Goal: Task Accomplishment & Management: Manage account settings

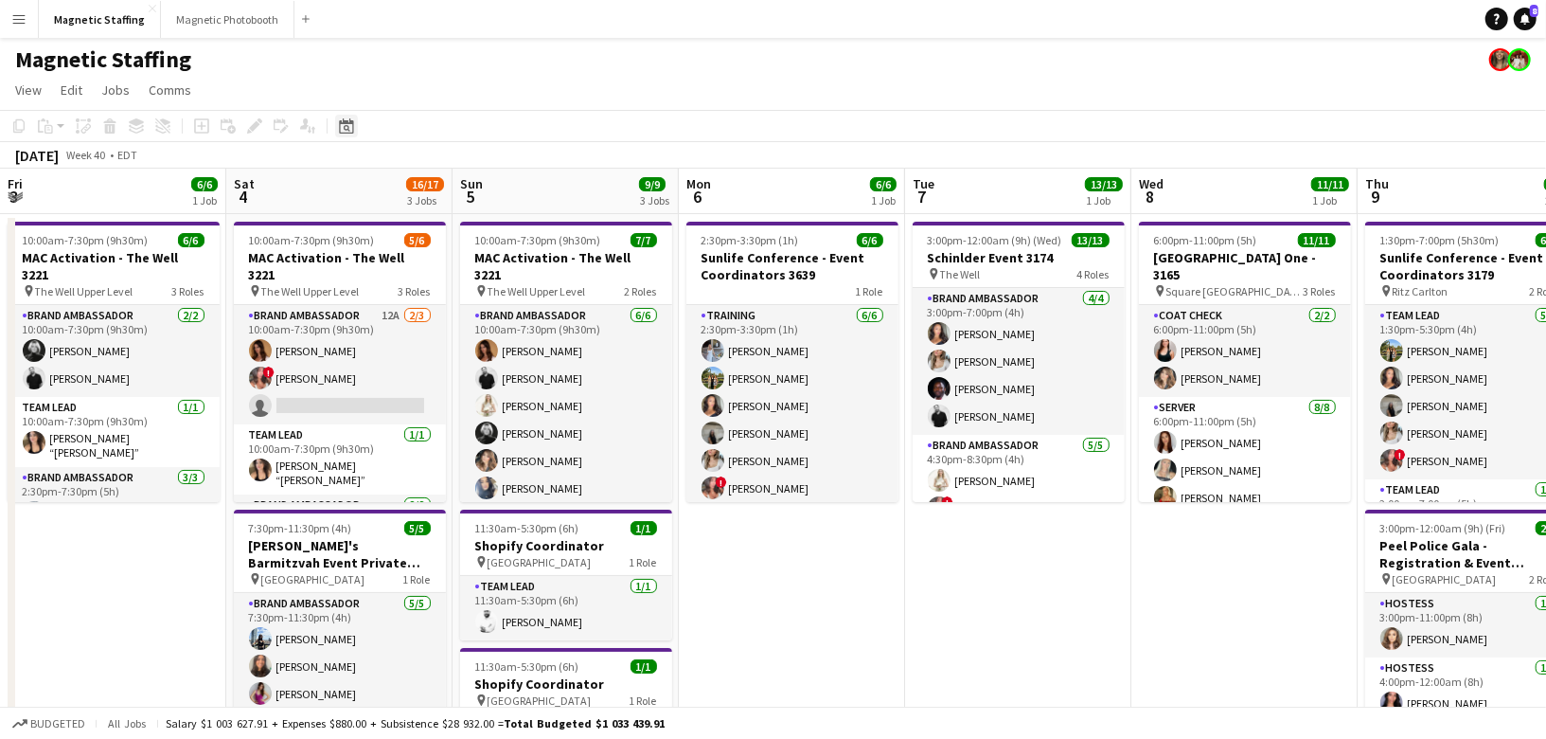
scroll to position [0, 602]
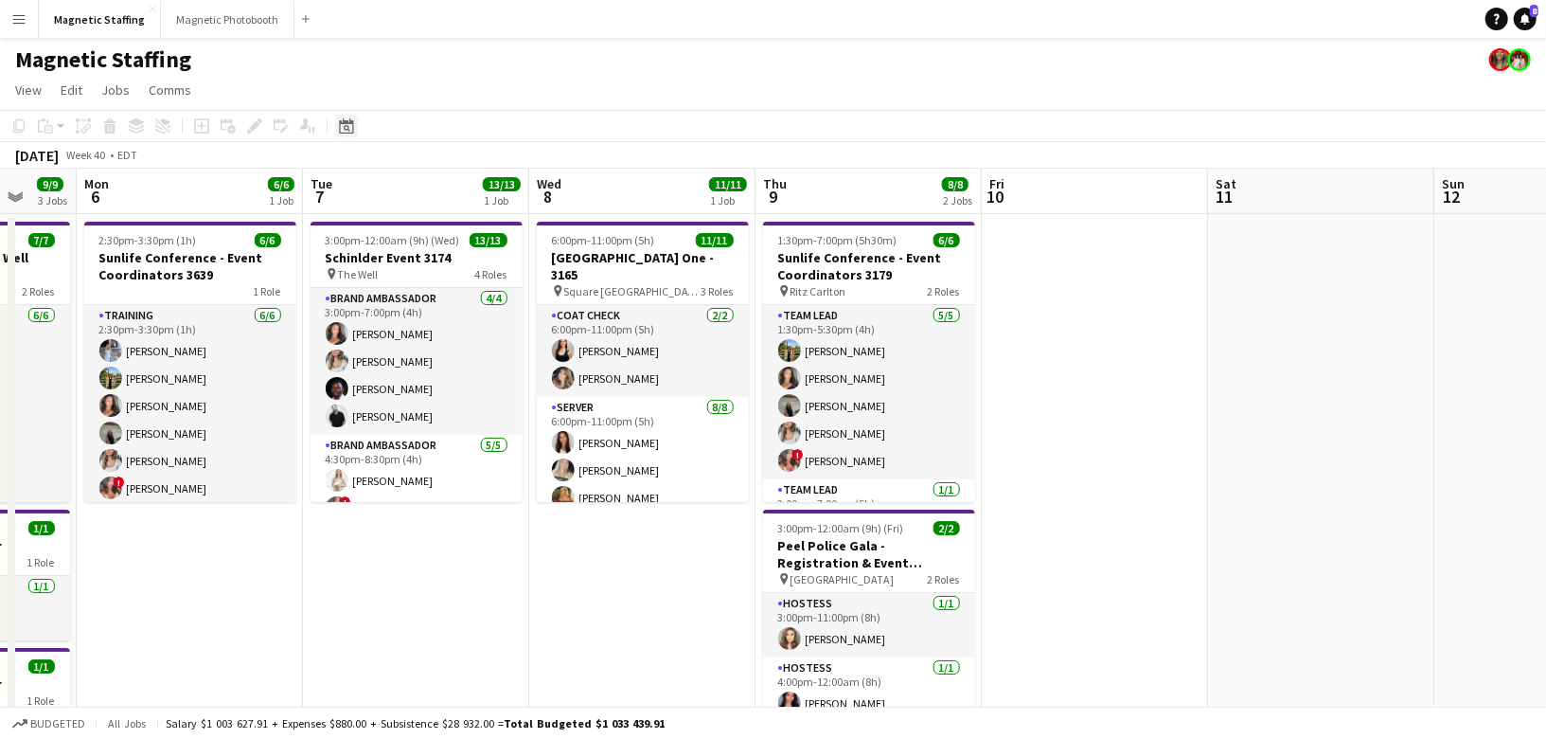
click at [353, 124] on div "Date picker" at bounding box center [346, 126] width 23 height 23
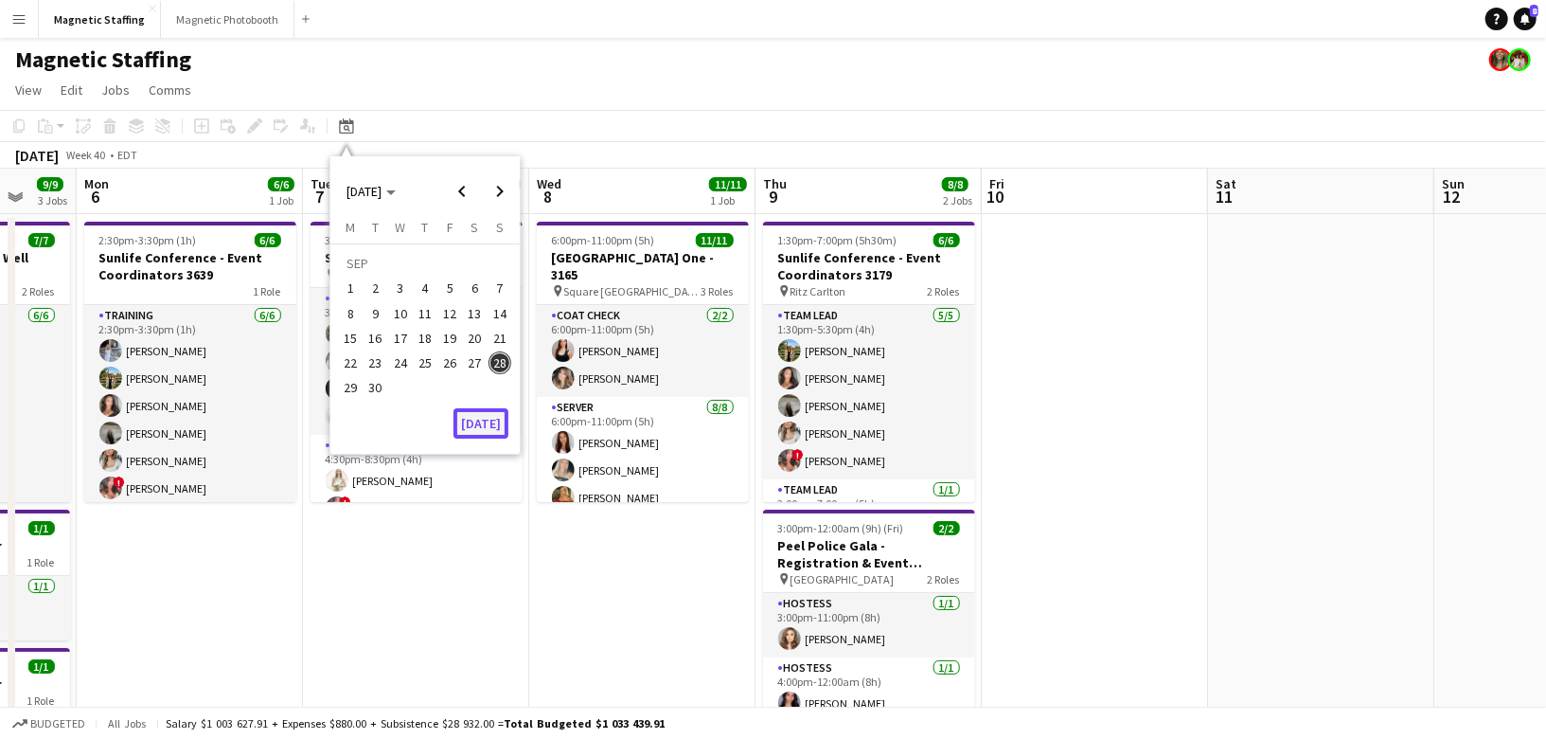
click at [477, 416] on button "[DATE]" at bounding box center [481, 423] width 55 height 30
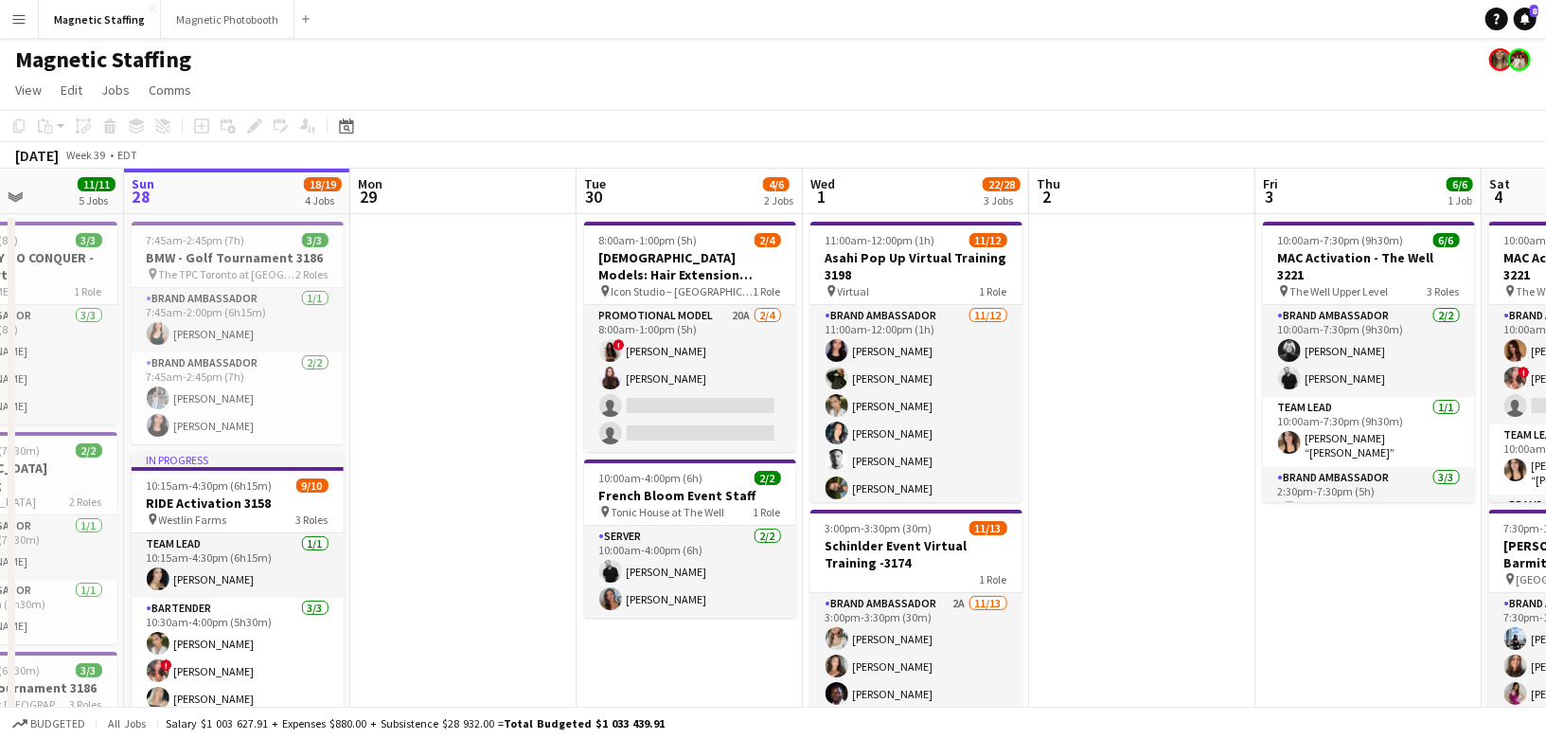
scroll to position [0, 755]
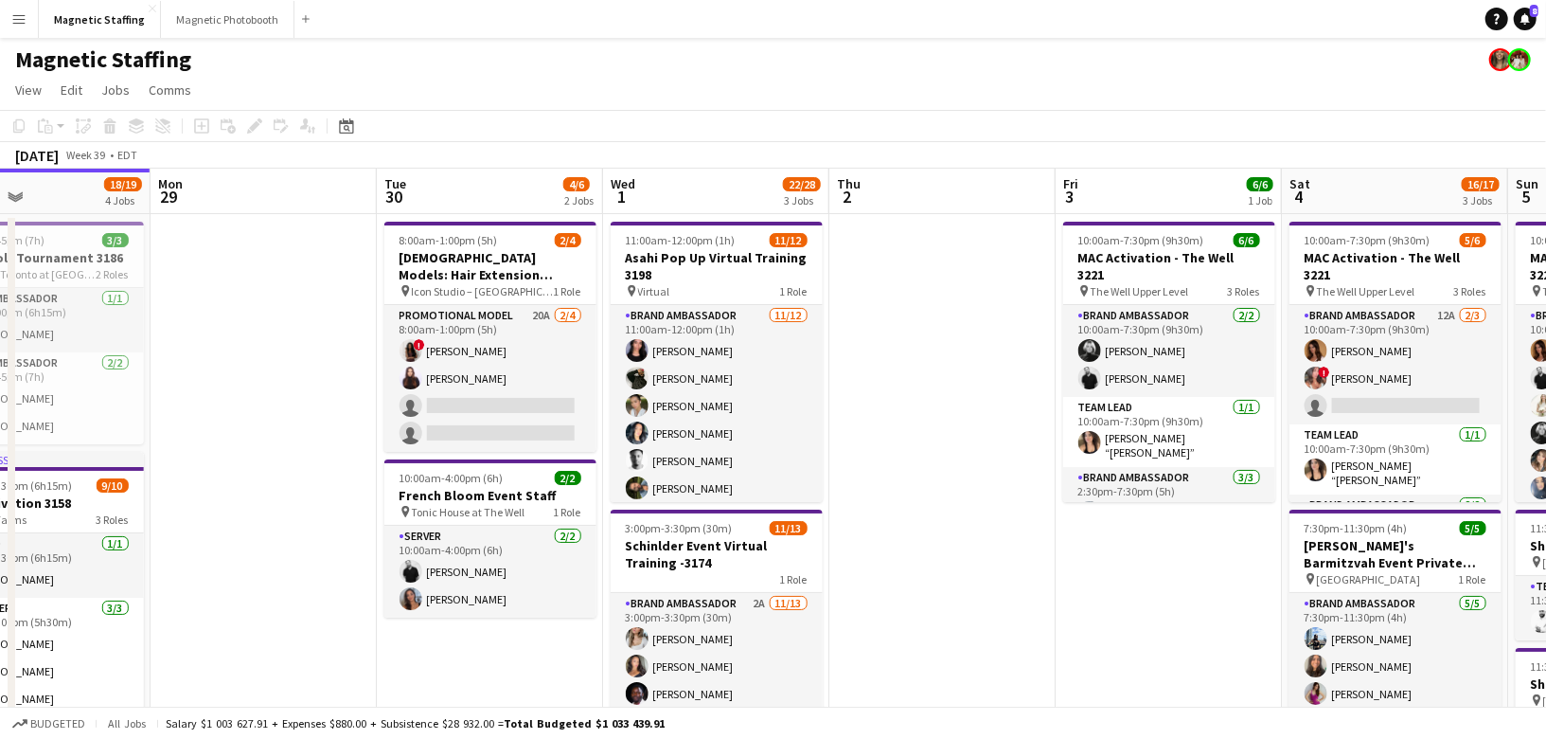
drag, startPoint x: 884, startPoint y: 390, endPoint x: 328, endPoint y: 398, distance: 556.8
click at [681, 256] on h3 "Asahi Pop Up Virtual Training 3198" at bounding box center [717, 266] width 212 height 34
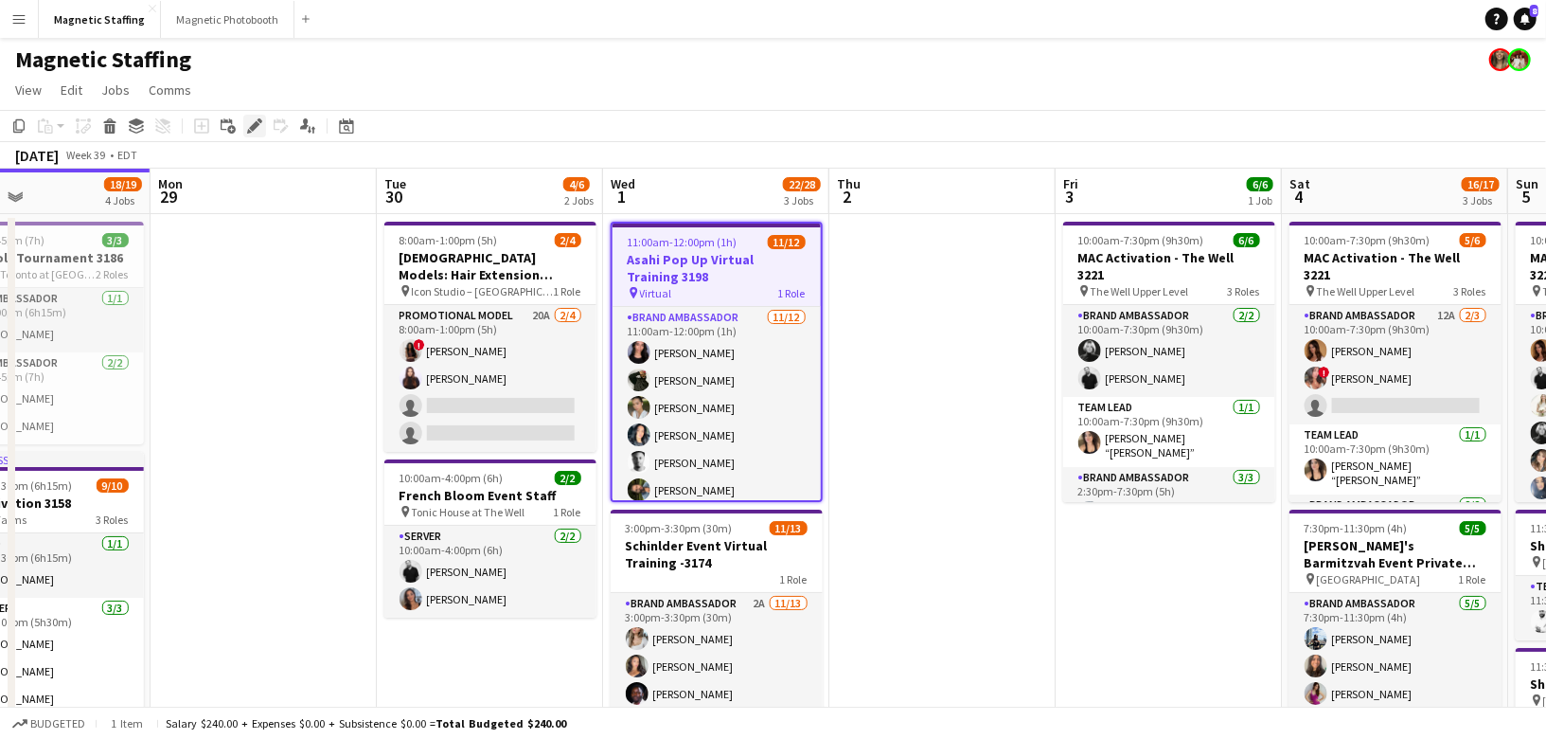
click at [254, 115] on div "Edit" at bounding box center [254, 126] width 23 height 23
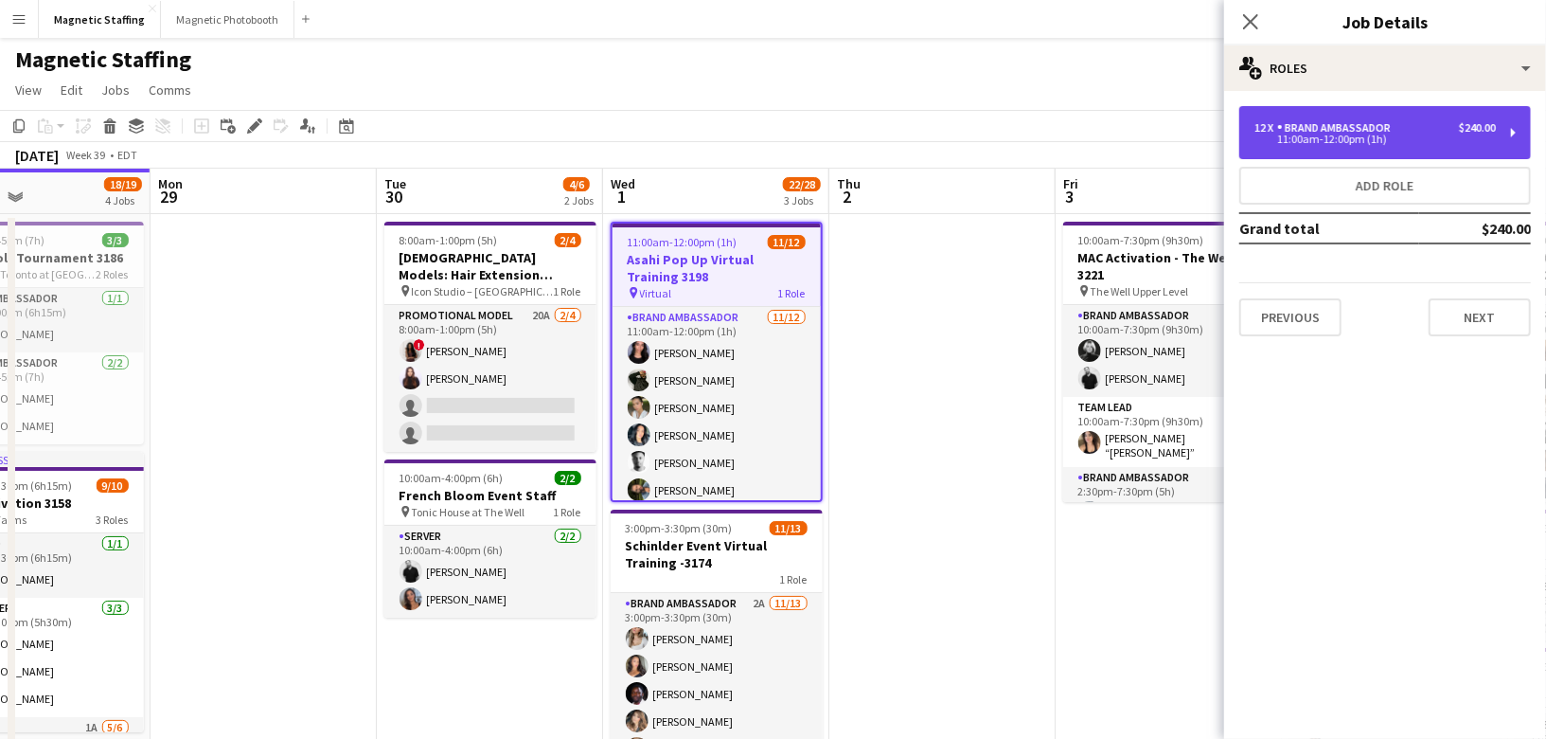
click at [1387, 133] on div "Brand Ambassador" at bounding box center [1337, 127] width 121 height 13
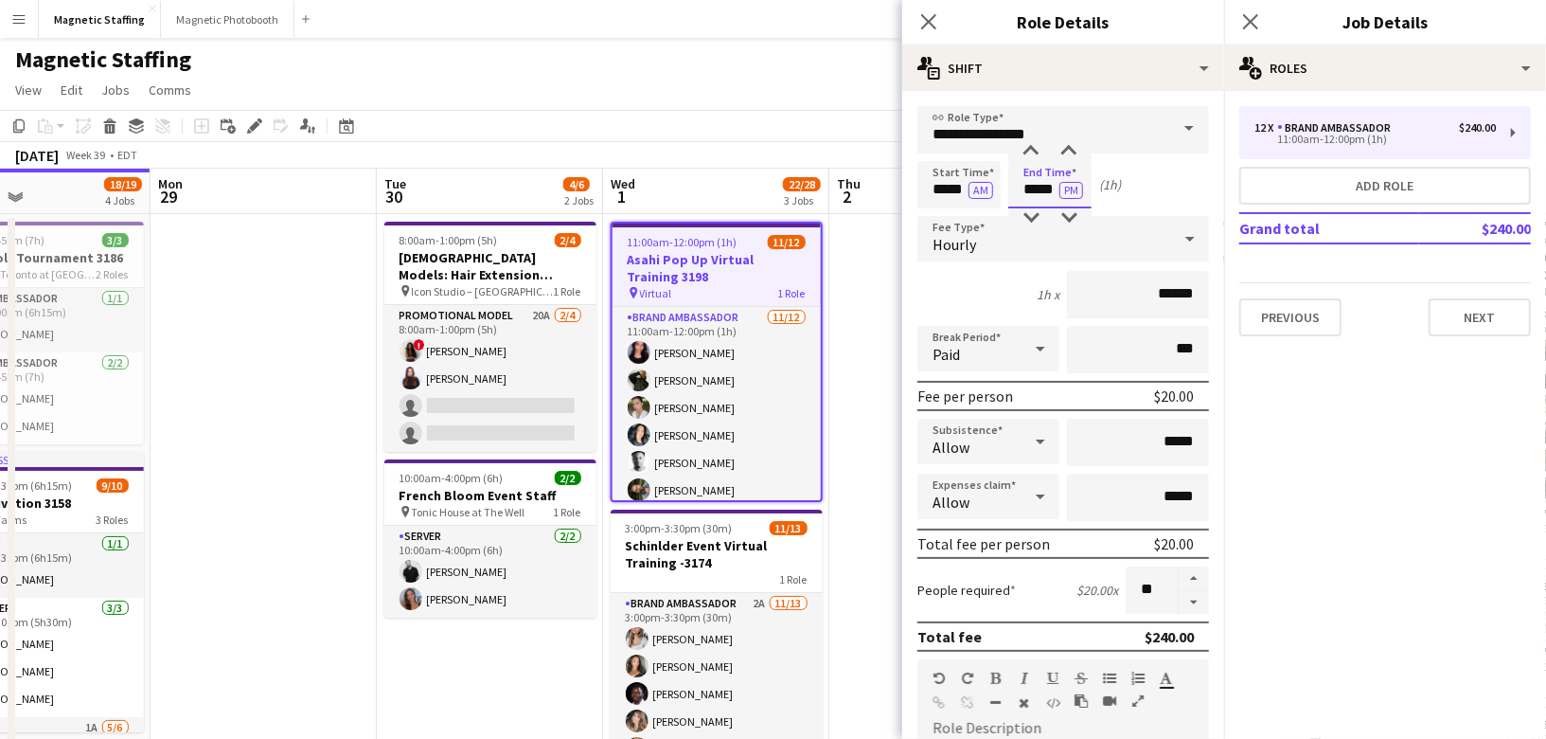
drag, startPoint x: 1048, startPoint y: 191, endPoint x: 939, endPoint y: 178, distance: 109.7
click at [952, 187] on div "Start Time ***** AM End Time ***** PM (1h)" at bounding box center [1063, 184] width 292 height 47
type input "*****"
click at [1073, 187] on button "PM" at bounding box center [1071, 190] width 24 height 17
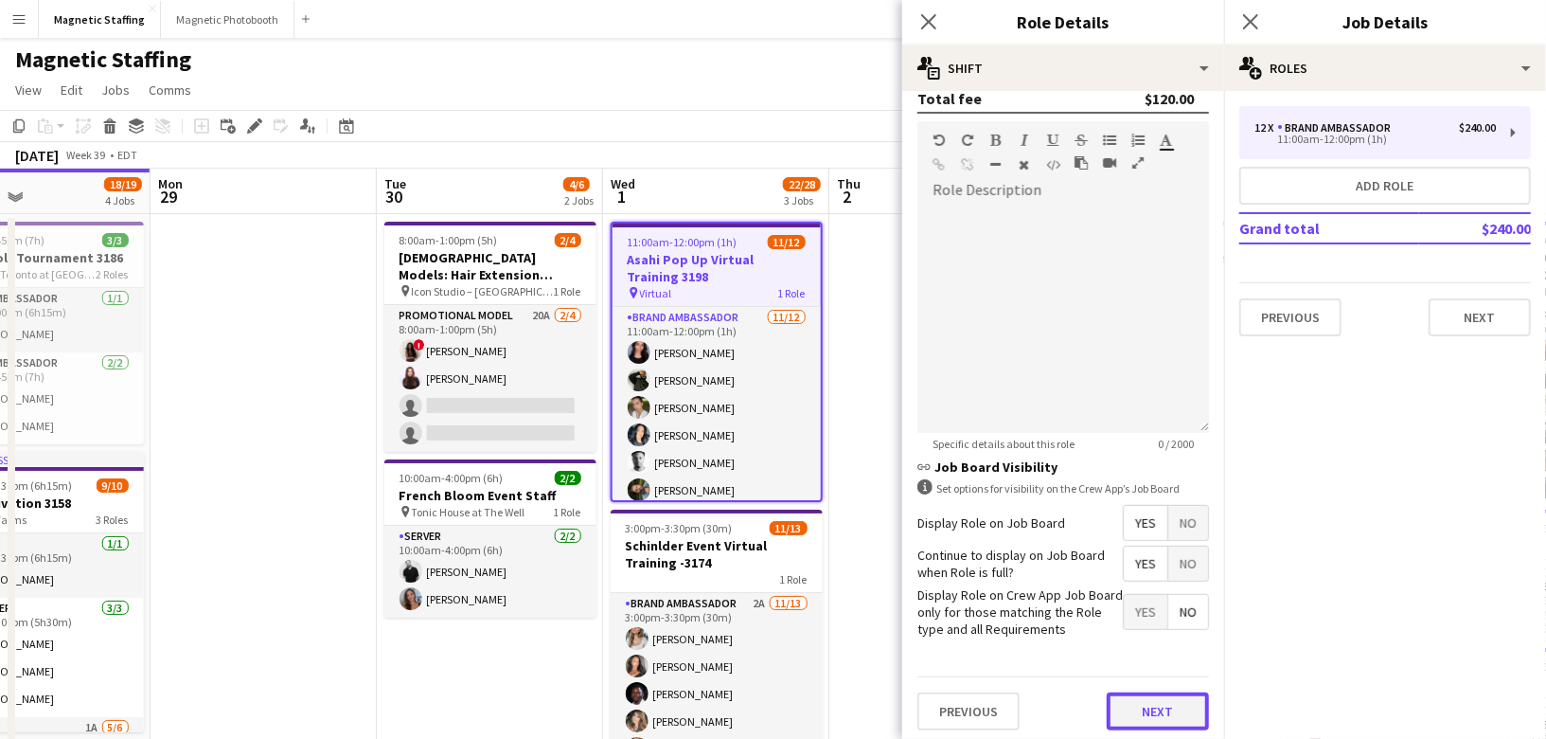
click at [1141, 714] on button "Next" at bounding box center [1158, 711] width 102 height 38
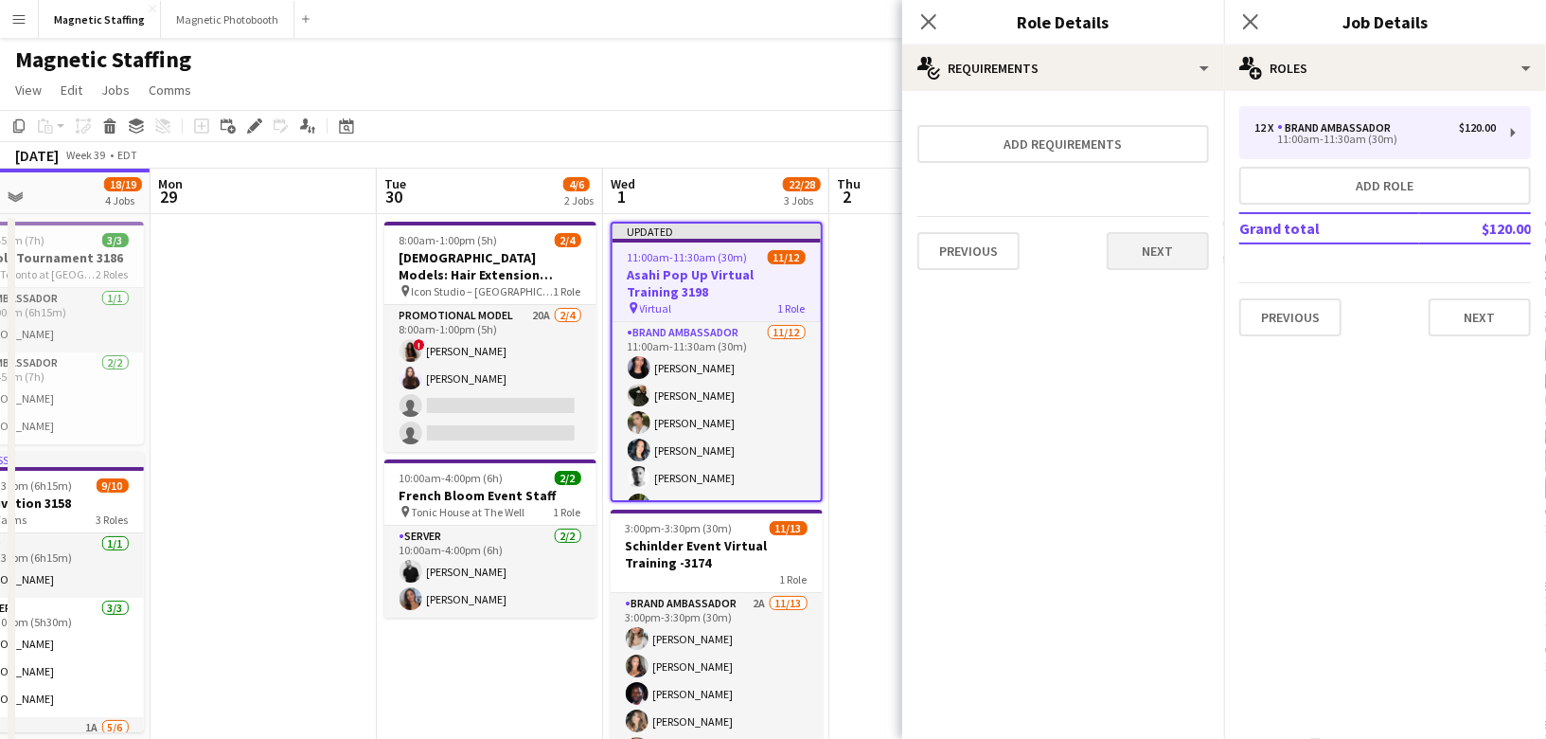
click at [1183, 231] on div "Previous Next" at bounding box center [1063, 250] width 292 height 69
click at [1173, 240] on button "Next" at bounding box center [1158, 251] width 102 height 38
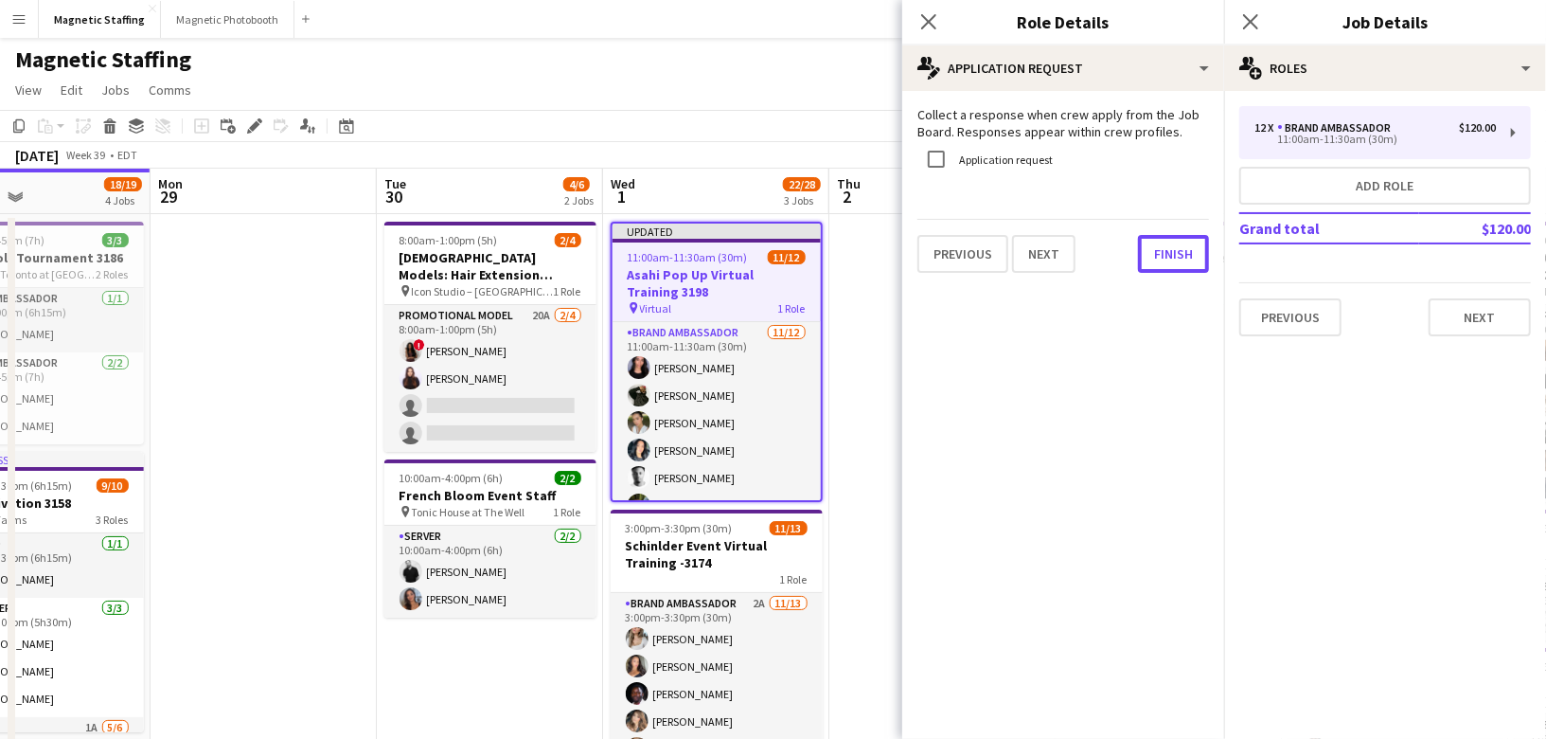
click at [1173, 240] on button "Finish" at bounding box center [1173, 254] width 71 height 38
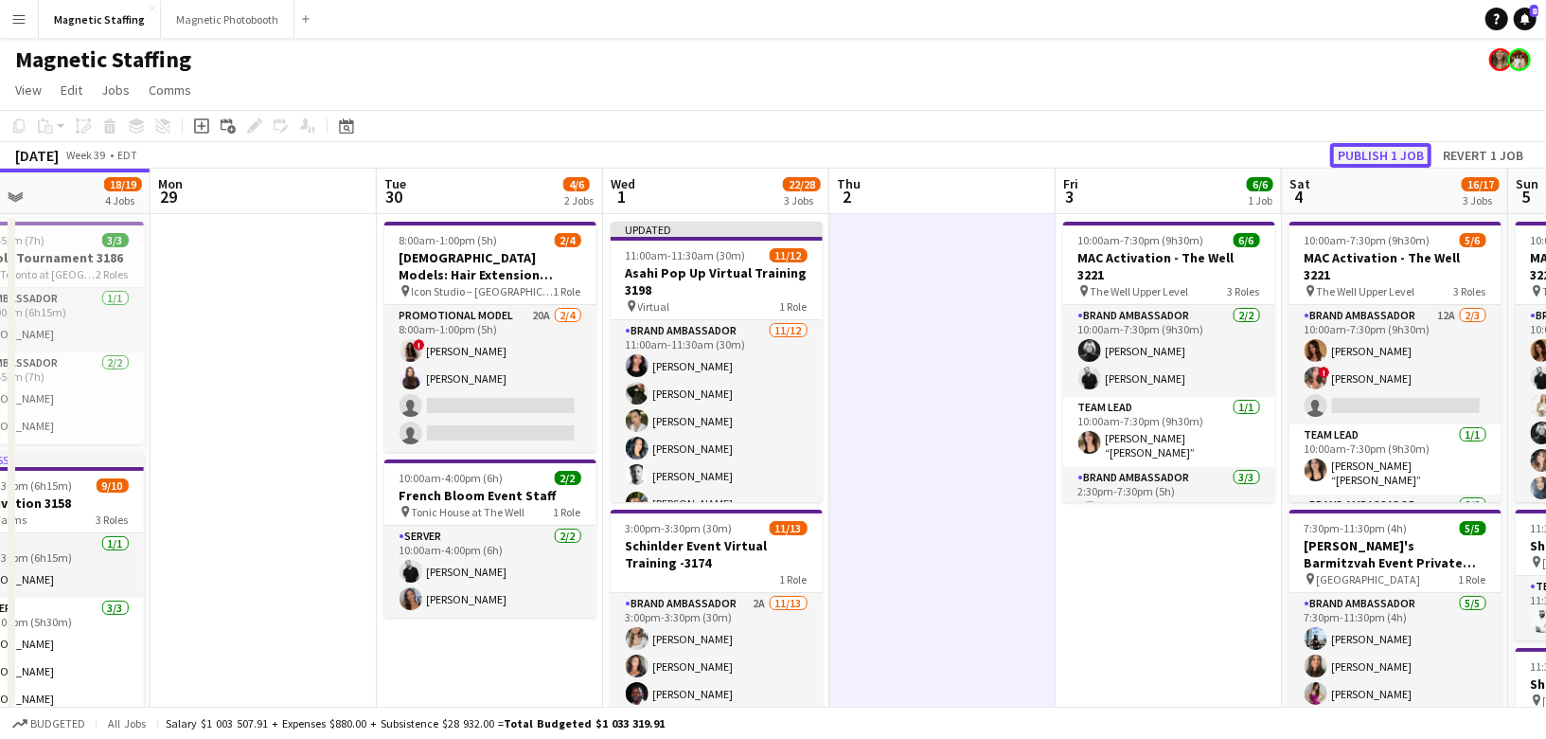
click at [1420, 157] on button "Publish 1 job" at bounding box center [1380, 155] width 101 height 25
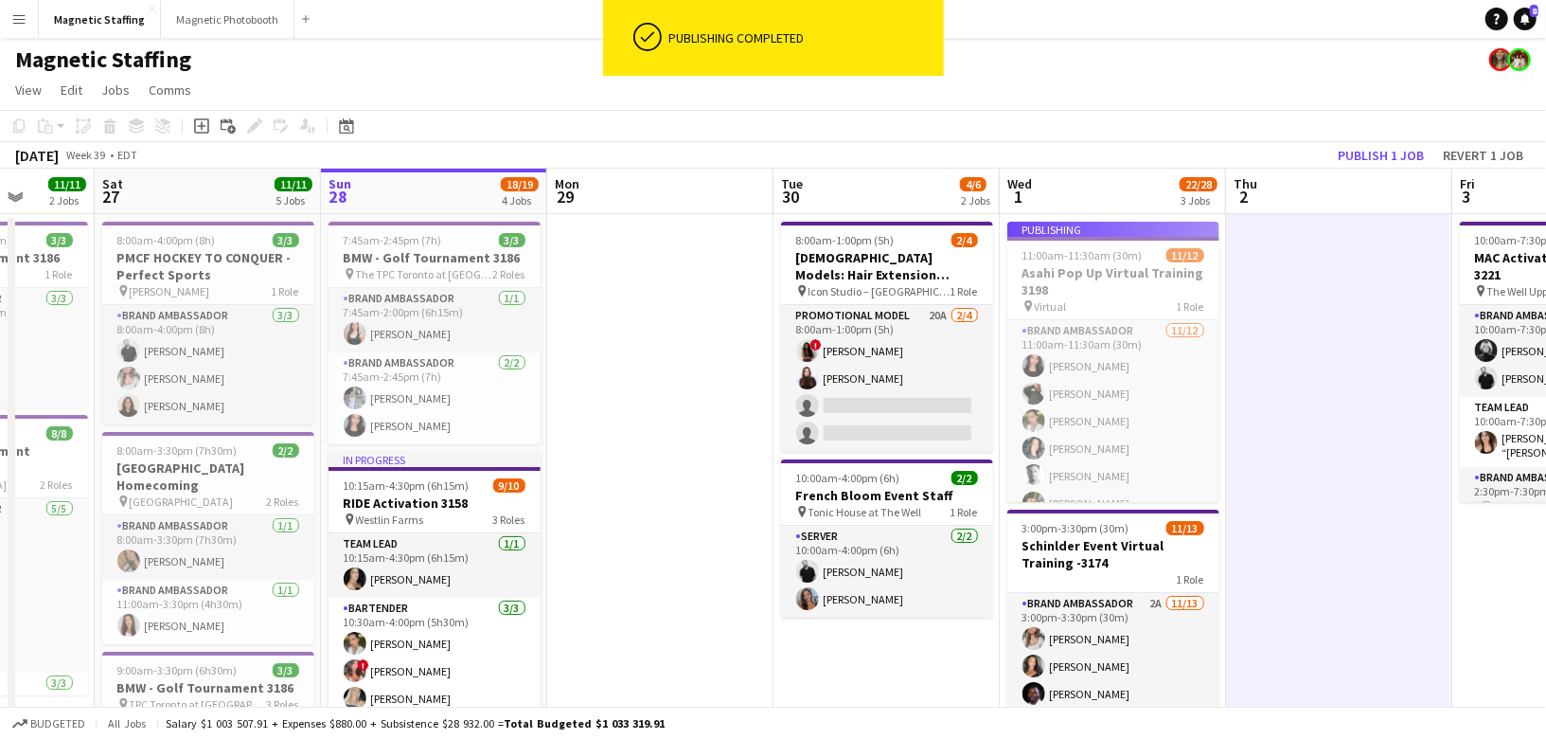
scroll to position [0, 532]
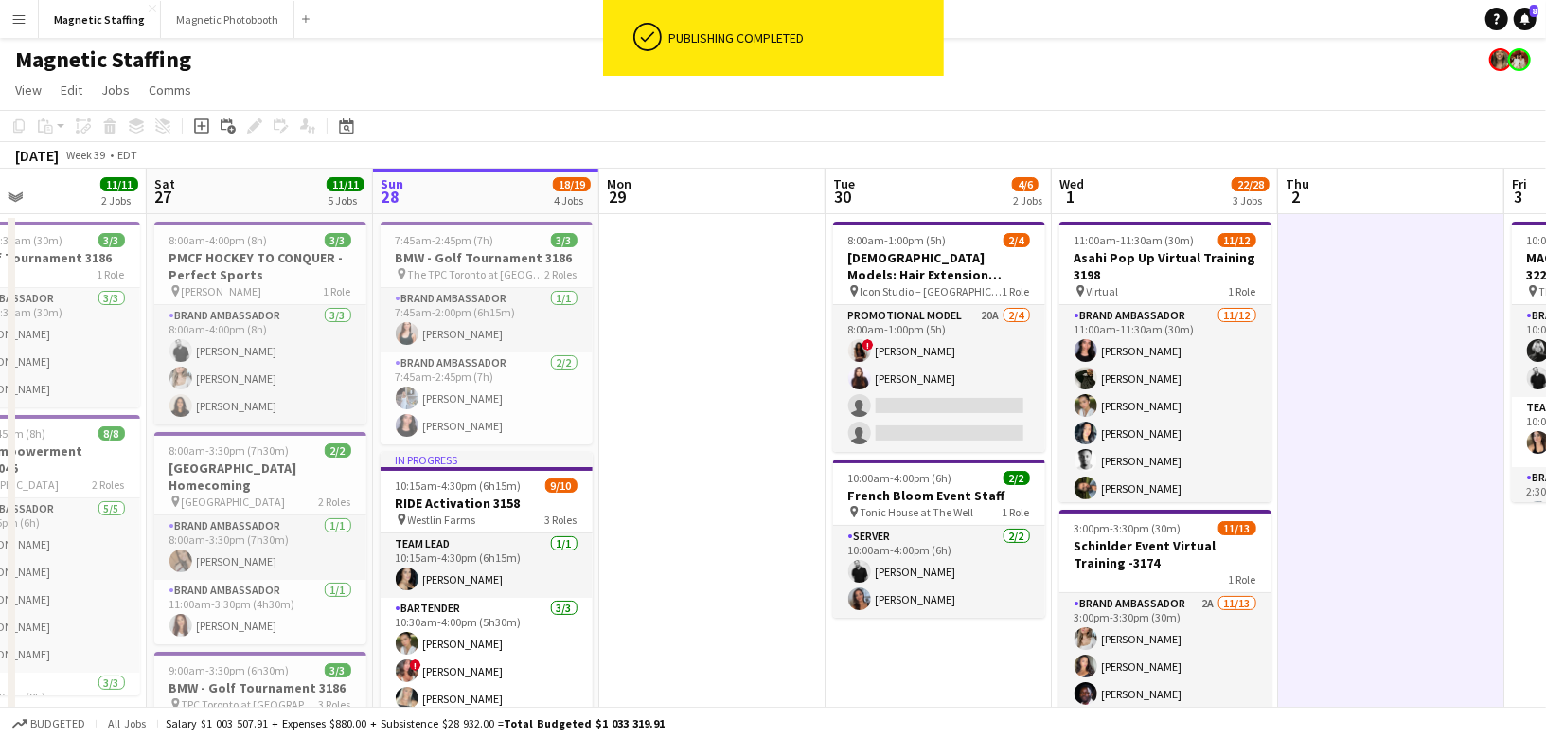
drag, startPoint x: 561, startPoint y: 353, endPoint x: 970, endPoint y: 310, distance: 410.4
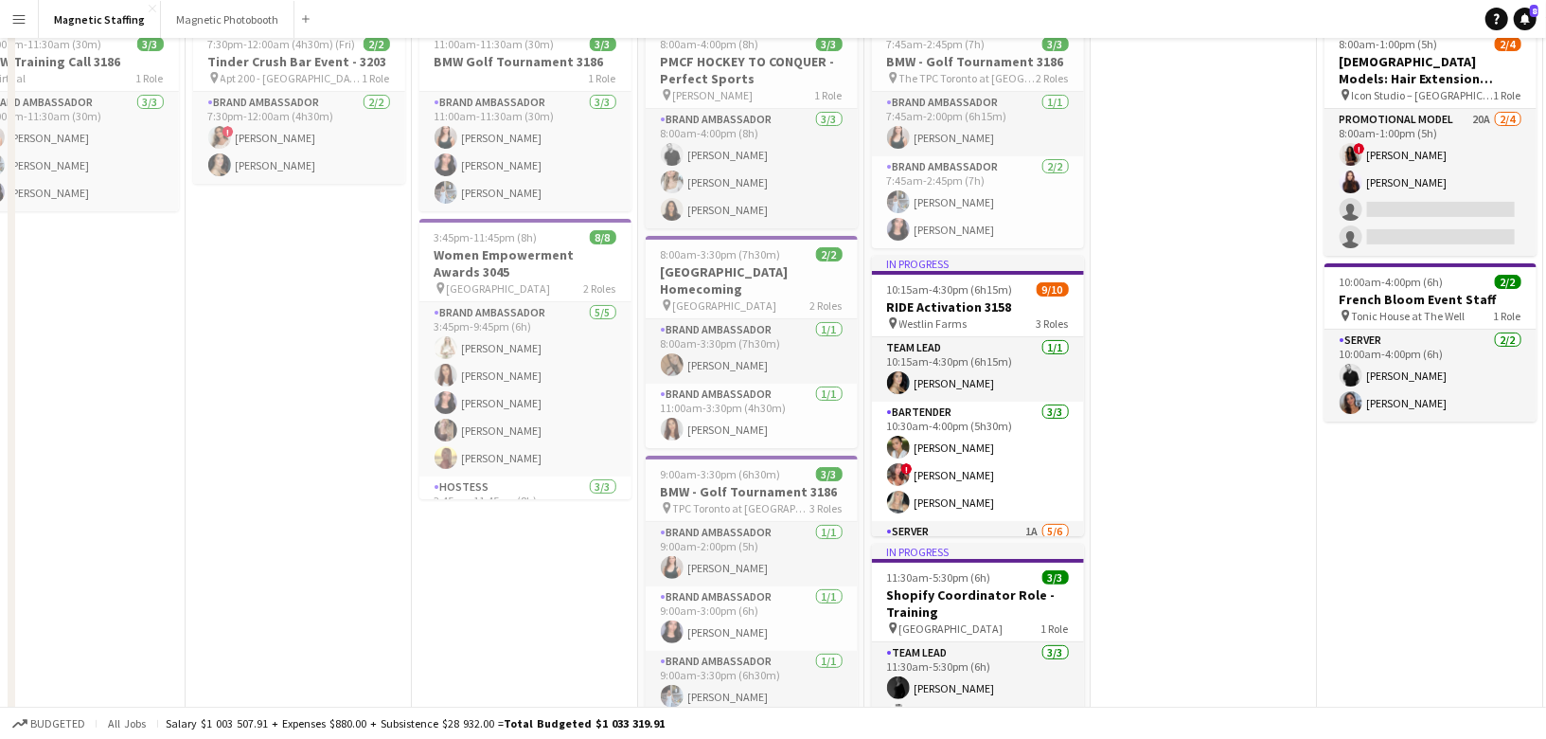
scroll to position [543, 0]
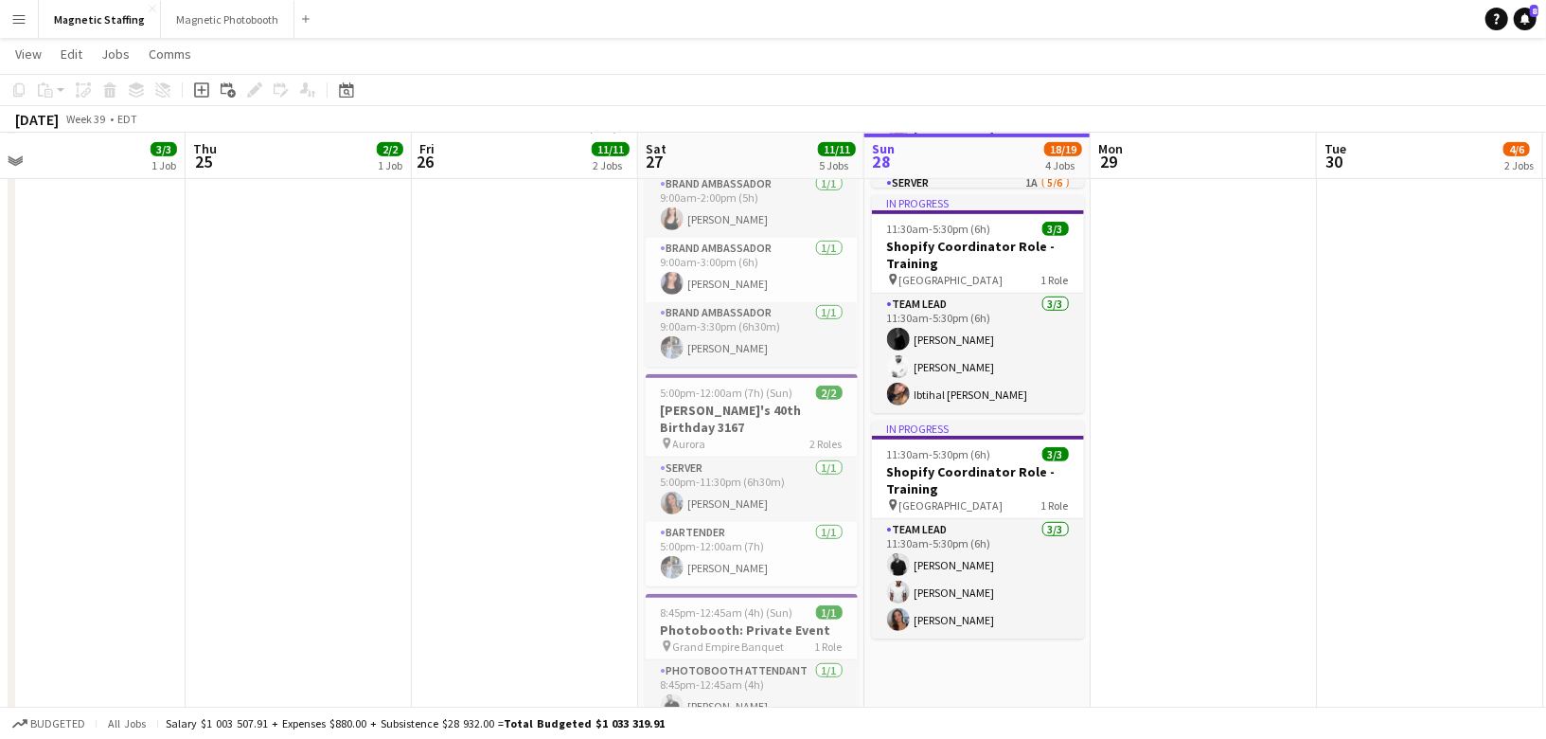
click at [539, 253] on app-date-cell "11:00am-11:30am (30m) 3/3 BMW Golf Tournament 3186 1 Role Brand Ambassador [DAT…" at bounding box center [525, 237] width 226 height 1134
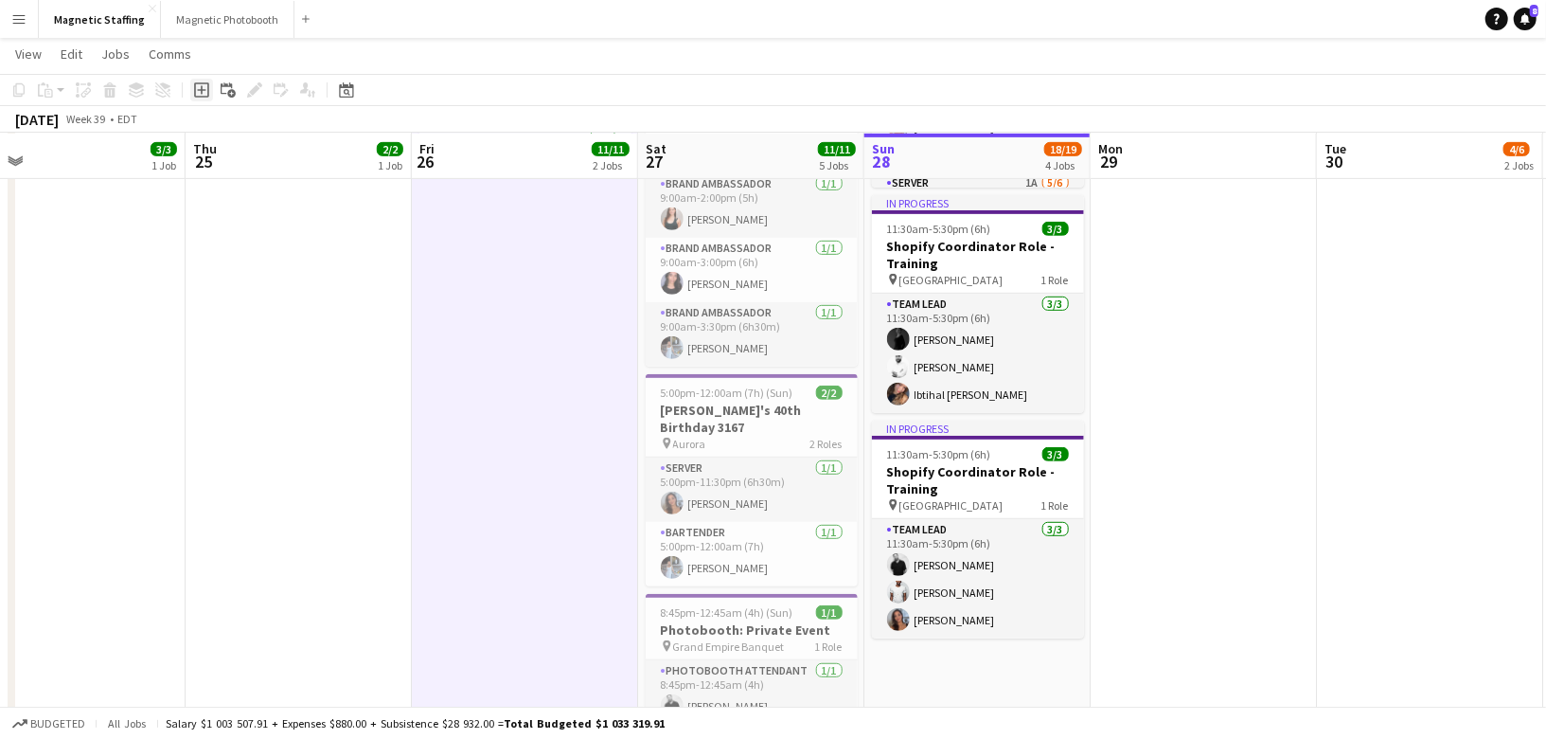
click at [194, 85] on icon "Add job" at bounding box center [201, 89] width 15 height 15
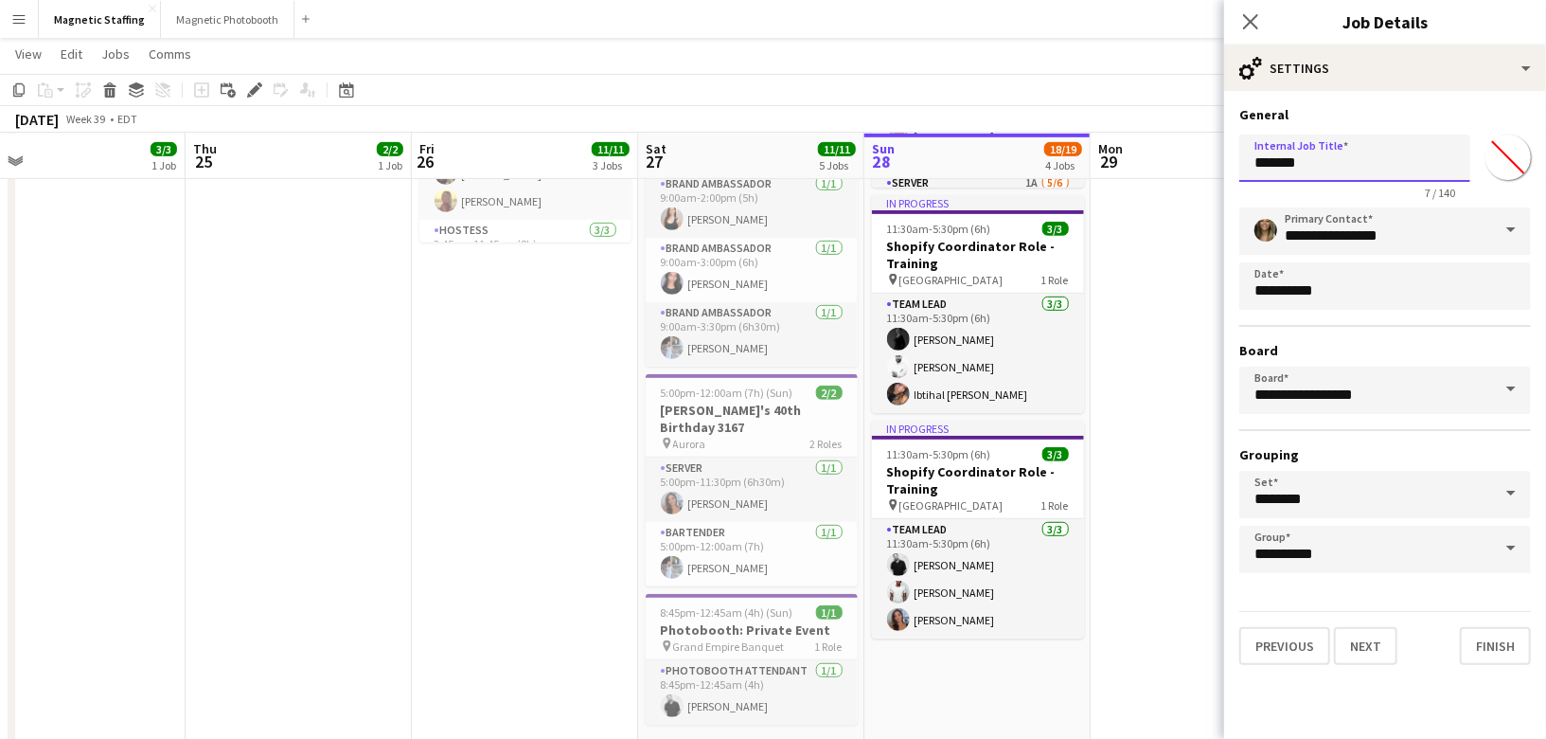
drag, startPoint x: 1305, startPoint y: 157, endPoint x: 1134, endPoint y: 152, distance: 170.5
click at [1150, 156] on body "Menu Boards Boards Boards All jobs Status Workforce Workforce My Workforce Recr…" at bounding box center [773, 190] width 1546 height 1466
type input "**********"
click at [1370, 638] on button "Next" at bounding box center [1365, 646] width 63 height 38
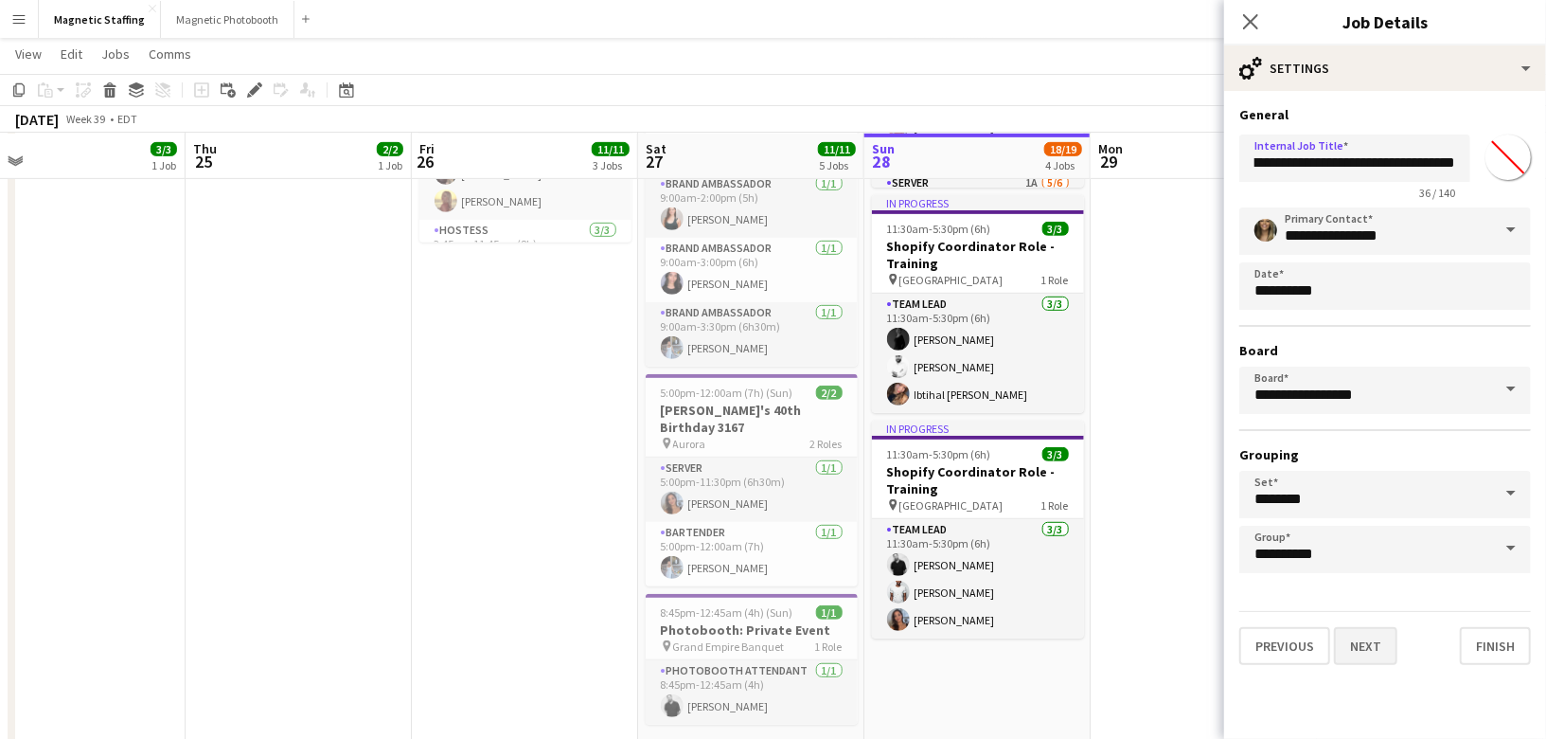
scroll to position [0, 0]
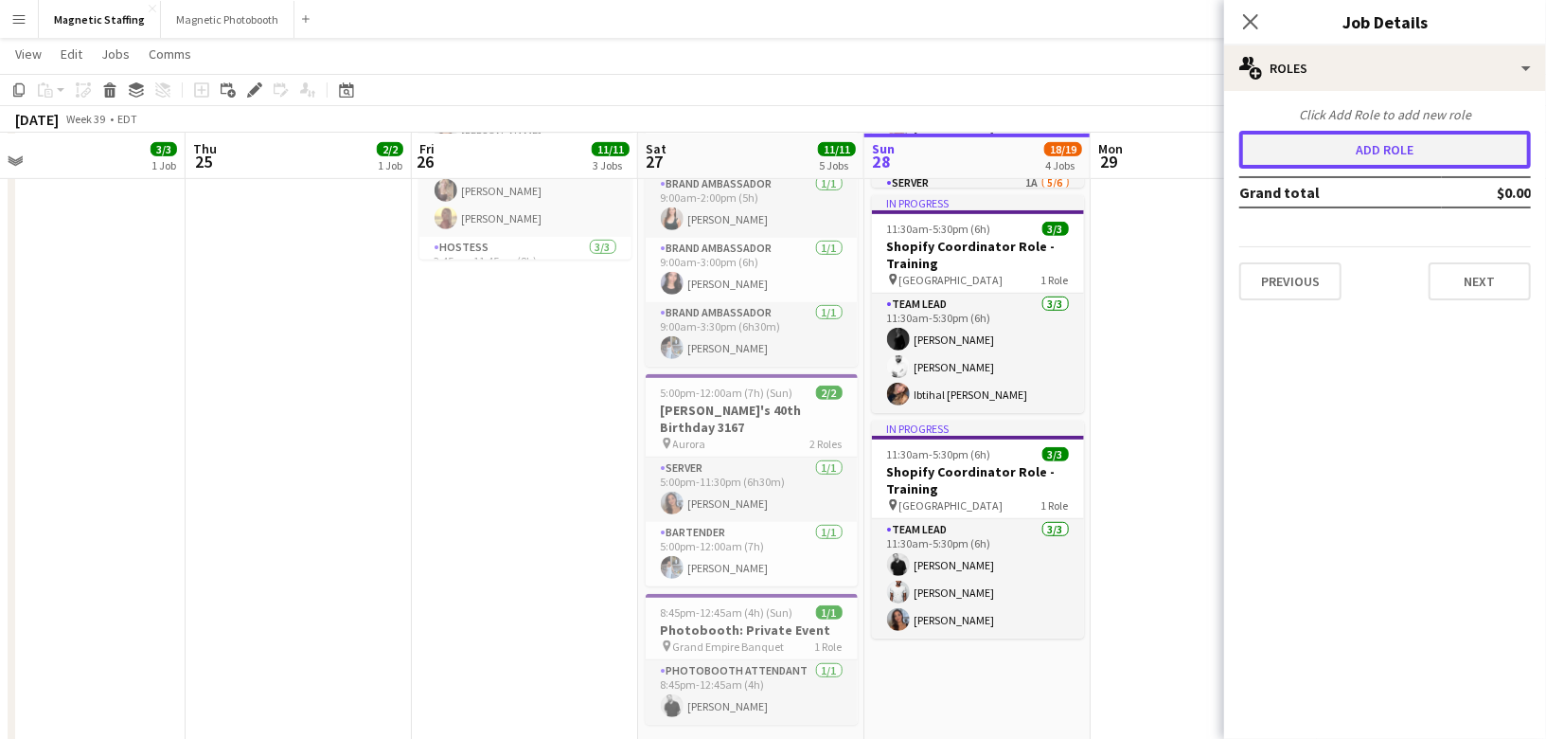
click at [1404, 156] on button "Add role" at bounding box center [1385, 150] width 292 height 38
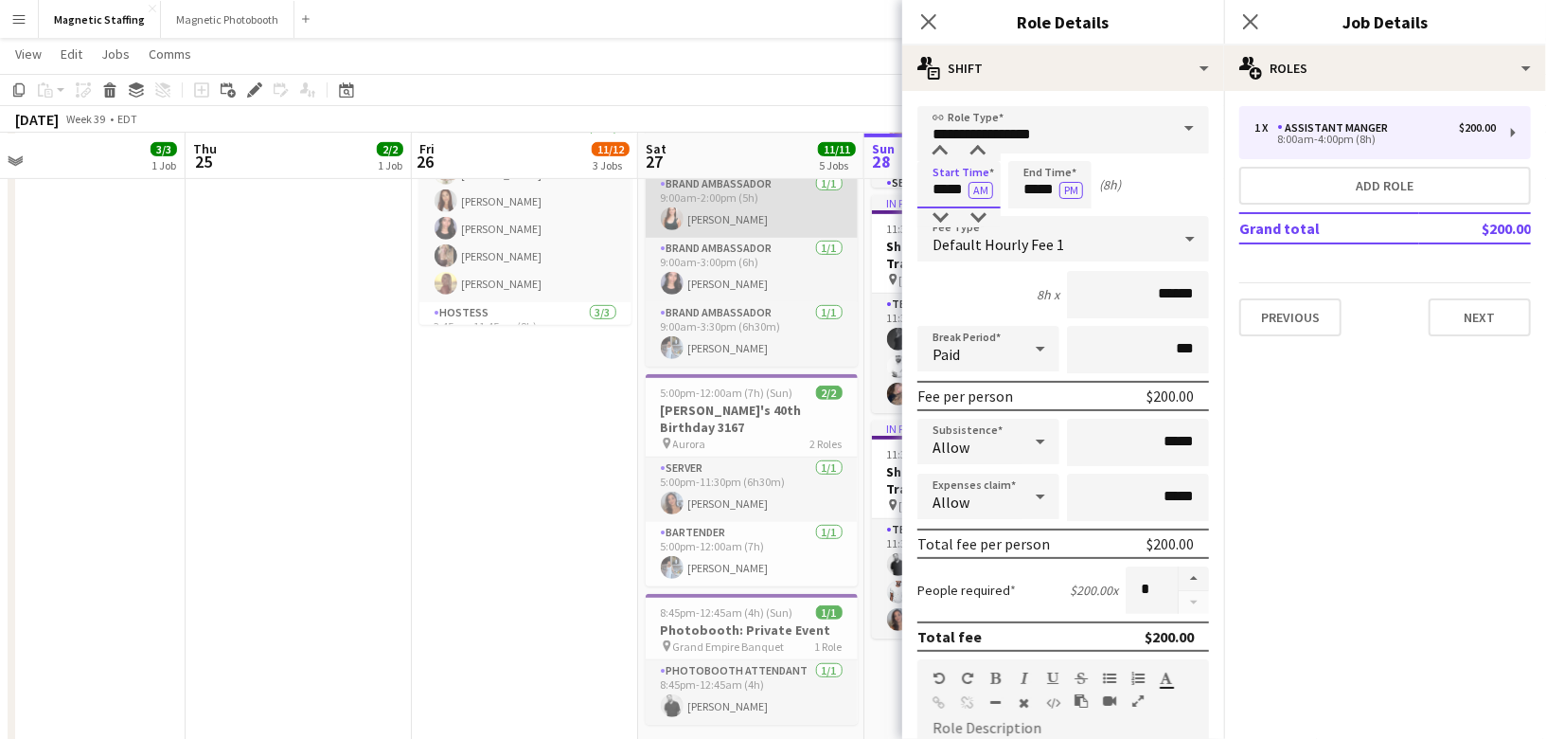
drag, startPoint x: 871, startPoint y: 189, endPoint x: 720, endPoint y: 178, distance: 151.9
click at [745, 187] on body "Menu Boards Boards Boards All jobs Status Workforce Workforce My Workforce Recr…" at bounding box center [773, 190] width 1546 height 1466
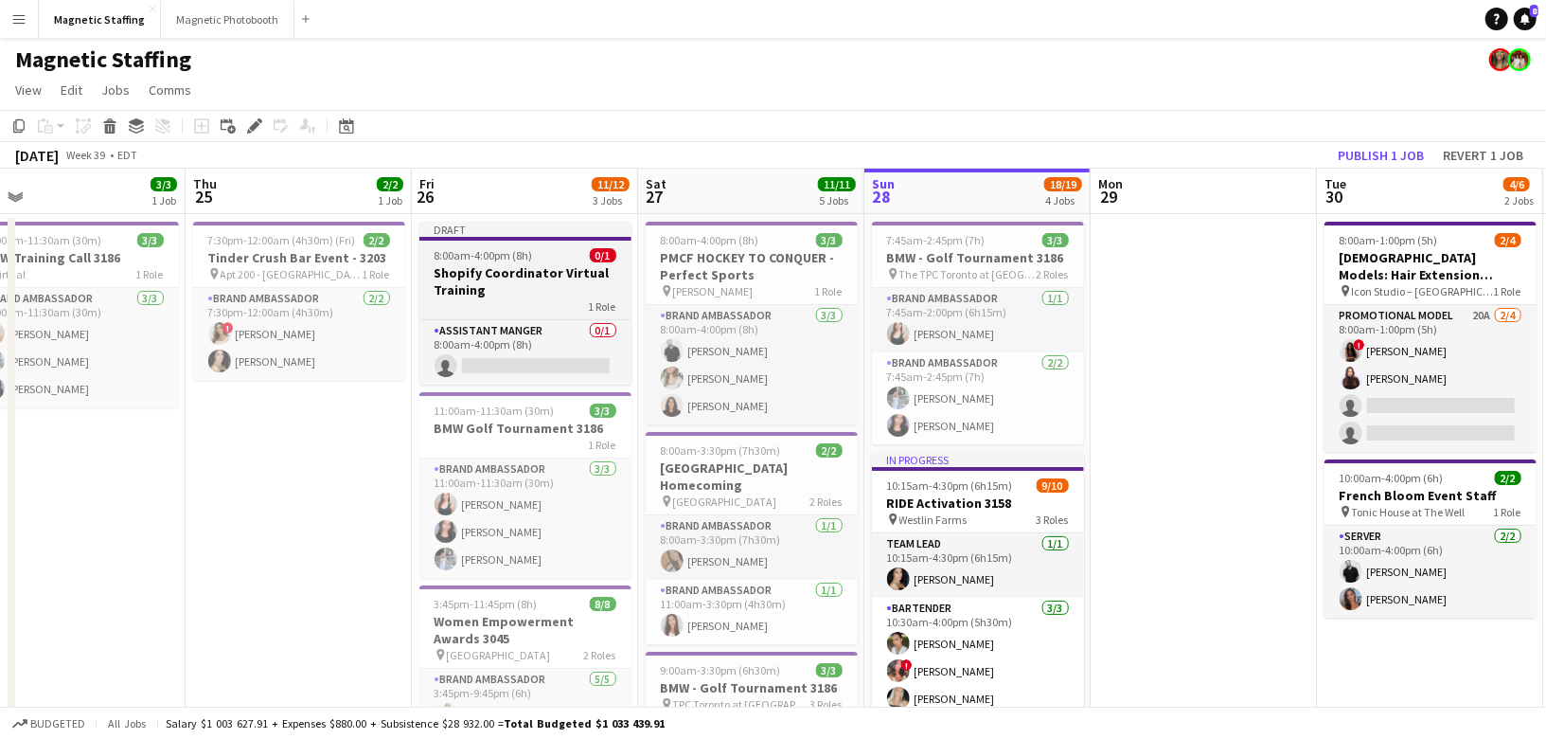
click at [480, 268] on h3 "Shopify Coordinator Virtual Training" at bounding box center [525, 281] width 212 height 34
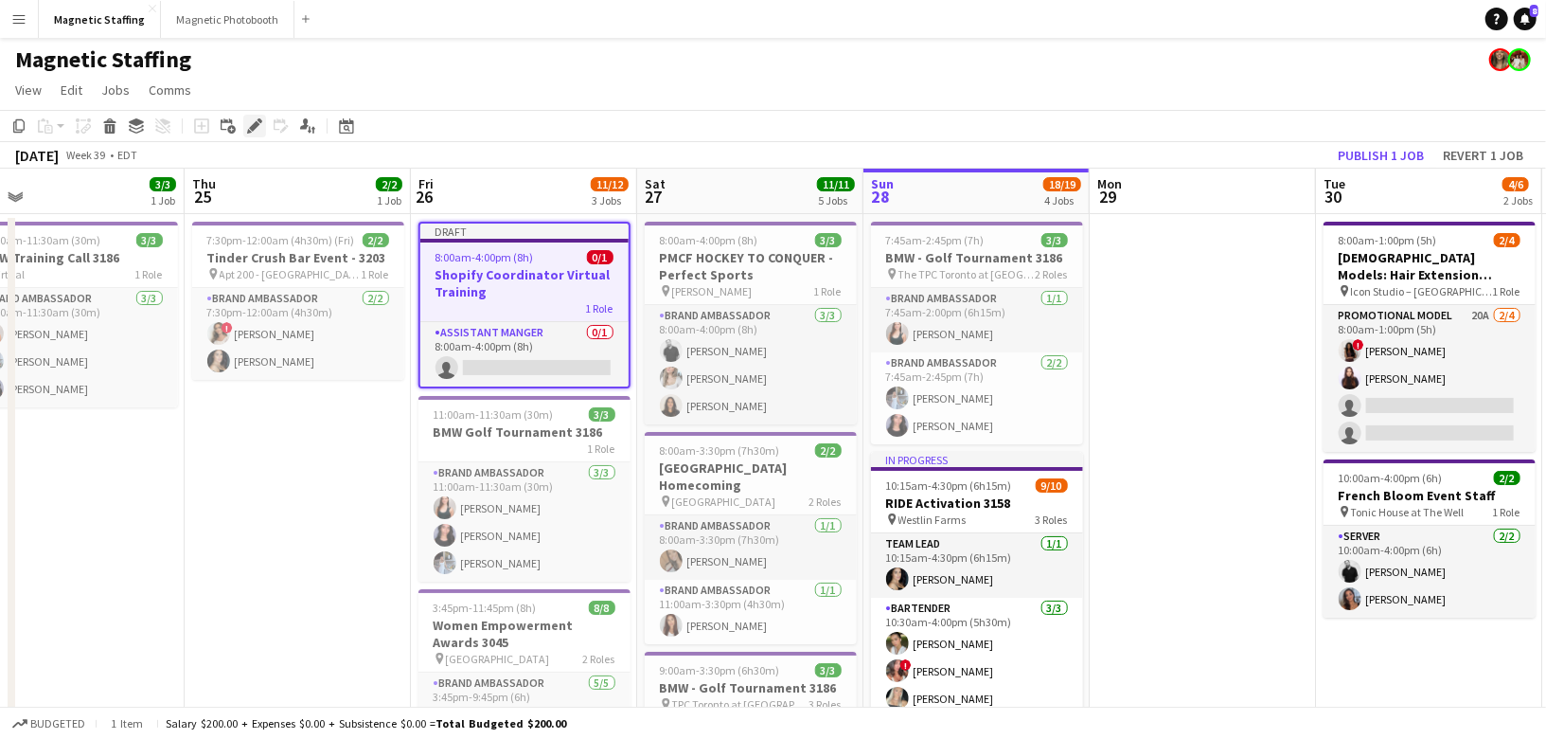
click at [258, 122] on icon "Edit" at bounding box center [254, 125] width 15 height 15
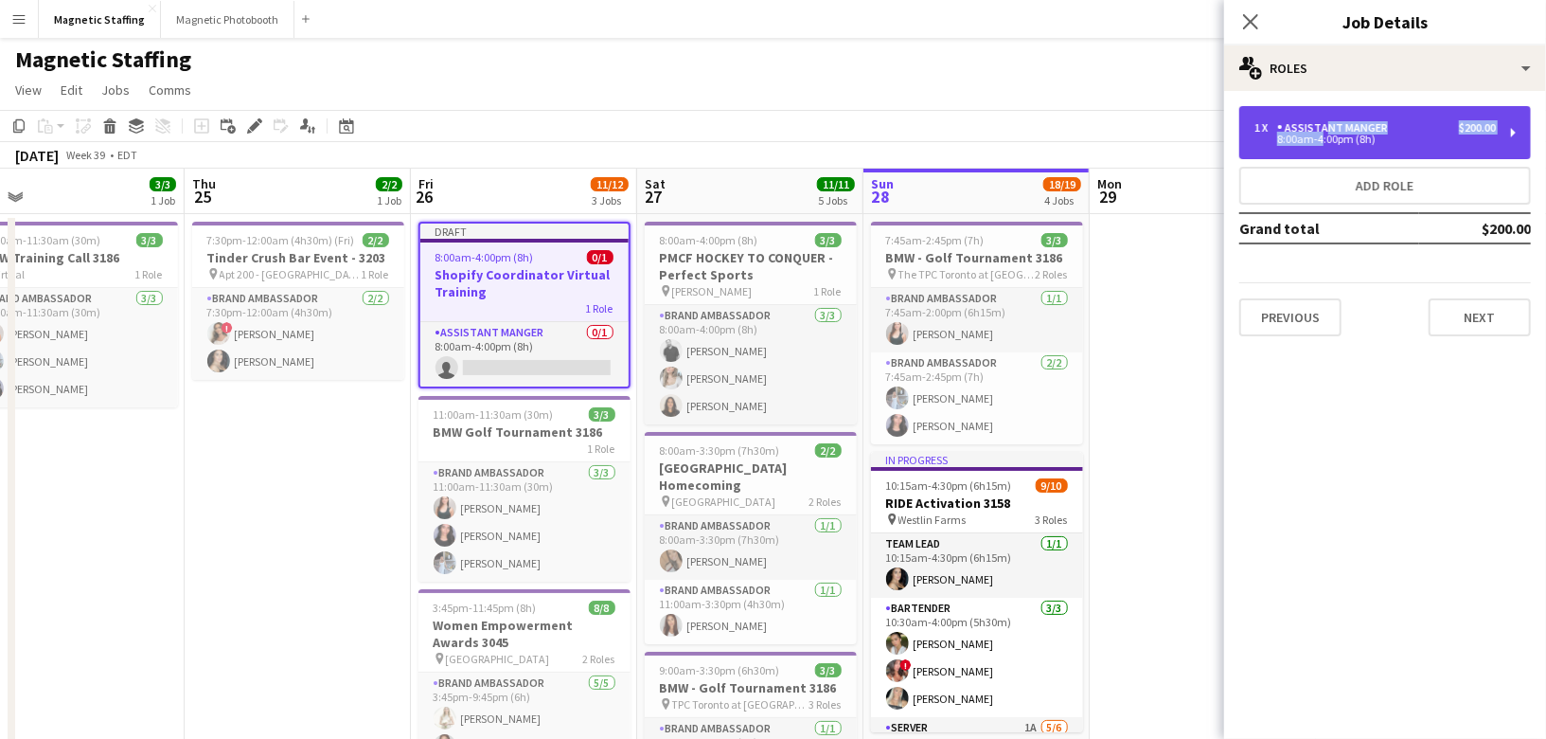
click at [1316, 136] on div "1 x Assistant Manger $200.00 8:00am-4:00pm (8h)" at bounding box center [1375, 132] width 241 height 23
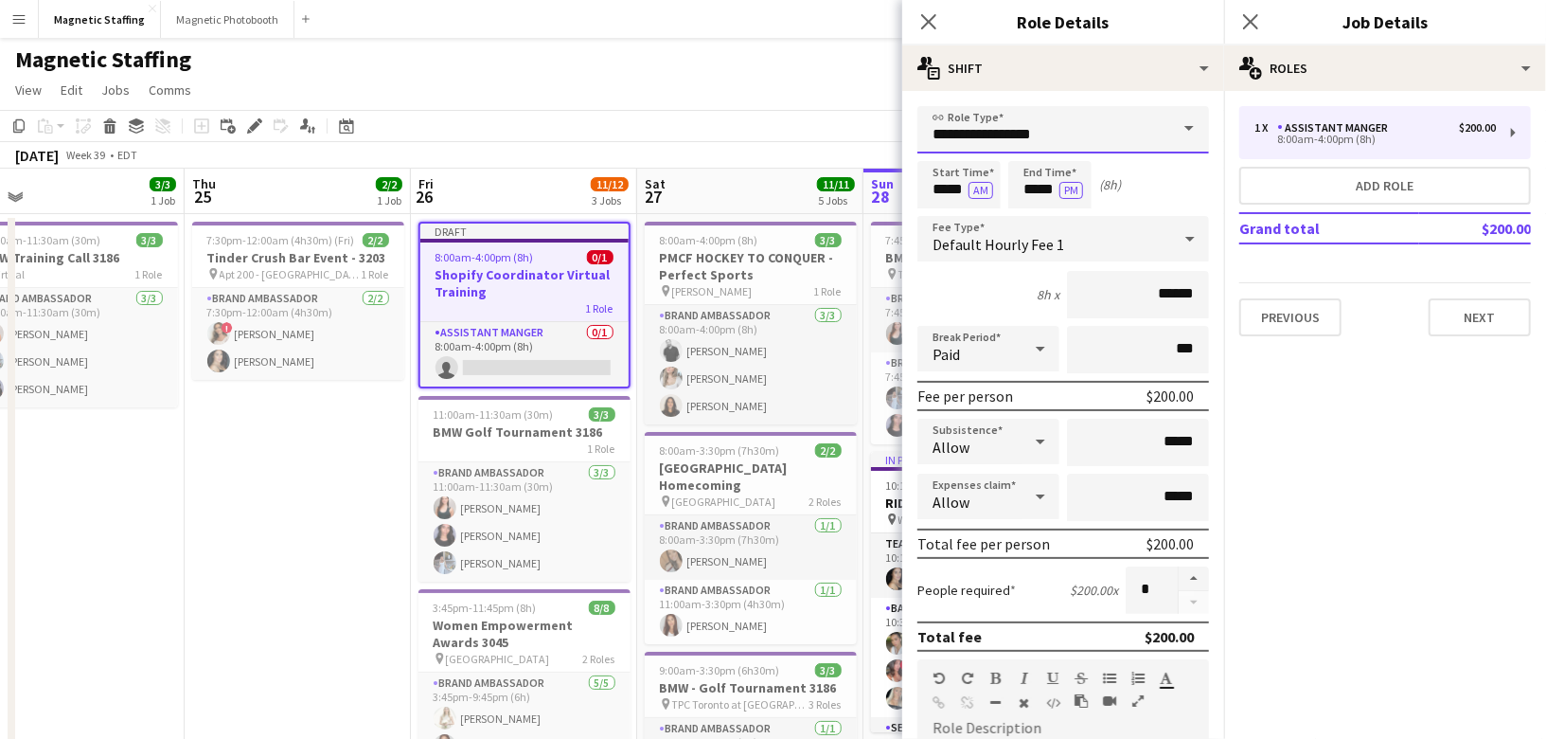
click at [998, 136] on input "**********" at bounding box center [1063, 129] width 292 height 47
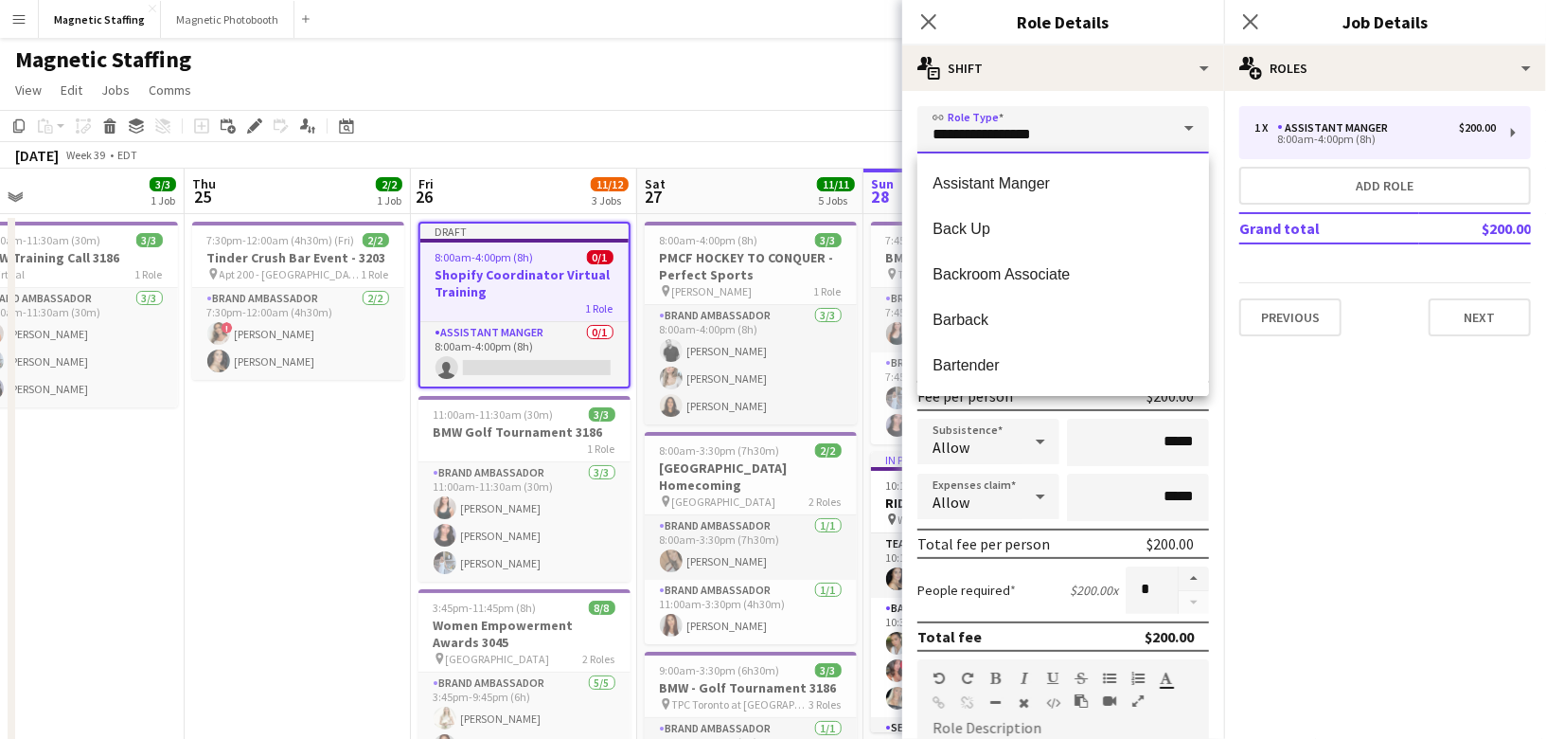
drag, startPoint x: 1048, startPoint y: 138, endPoint x: 734, endPoint y: 108, distance: 315.8
click at [739, 126] on body "Menu Boards Boards Boards All jobs Status Workforce Workforce My Workforce Recr…" at bounding box center [773, 734] width 1546 height 1468
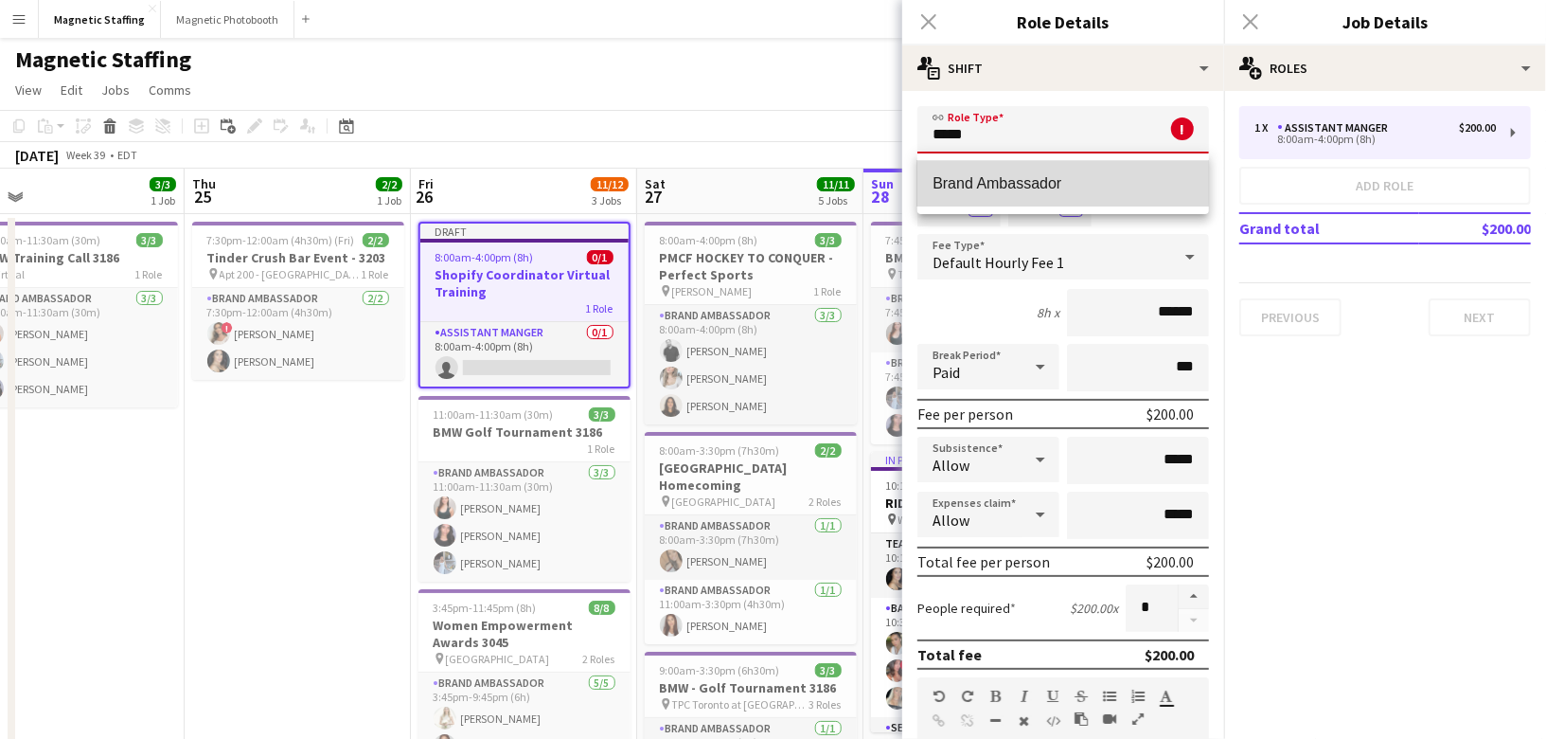
click at [987, 175] on mat-option "Brand Ambassador" at bounding box center [1063, 183] width 292 height 45
type input "**********"
type input "******"
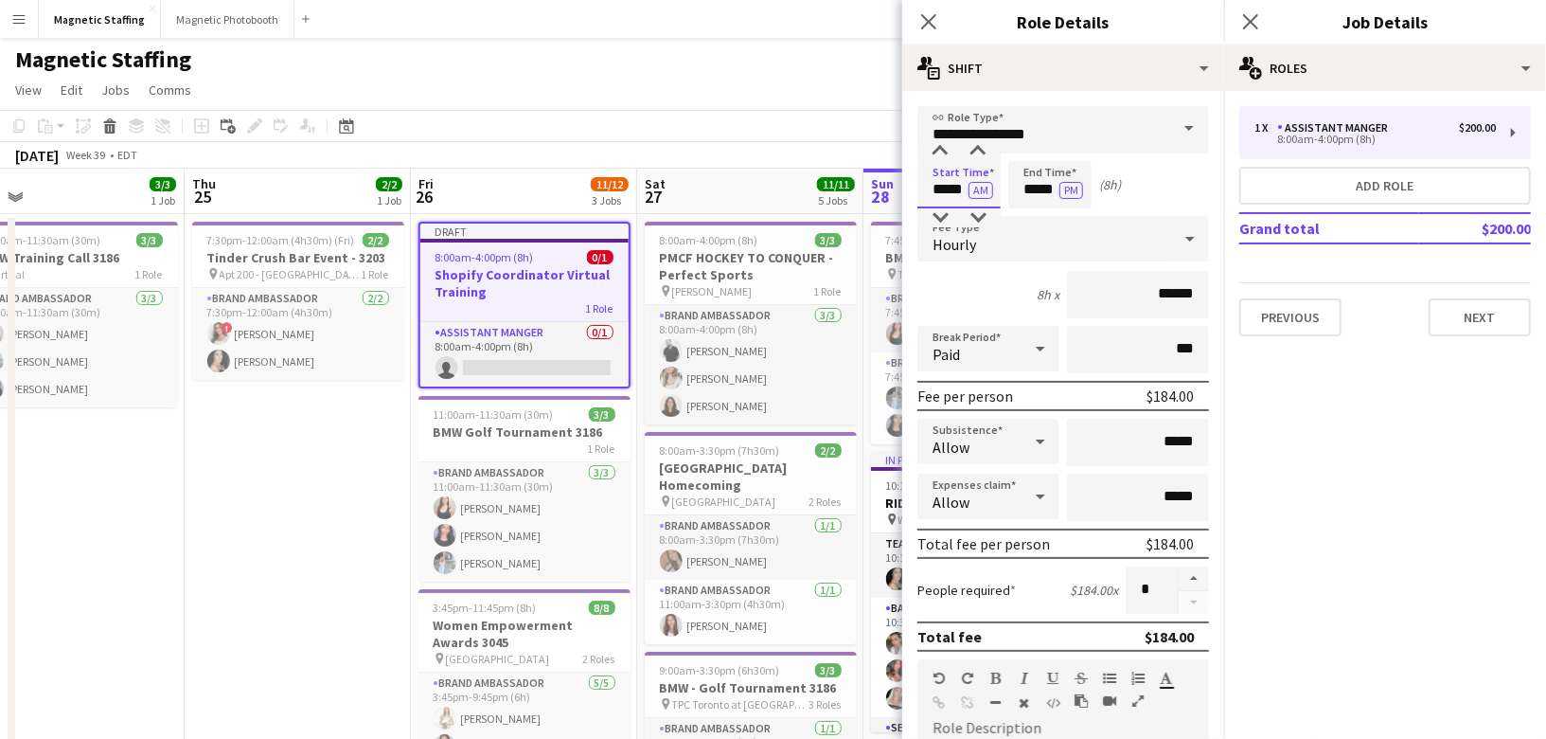
drag, startPoint x: 965, startPoint y: 190, endPoint x: 780, endPoint y: 163, distance: 186.7
click at [797, 186] on body "Menu Boards Boards Boards All jobs Status Workforce Workforce My Workforce Recr…" at bounding box center [773, 734] width 1546 height 1468
type input "*****"
click at [981, 182] on button "AM" at bounding box center [981, 190] width 25 height 17
drag, startPoint x: 1058, startPoint y: 189, endPoint x: 906, endPoint y: 167, distance: 153.2
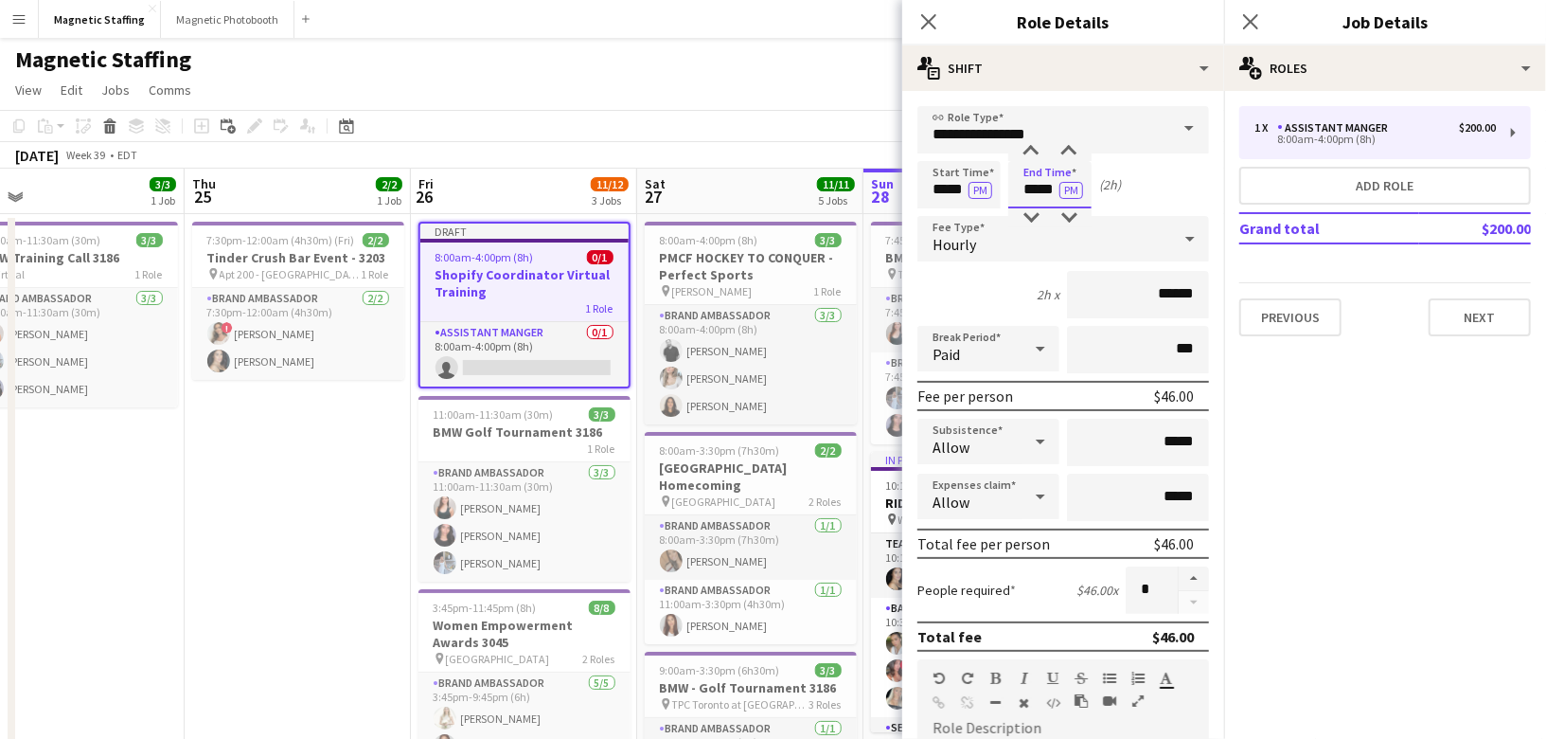
click at [922, 184] on div "Start Time ***** PM End Time ***** PM (2h)" at bounding box center [1063, 184] width 292 height 47
type input "*****"
click at [1169, 291] on input "******" at bounding box center [1138, 294] width 142 height 47
type input "******"
click at [1191, 579] on button "button" at bounding box center [1194, 578] width 30 height 25
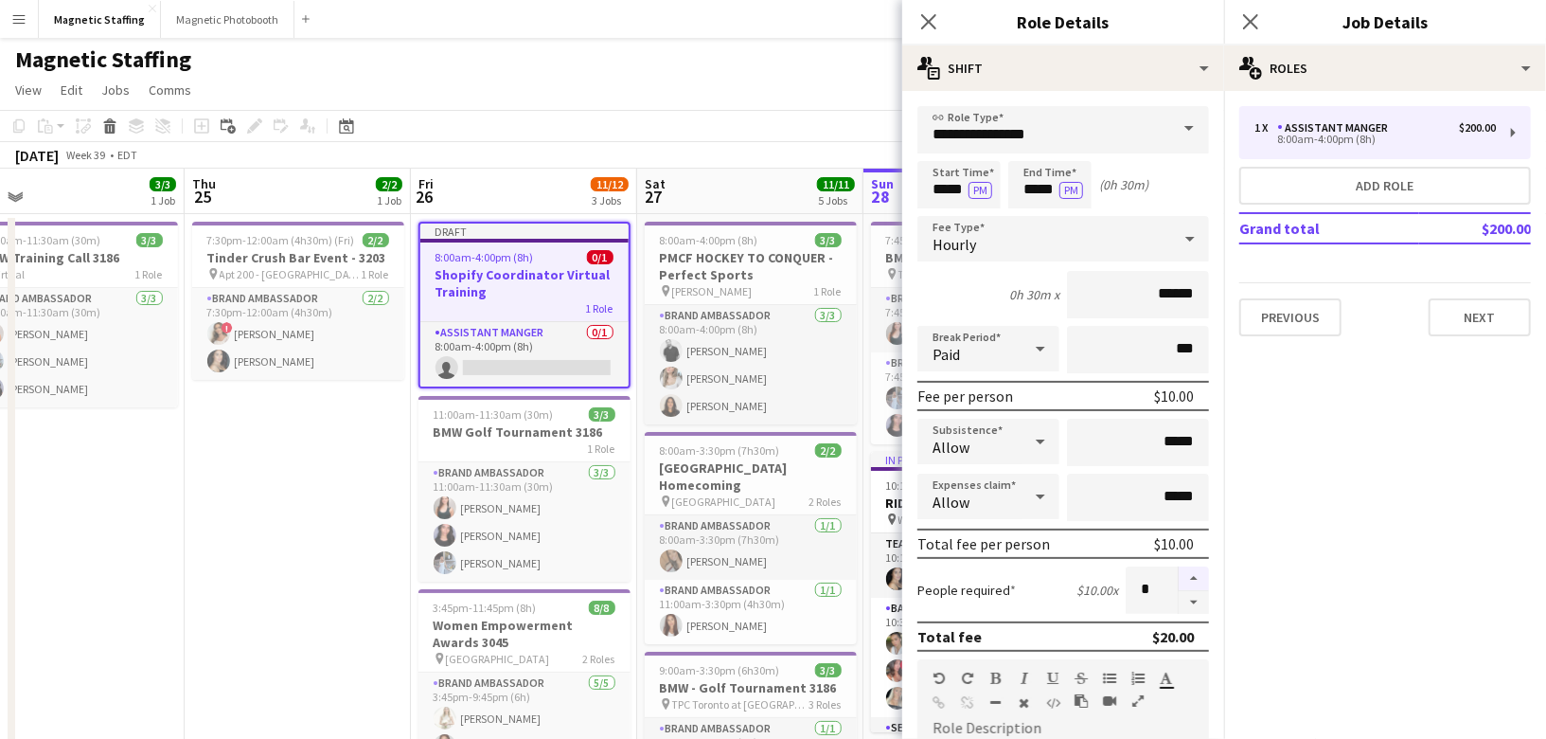
click at [1191, 579] on button "button" at bounding box center [1194, 578] width 30 height 25
type input "*"
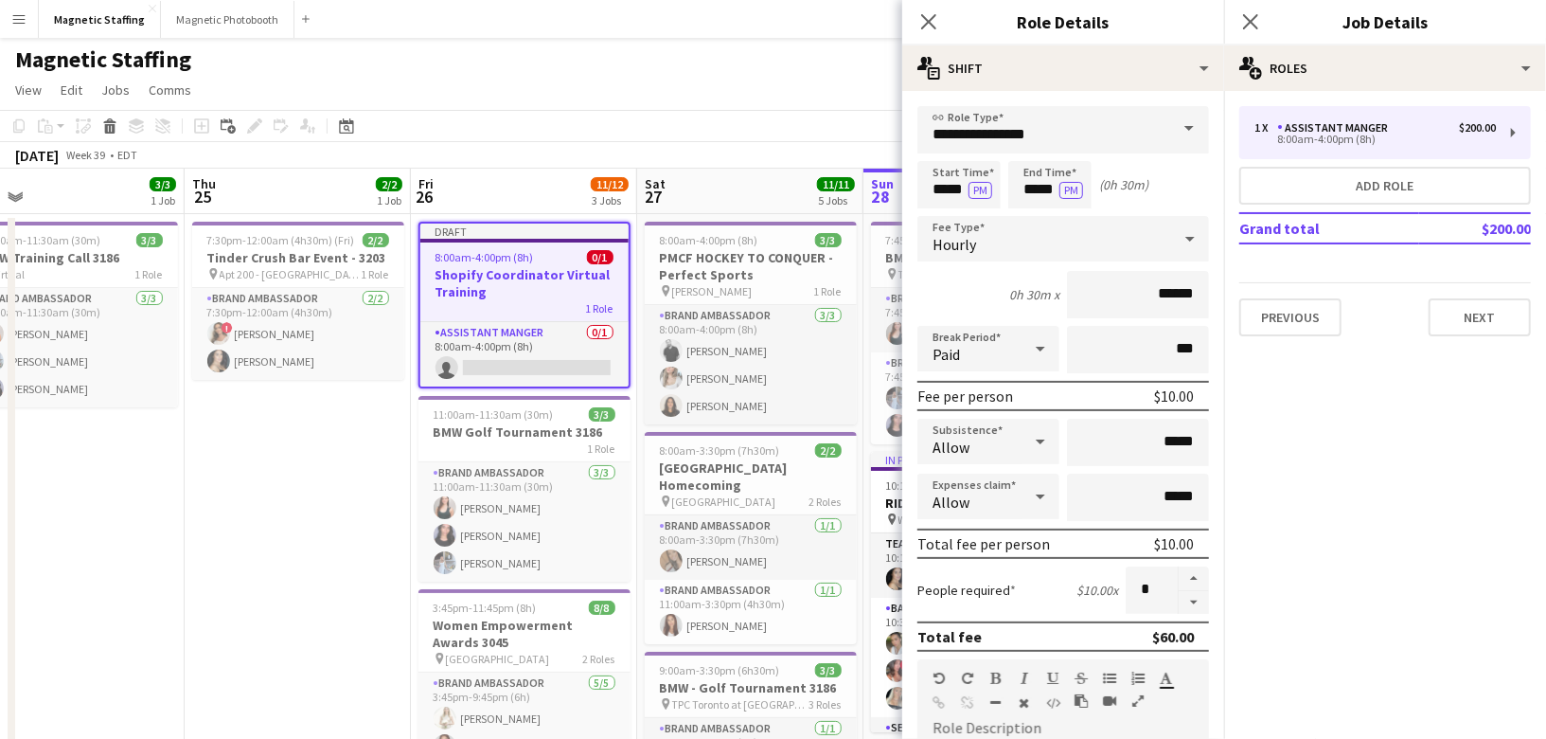
scroll to position [538, 0]
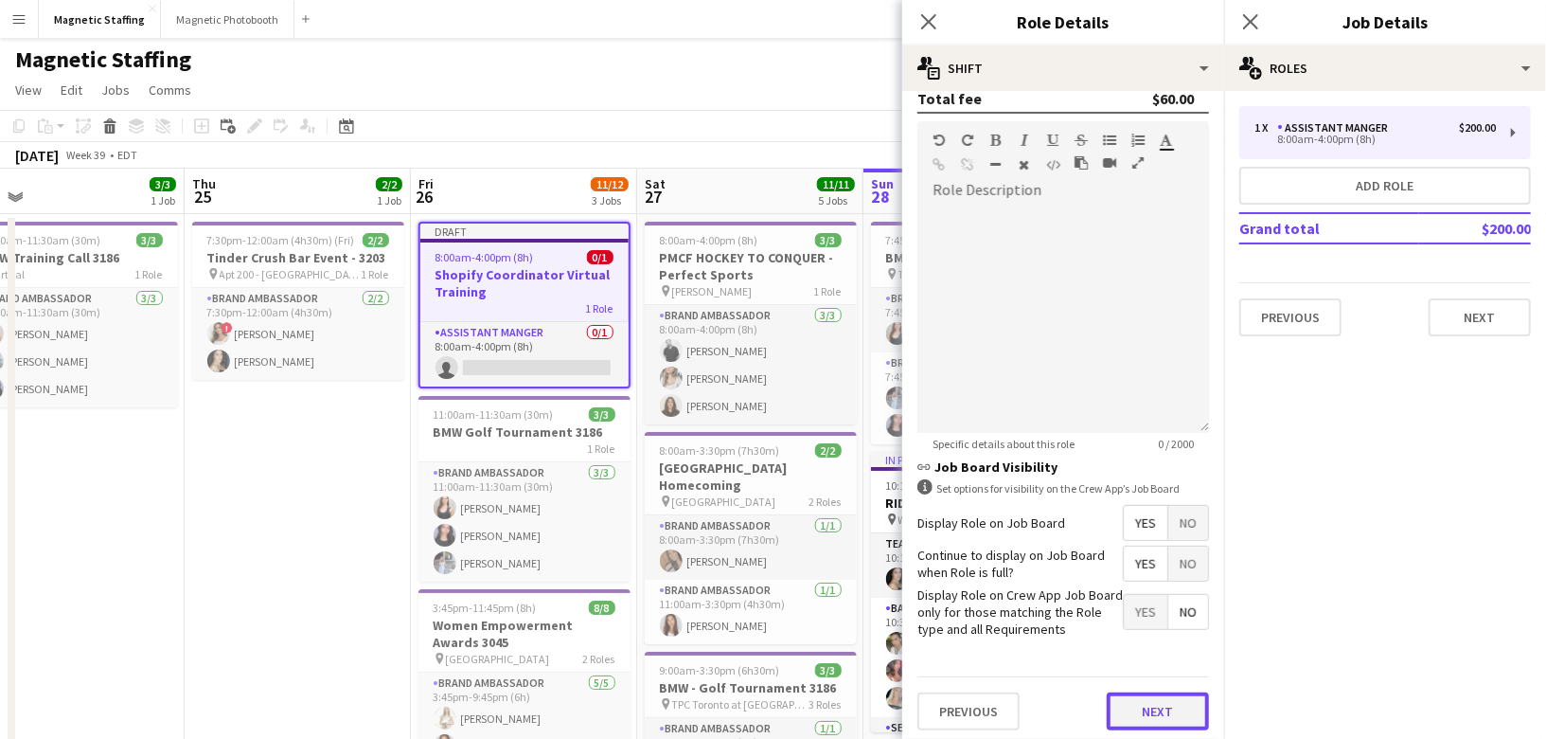
click at [1148, 711] on button "Next" at bounding box center [1158, 711] width 102 height 38
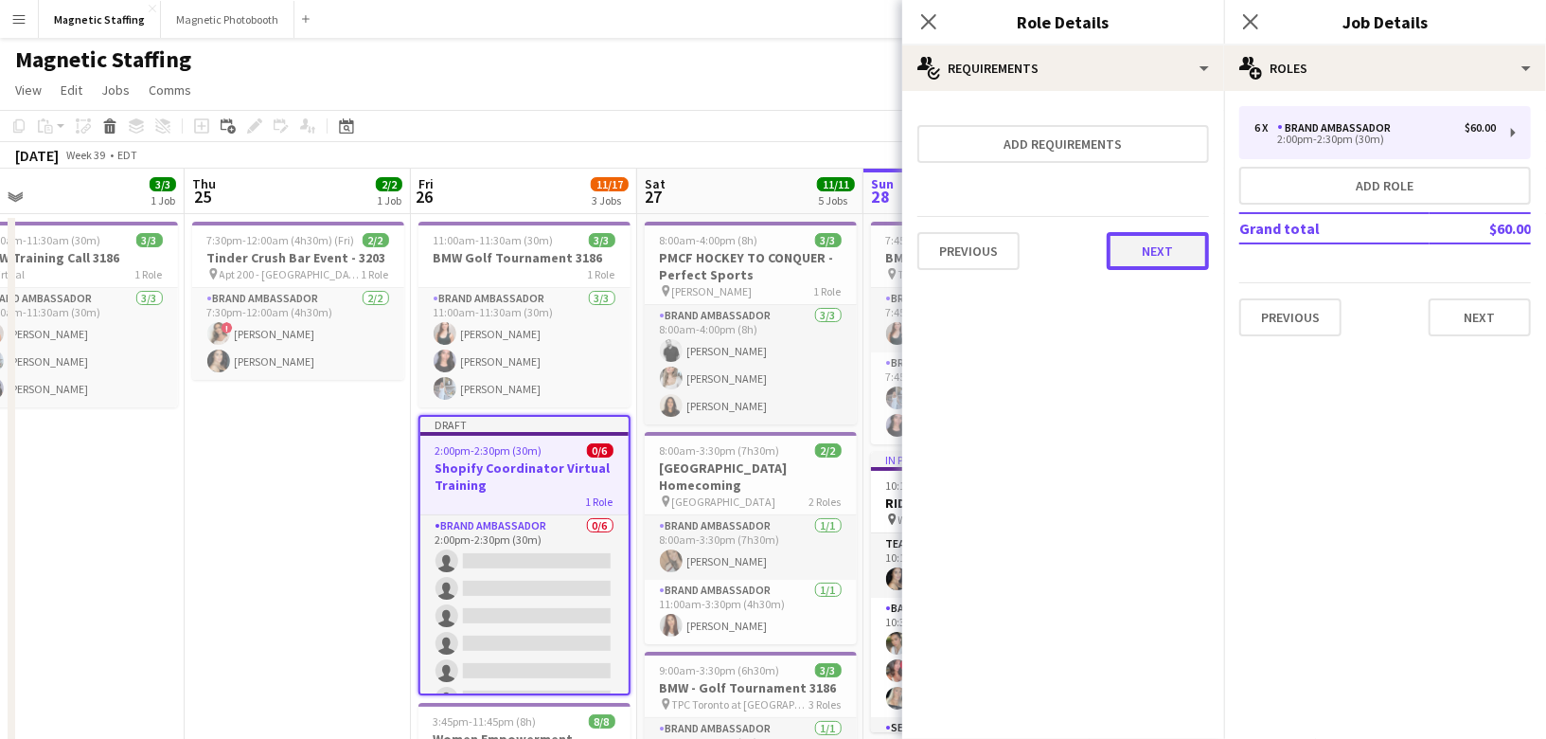
click at [1152, 259] on button "Next" at bounding box center [1158, 251] width 102 height 38
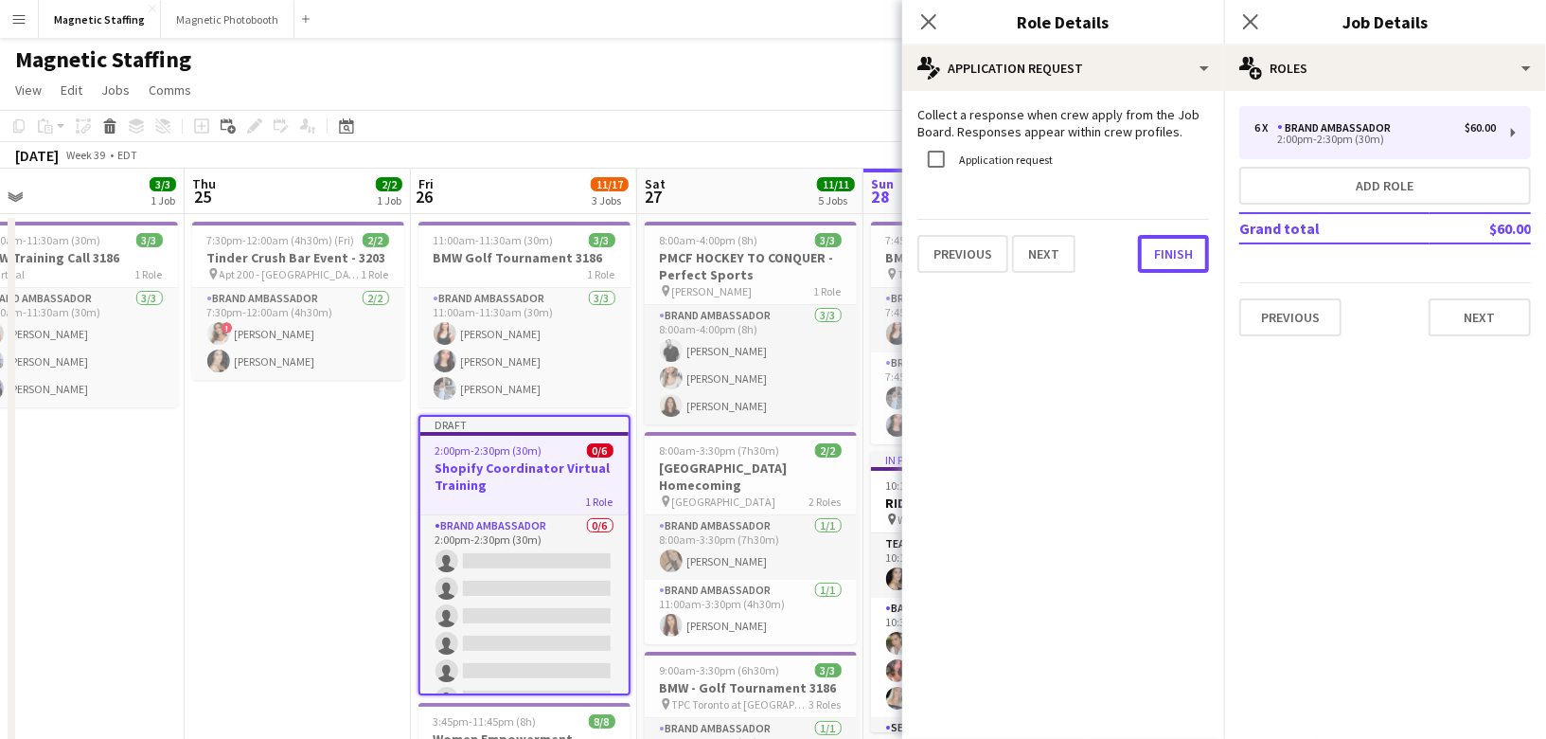
click at [1152, 259] on button "Finish" at bounding box center [1173, 254] width 71 height 38
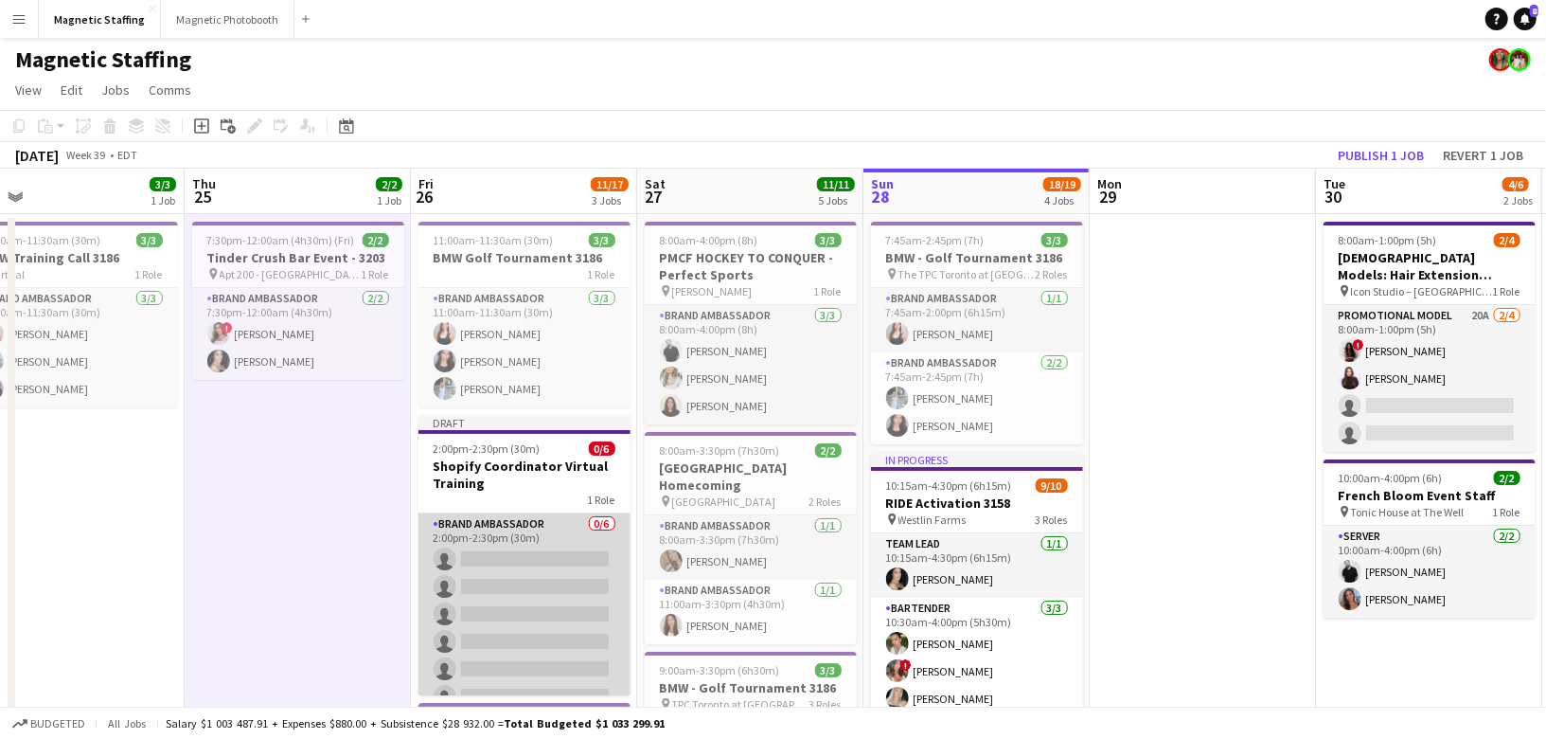
click at [544, 558] on app-card-role "Brand Ambassador 0/6 2:00pm-2:30pm (30m) single-neutral-actions single-neutral-…" at bounding box center [524, 614] width 212 height 202
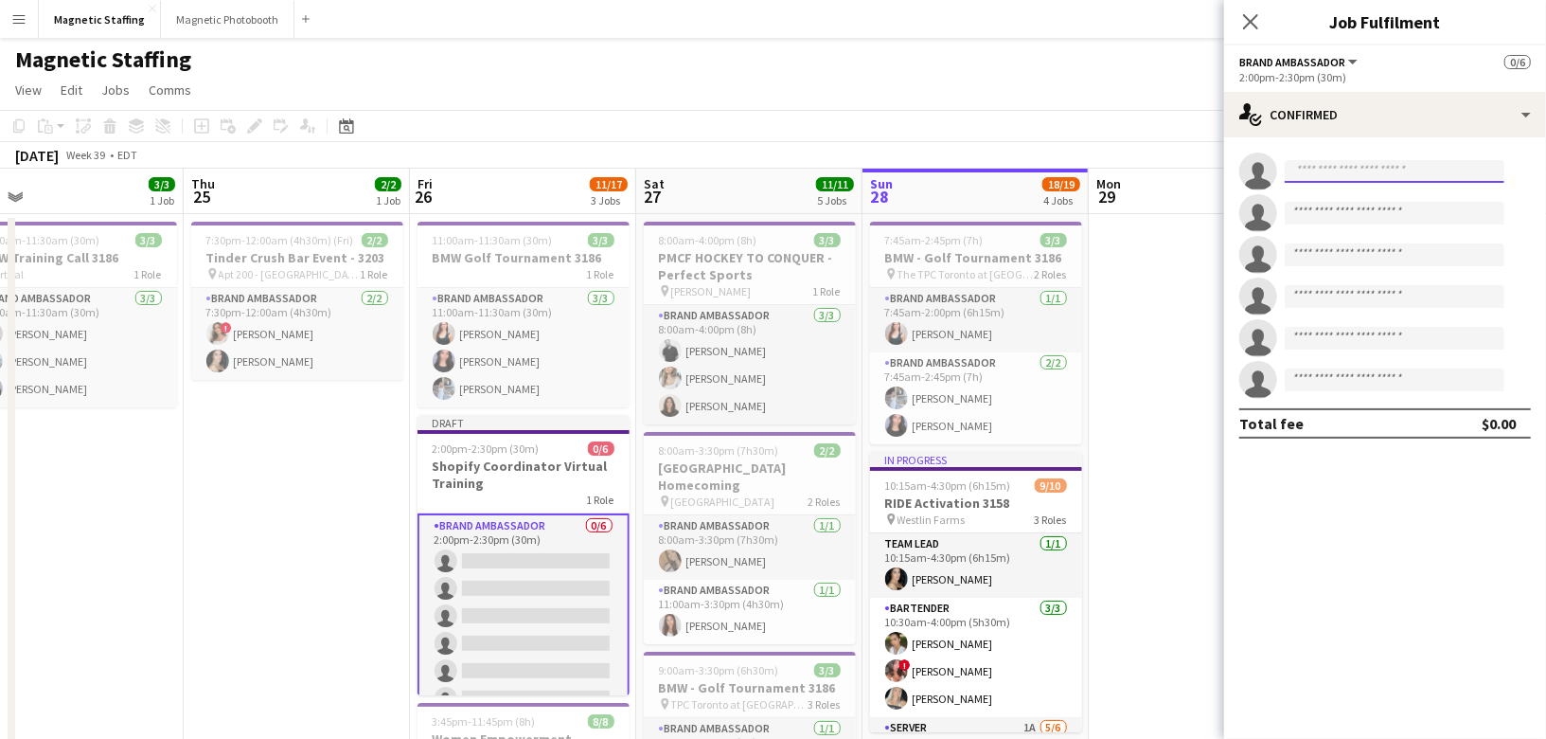
click at [1383, 175] on input at bounding box center [1395, 171] width 220 height 23
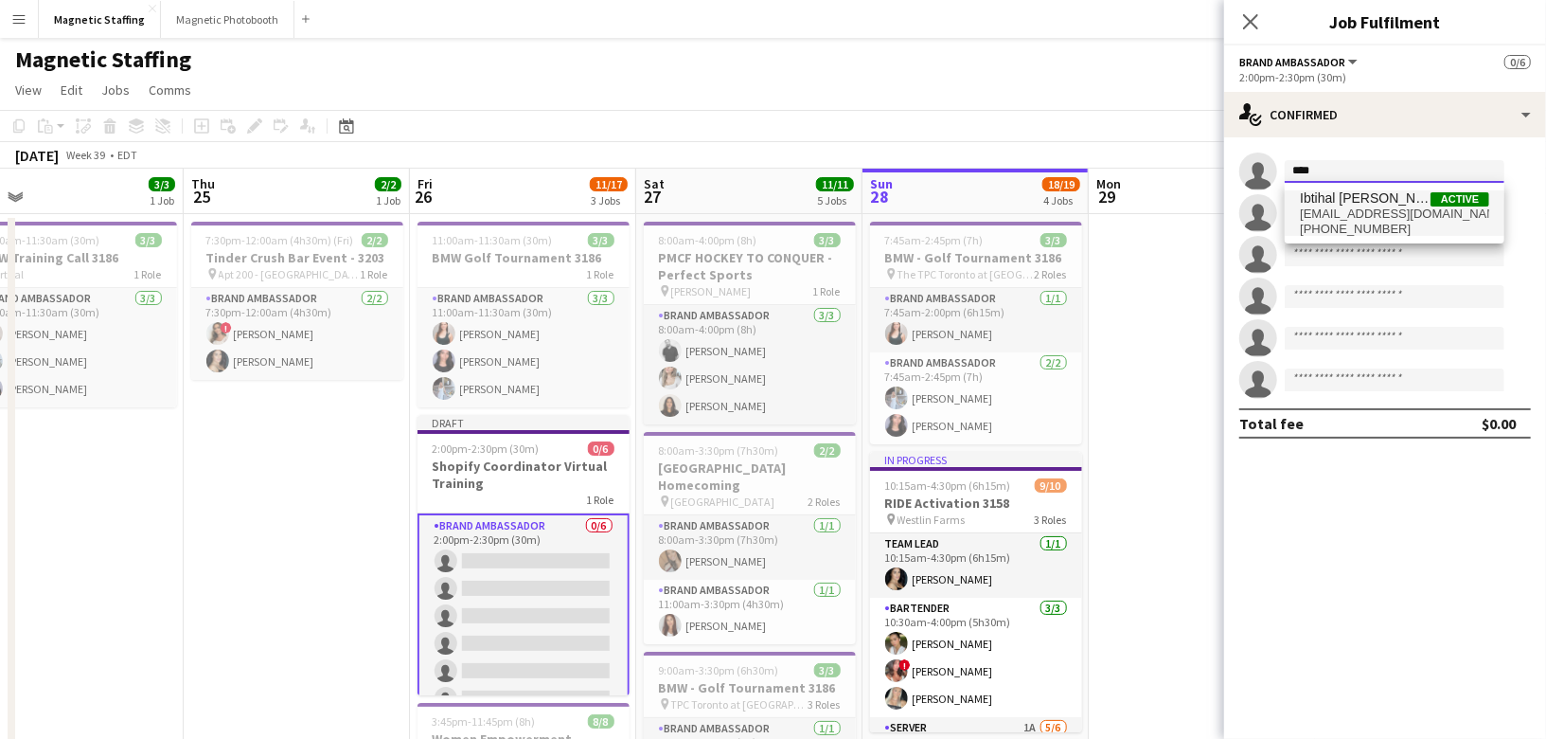
type input "****"
click at [1359, 218] on span "[EMAIL_ADDRESS][DOMAIN_NAME]" at bounding box center [1394, 213] width 189 height 15
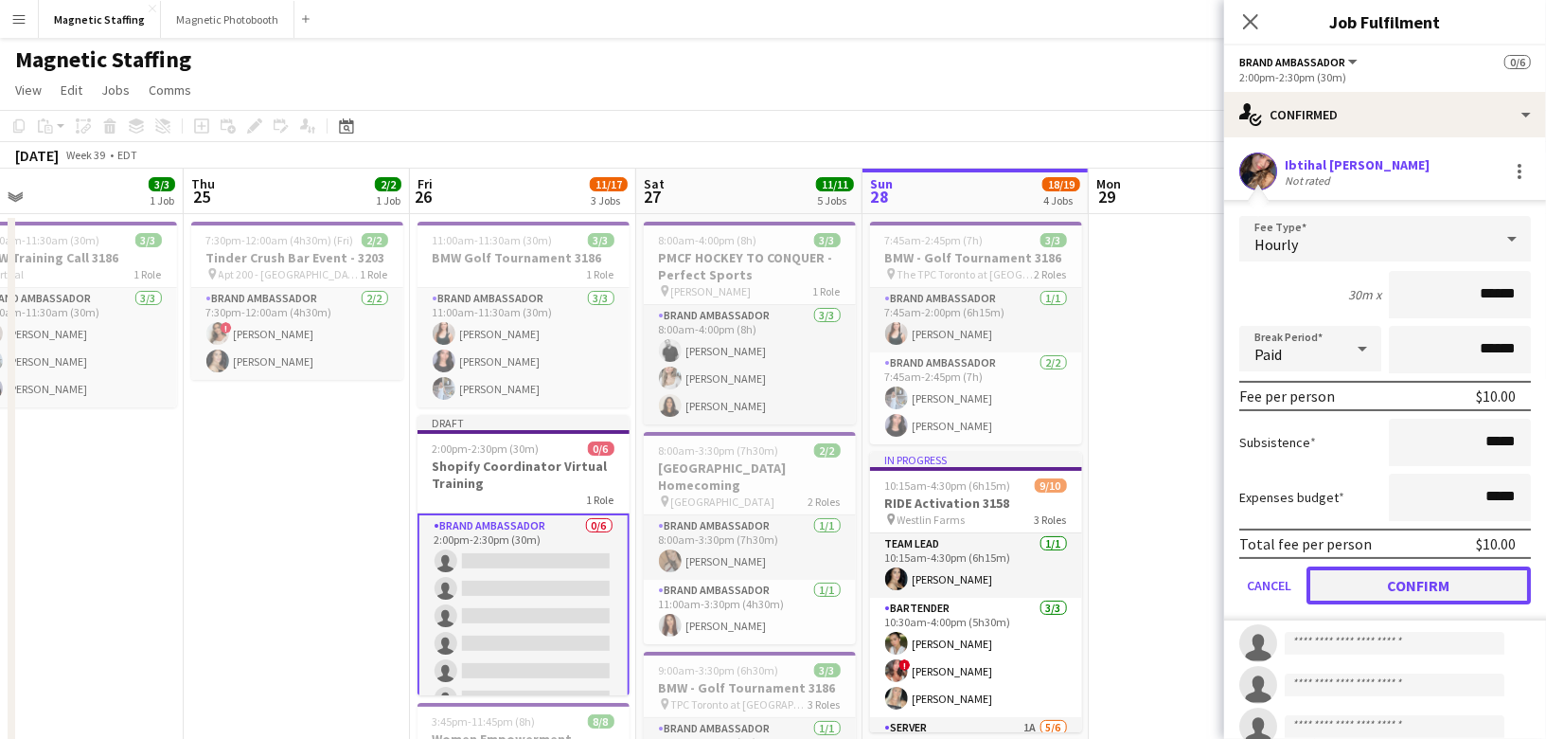
click at [1405, 597] on button "Confirm" at bounding box center [1419, 585] width 224 height 38
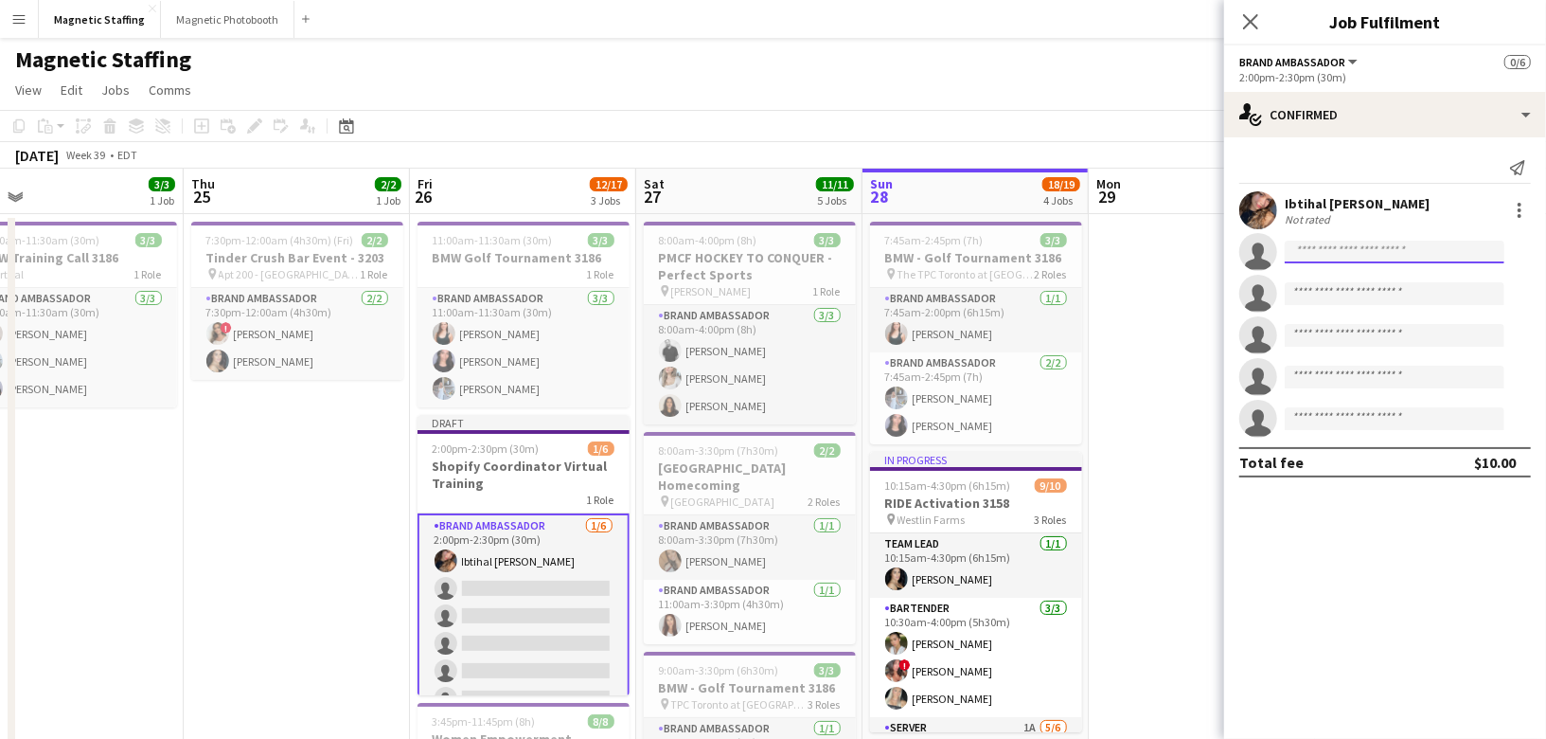
click at [1352, 253] on input at bounding box center [1395, 251] width 220 height 23
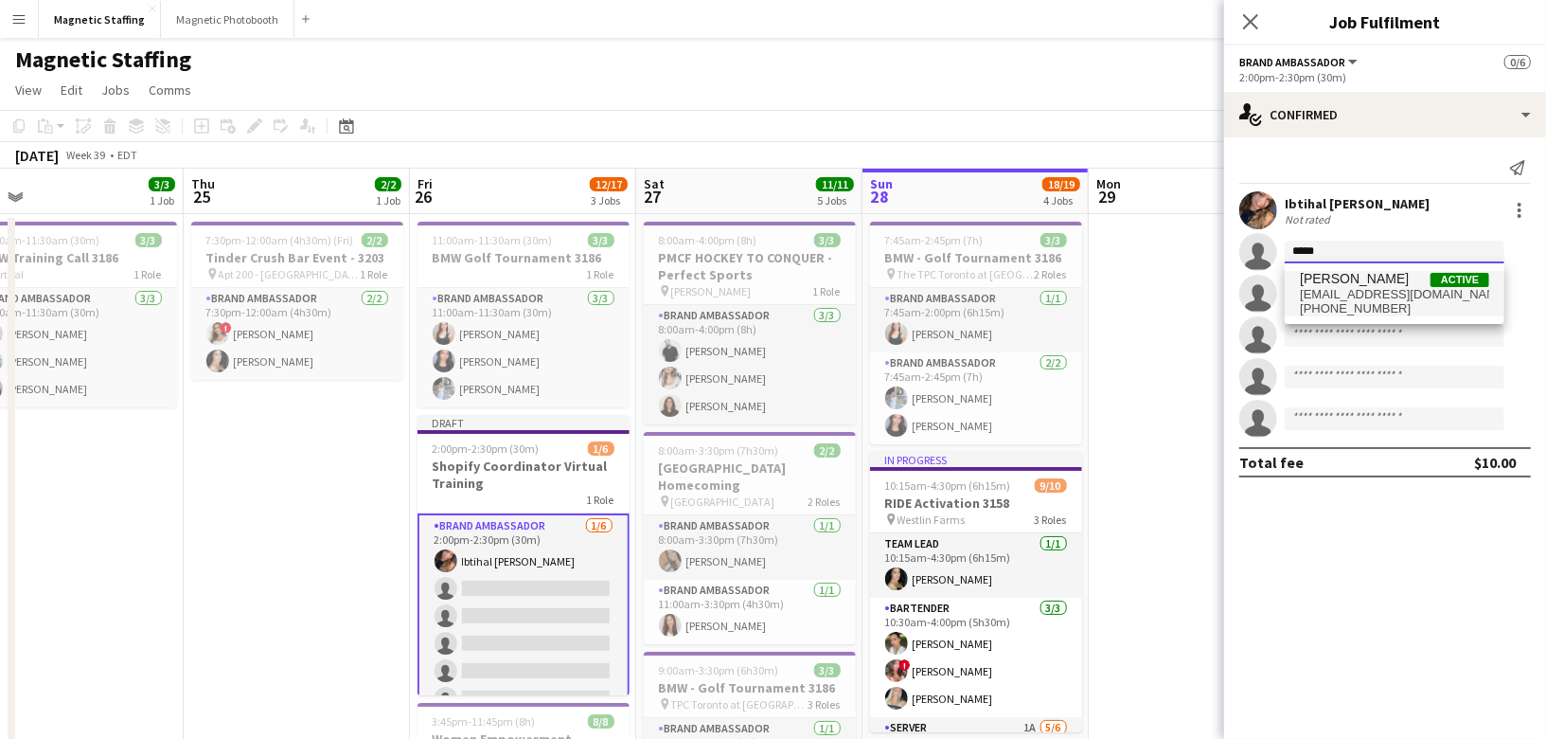
type input "*****"
click at [1332, 303] on span "[PHONE_NUMBER]" at bounding box center [1394, 308] width 189 height 15
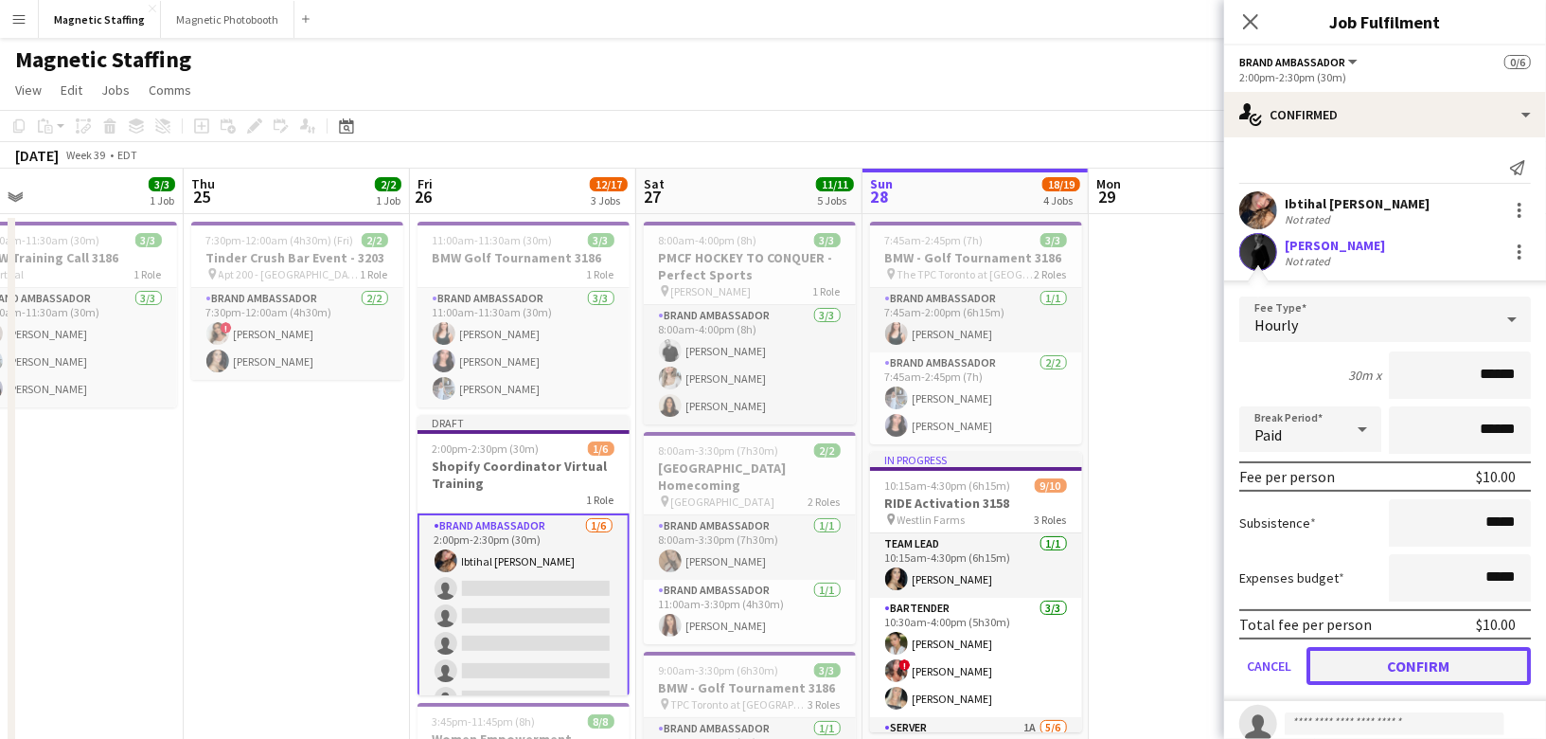
click at [1382, 664] on button "Confirm" at bounding box center [1419, 666] width 224 height 38
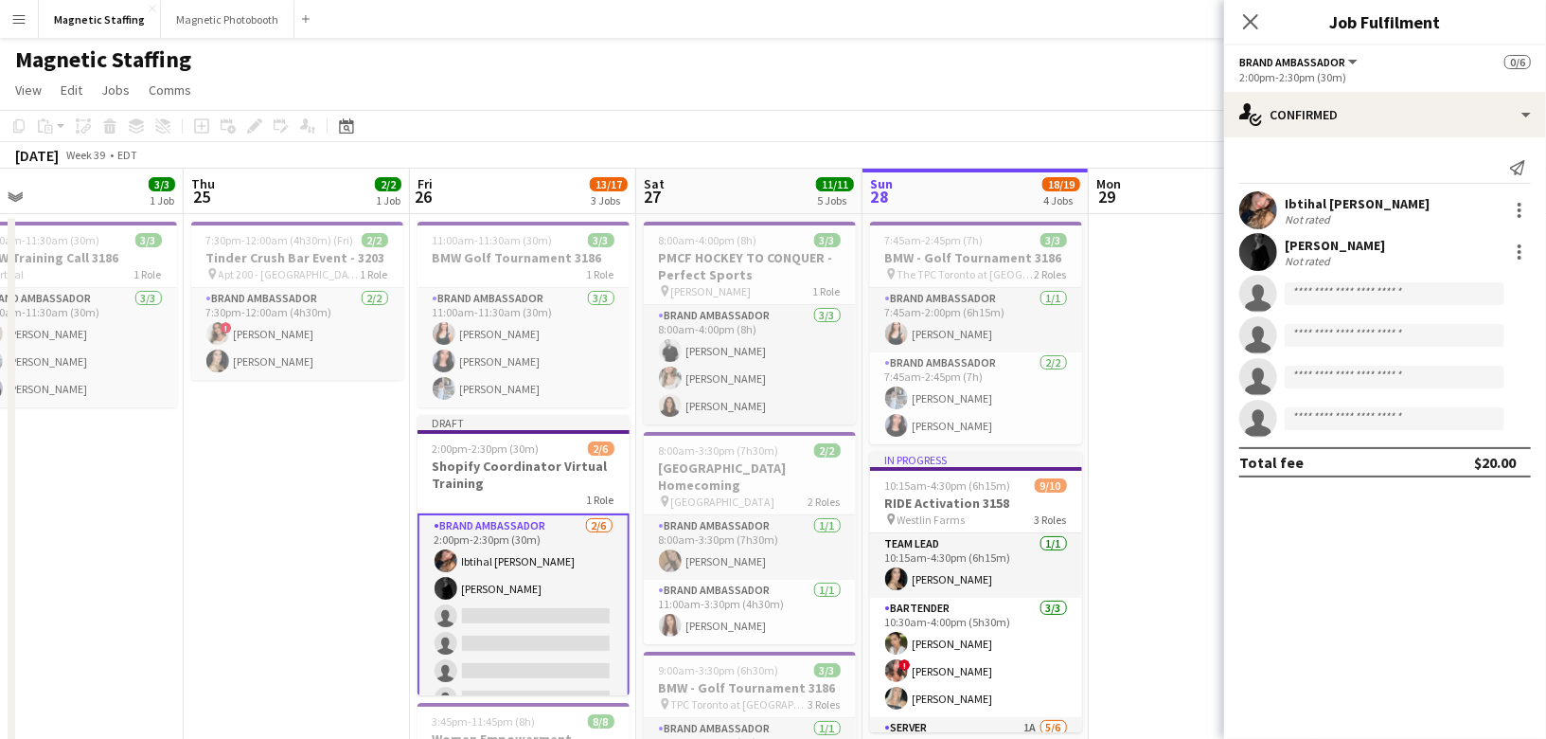
click at [1376, 304] on app-invite-slot "single-neutral-actions" at bounding box center [1385, 294] width 322 height 38
click at [1369, 287] on input at bounding box center [1395, 293] width 220 height 23
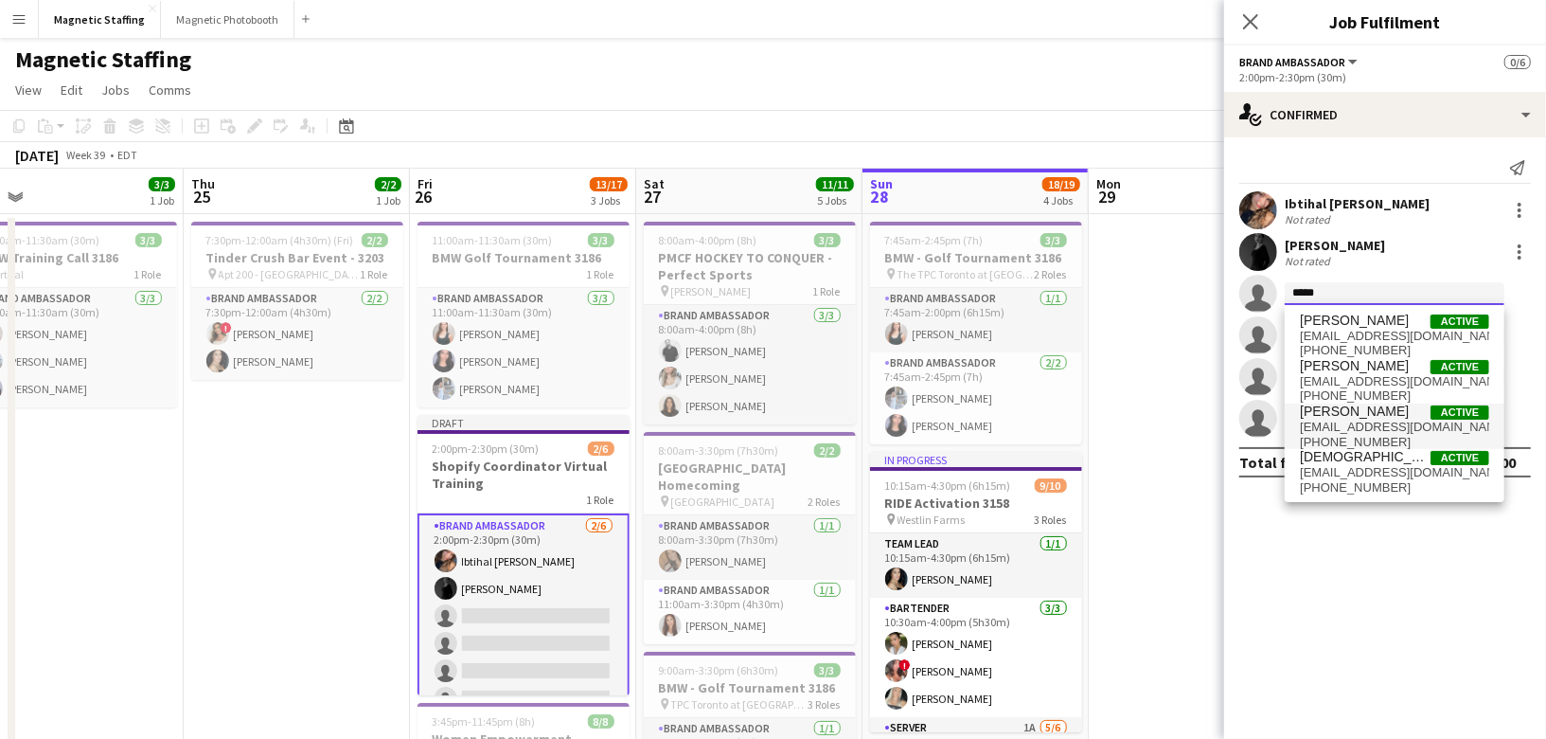
type input "*****"
click at [1346, 421] on span "[EMAIL_ADDRESS][DOMAIN_NAME]" at bounding box center [1394, 426] width 189 height 15
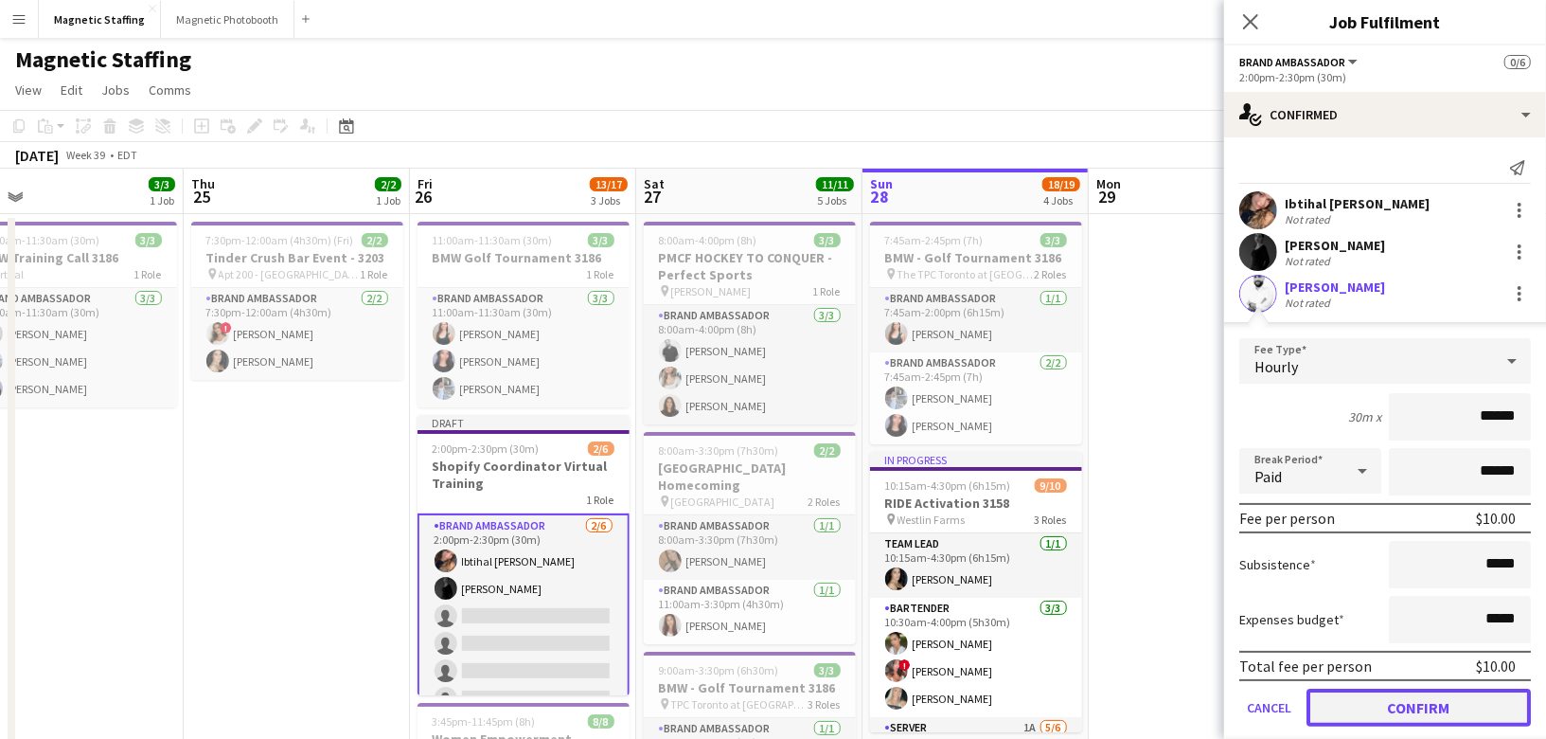
click at [1347, 707] on button "Confirm" at bounding box center [1419, 707] width 224 height 38
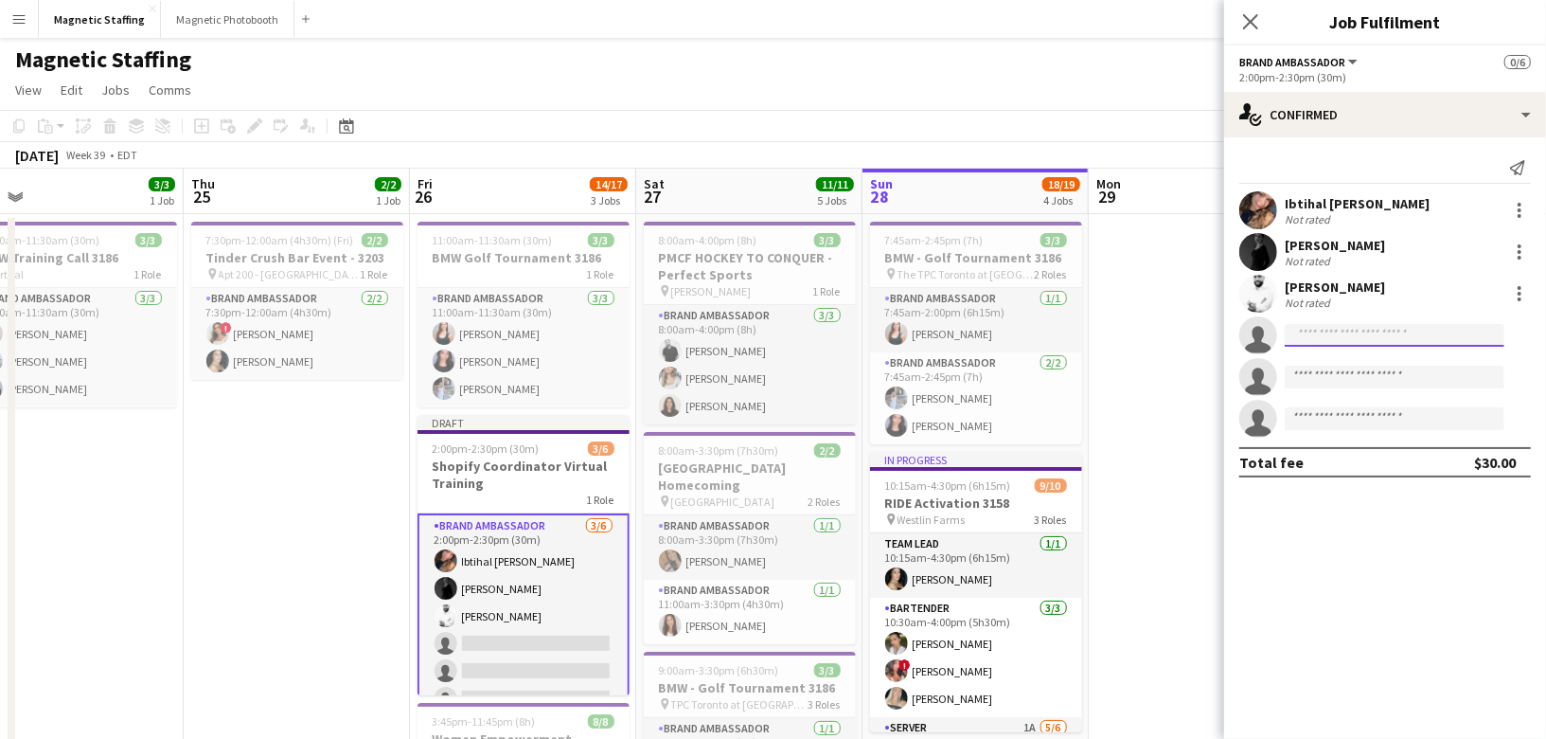
click at [1344, 337] on input at bounding box center [1395, 335] width 220 height 23
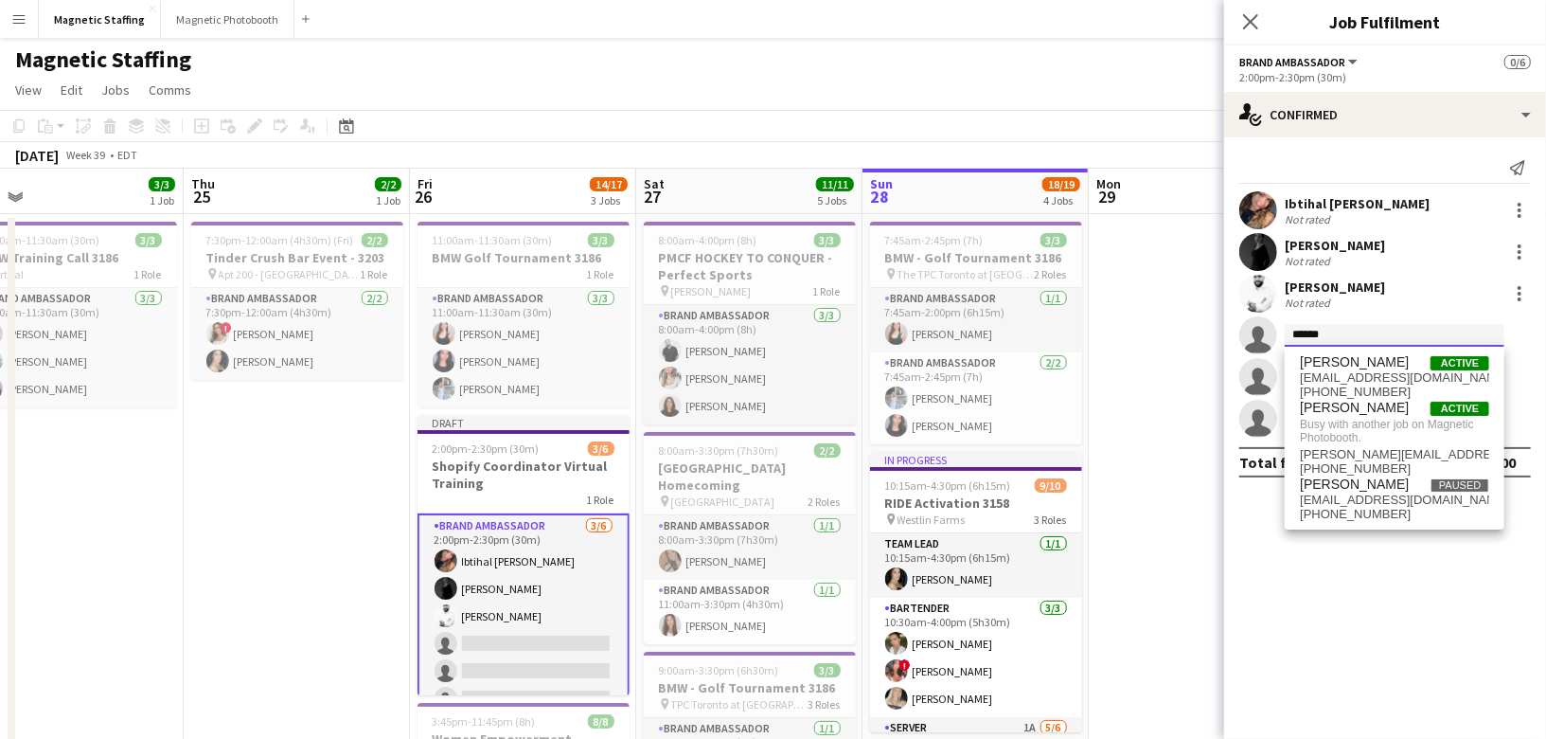
type input "*****"
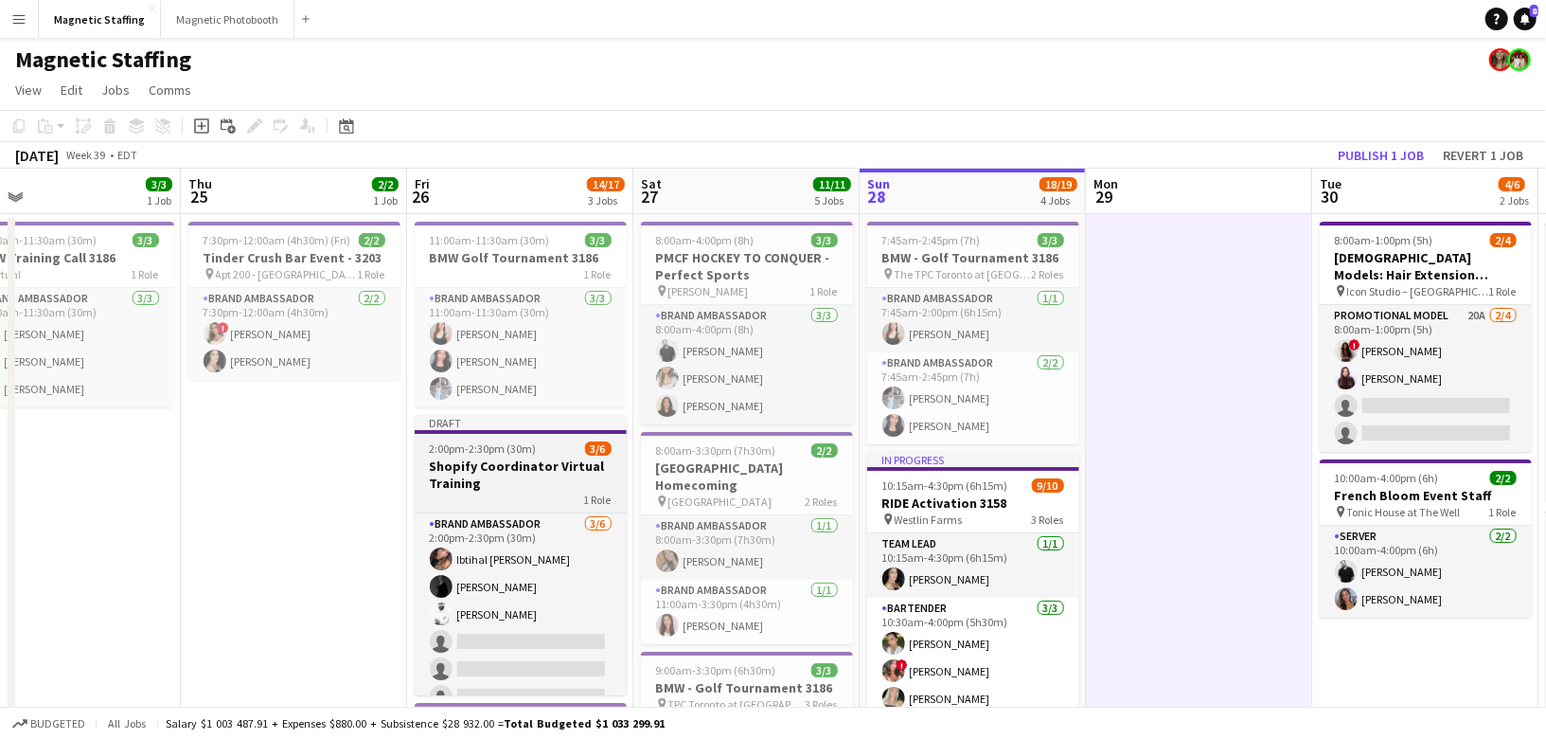
click at [459, 462] on h3 "Shopify Coordinator Virtual Training" at bounding box center [521, 474] width 212 height 34
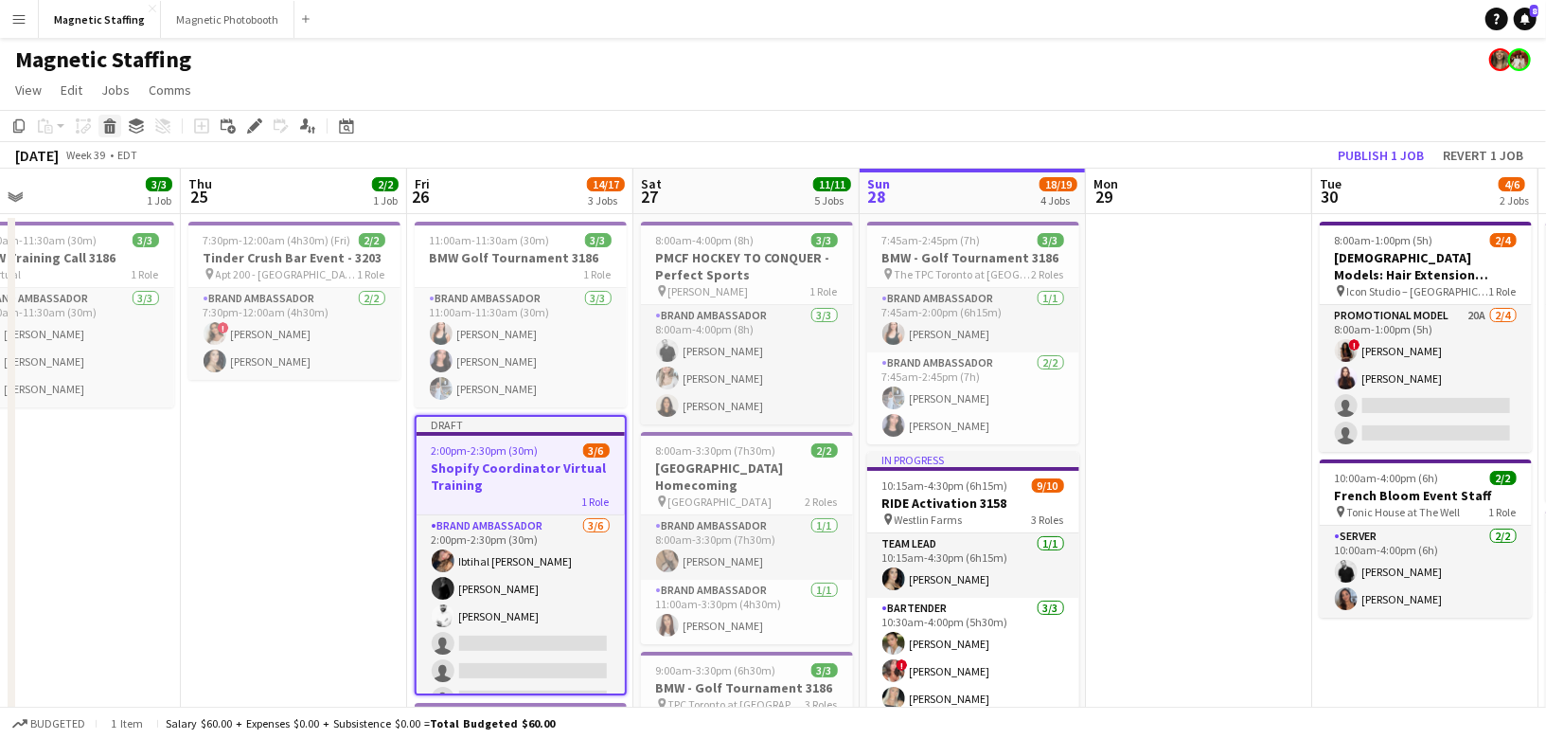
click at [112, 124] on icon "Delete" at bounding box center [109, 125] width 15 height 15
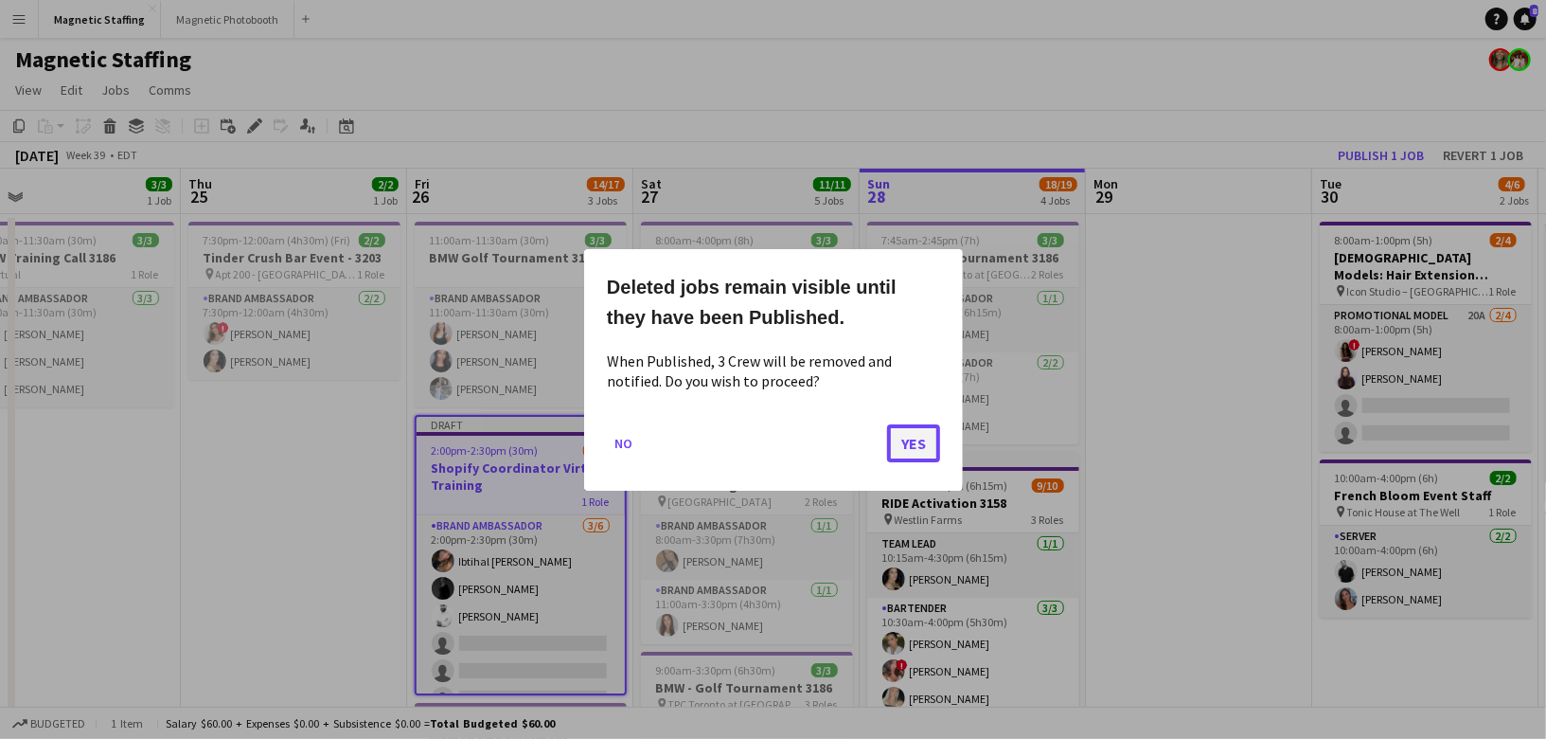
click at [914, 454] on button "Yes" at bounding box center [913, 442] width 53 height 38
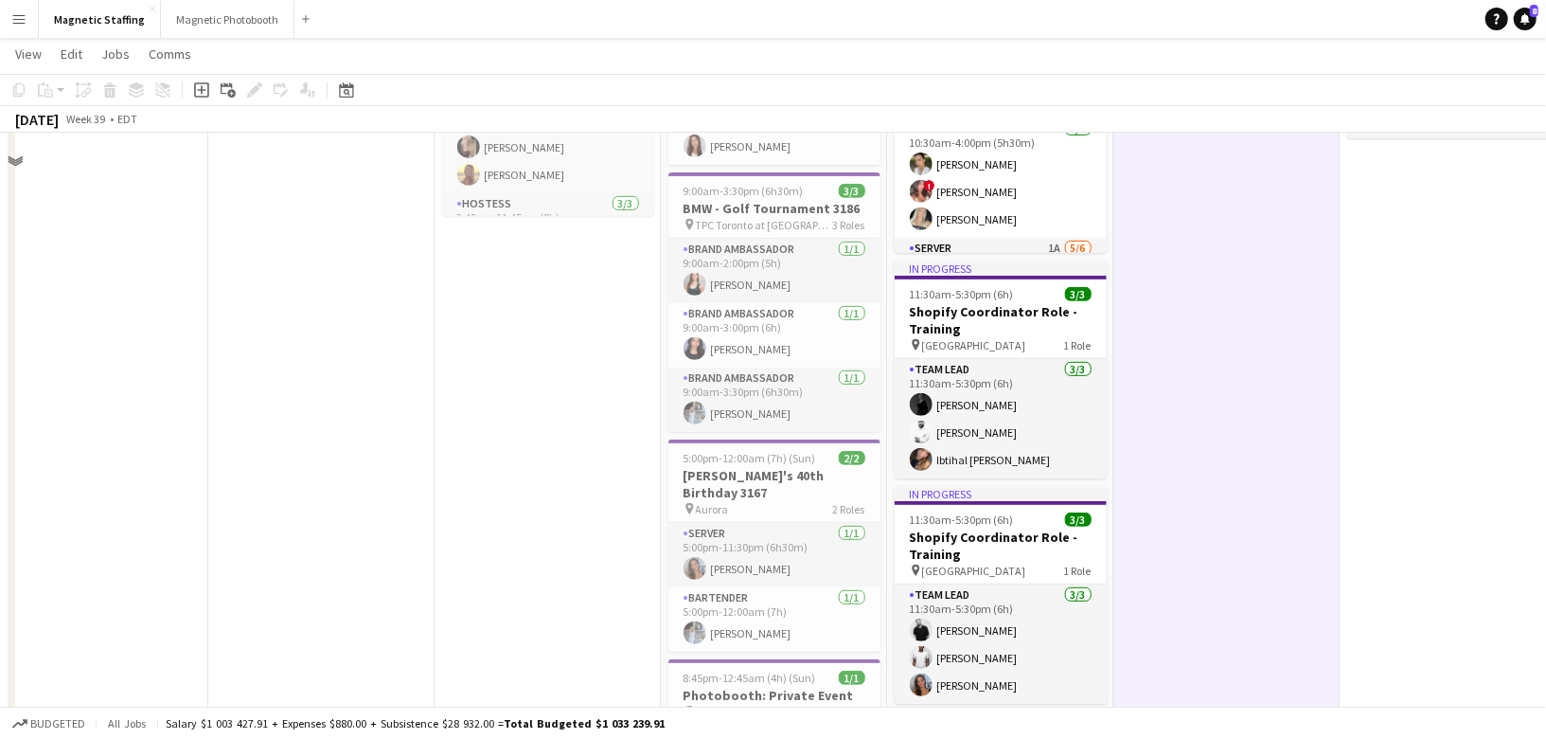
scroll to position [0, 0]
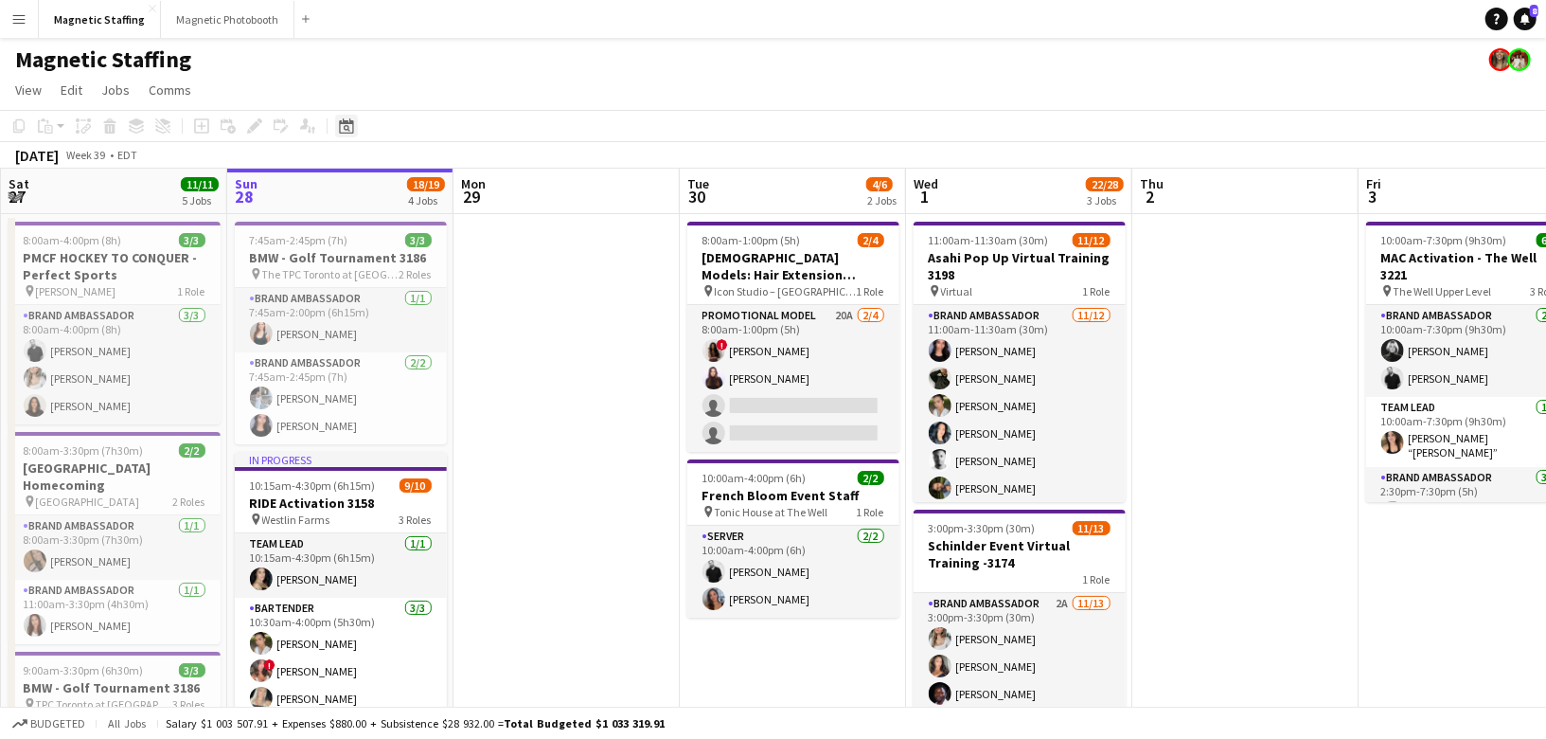
click at [339, 122] on icon "Date picker" at bounding box center [346, 125] width 15 height 15
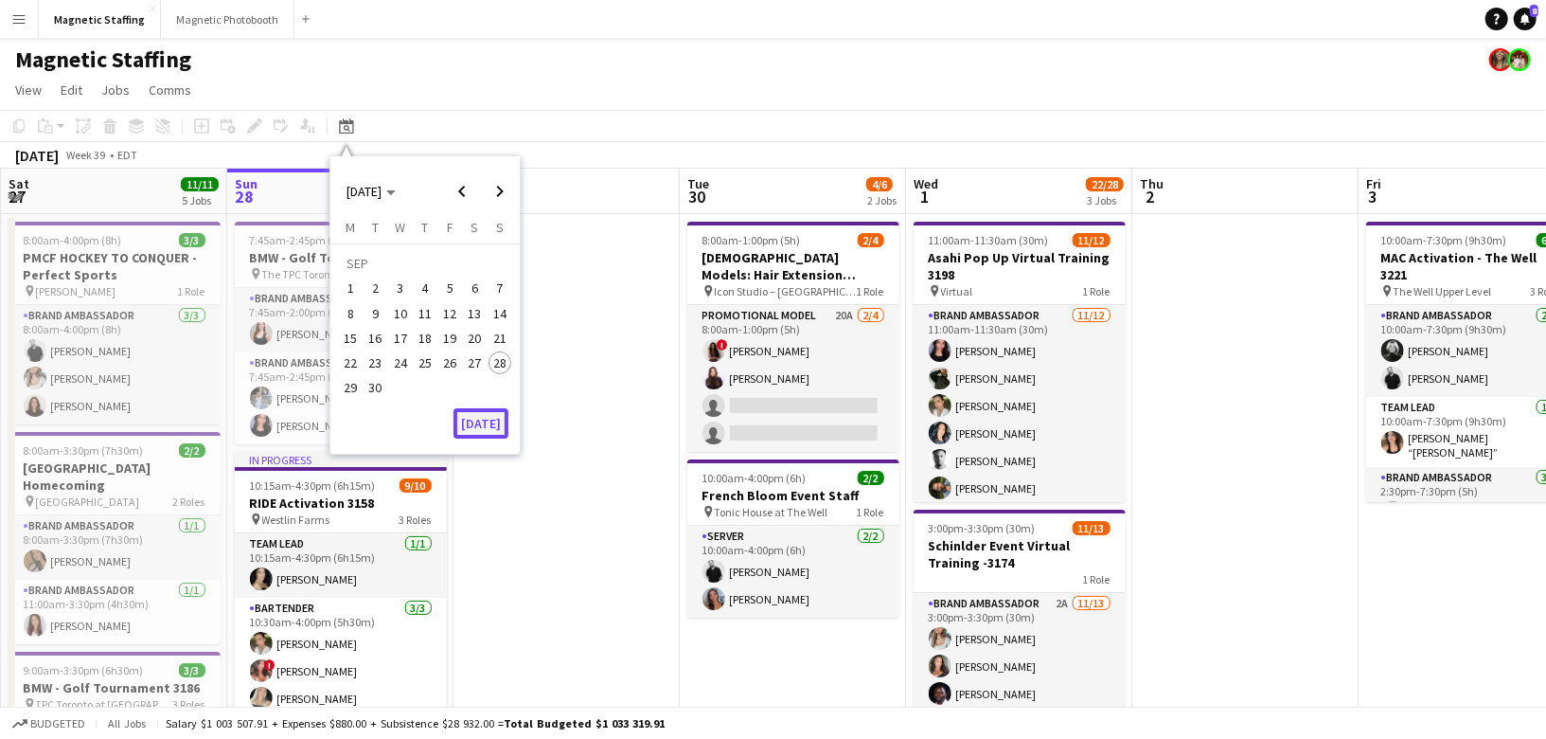
click at [488, 425] on button "[DATE]" at bounding box center [481, 423] width 55 height 30
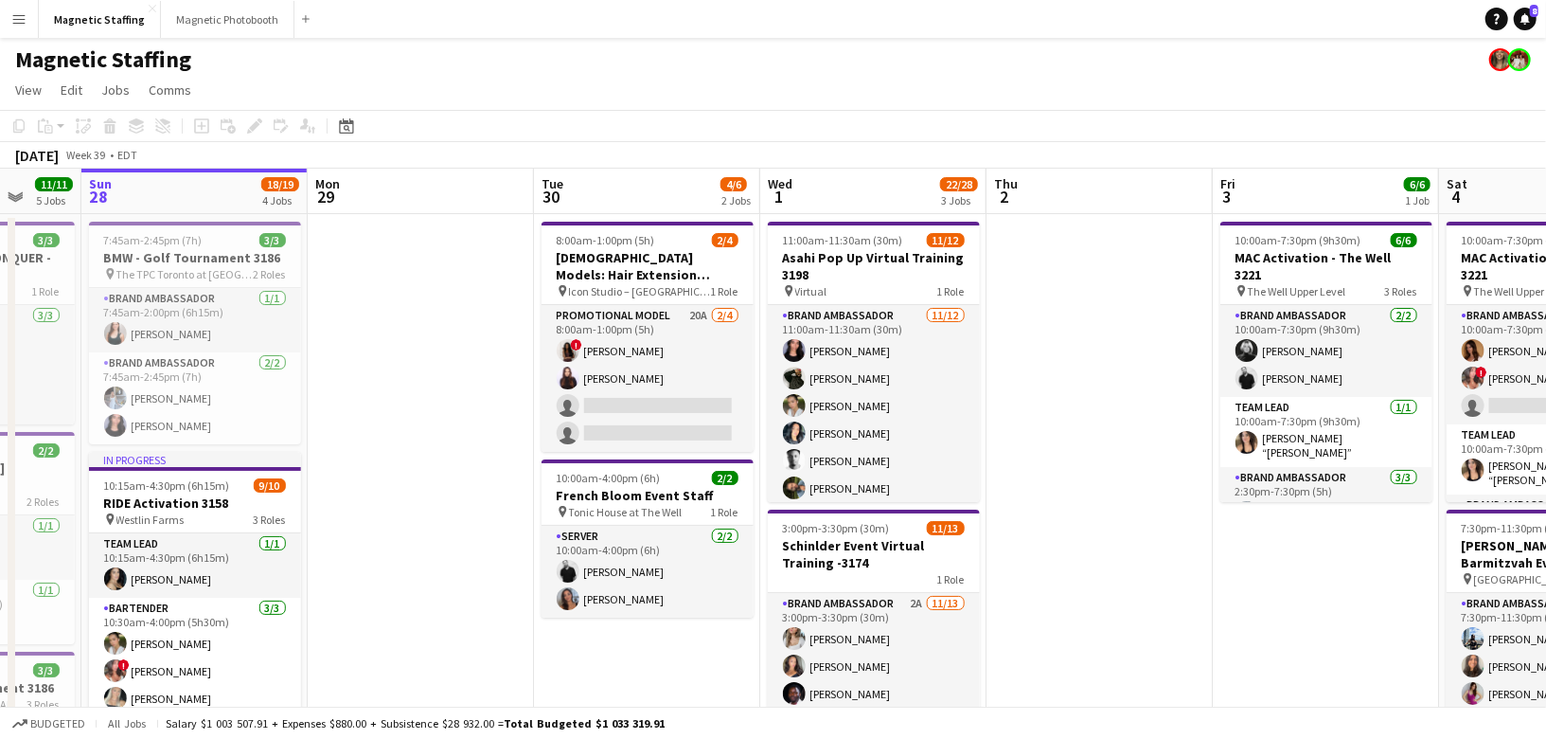
drag, startPoint x: 763, startPoint y: 366, endPoint x: 276, endPoint y: 418, distance: 490.3
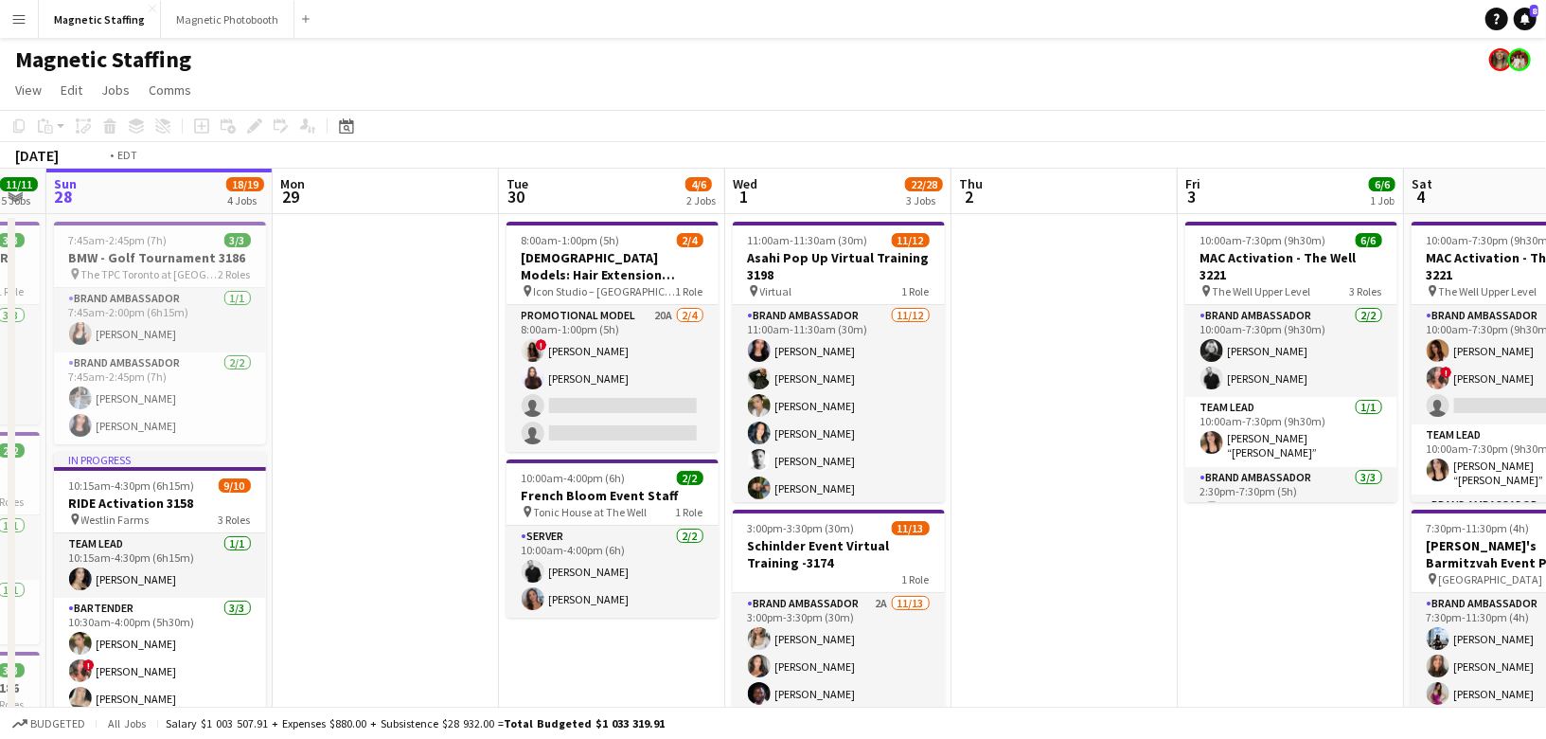
scroll to position [0, 721]
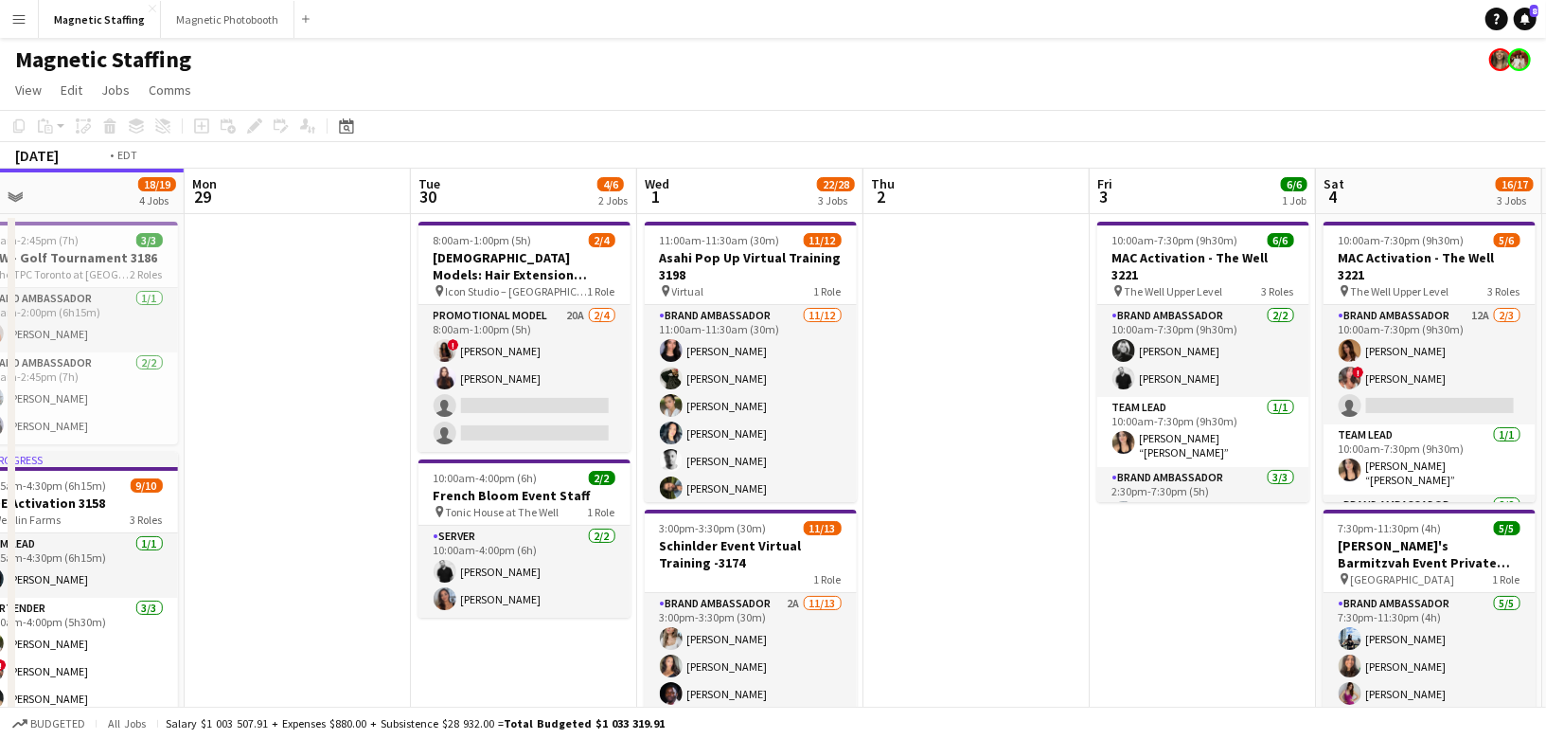
drag, startPoint x: 491, startPoint y: 428, endPoint x: 278, endPoint y: 451, distance: 214.2
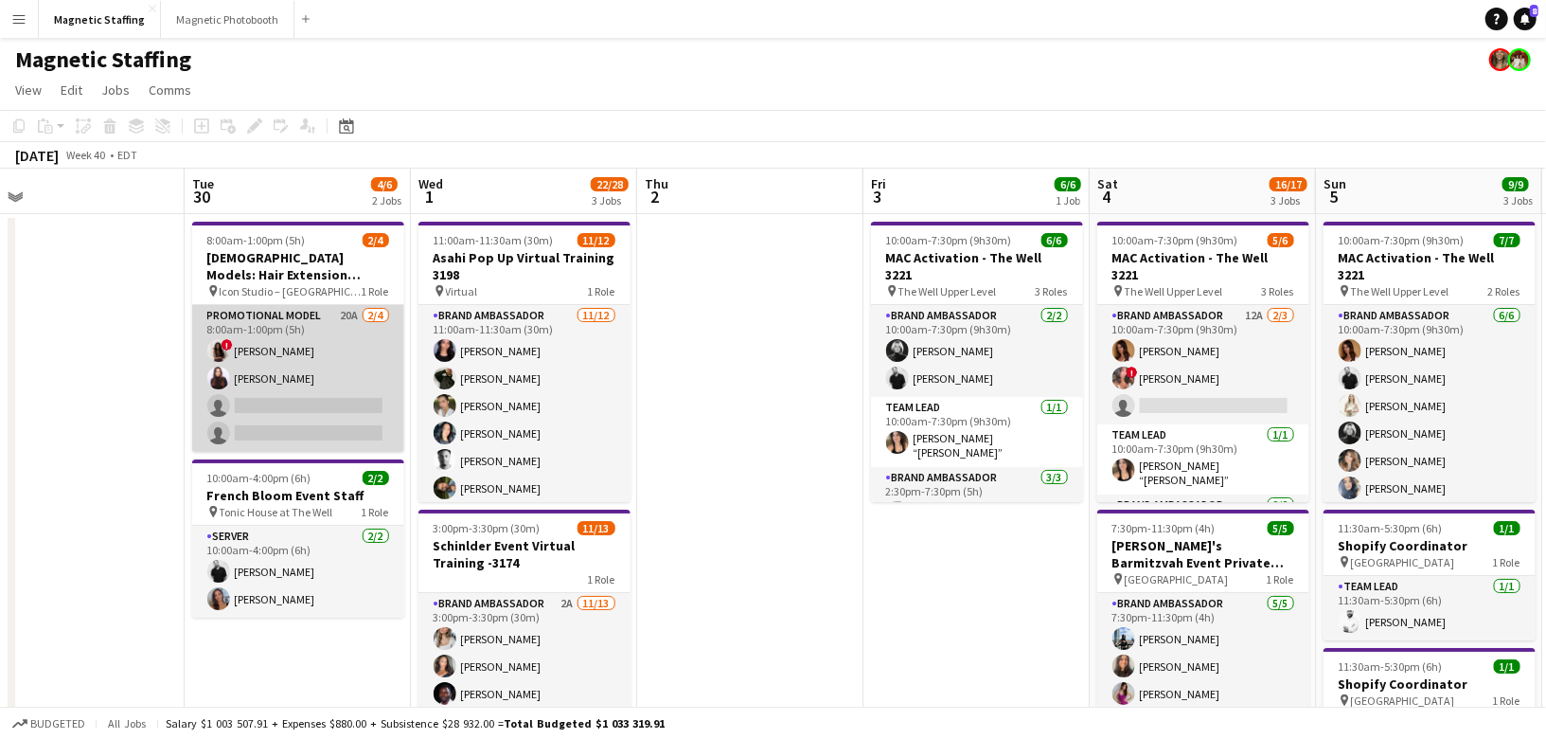
click at [318, 412] on app-card-role "Promotional Model 20A [DATE] 8:00am-1:00pm (5h) ! [PERSON_NAME] [PERSON_NAME] s…" at bounding box center [298, 378] width 212 height 147
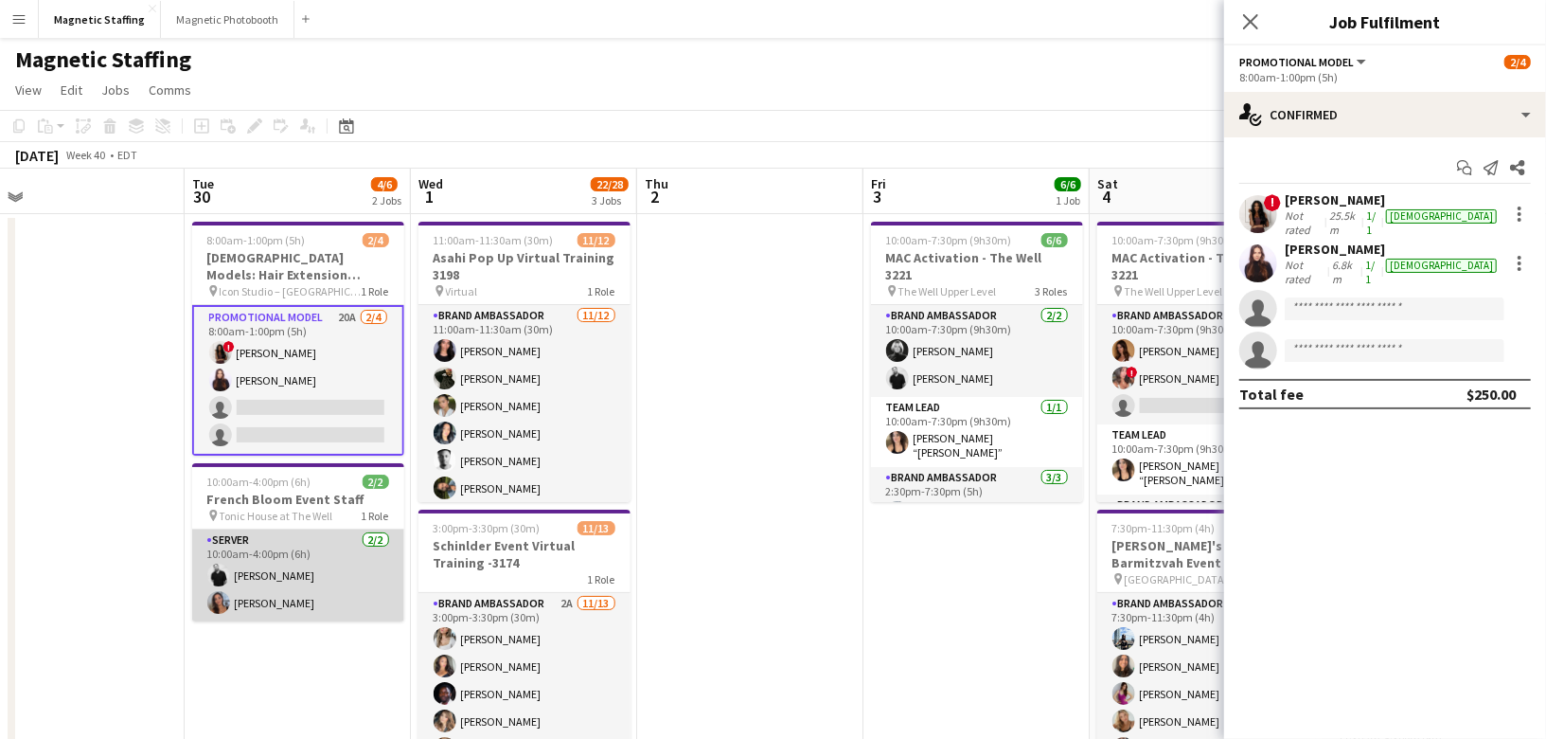
click at [259, 609] on app-card-role "Server 2/2 10:00am-4:00pm (6h) jean-philippe roy Diana Michailidis" at bounding box center [298, 575] width 212 height 92
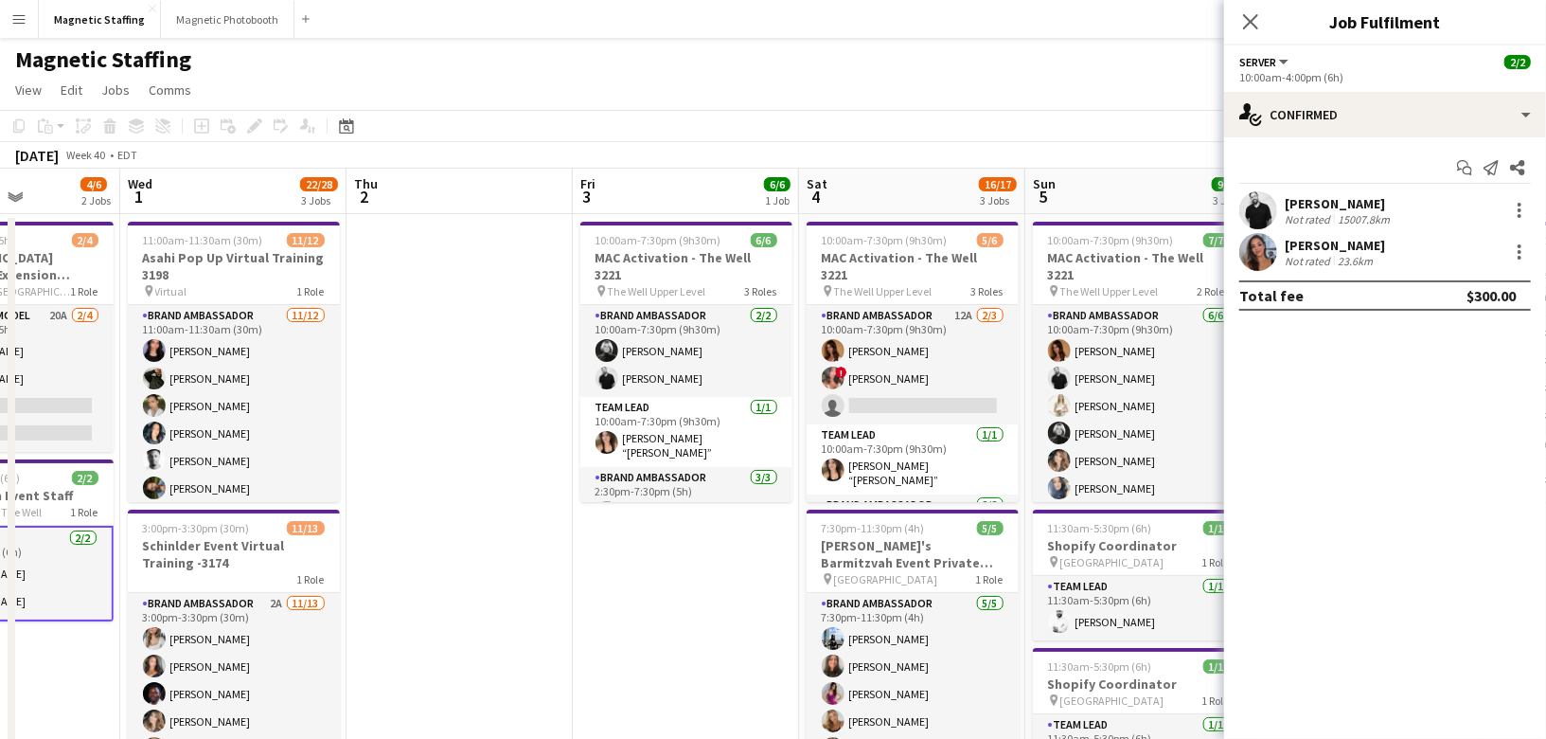
scroll to position [0, 620]
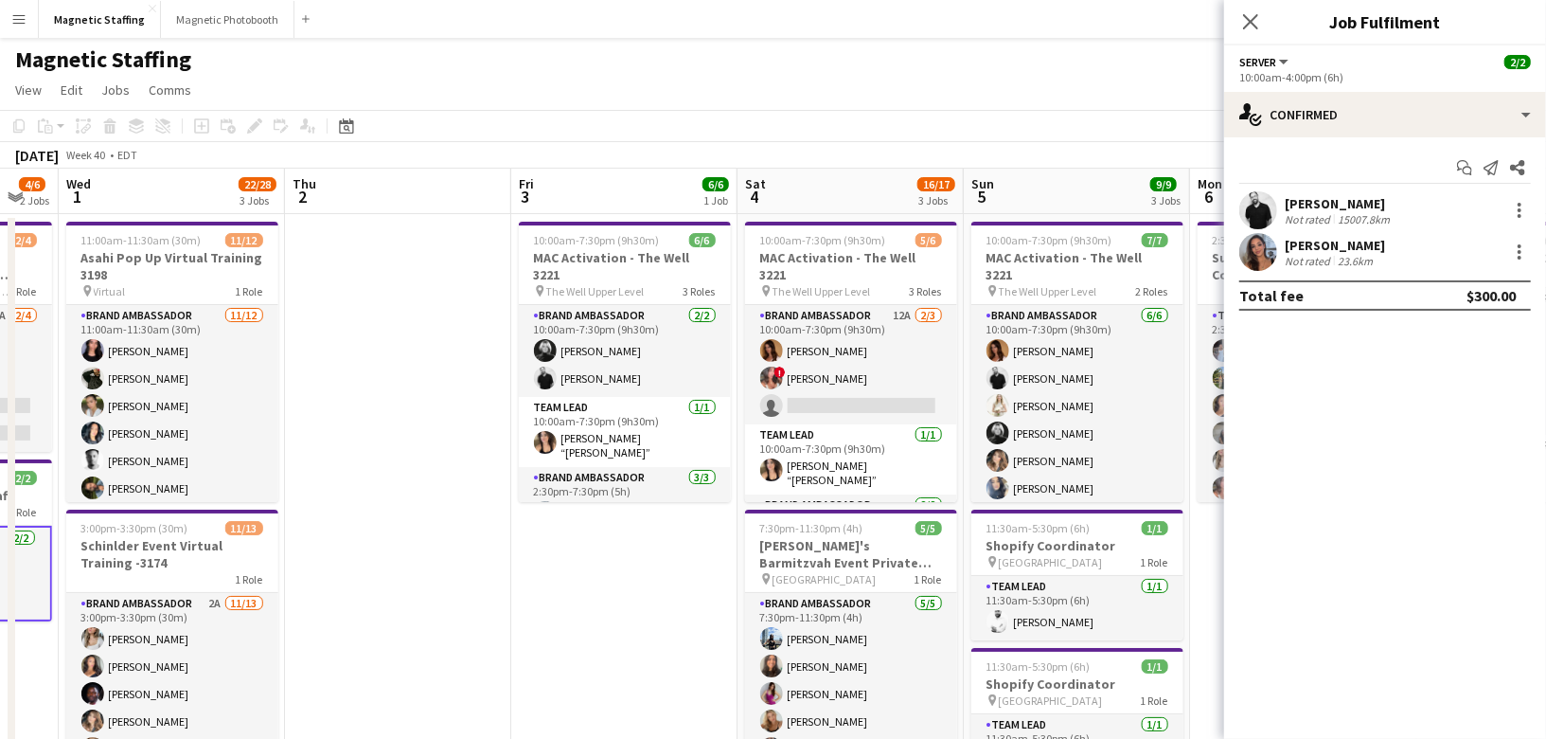
drag, startPoint x: 821, startPoint y: 441, endPoint x: 469, endPoint y: 447, distance: 352.3
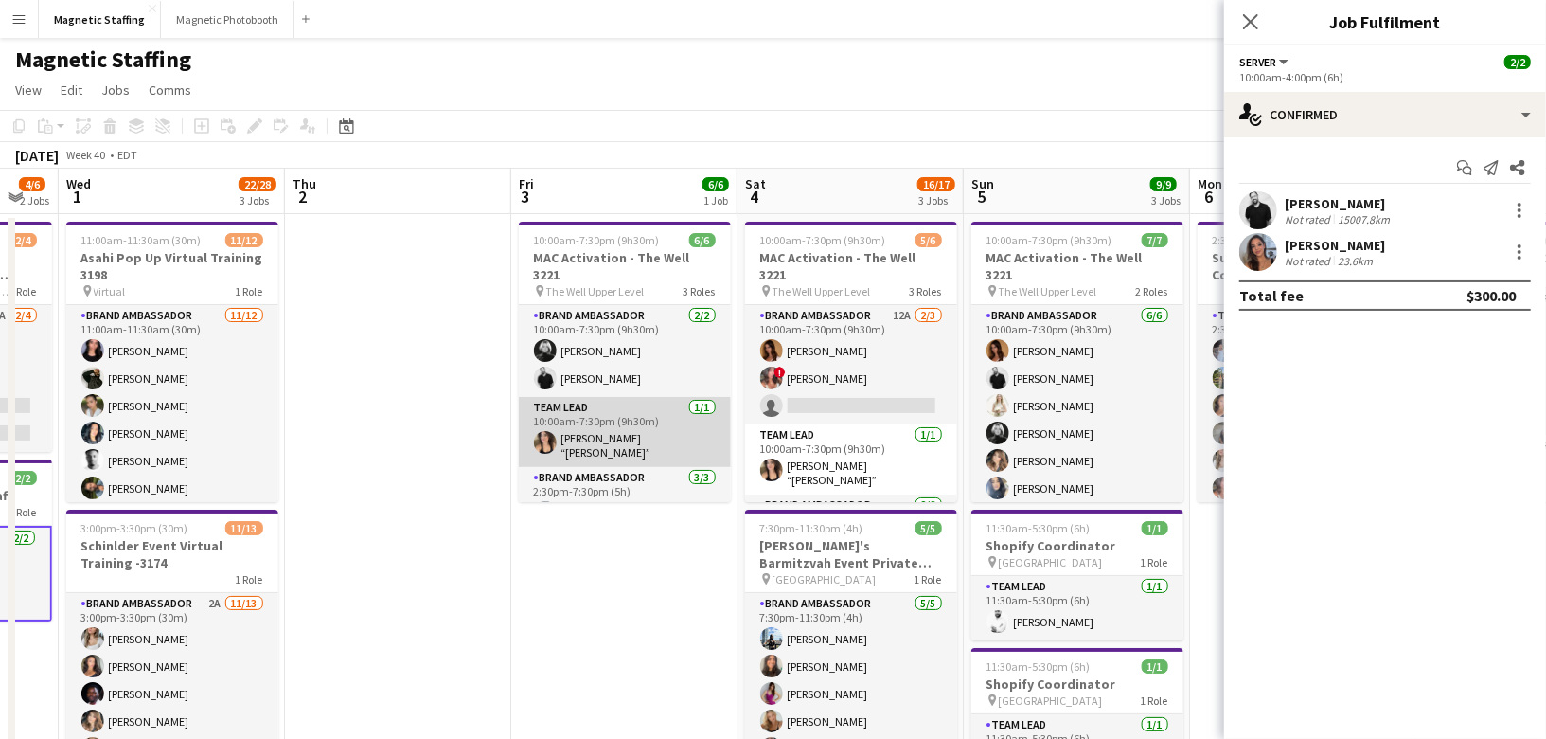
scroll to position [61, 0]
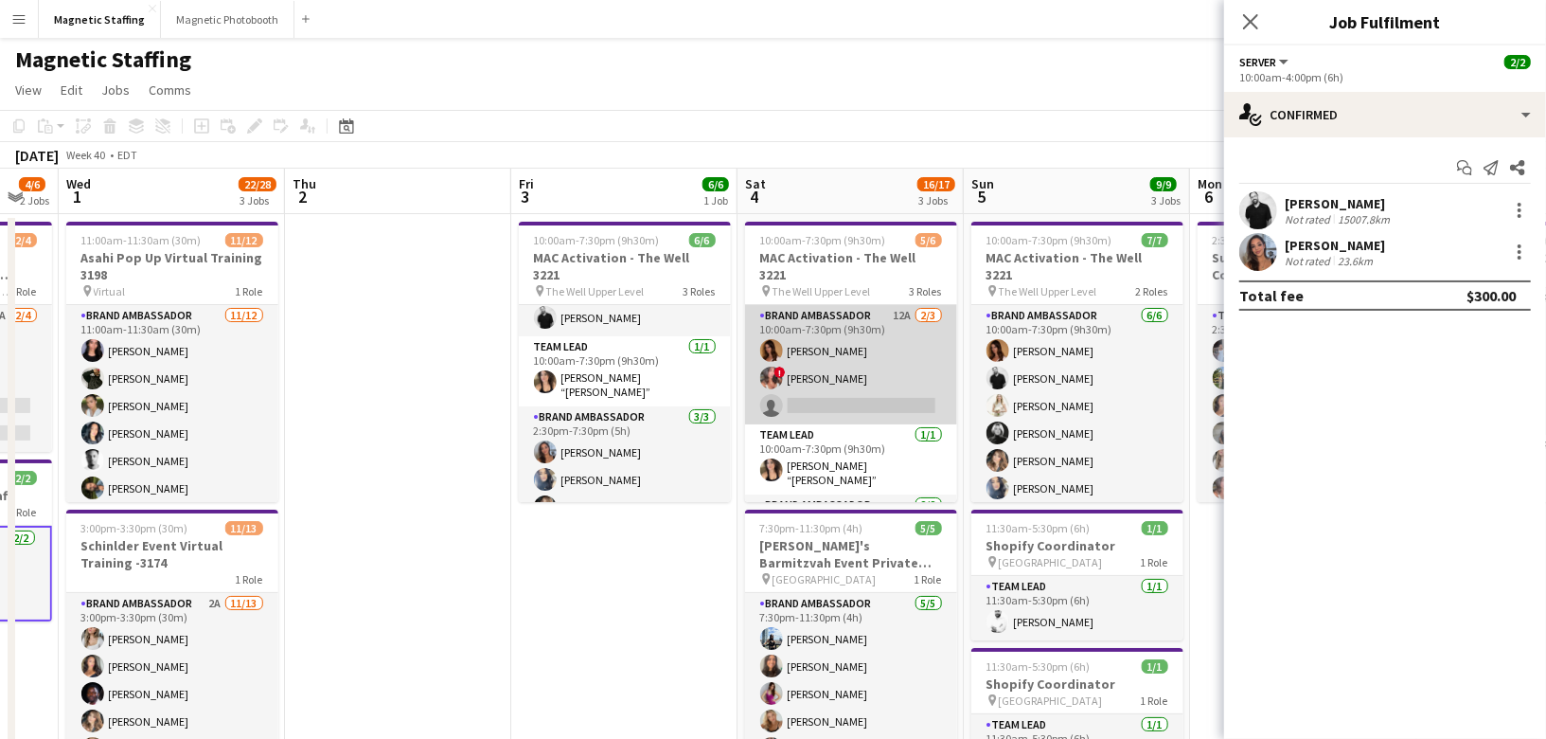
click at [791, 379] on app-card-role "Brand Ambassador 12A 2/3 10:00am-7:30pm (9h30m) Karolina Rembiesa ! Alyssa Curt…" at bounding box center [851, 364] width 212 height 119
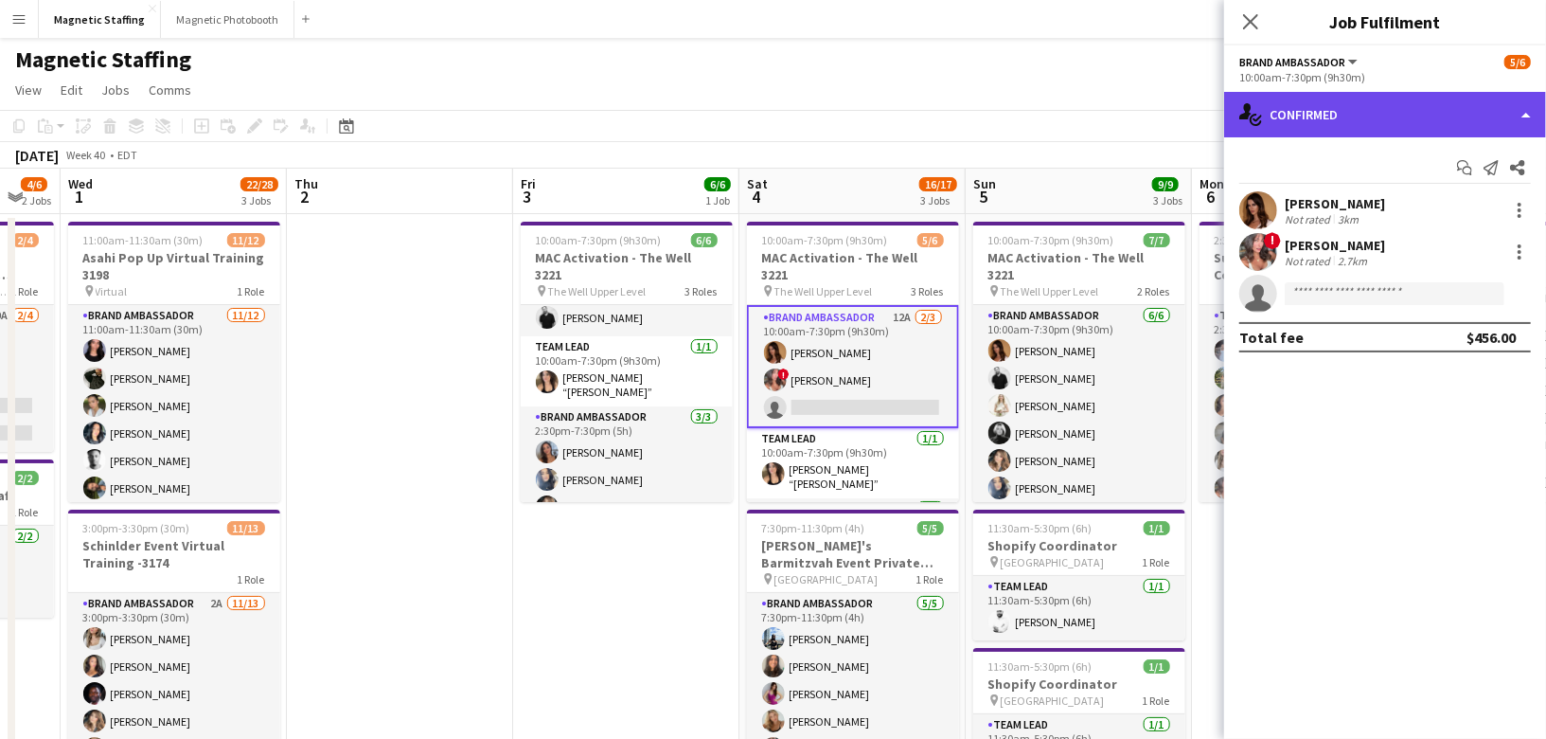
click at [1317, 132] on div "single-neutral-actions-check-2 Confirmed" at bounding box center [1385, 114] width 322 height 45
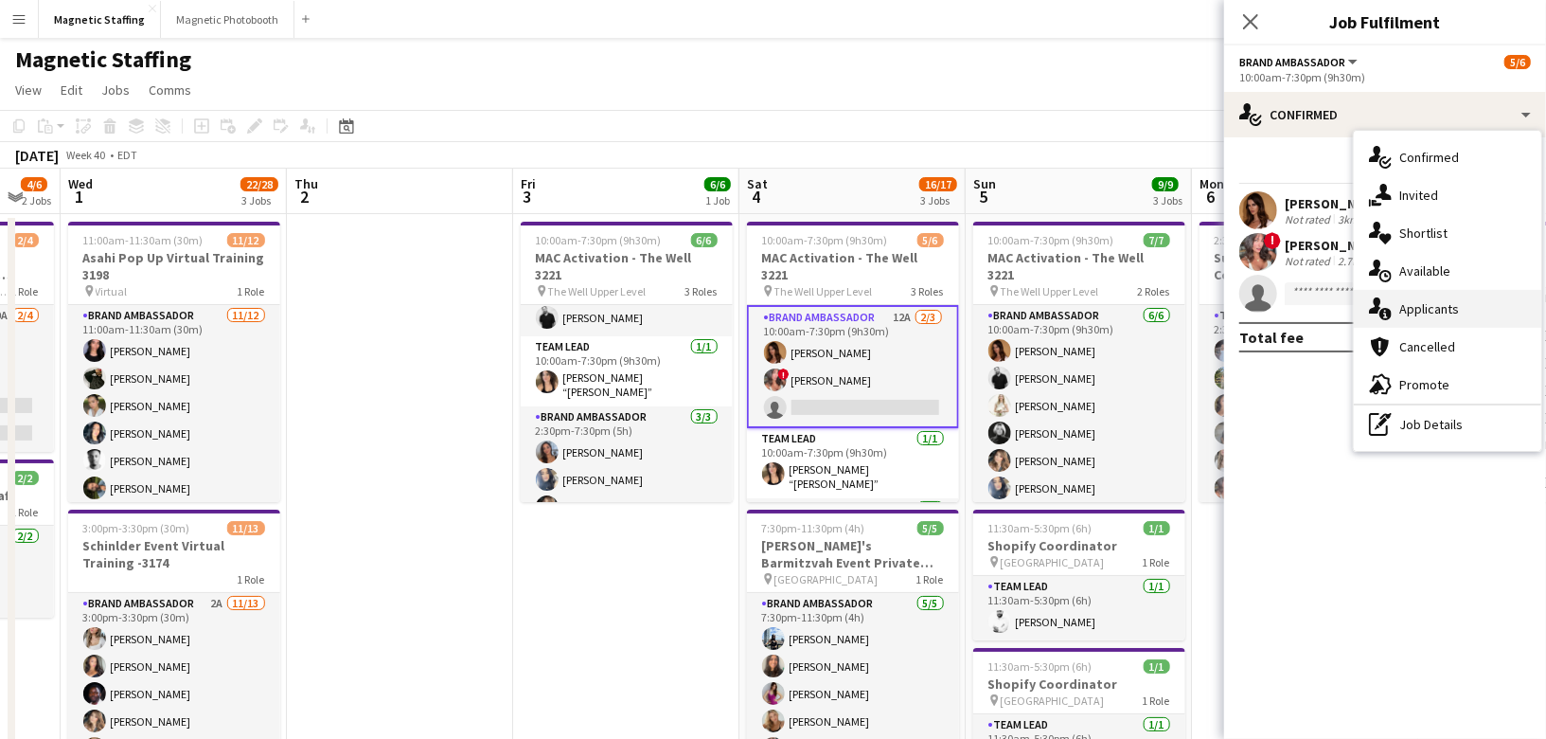
click at [1392, 308] on div "single-neutral-actions-information Applicants" at bounding box center [1447, 309] width 187 height 38
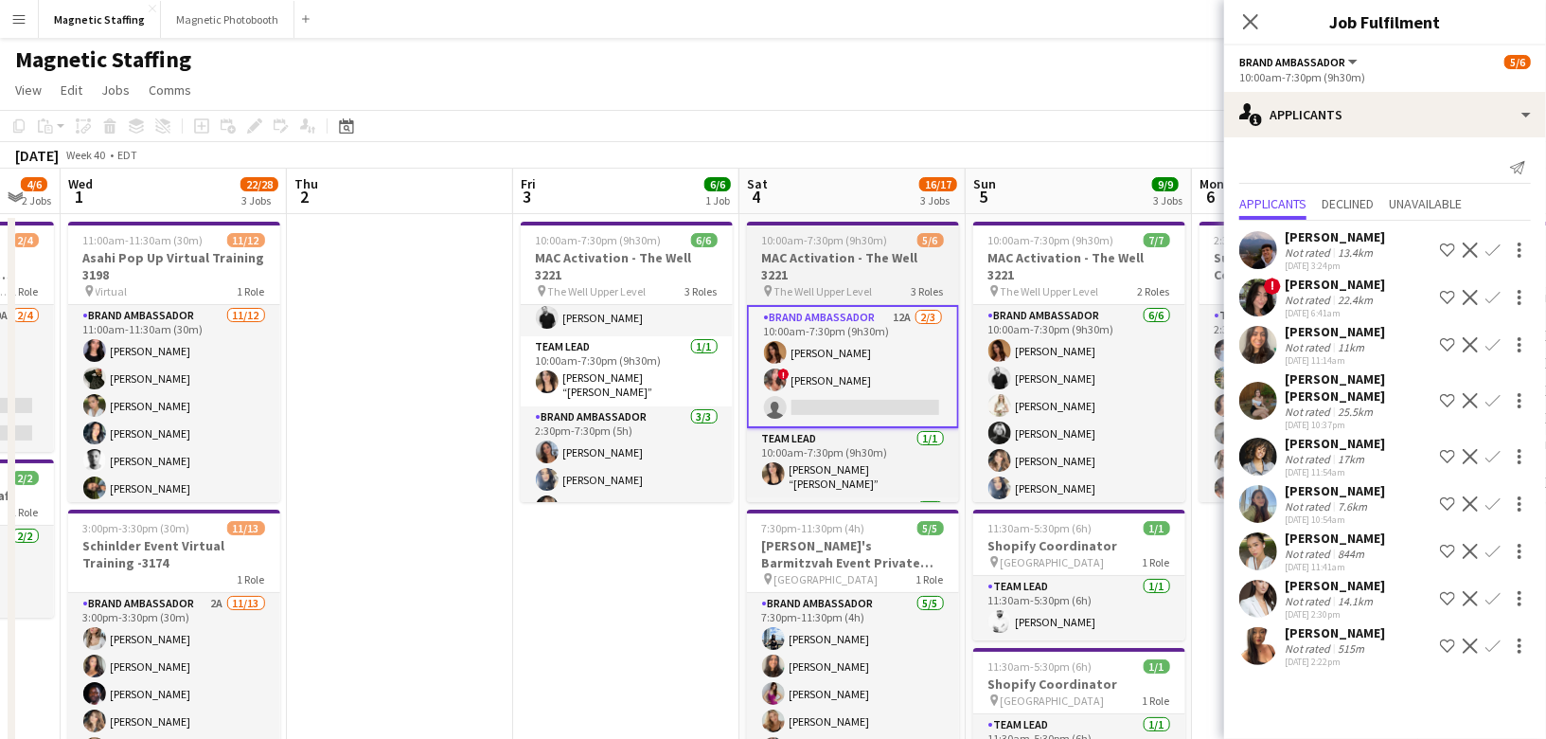
click at [806, 256] on h3 "MAC Activation - The Well 3221" at bounding box center [853, 266] width 212 height 34
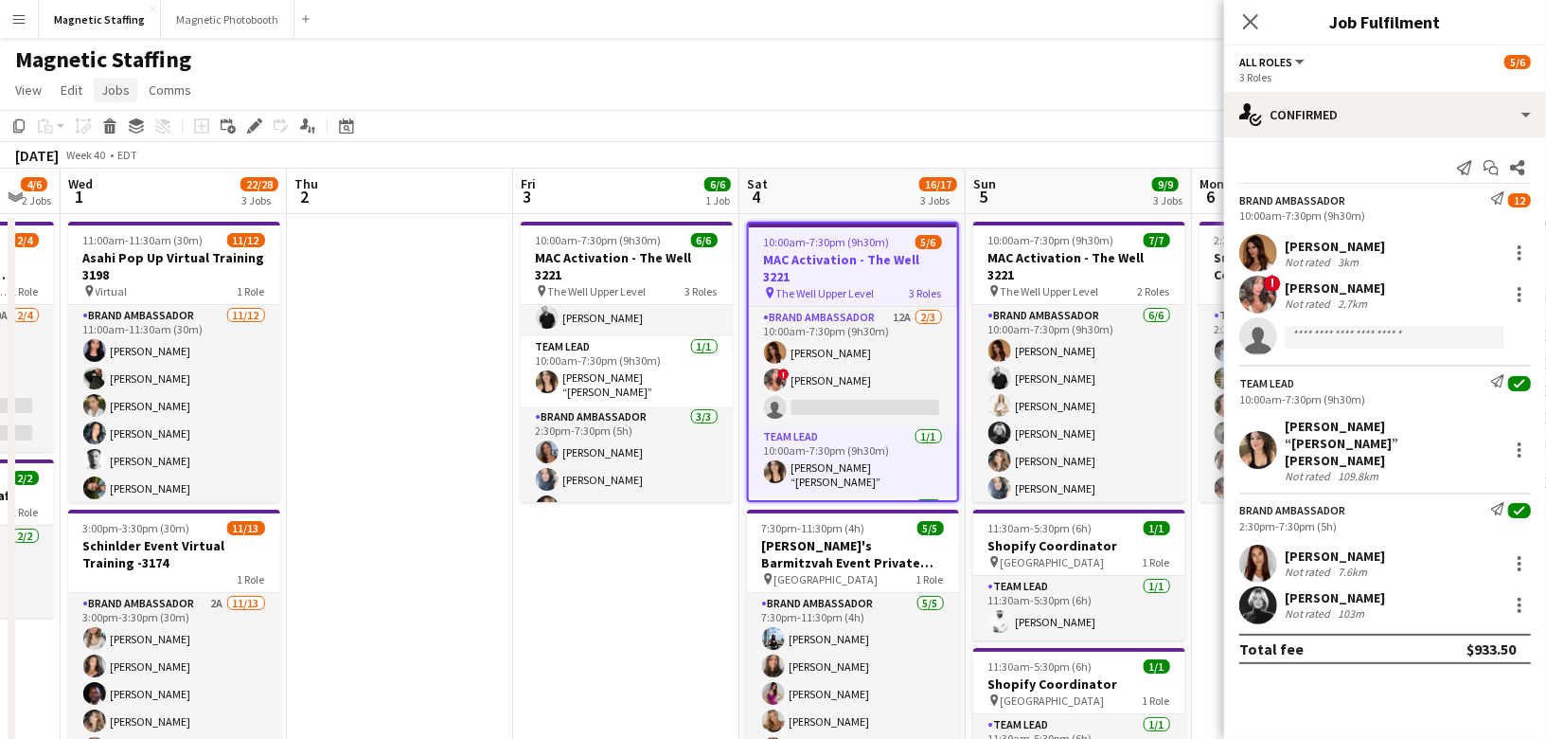
click at [122, 93] on span "Jobs" at bounding box center [115, 89] width 28 height 17
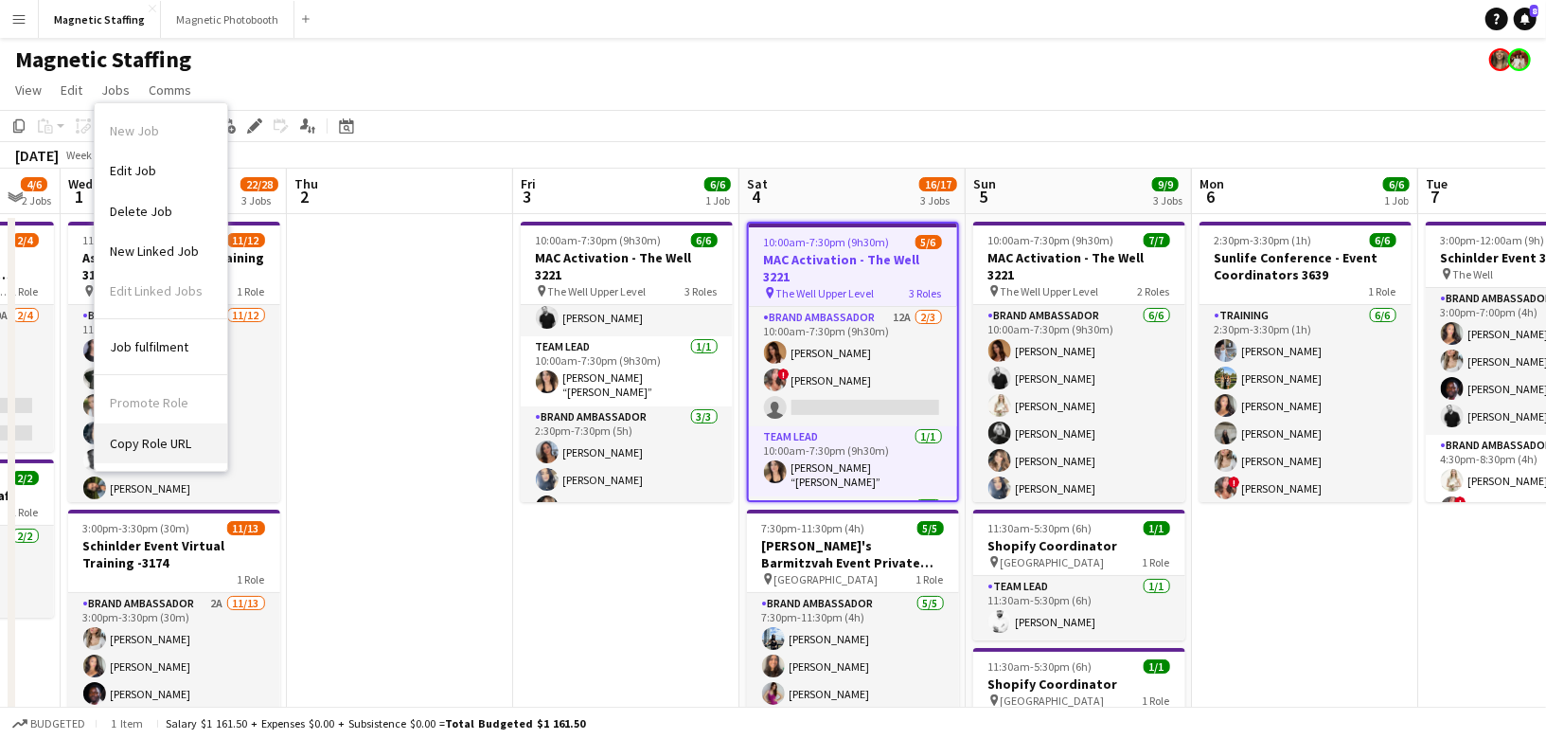
click at [140, 431] on link "Copy Role URL" at bounding box center [161, 443] width 133 height 40
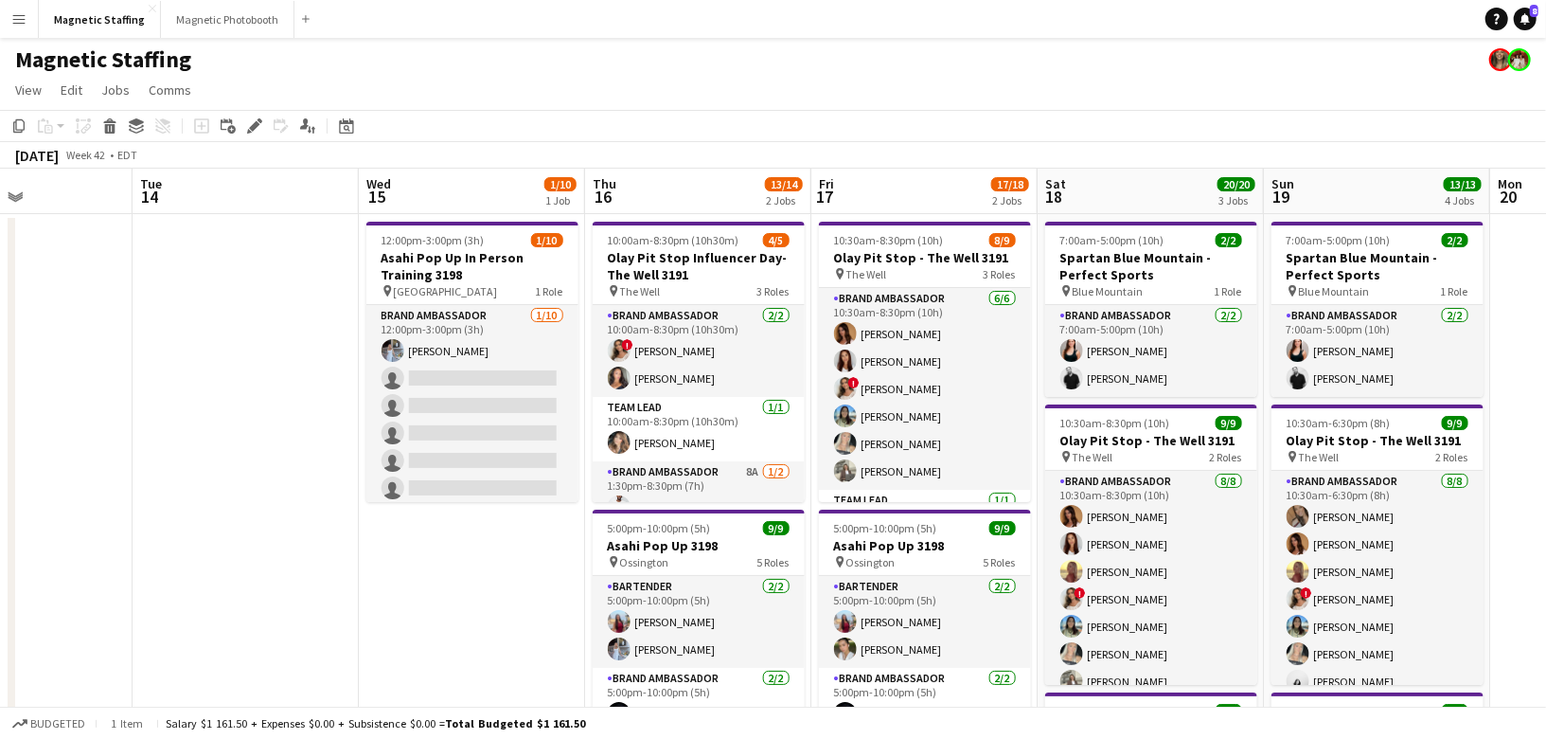
scroll to position [0, 710]
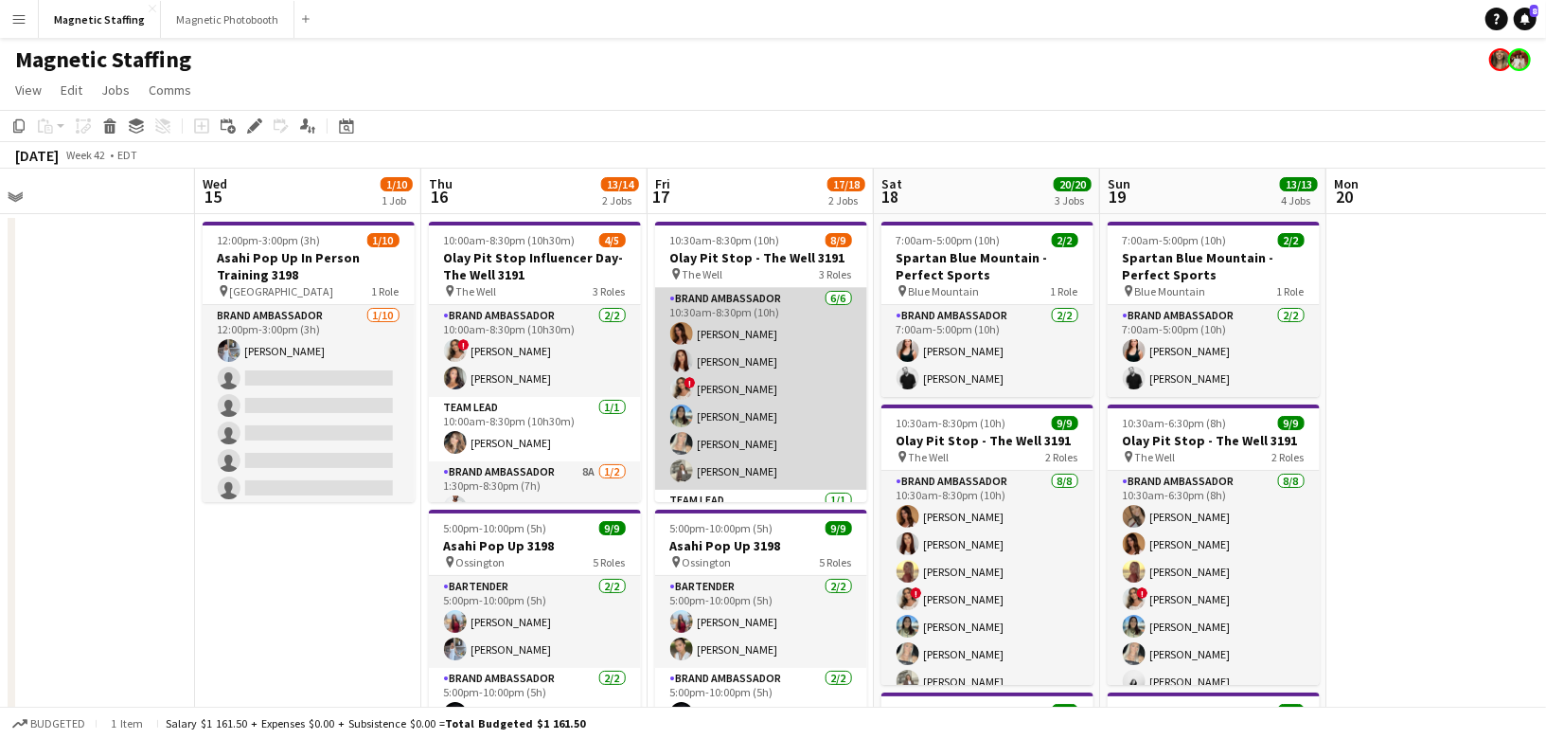
click at [733, 345] on app-card-role "Brand Ambassador 6/6 10:30am-8:30pm (10h) Karolina Rembiesa Luana Cima ! Emily …" at bounding box center [761, 389] width 212 height 202
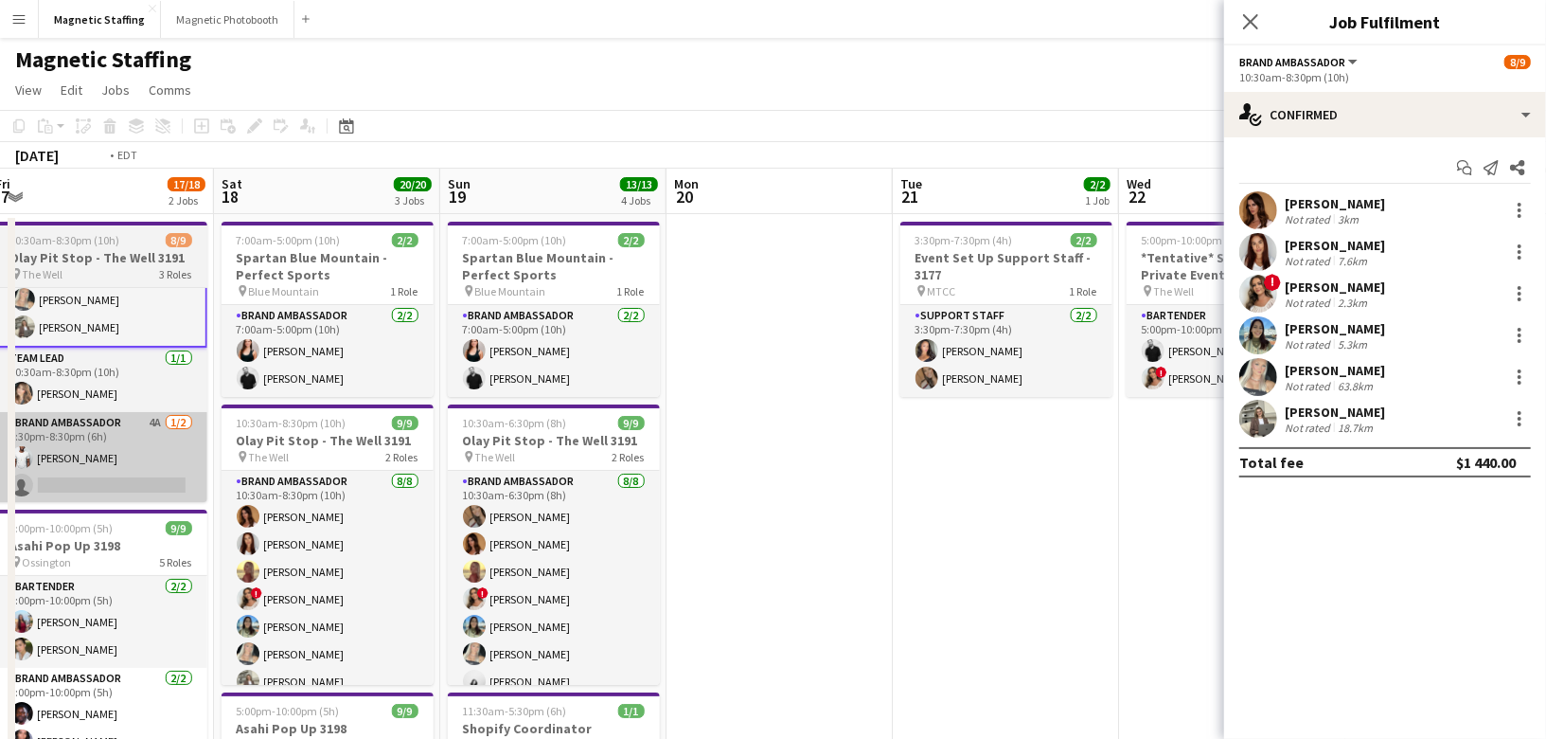
scroll to position [0, 556]
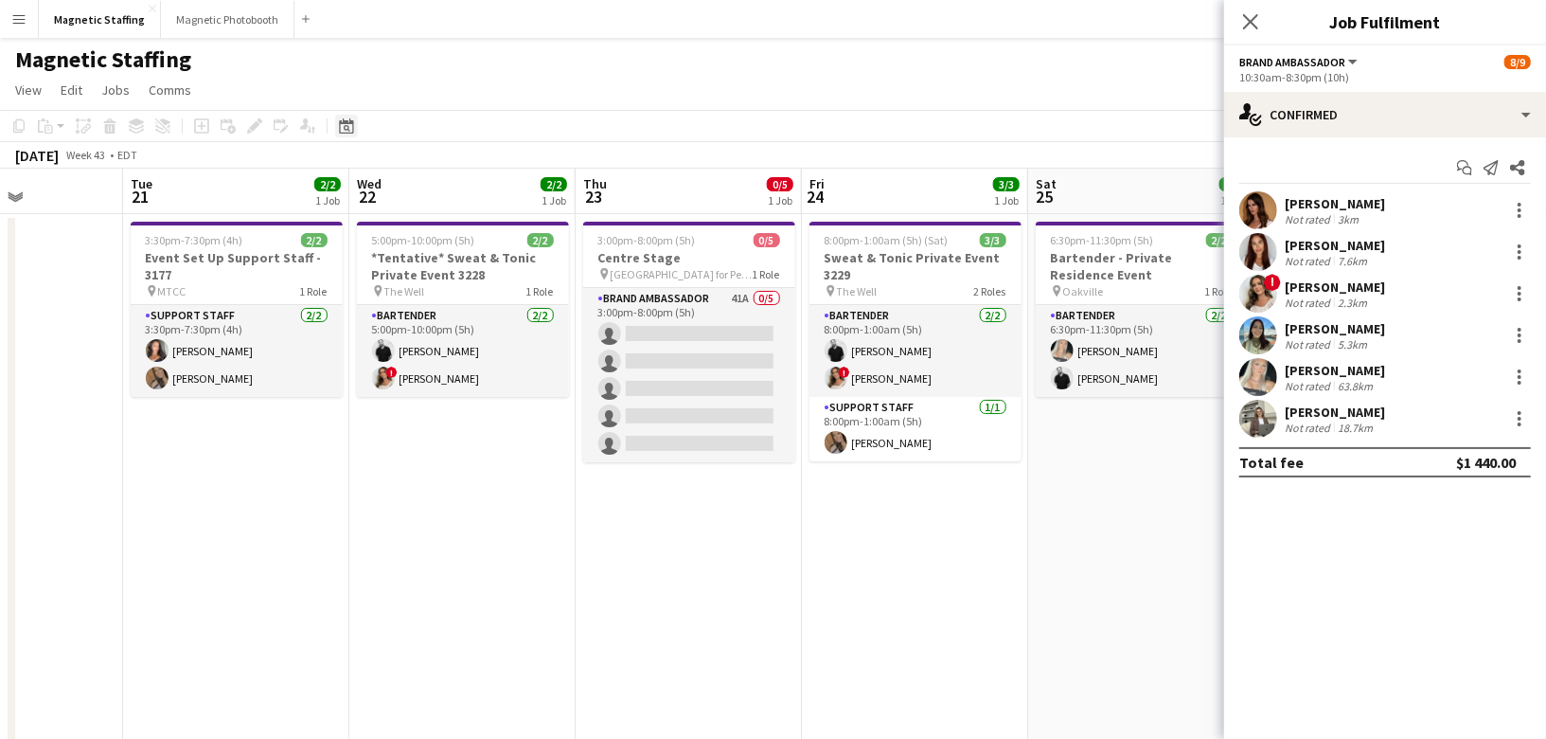
click at [347, 123] on icon at bounding box center [346, 125] width 14 height 15
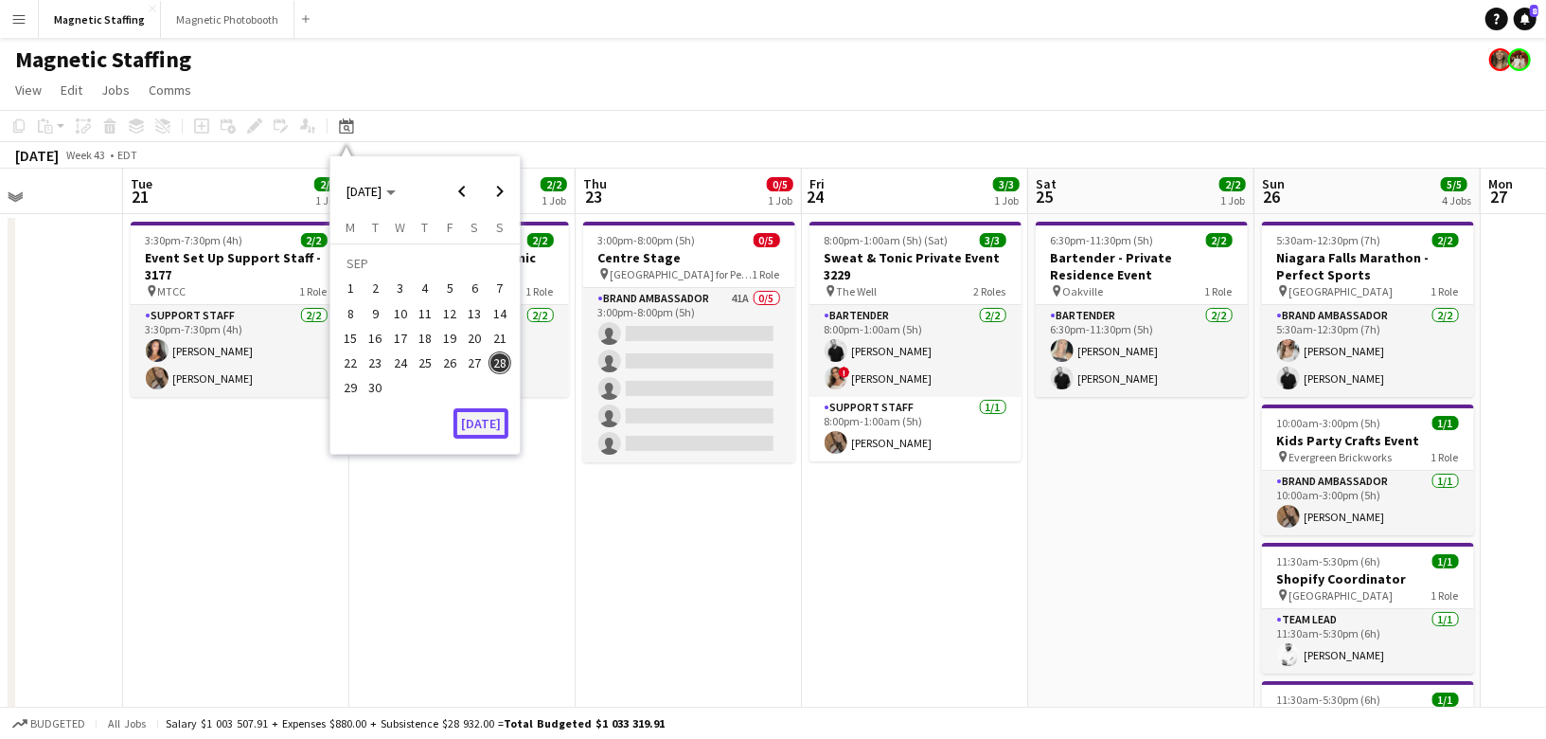
click at [470, 426] on button "[DATE]" at bounding box center [481, 423] width 55 height 30
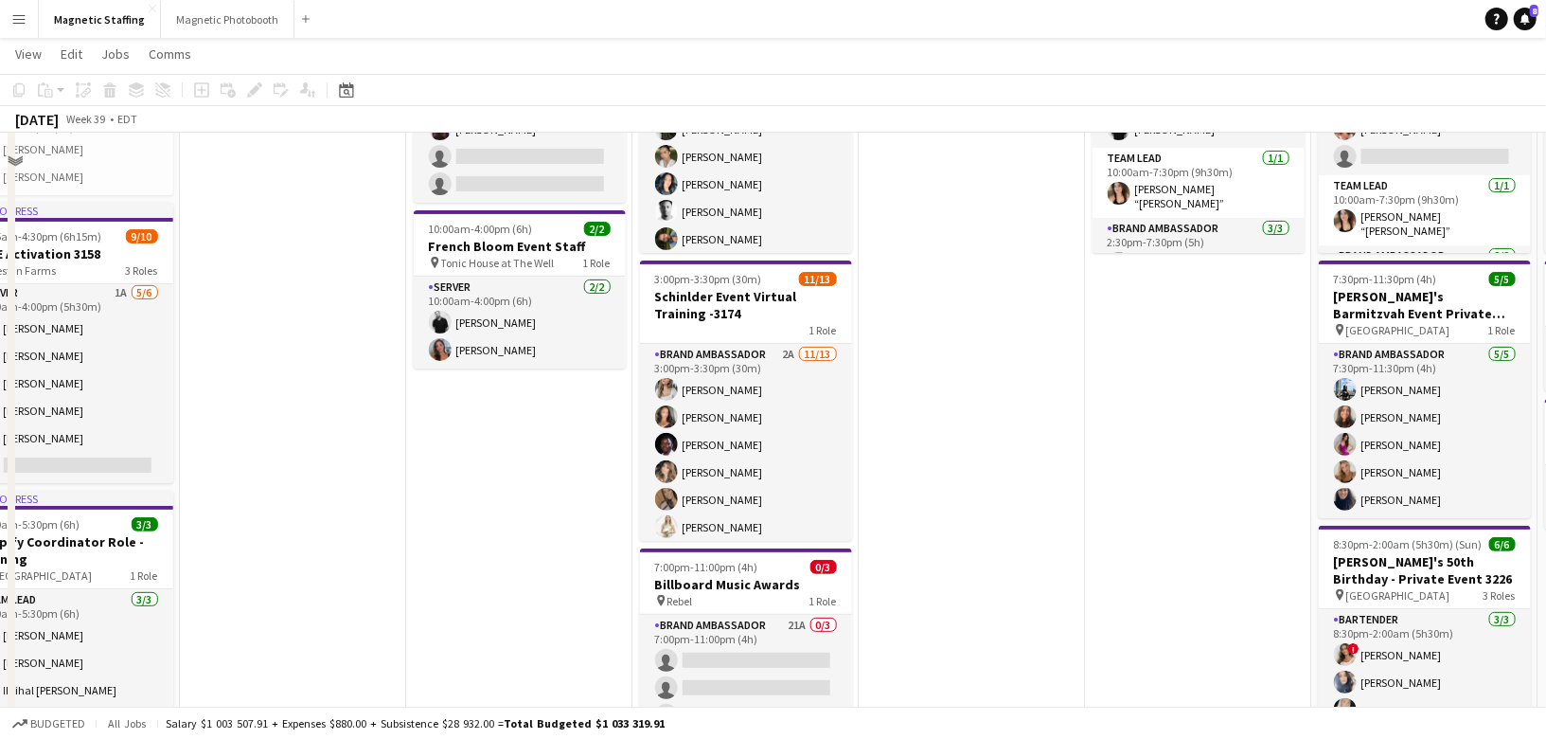
scroll to position [0, 0]
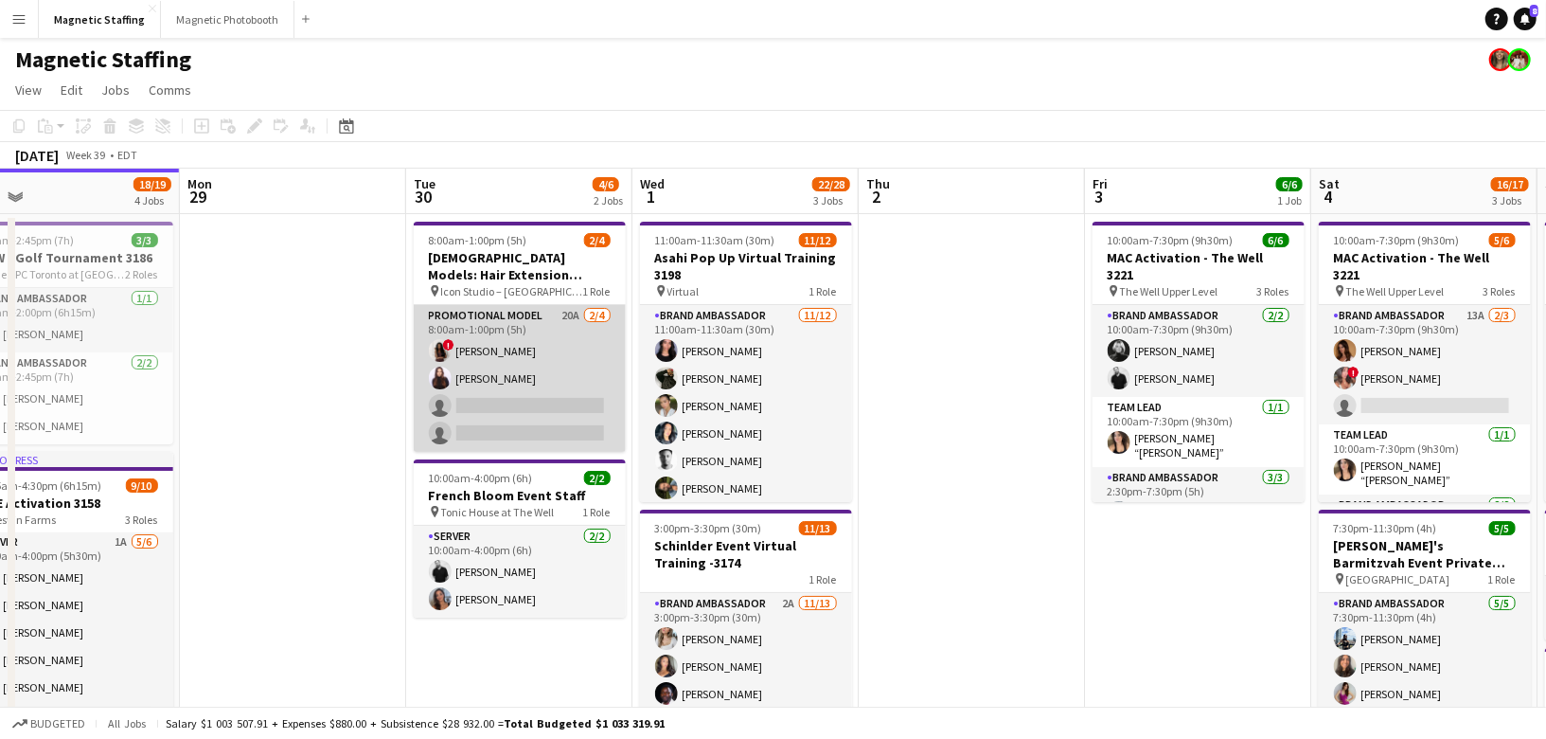
click at [506, 369] on app-card-role "Promotional Model 20A [DATE] 8:00am-1:00pm (5h) ! [PERSON_NAME] [PERSON_NAME] s…" at bounding box center [520, 378] width 212 height 147
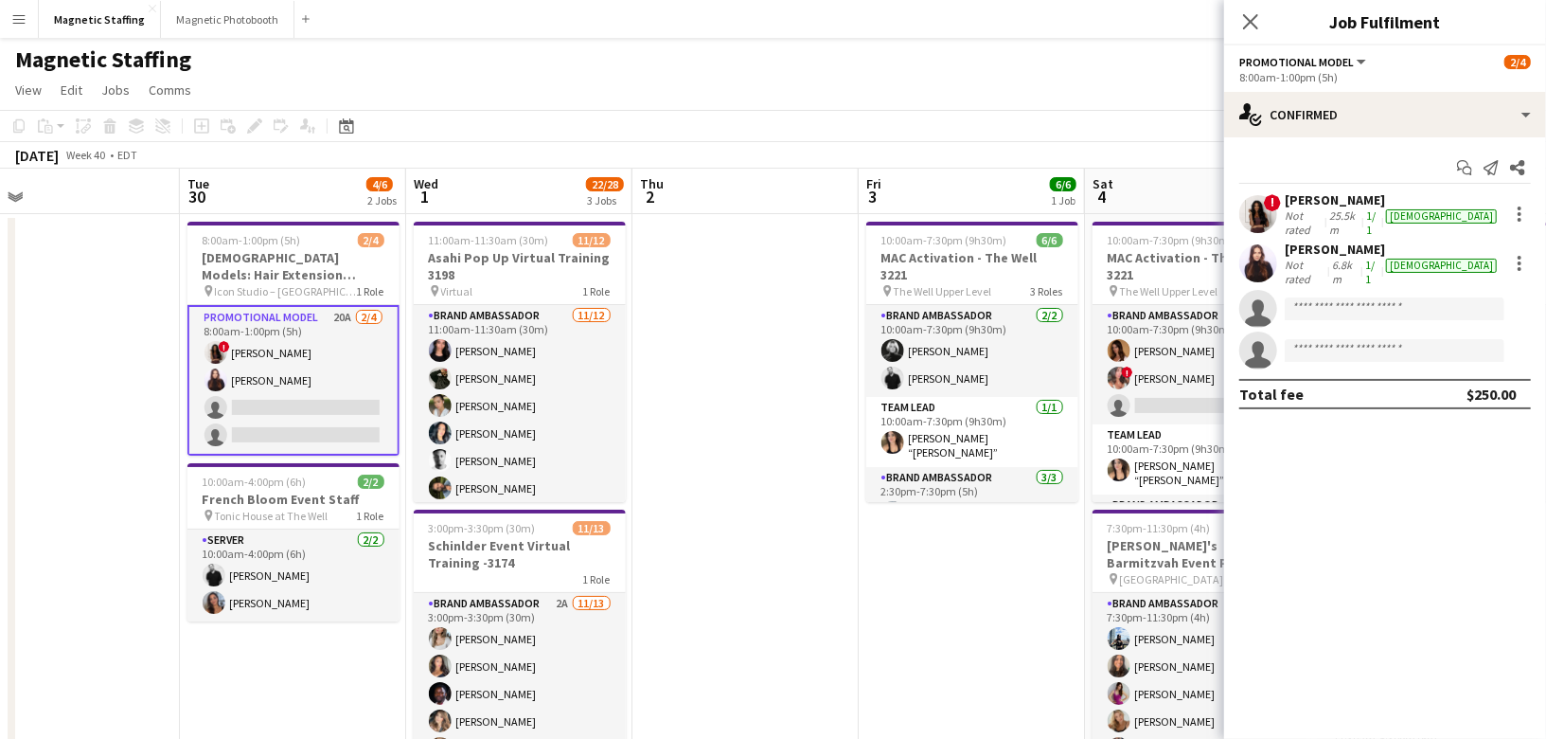
scroll to position [0, 701]
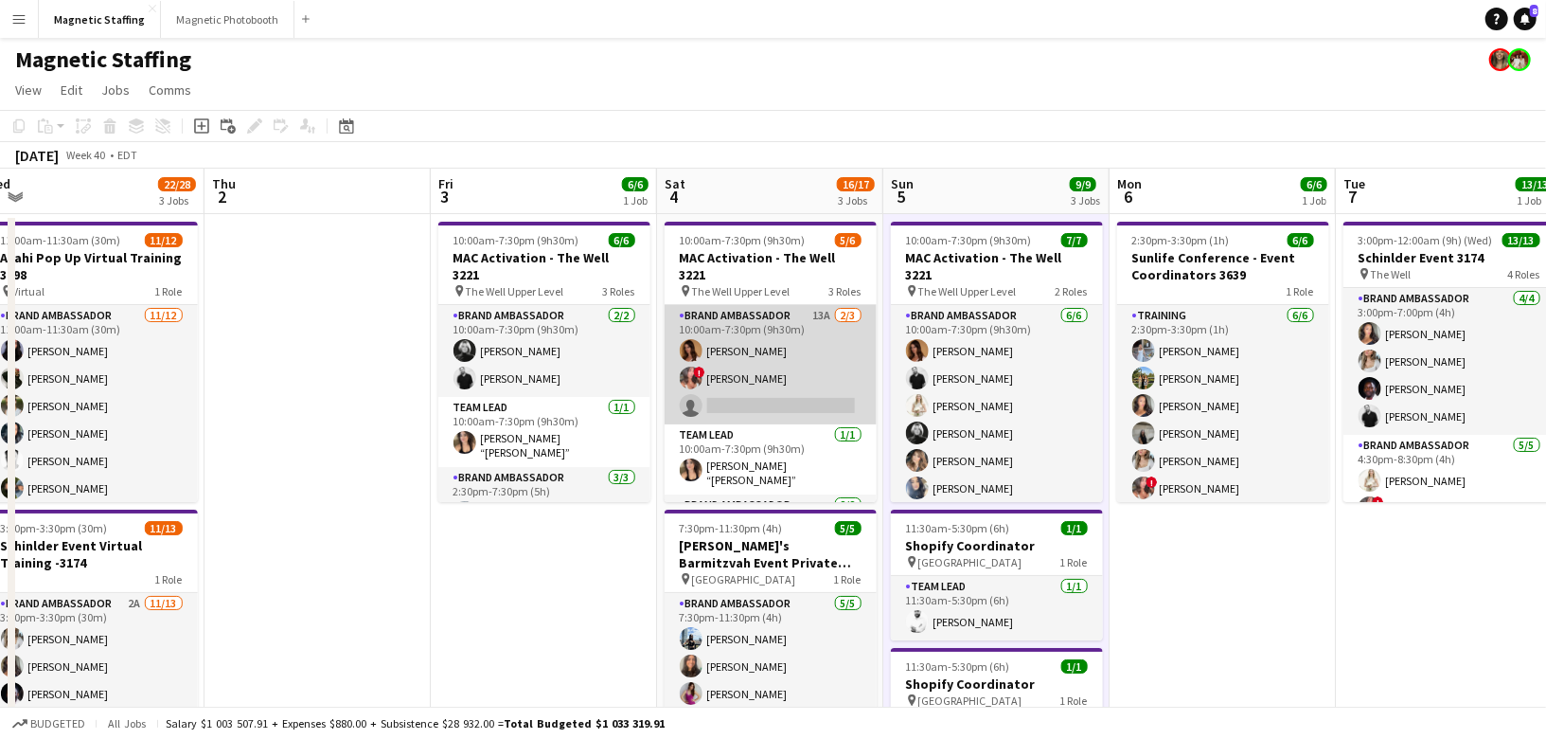
click at [821, 349] on app-card-role "Brand Ambassador 13A 2/3 10:00am-7:30pm (9h30m) Karolina Rembiesa ! Alyssa Curt…" at bounding box center [771, 364] width 212 height 119
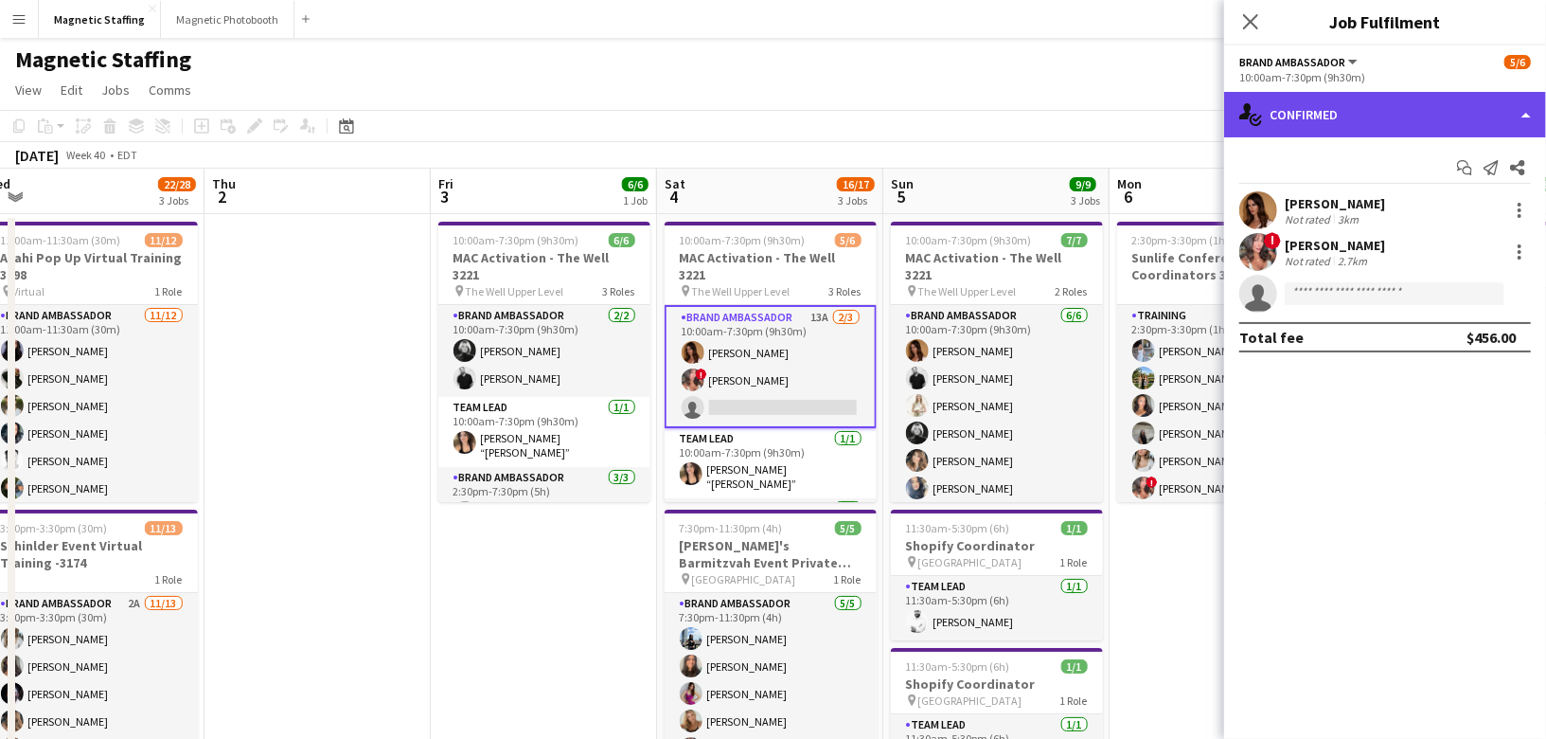
click at [1346, 113] on div "single-neutral-actions-check-2 Confirmed" at bounding box center [1385, 114] width 322 height 45
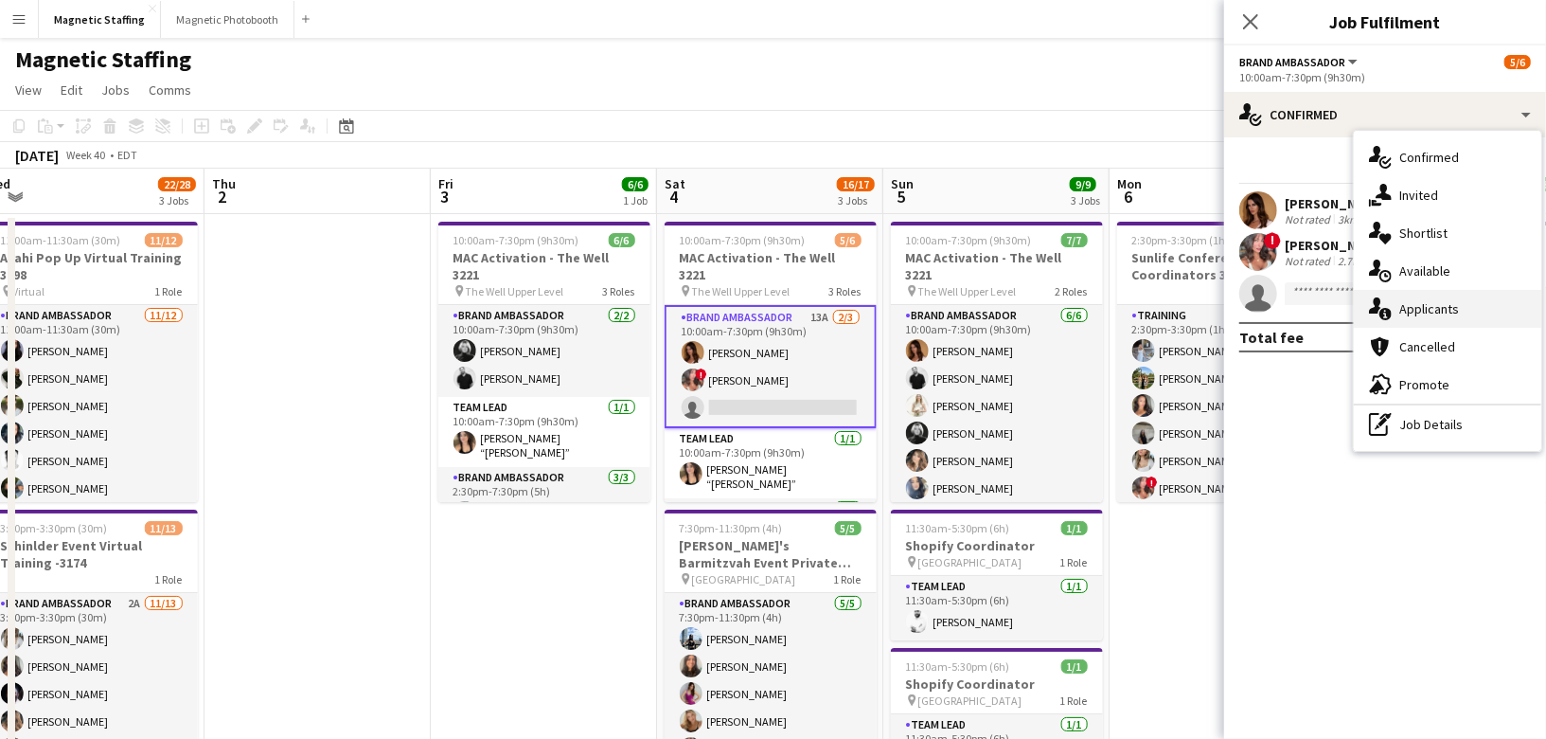
click at [1402, 302] on span "Applicants" at bounding box center [1429, 308] width 60 height 17
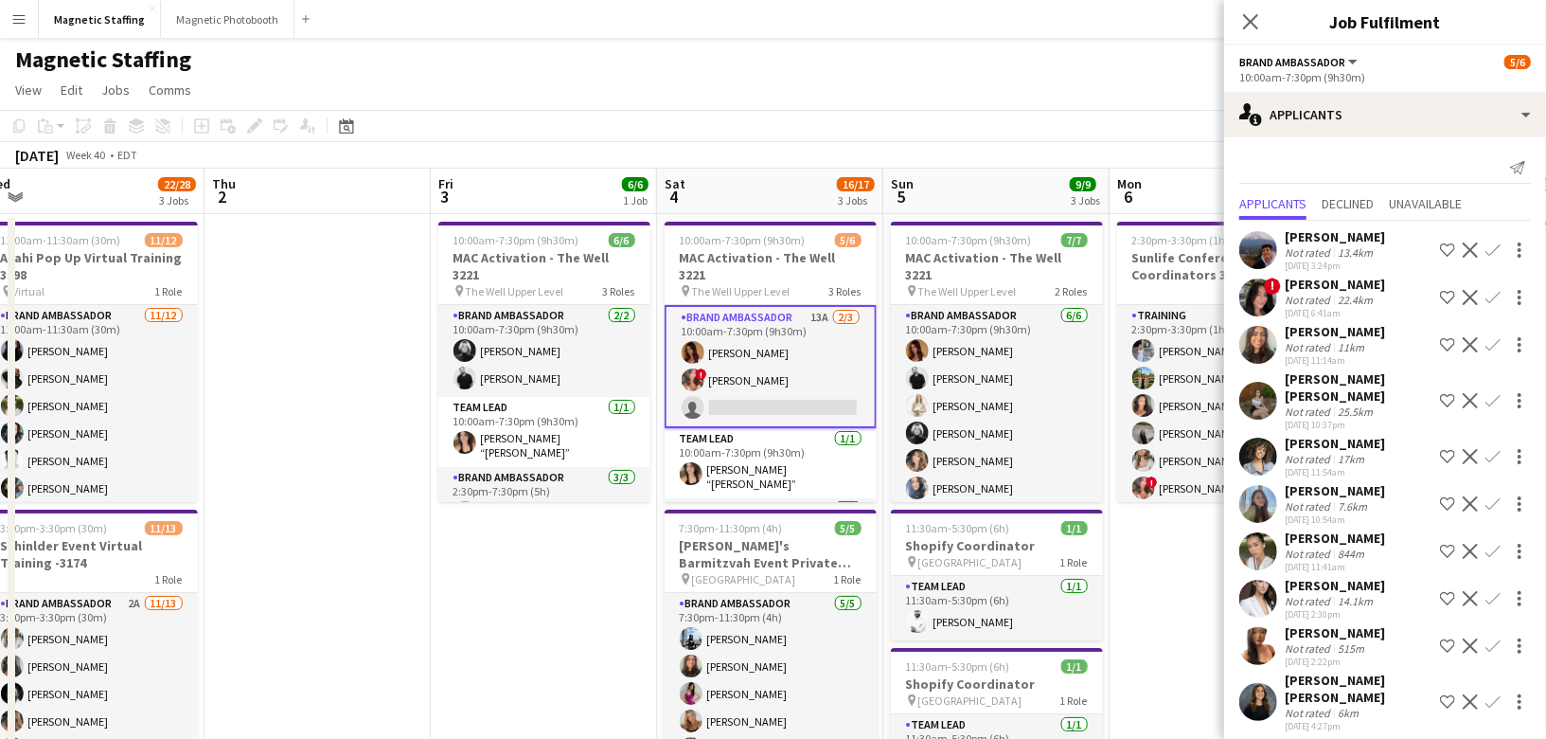
click at [1249, 685] on app-user-avatar at bounding box center [1258, 702] width 38 height 38
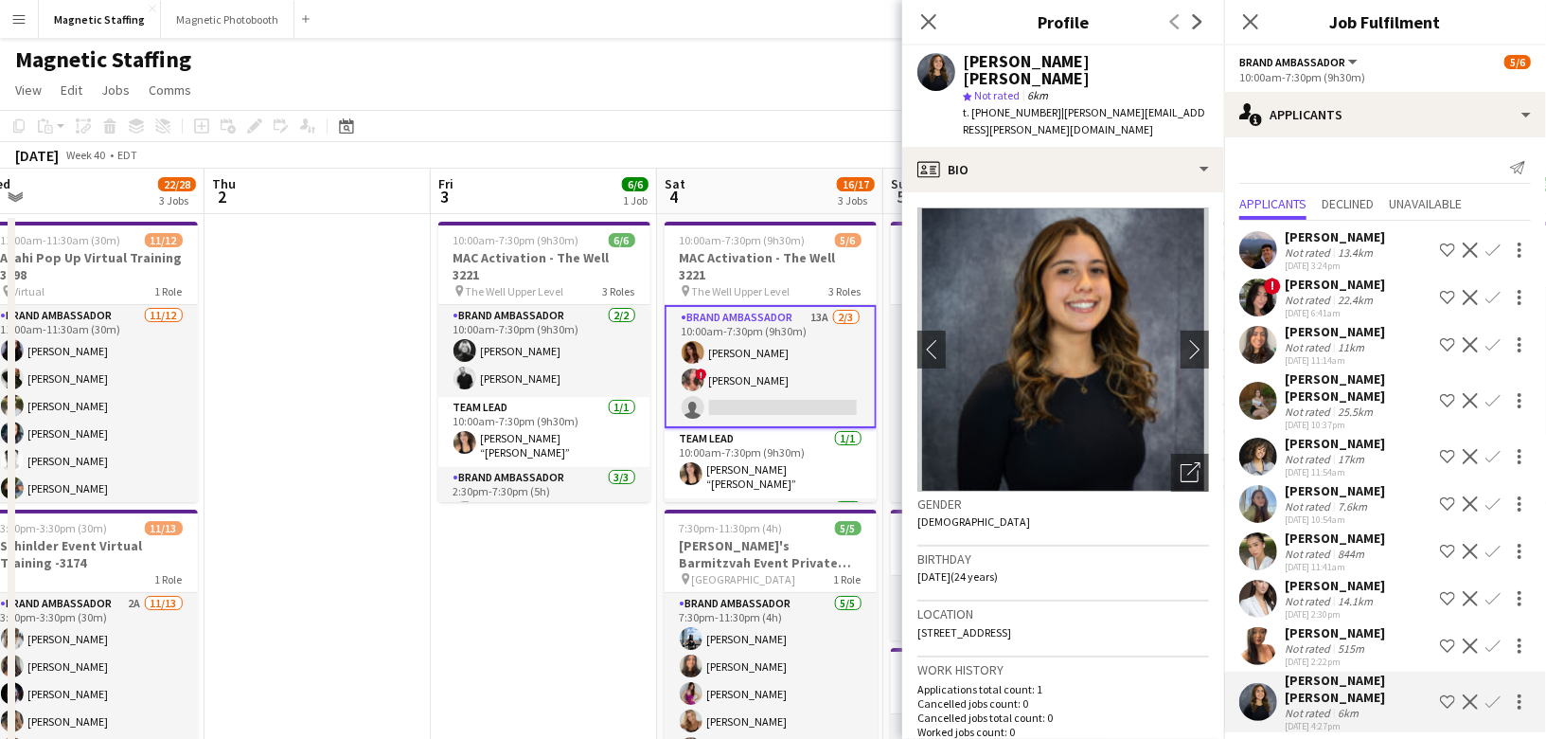
scroll to position [63, 0]
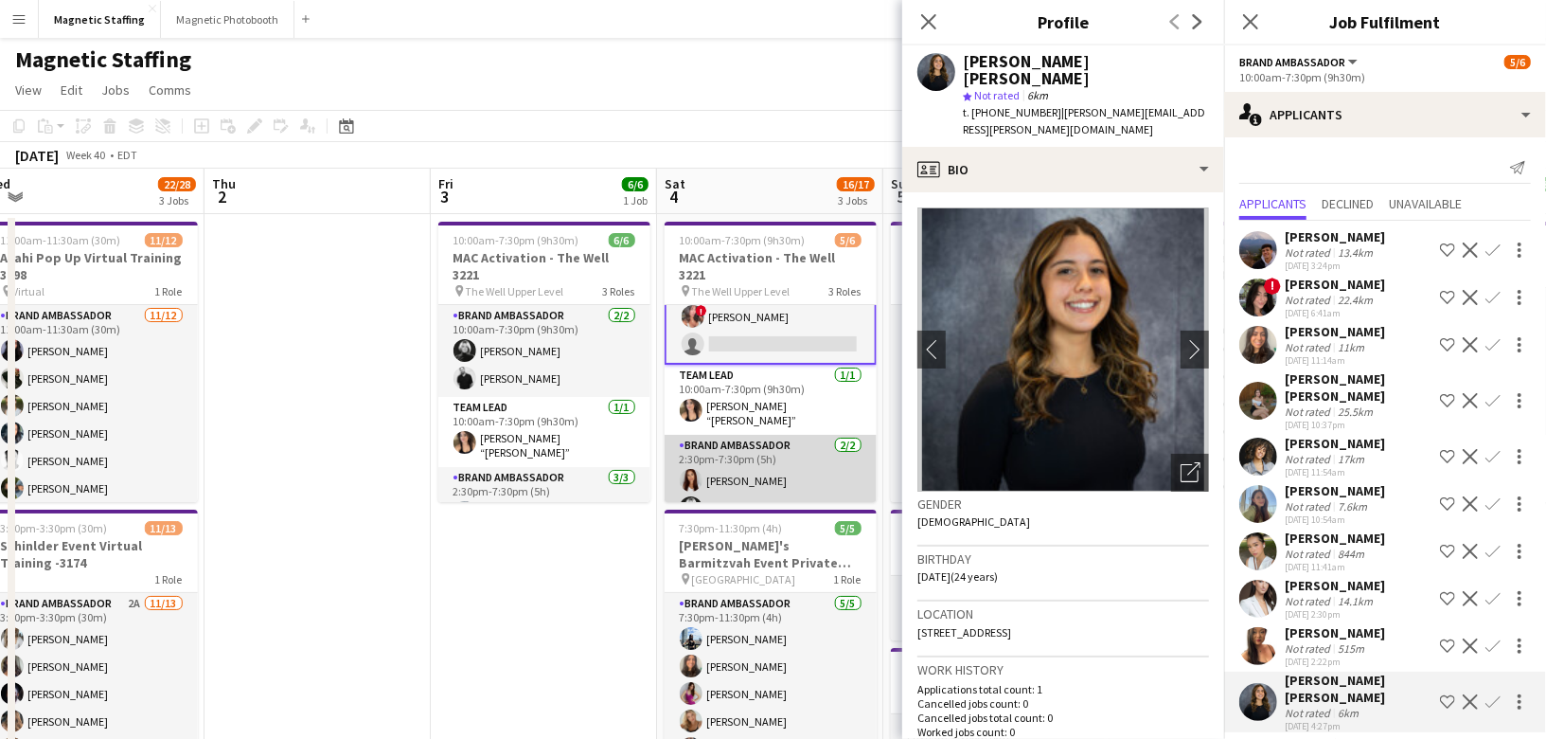
click at [733, 461] on app-card-role "Brand Ambassador 2/2 2:30pm-7:30pm (5h) Luana Cima Rachelle Jack" at bounding box center [771, 481] width 212 height 92
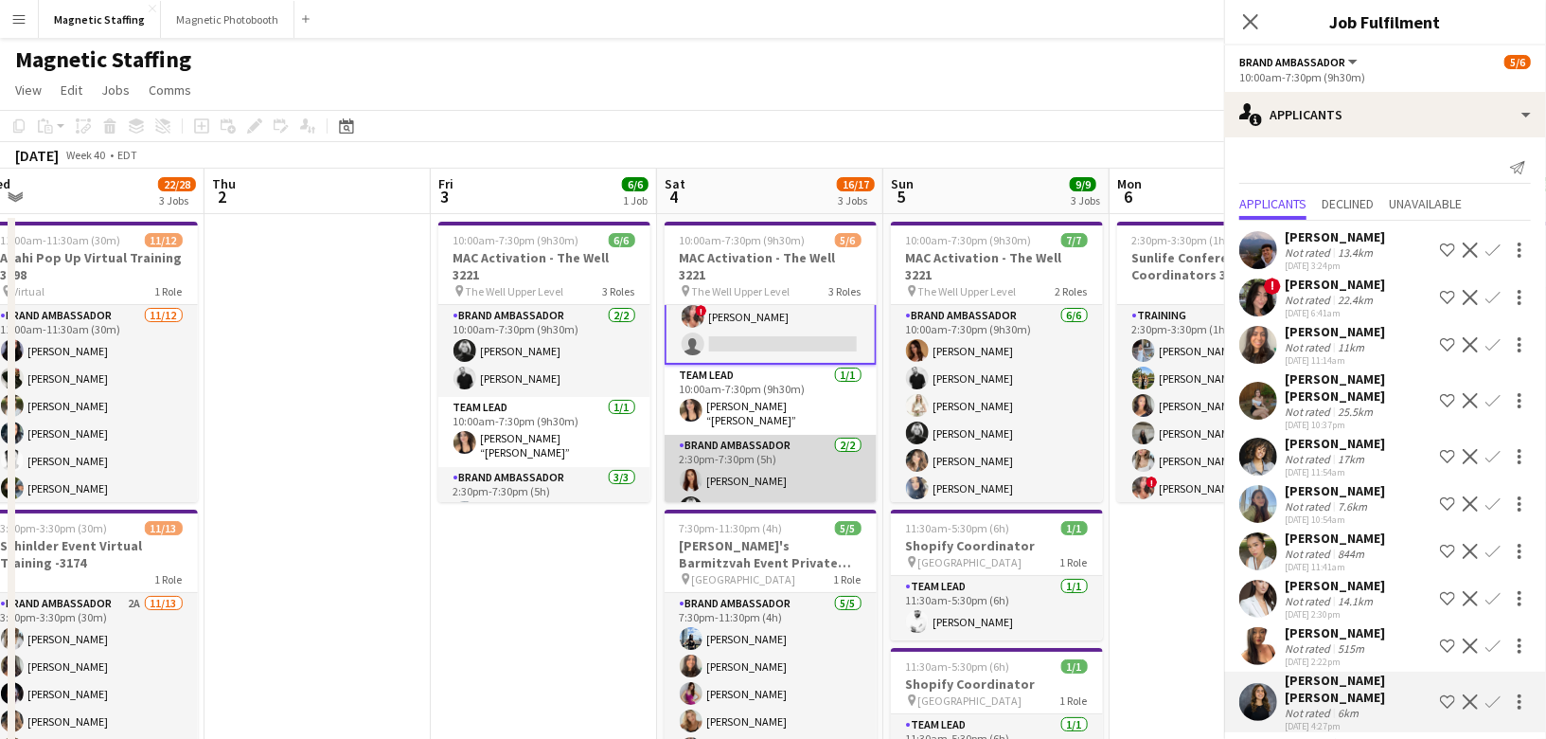
scroll to position [62, 0]
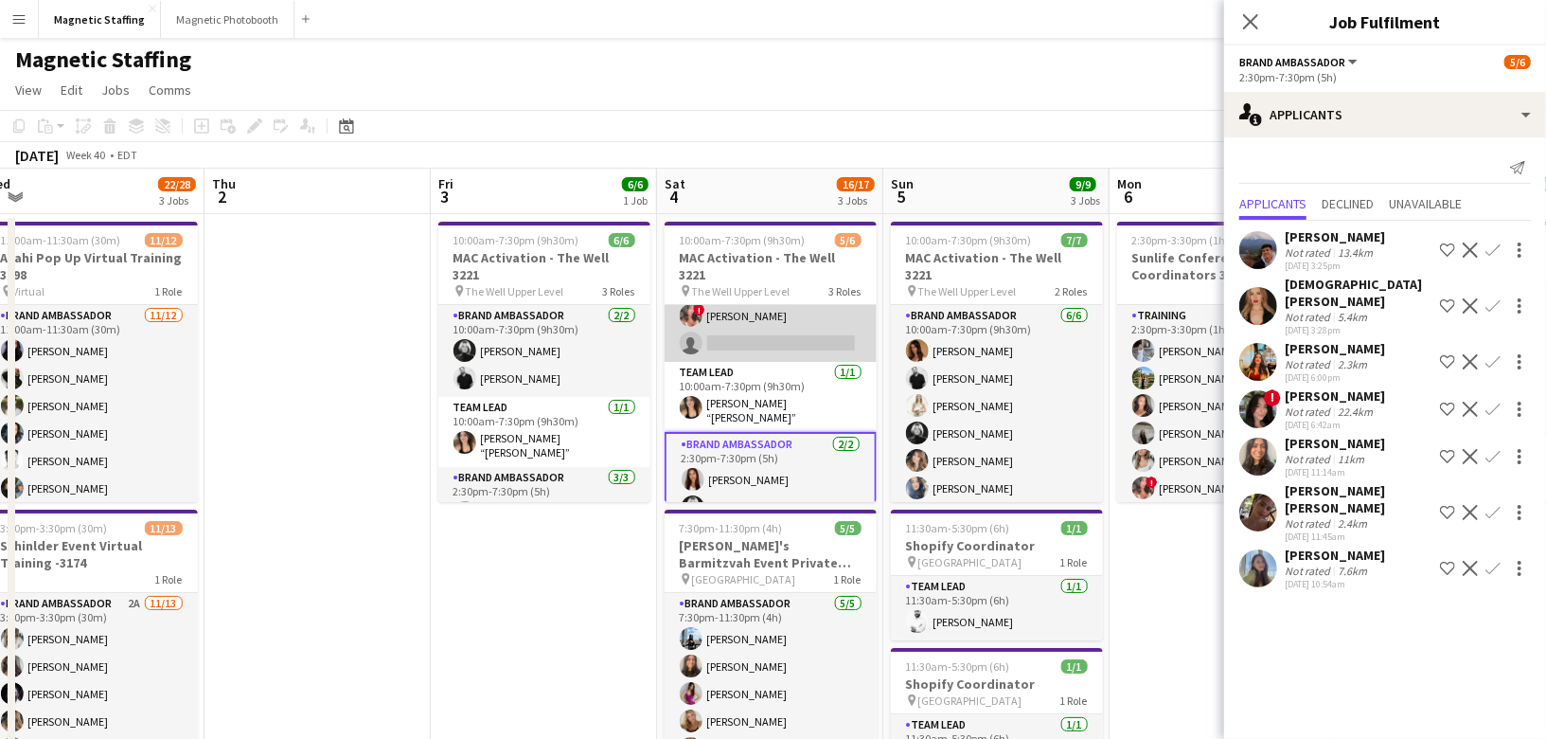
click at [798, 315] on app-card-role "Brand Ambassador 13A 2/3 10:00am-7:30pm (9h30m) Karolina Rembiesa ! Alyssa Curt…" at bounding box center [771, 301] width 212 height 119
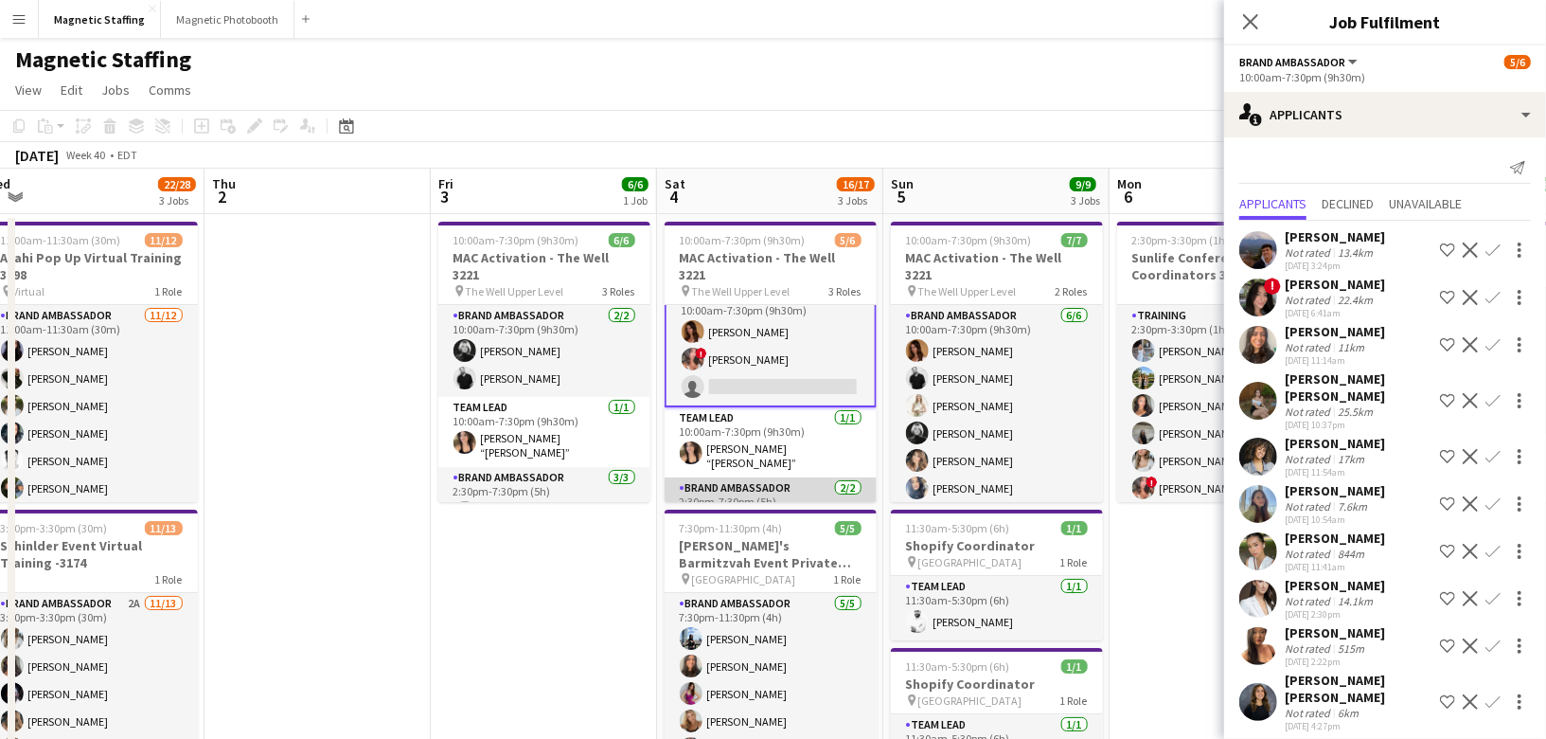
scroll to position [0, 0]
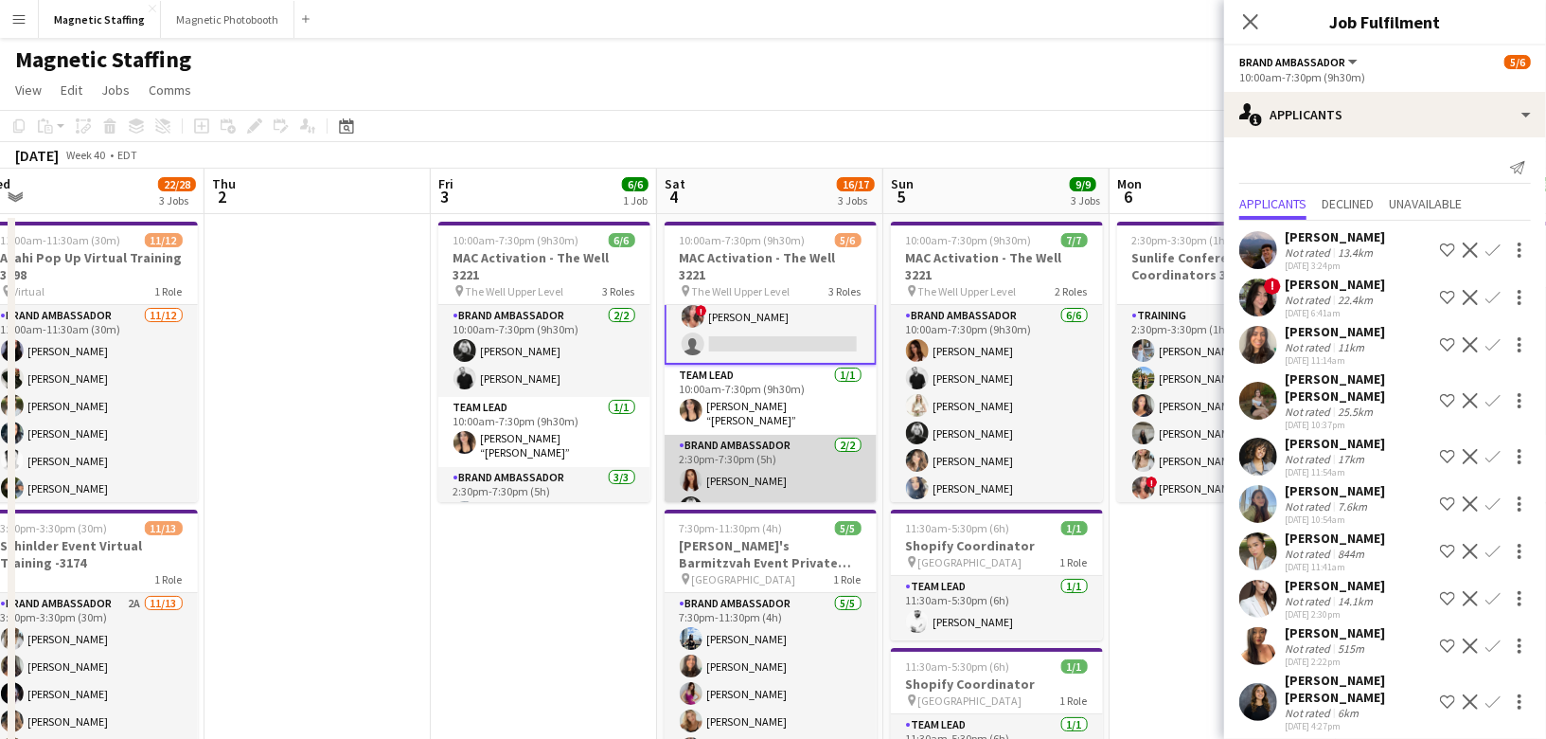
click at [760, 444] on app-card-role "Brand Ambassador 2/2 2:30pm-7:30pm (5h) Luana Cima Rachelle Jack" at bounding box center [771, 481] width 212 height 92
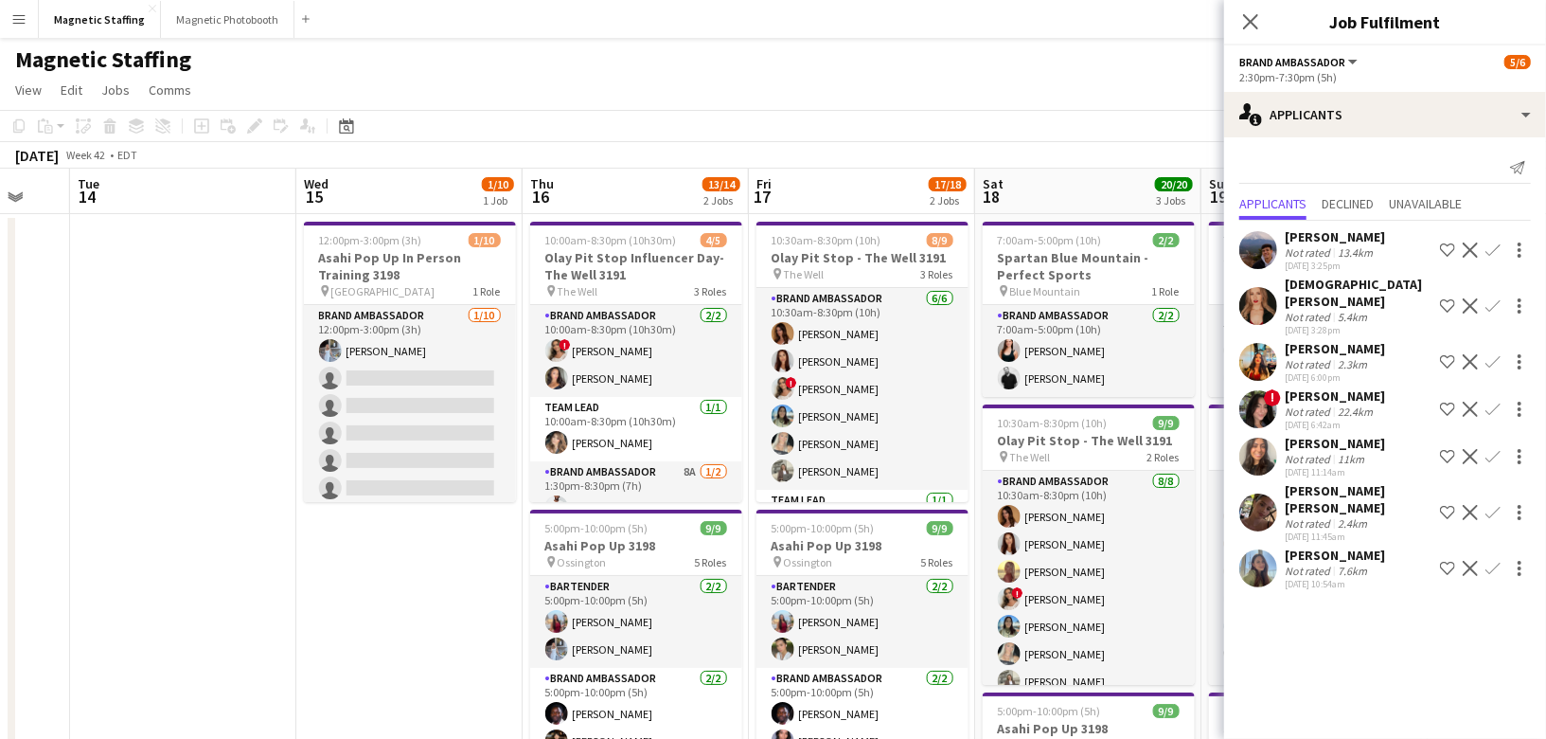
scroll to position [0, 753]
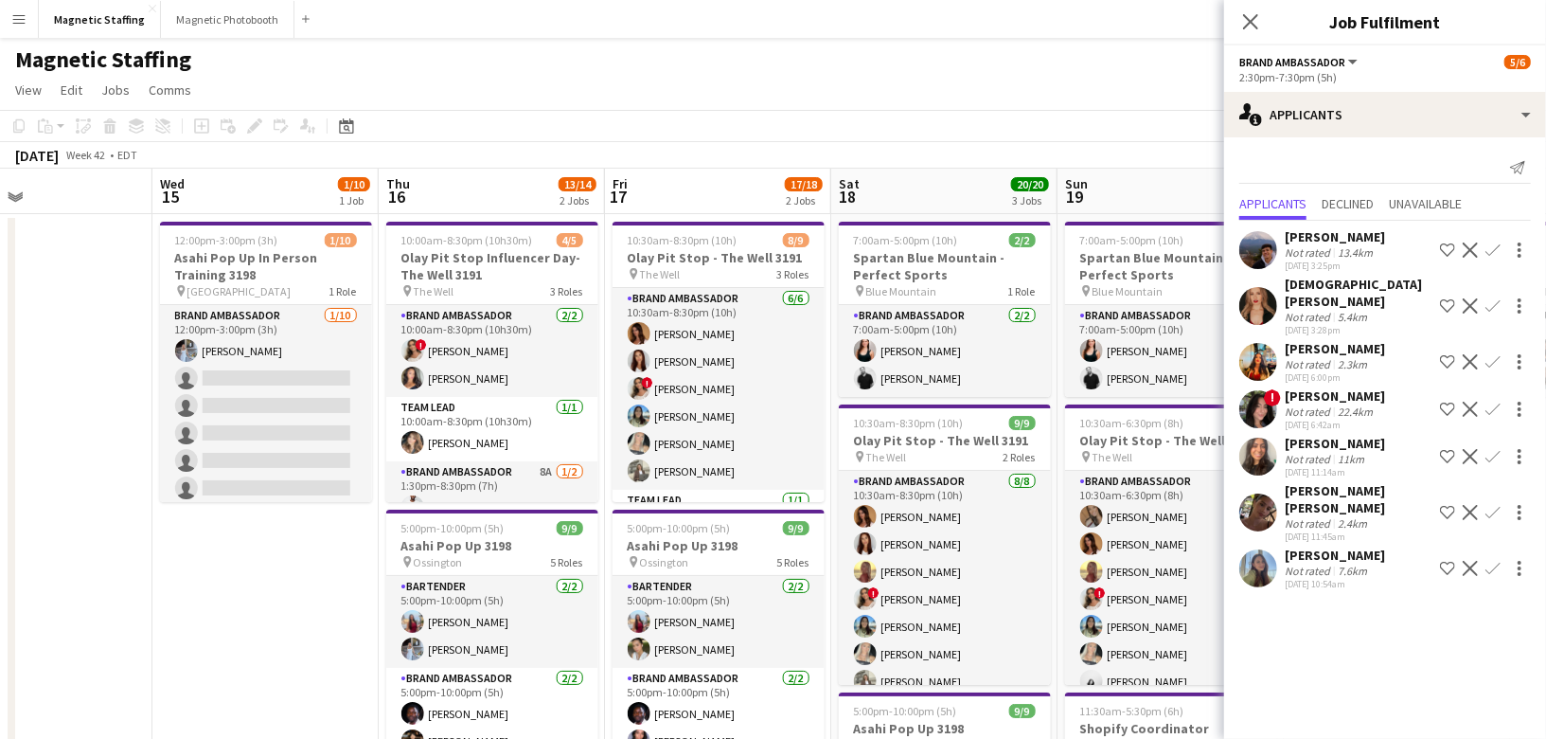
click at [760, 444] on app-card-role "Brand Ambassador 6/6 10:30am-8:30pm (10h) Karolina Rembiesa Luana Cima ! Emily …" at bounding box center [719, 389] width 212 height 202
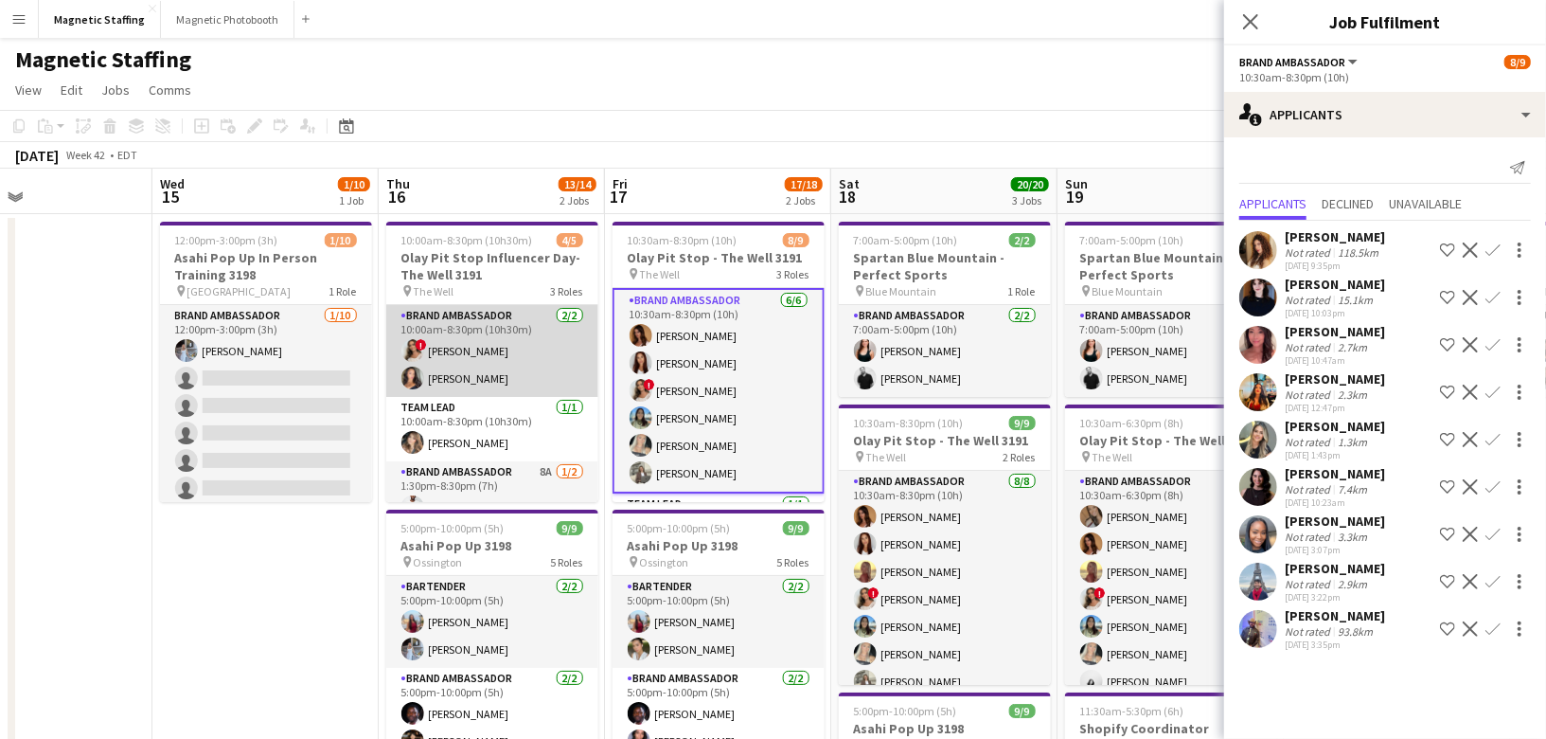
scroll to position [50, 0]
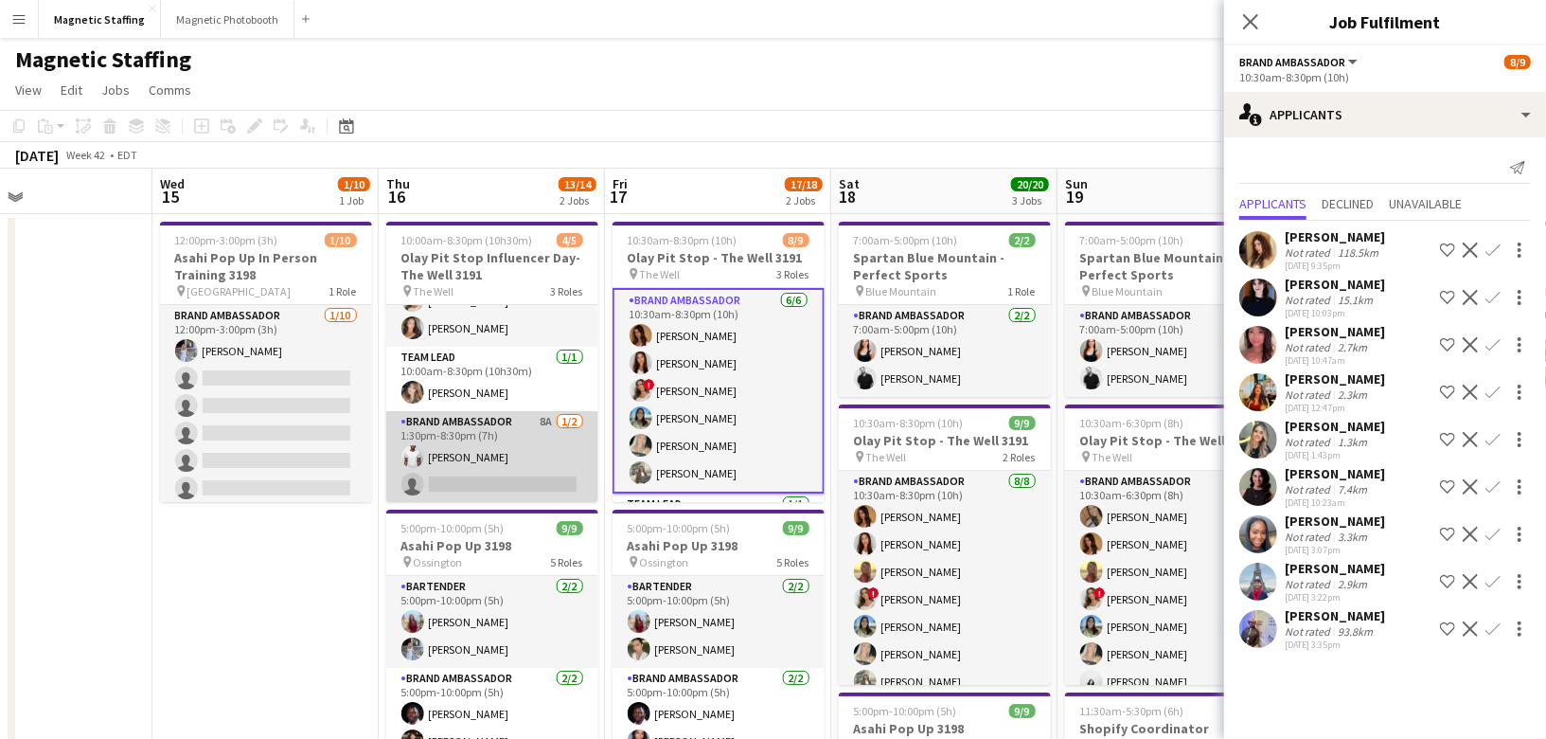
click at [543, 441] on app-card-role "Brand Ambassador 8A 1/2 1:30pm-8:30pm (7h) Juvon Taylor single-neutral-actions" at bounding box center [492, 457] width 212 height 92
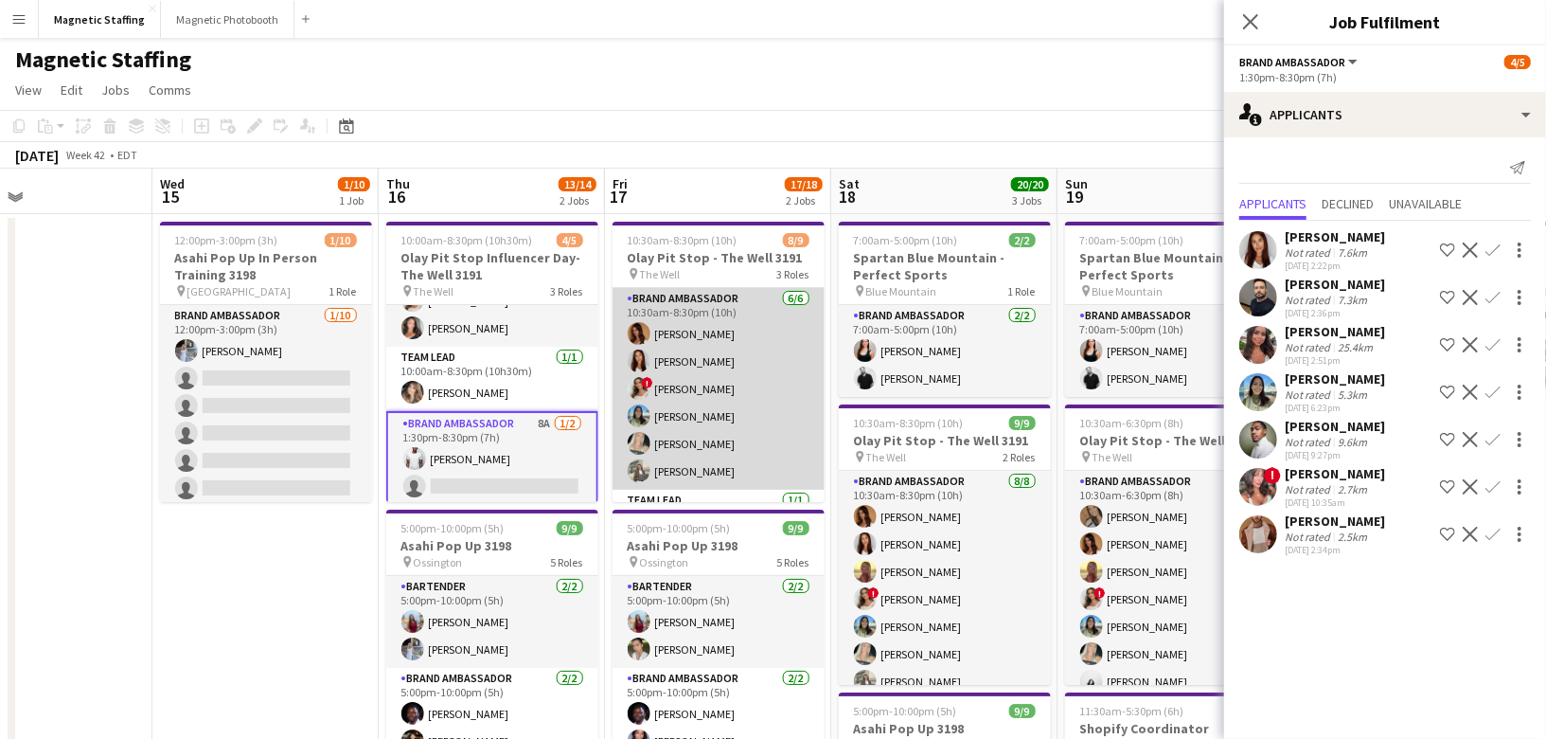
scroll to position [143, 0]
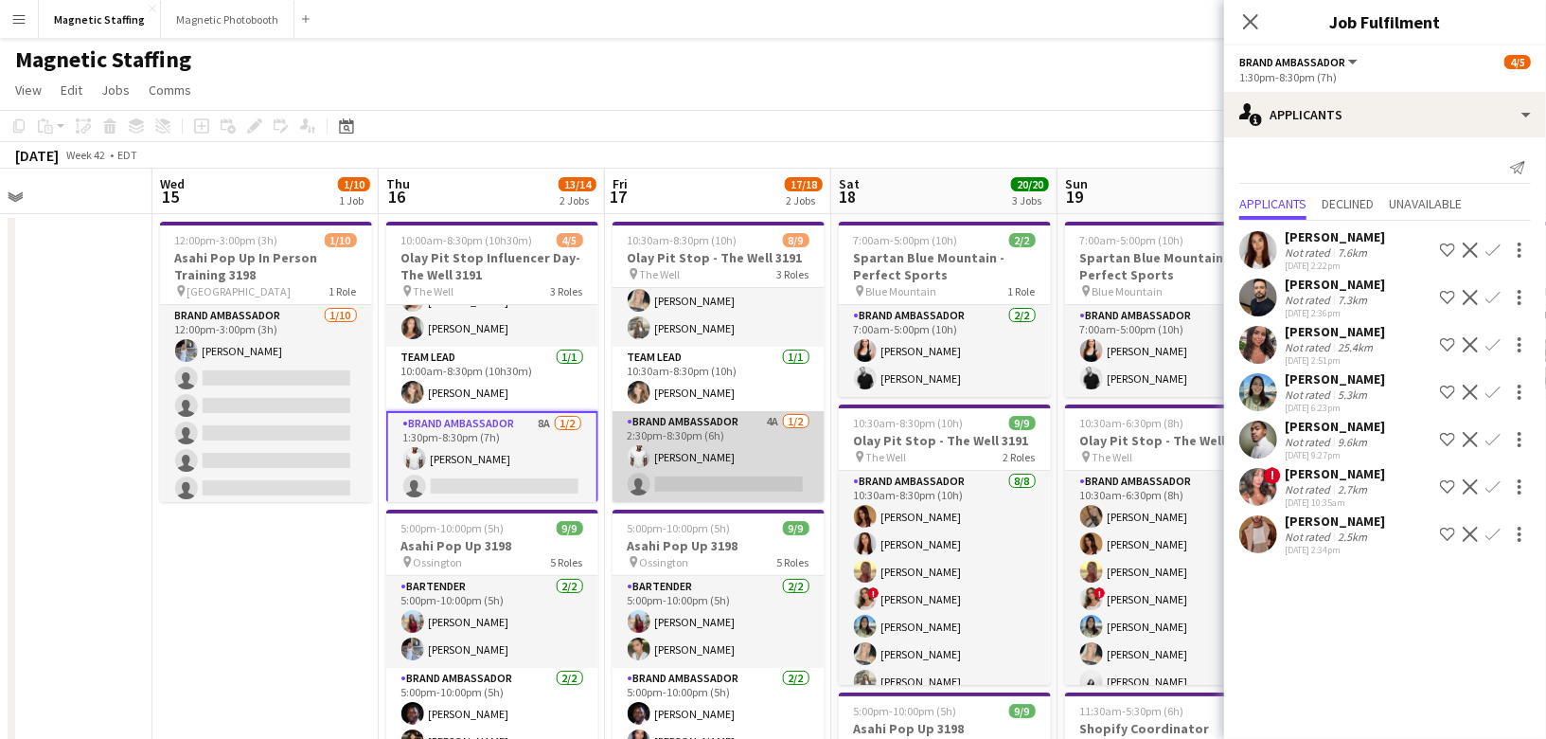
click at [721, 482] on app-card-role "Brand Ambassador 4A 1/2 2:30pm-8:30pm (6h) Juvon Taylor single-neutral-actions" at bounding box center [719, 457] width 212 height 92
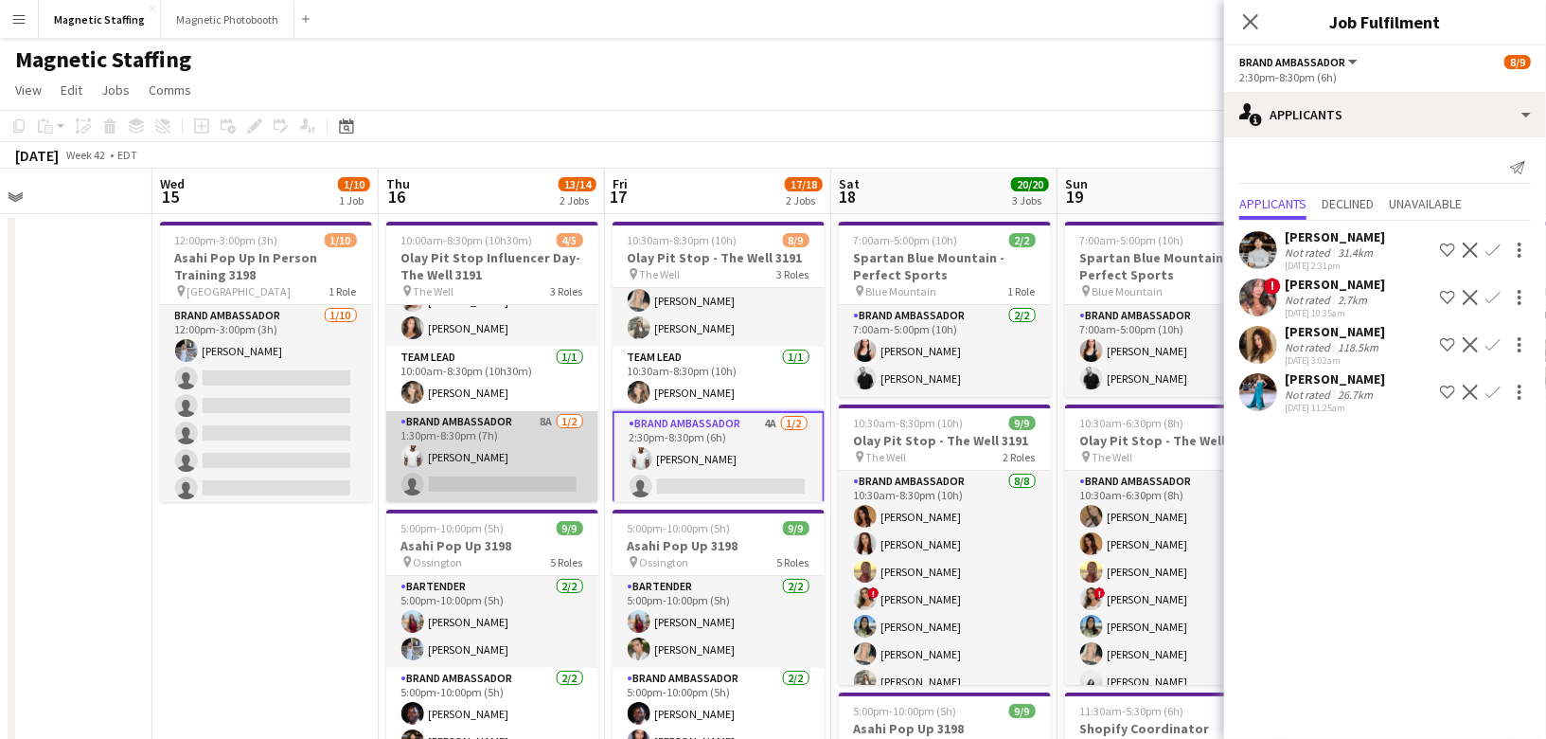
click at [553, 454] on app-card-role "Brand Ambassador 8A 1/2 1:30pm-8:30pm (7h) Juvon Taylor single-neutral-actions" at bounding box center [492, 457] width 212 height 92
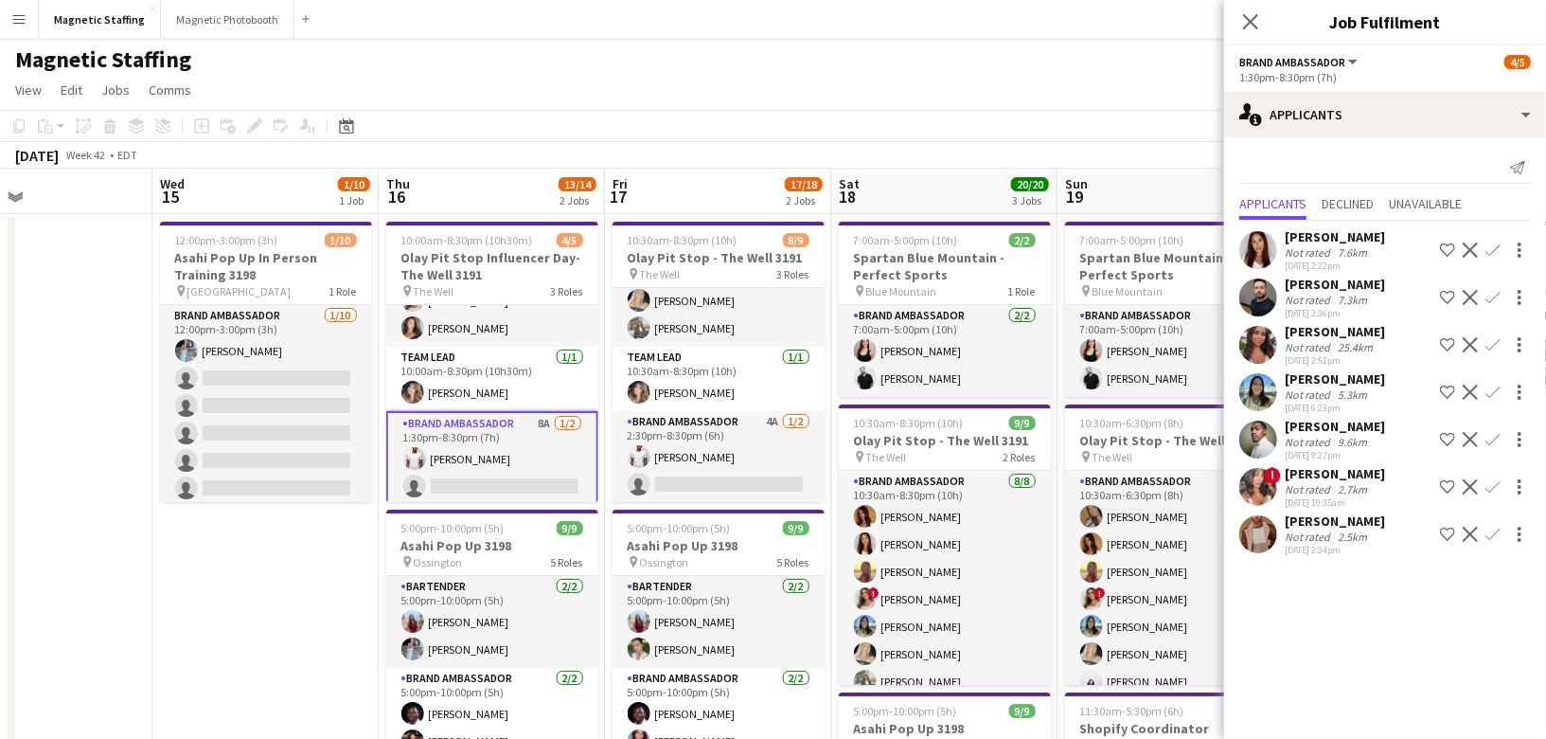
scroll to position [0, 0]
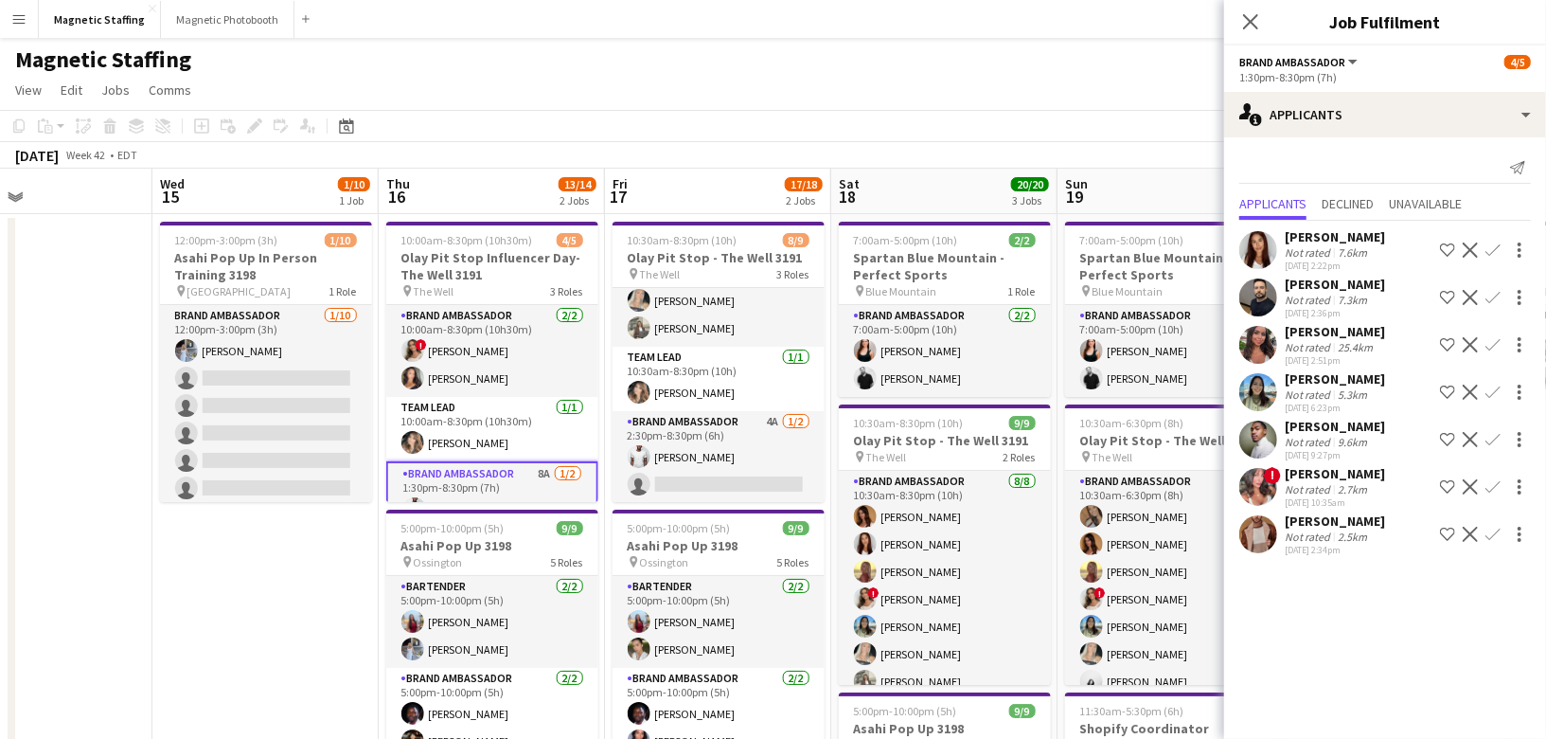
click at [1493, 534] on app-icon "Confirm" at bounding box center [1493, 533] width 15 height 15
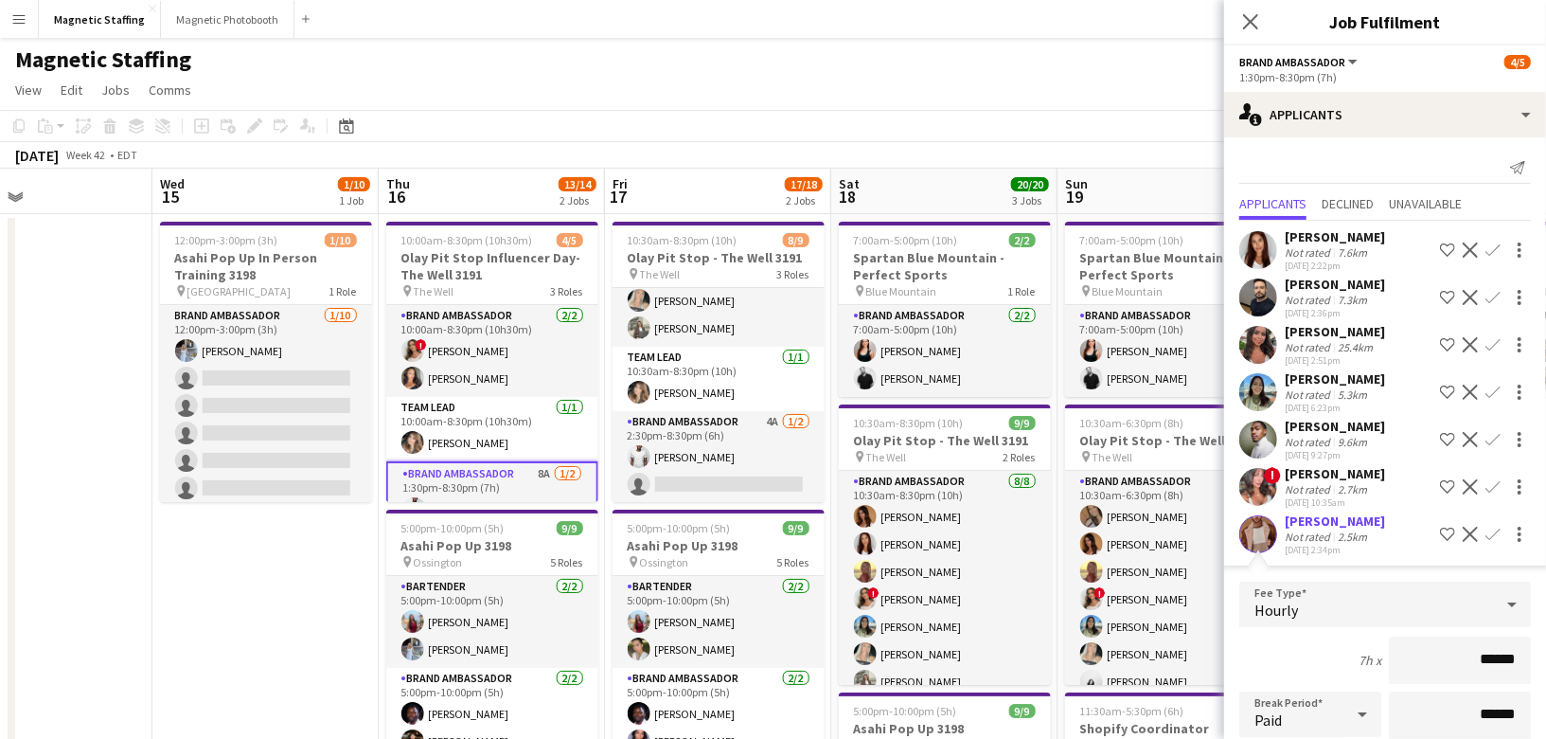
scroll to position [262, 0]
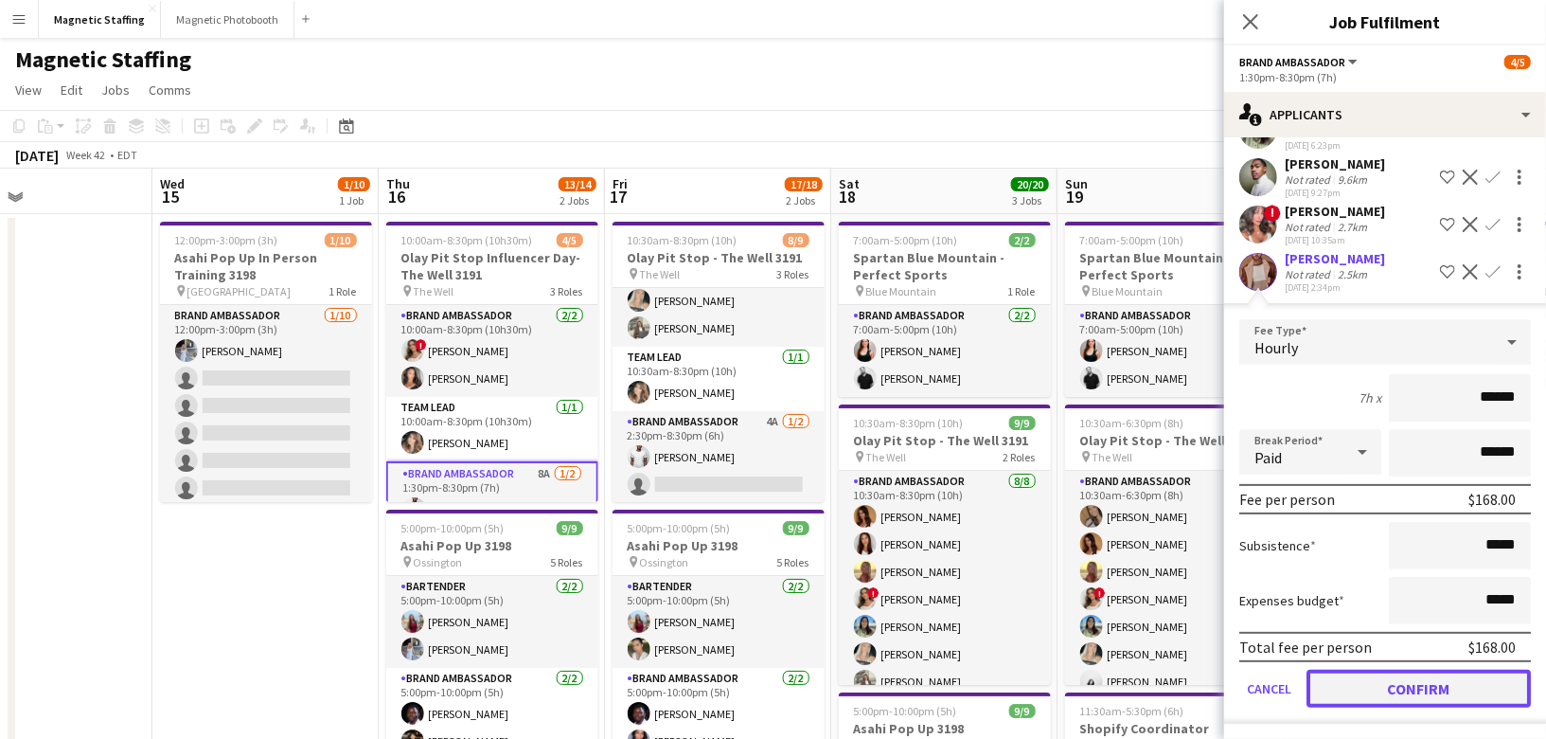
click at [1414, 693] on button "Confirm" at bounding box center [1419, 688] width 224 height 38
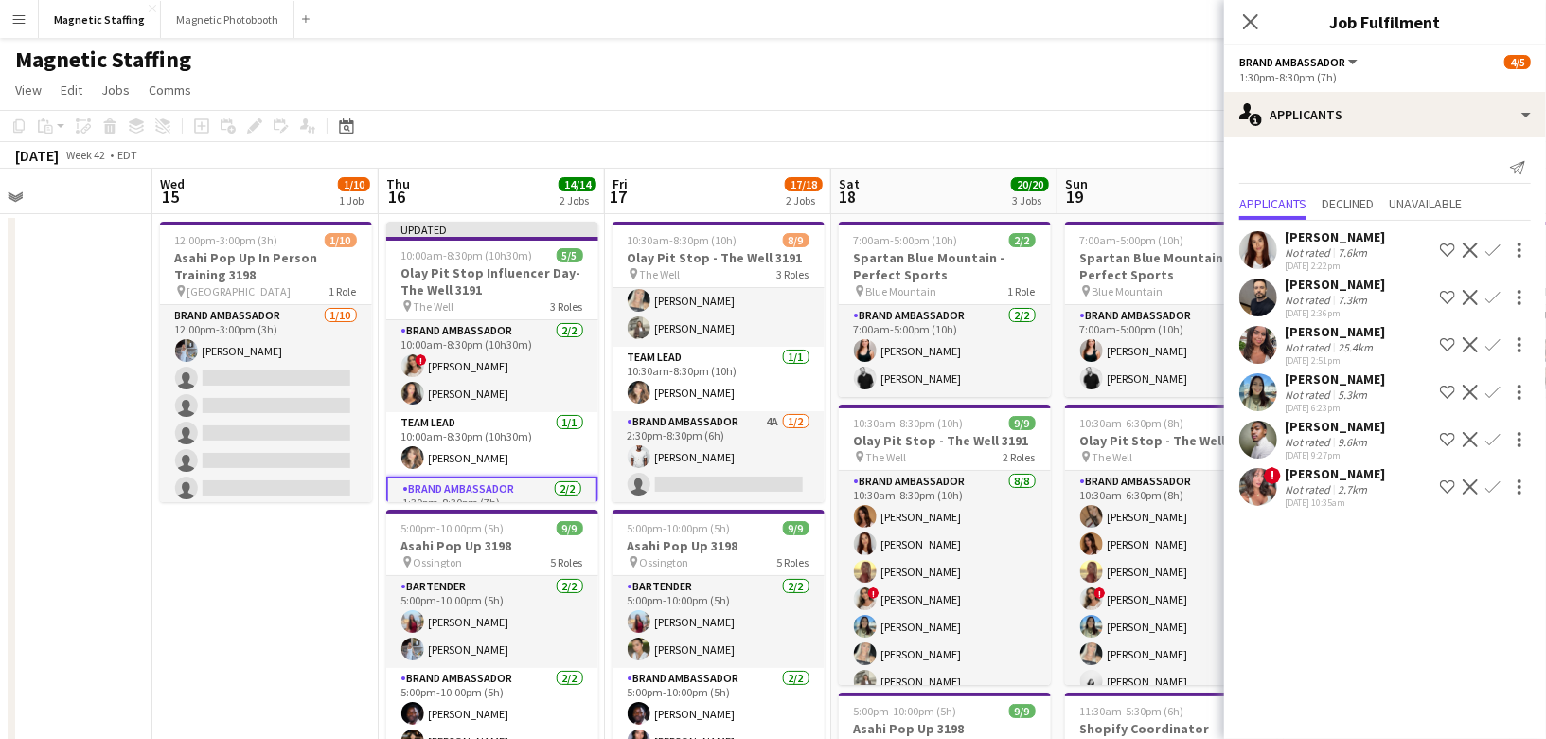
click at [1105, 96] on app-page-menu "View Day view expanded Day view collapsed Month view Date picker Jump to today …" at bounding box center [773, 92] width 1546 height 36
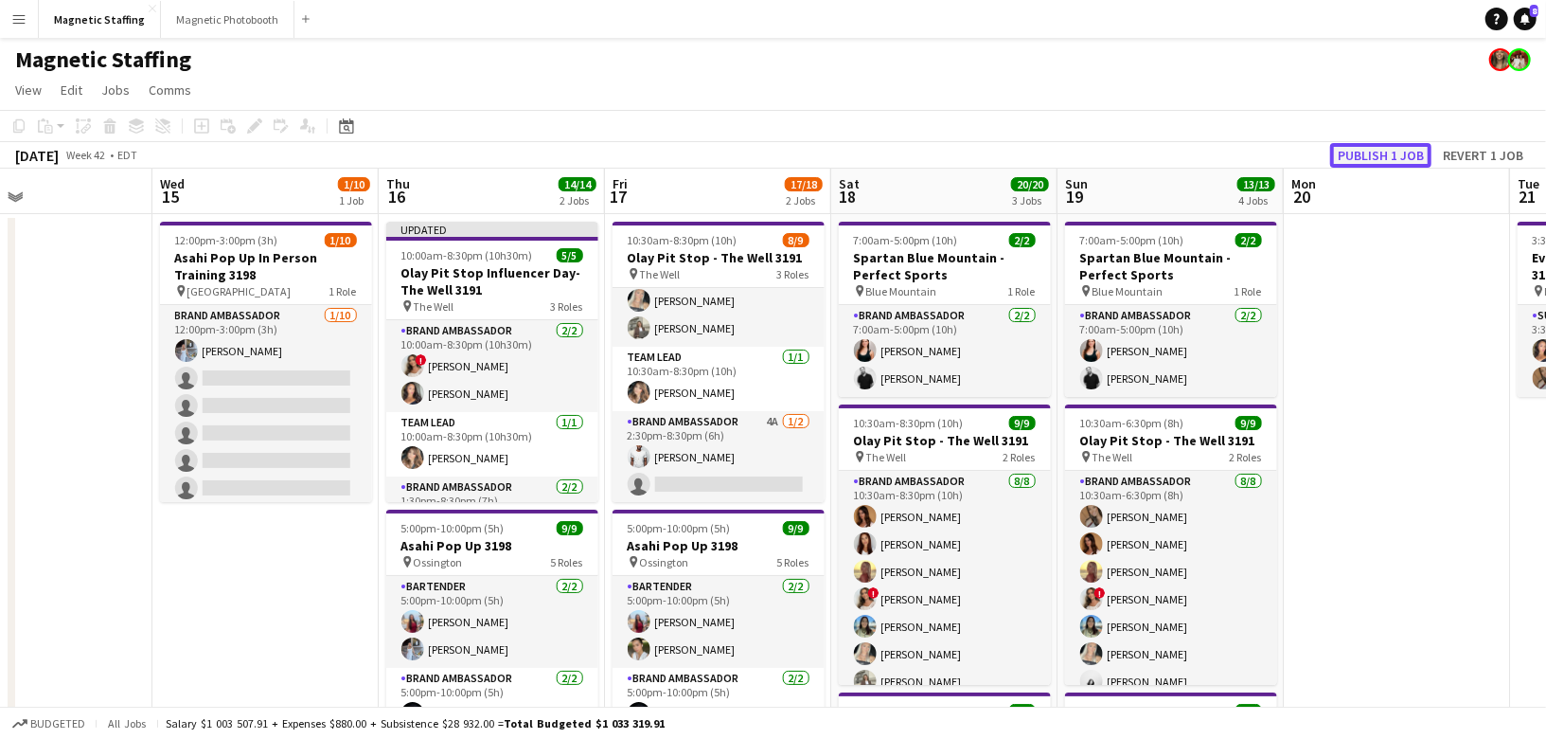
click at [1397, 157] on button "Publish 1 job" at bounding box center [1380, 155] width 101 height 25
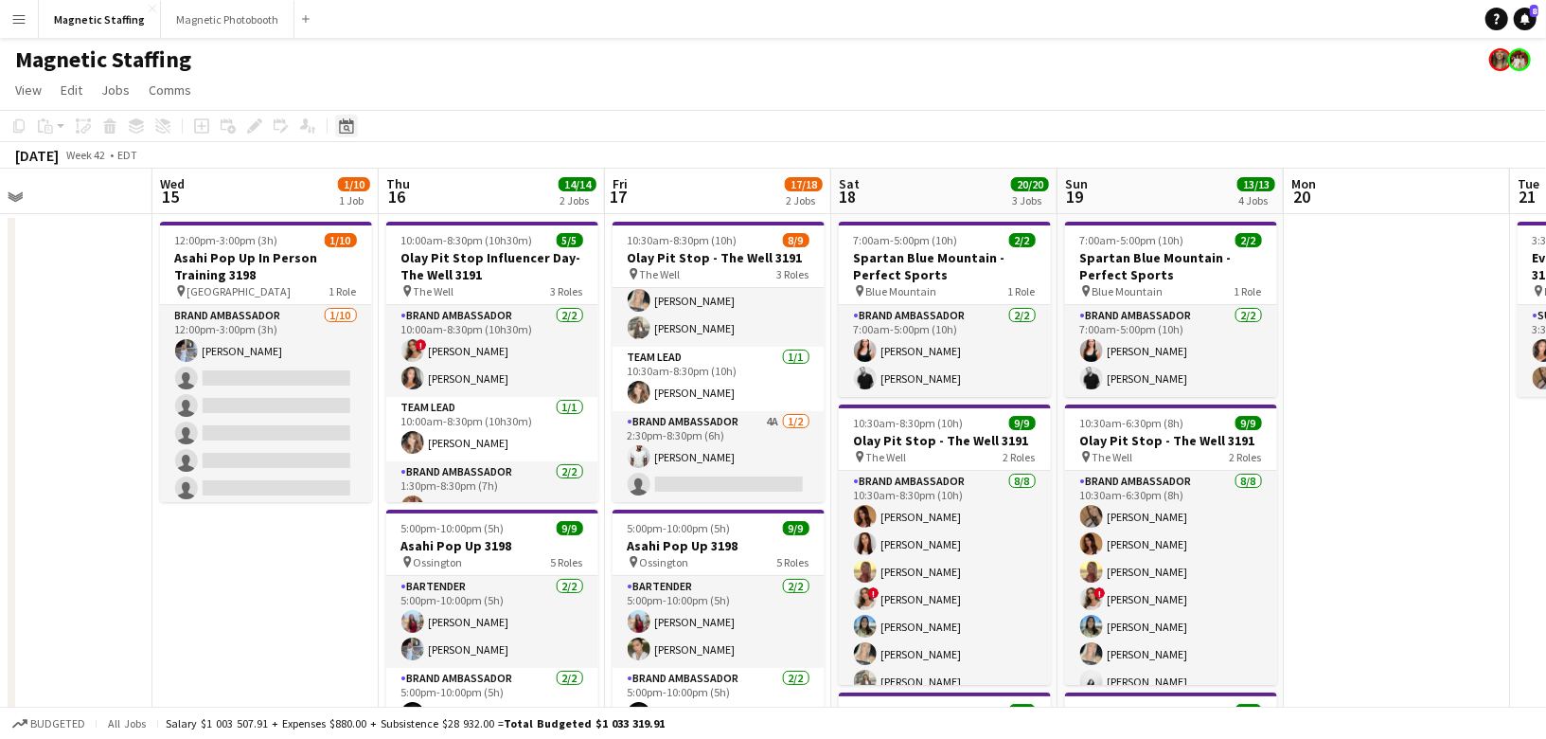
click at [340, 122] on icon at bounding box center [346, 125] width 14 height 15
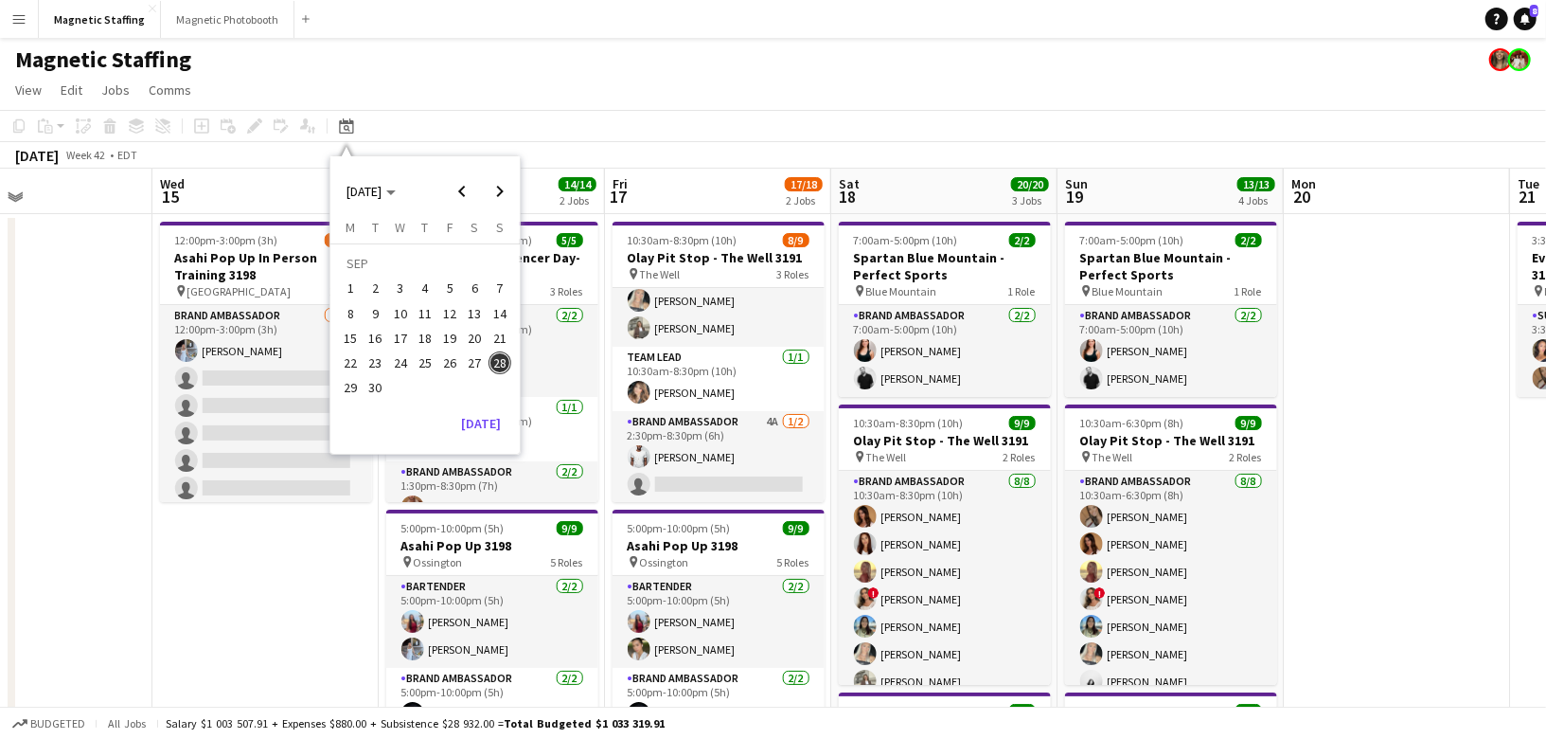
click at [497, 437] on div "SEP 2025 SEP 2025 Monday M Tuesday T Wednesday W Thursday T Friday F Saturday S…" at bounding box center [424, 304] width 189 height 297
click at [495, 432] on button "[DATE]" at bounding box center [481, 423] width 55 height 30
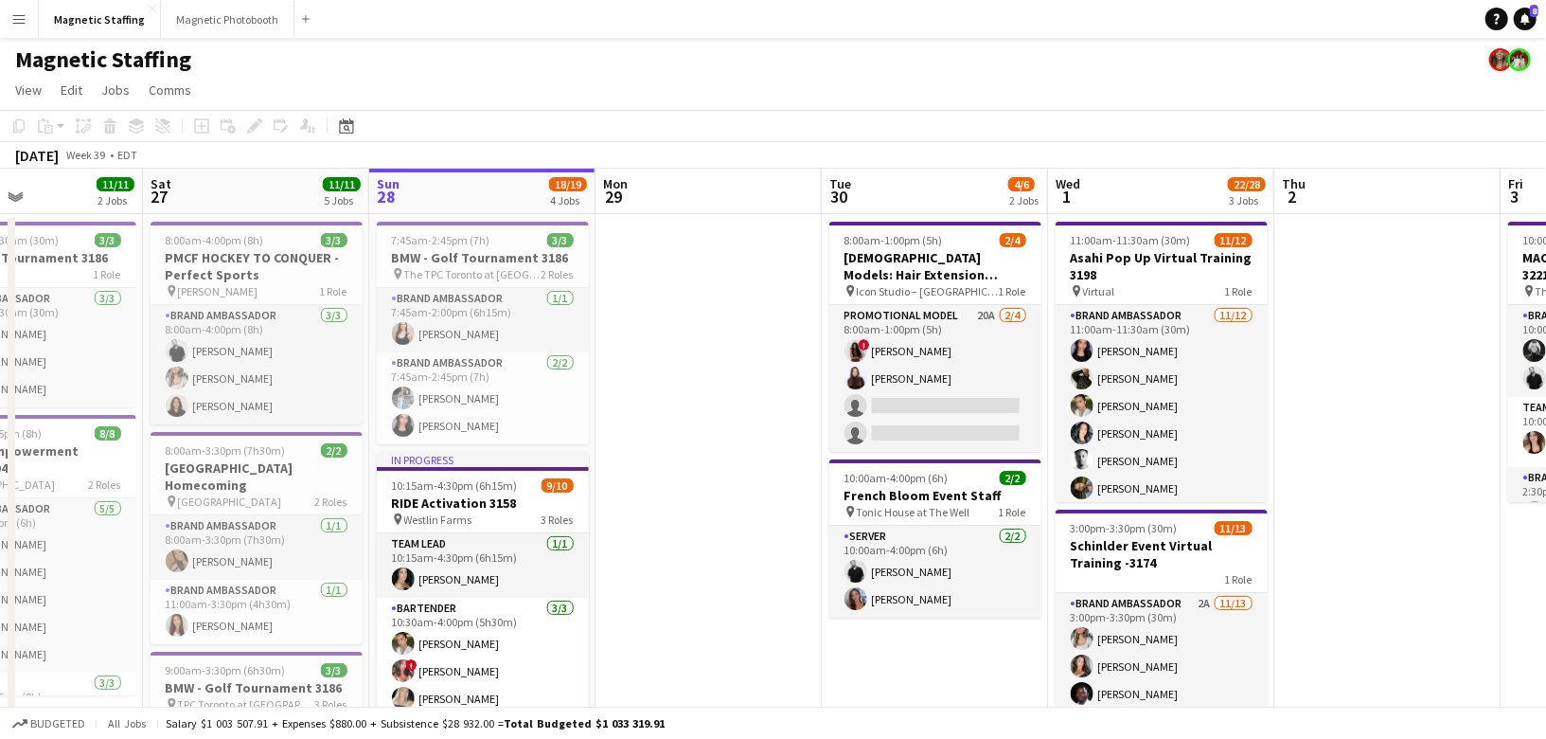
drag, startPoint x: 945, startPoint y: 394, endPoint x: 327, endPoint y: 419, distance: 618.8
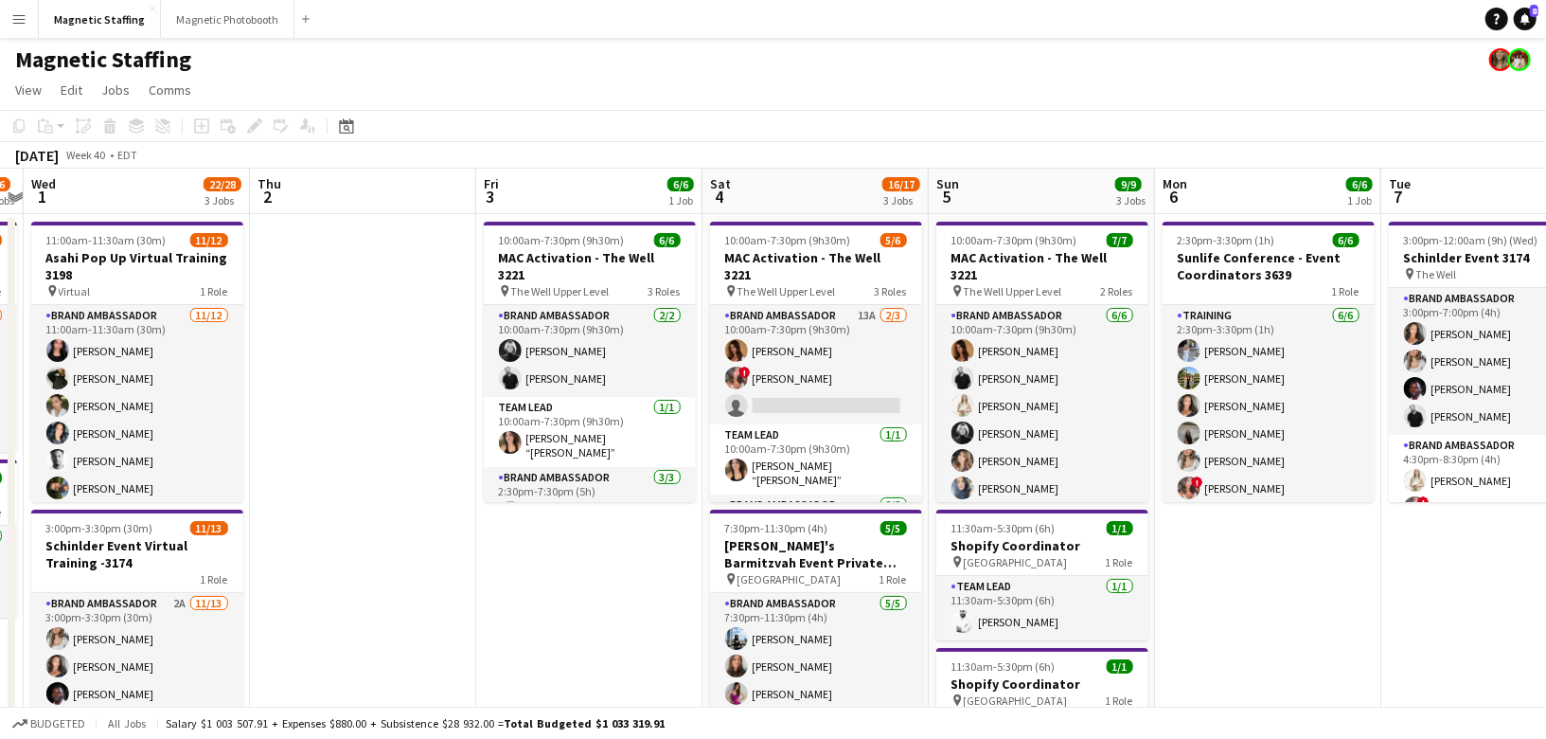
drag, startPoint x: 761, startPoint y: 432, endPoint x: 315, endPoint y: 446, distance: 446.2
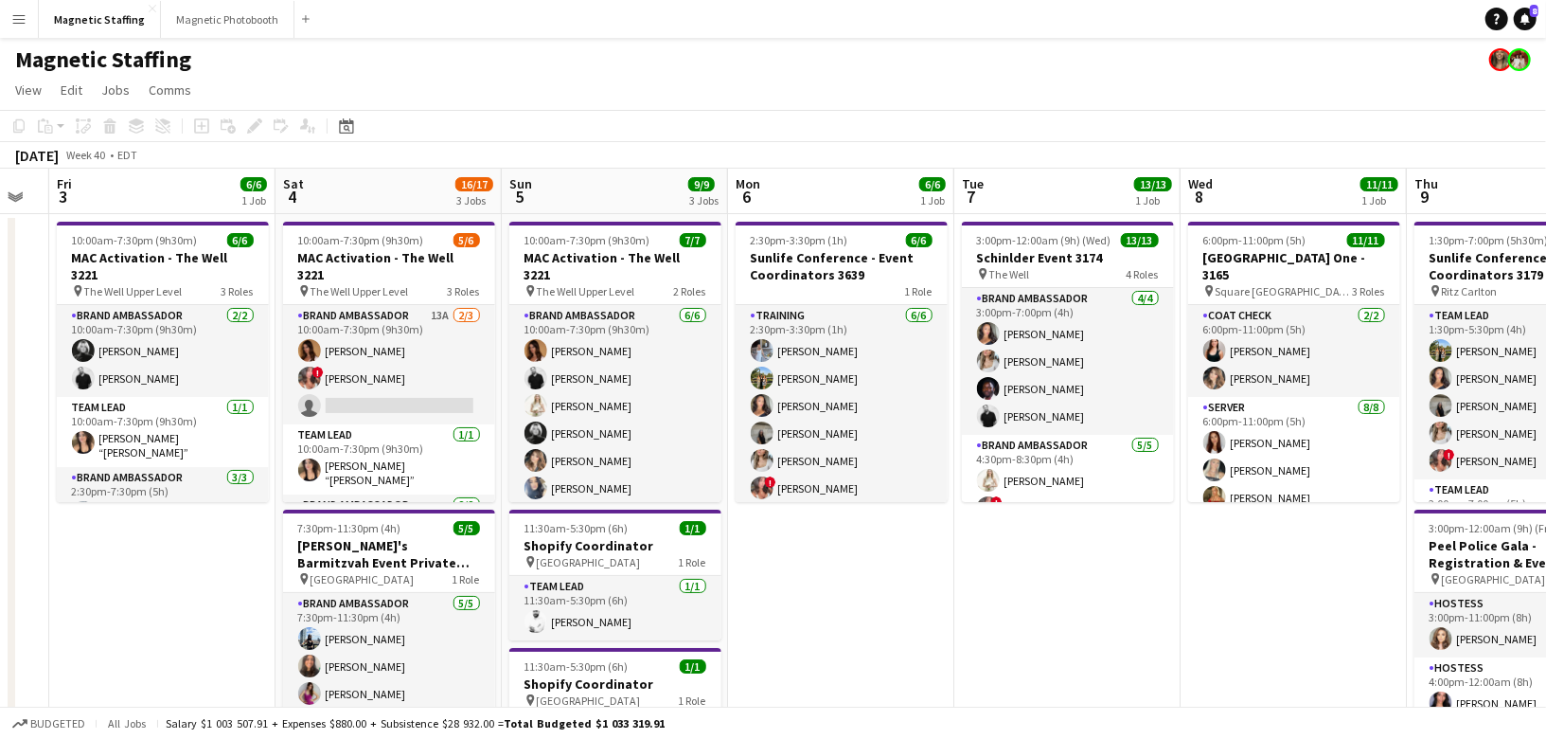
drag, startPoint x: 578, startPoint y: 408, endPoint x: 2, endPoint y: 500, distance: 582.9
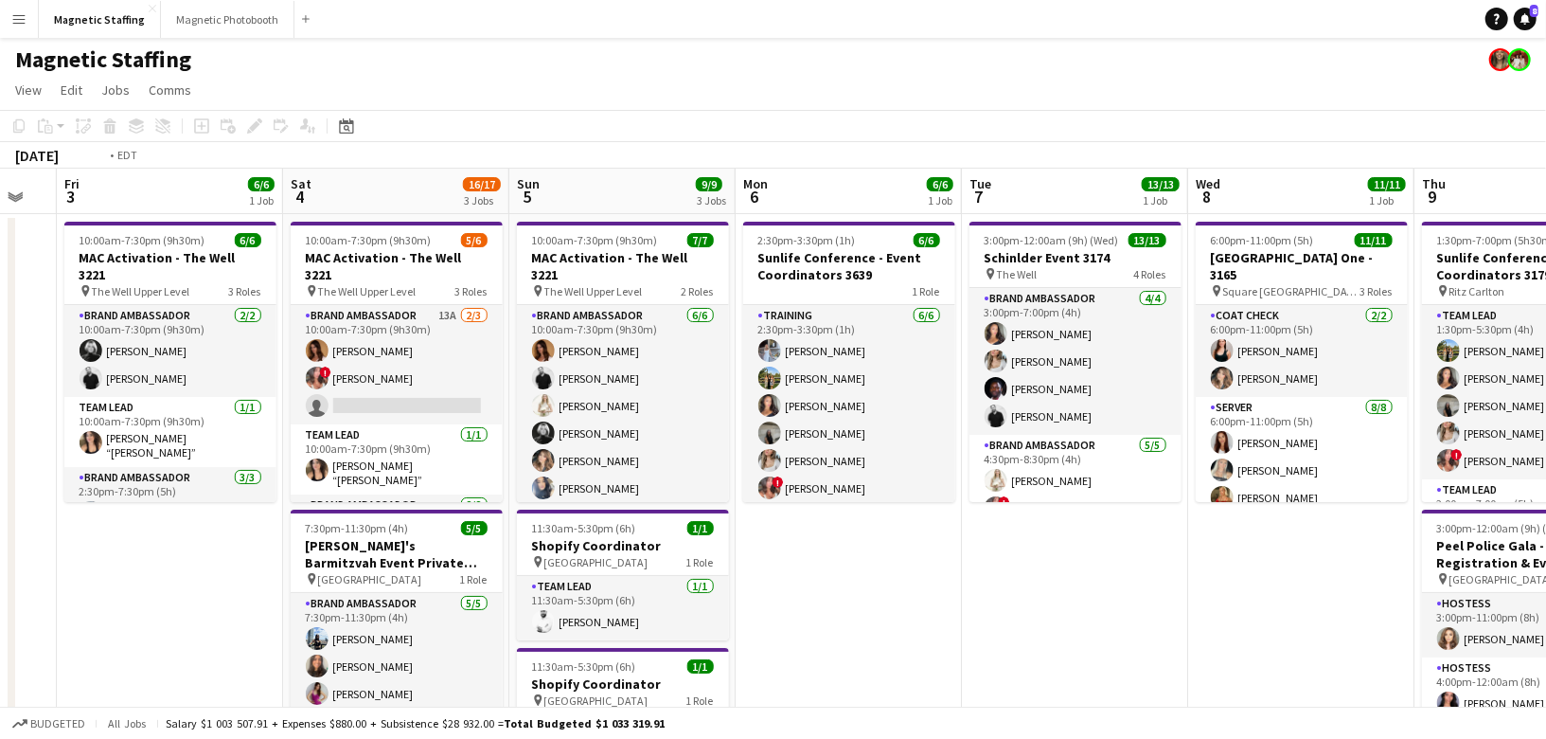
drag, startPoint x: 901, startPoint y: 438, endPoint x: 0, endPoint y: 456, distance: 901.5
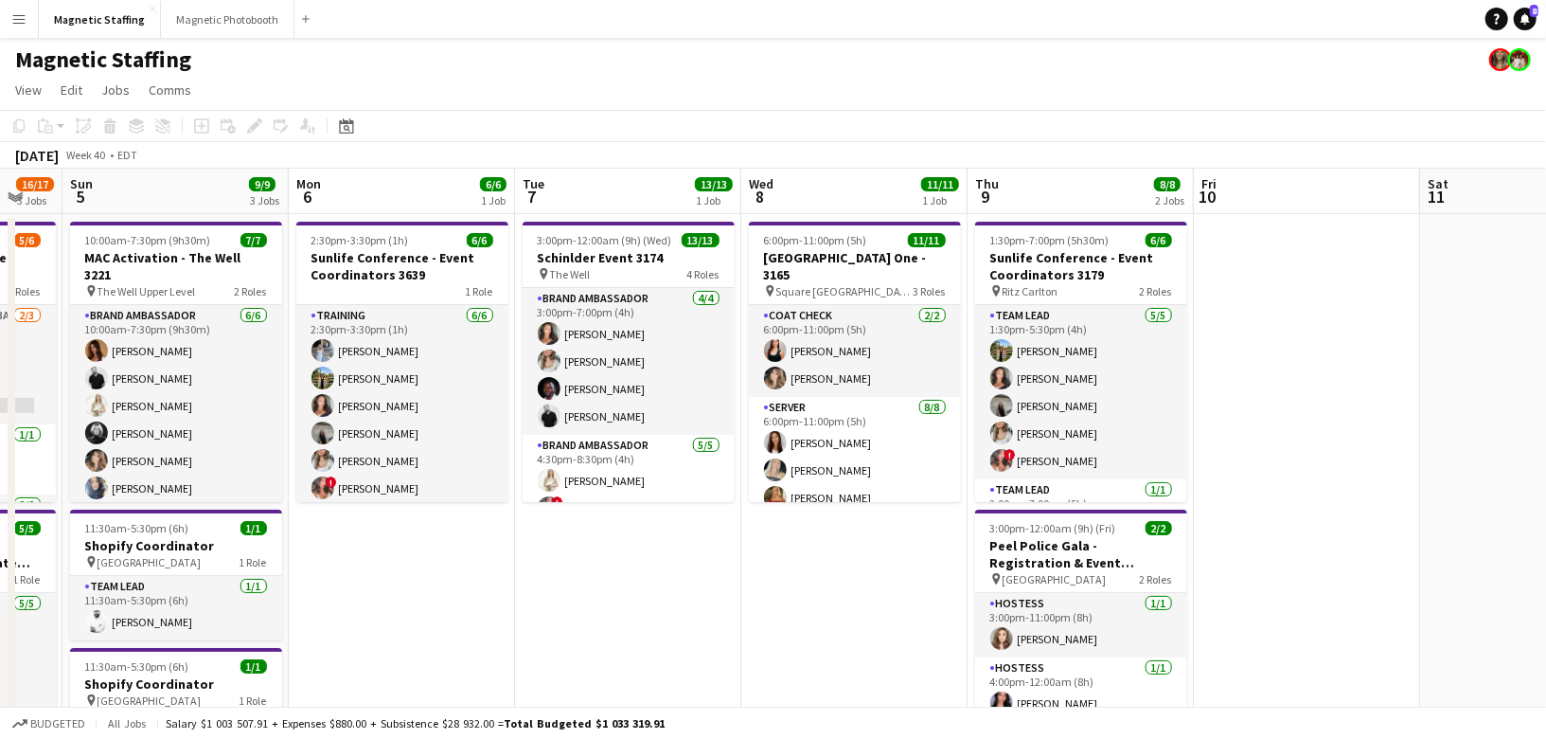
scroll to position [0, 602]
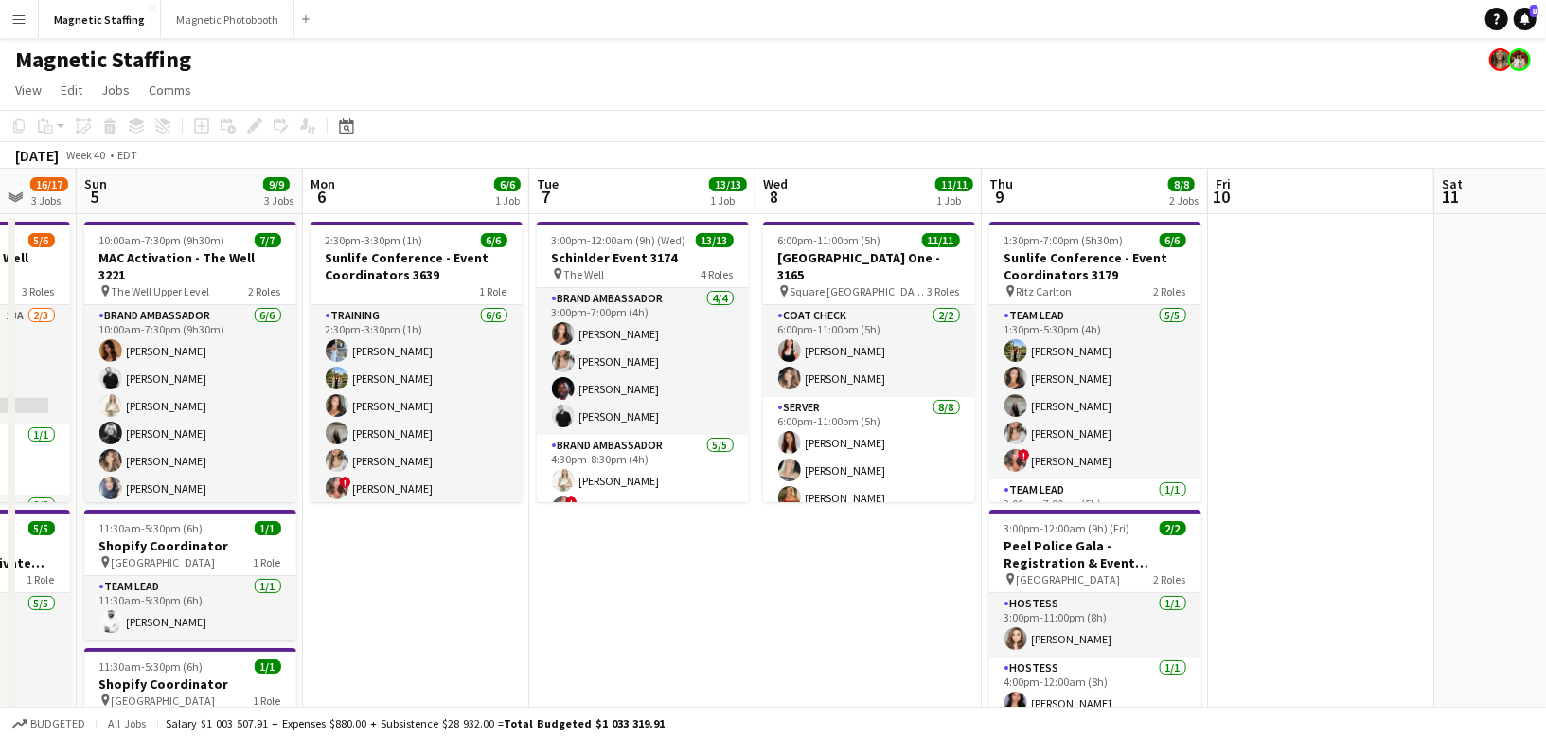
drag, startPoint x: 34, startPoint y: 450, endPoint x: 603, endPoint y: 436, distance: 569.2
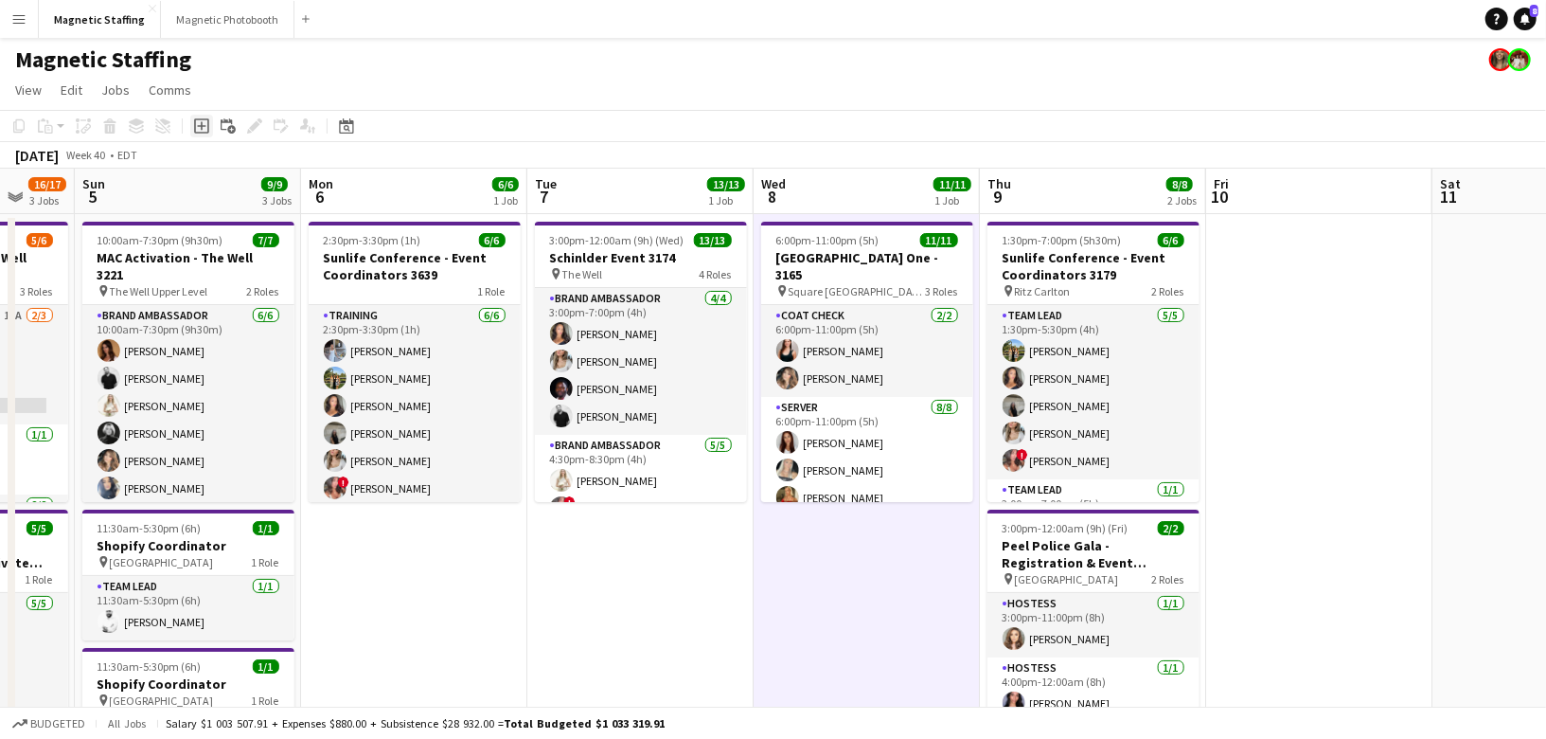
click at [204, 133] on div "Add job" at bounding box center [201, 126] width 23 height 23
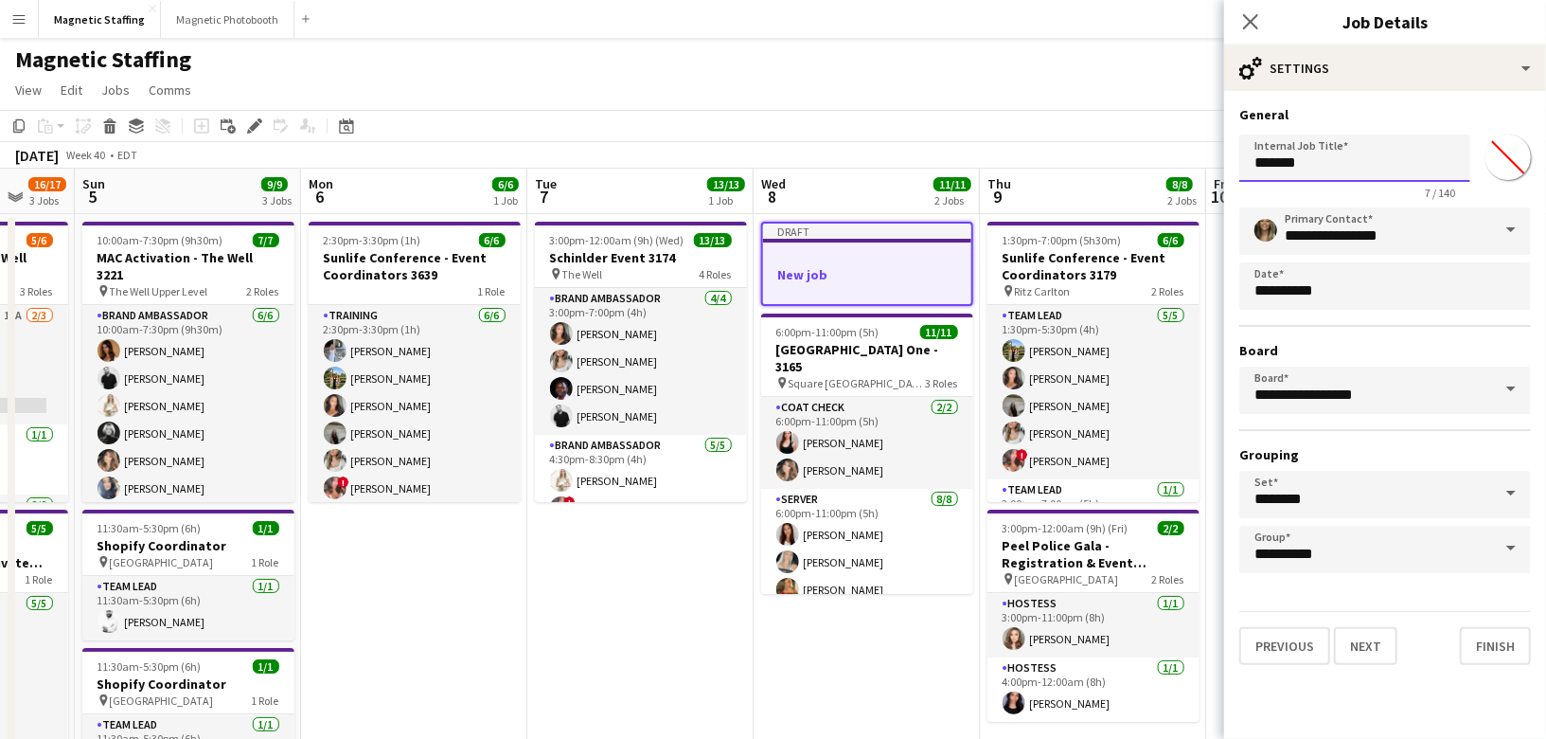
drag, startPoint x: 1321, startPoint y: 161, endPoint x: 1136, endPoint y: 143, distance: 185.5
click at [1139, 150] on body "Menu Boards Boards Boards All jobs Status Workforce Workforce My Workforce Recr…" at bounding box center [773, 734] width 1546 height 1468
type input "**********"
click at [1368, 637] on button "Next" at bounding box center [1365, 646] width 63 height 38
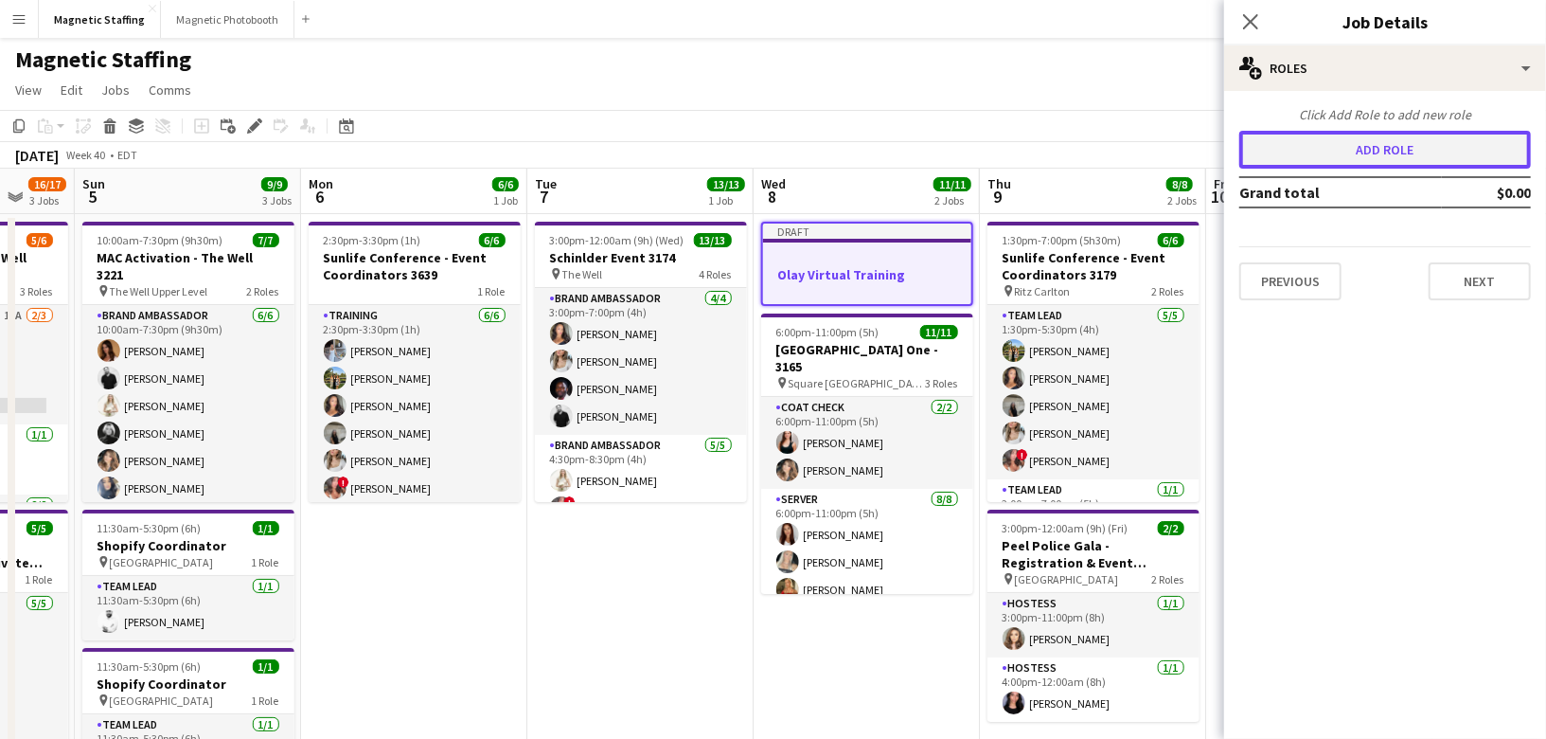
click at [1351, 151] on button "Add role" at bounding box center [1385, 150] width 292 height 38
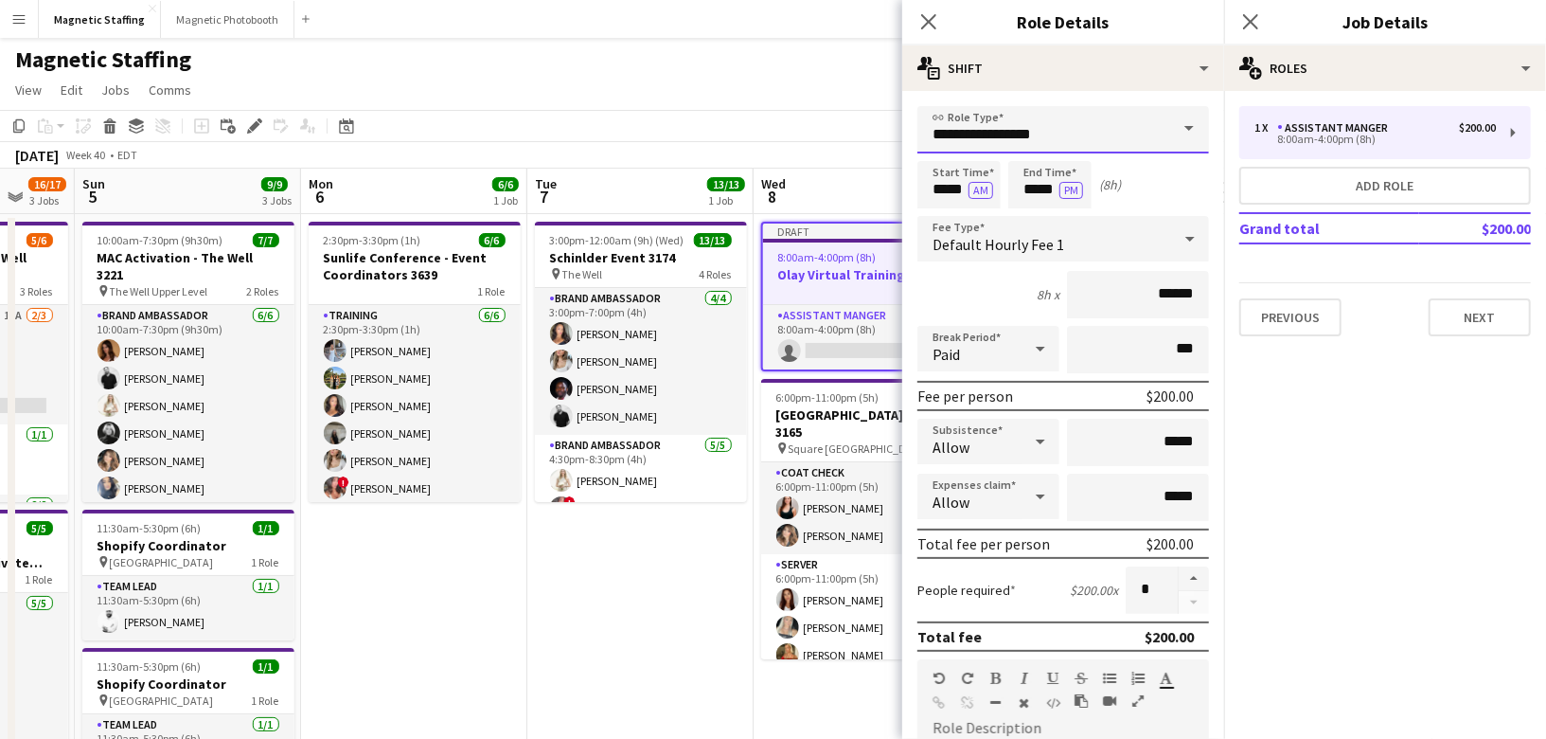
click at [1029, 137] on input "**********" at bounding box center [1063, 129] width 292 height 47
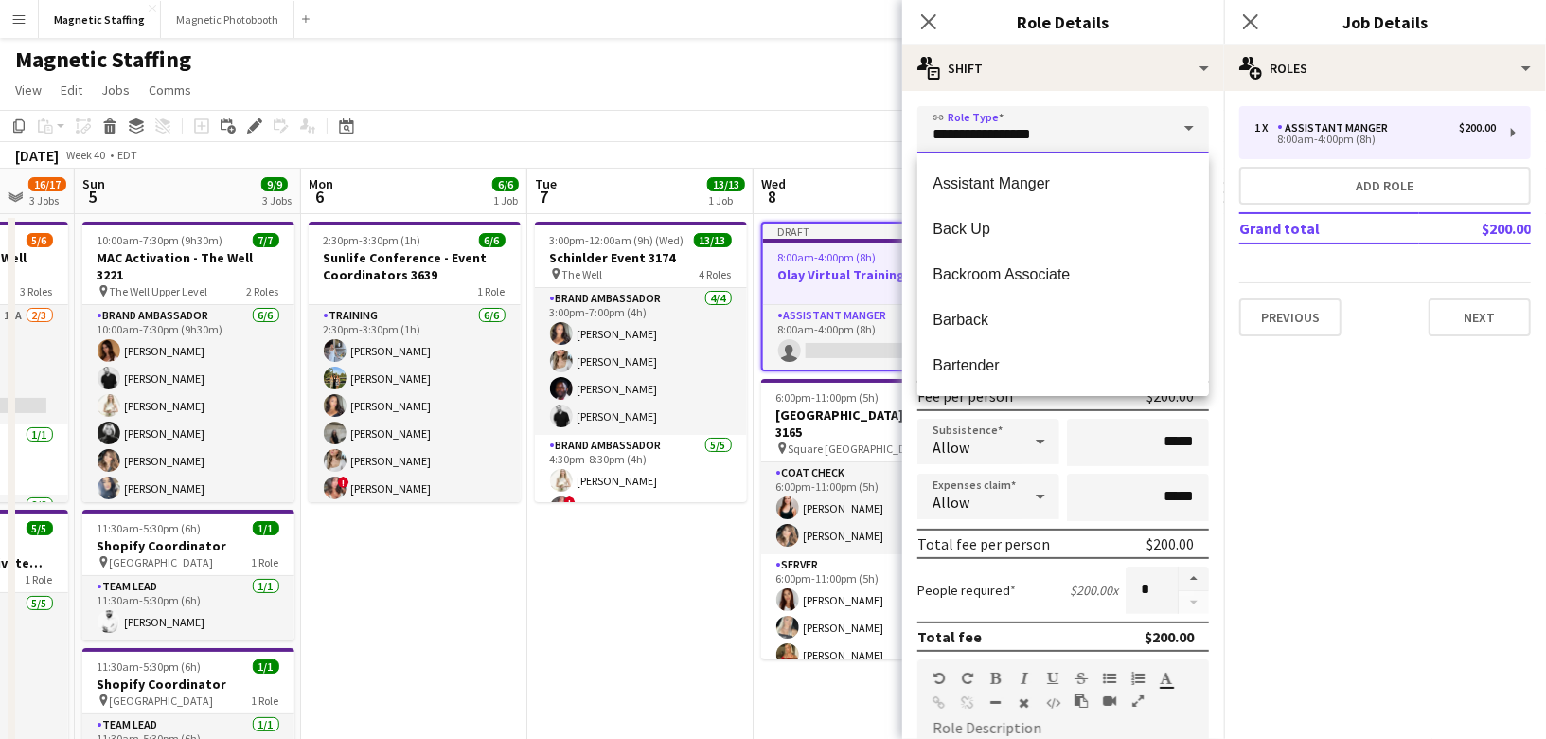
drag, startPoint x: 830, startPoint y: 137, endPoint x: 724, endPoint y: 97, distance: 113.6
click at [727, 107] on body "Menu Boards Boards Boards All jobs Status Workforce Workforce My Workforce Recr…" at bounding box center [773, 734] width 1546 height 1468
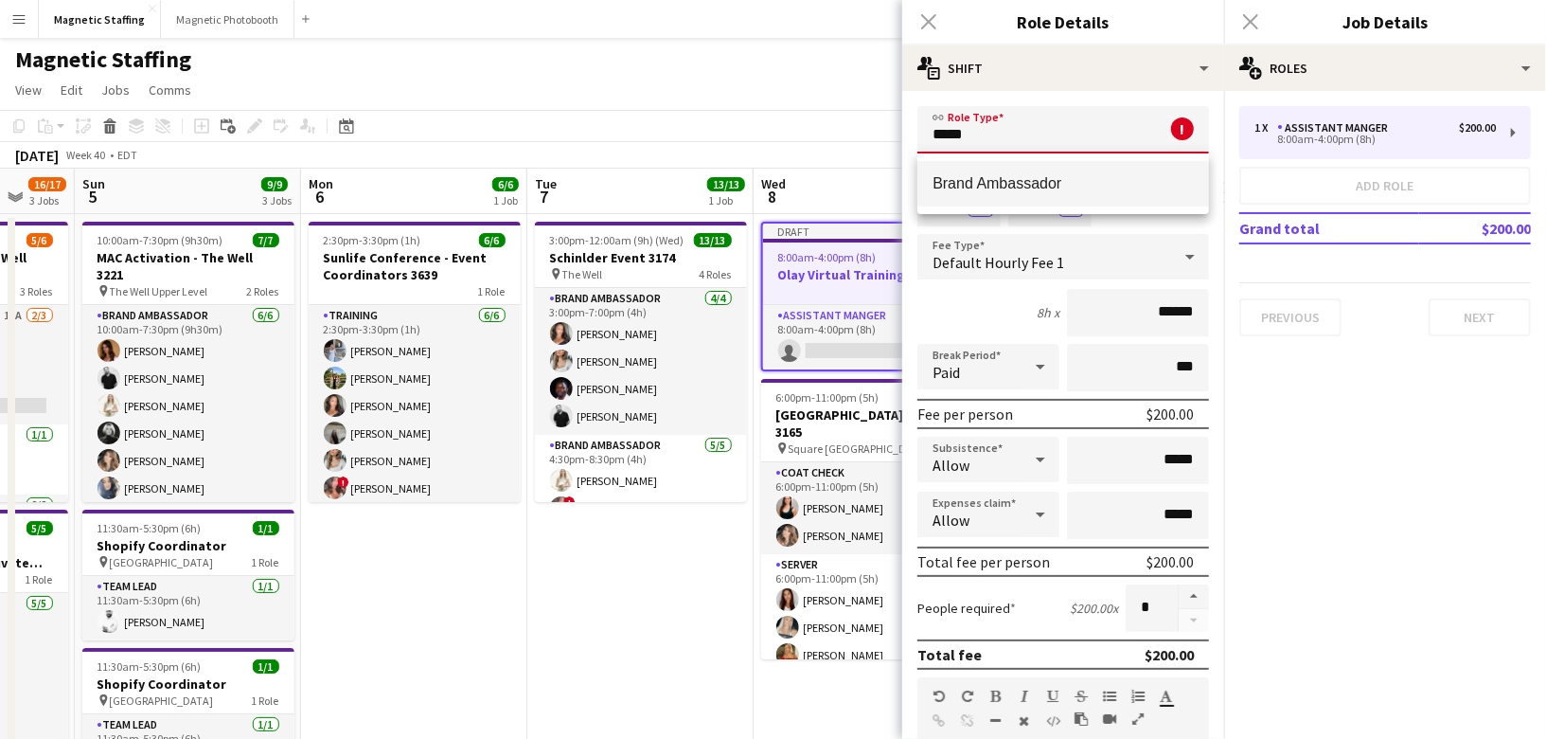
click at [952, 189] on span "Brand Ambassador" at bounding box center [1063, 183] width 261 height 18
type input "**********"
type input "******"
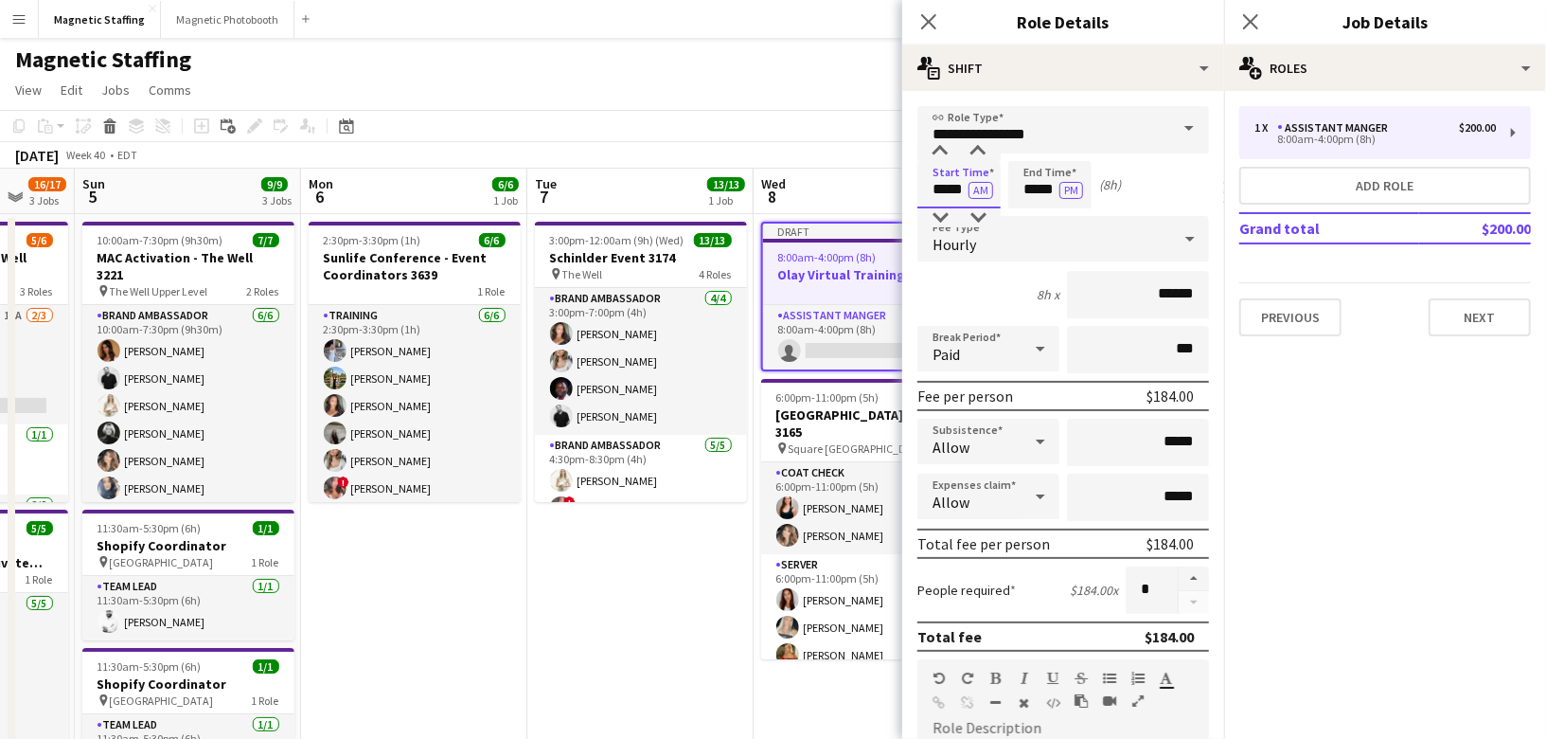
drag, startPoint x: 967, startPoint y: 191, endPoint x: 796, endPoint y: 167, distance: 172.2
click at [807, 178] on body "Menu Boards Boards Boards All jobs Status Workforce Workforce My Workforce Recr…" at bounding box center [773, 734] width 1546 height 1468
type input "*****"
click at [980, 195] on button "AM" at bounding box center [981, 190] width 25 height 17
drag, startPoint x: 1056, startPoint y: 192, endPoint x: 923, endPoint y: 160, distance: 136.4
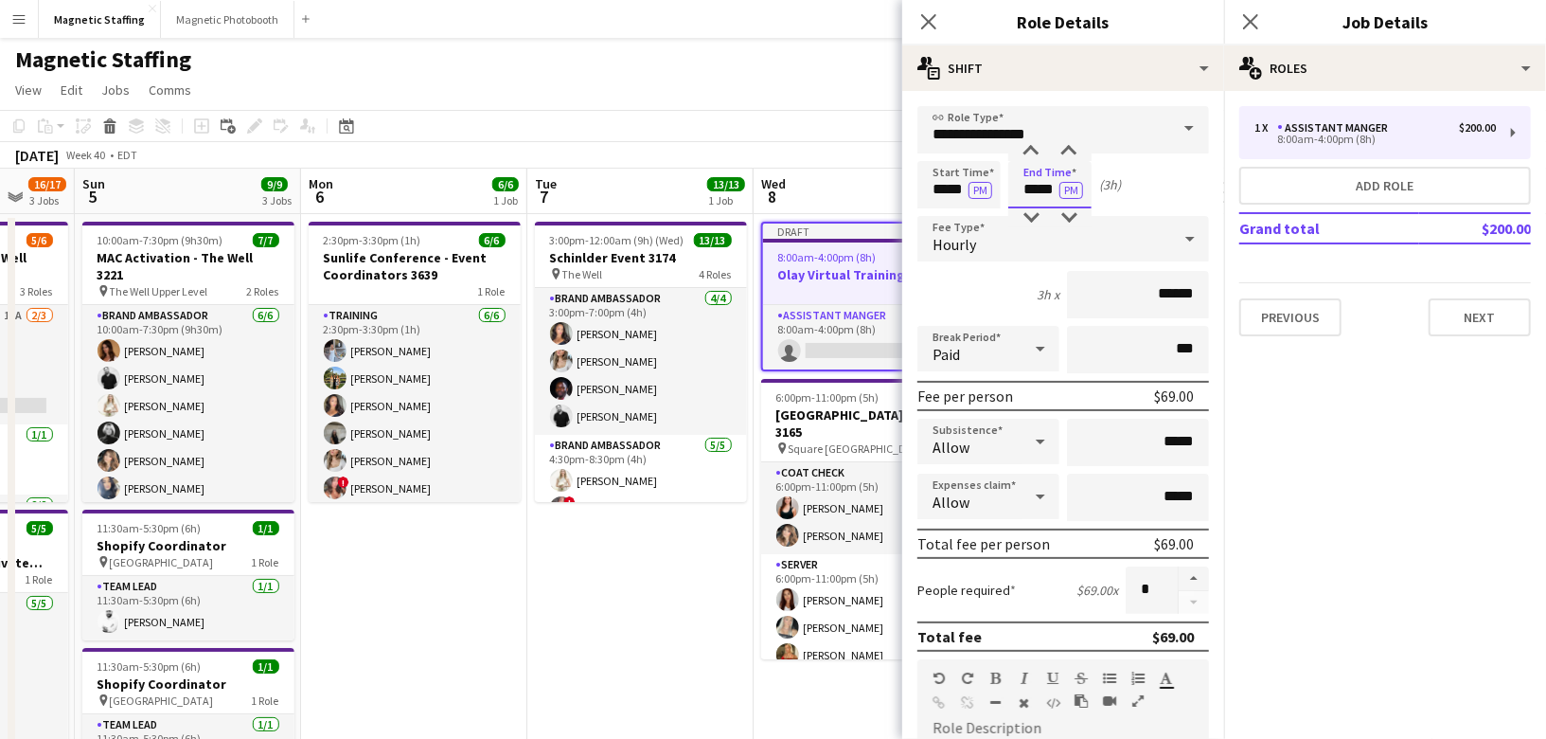
click at [939, 174] on div "Start Time ***** PM End Time ***** PM (3h)" at bounding box center [1063, 184] width 292 height 47
type input "*****"
click at [1168, 292] on input "******" at bounding box center [1138, 294] width 142 height 47
type input "******"
click at [1201, 566] on button "button" at bounding box center [1194, 578] width 30 height 25
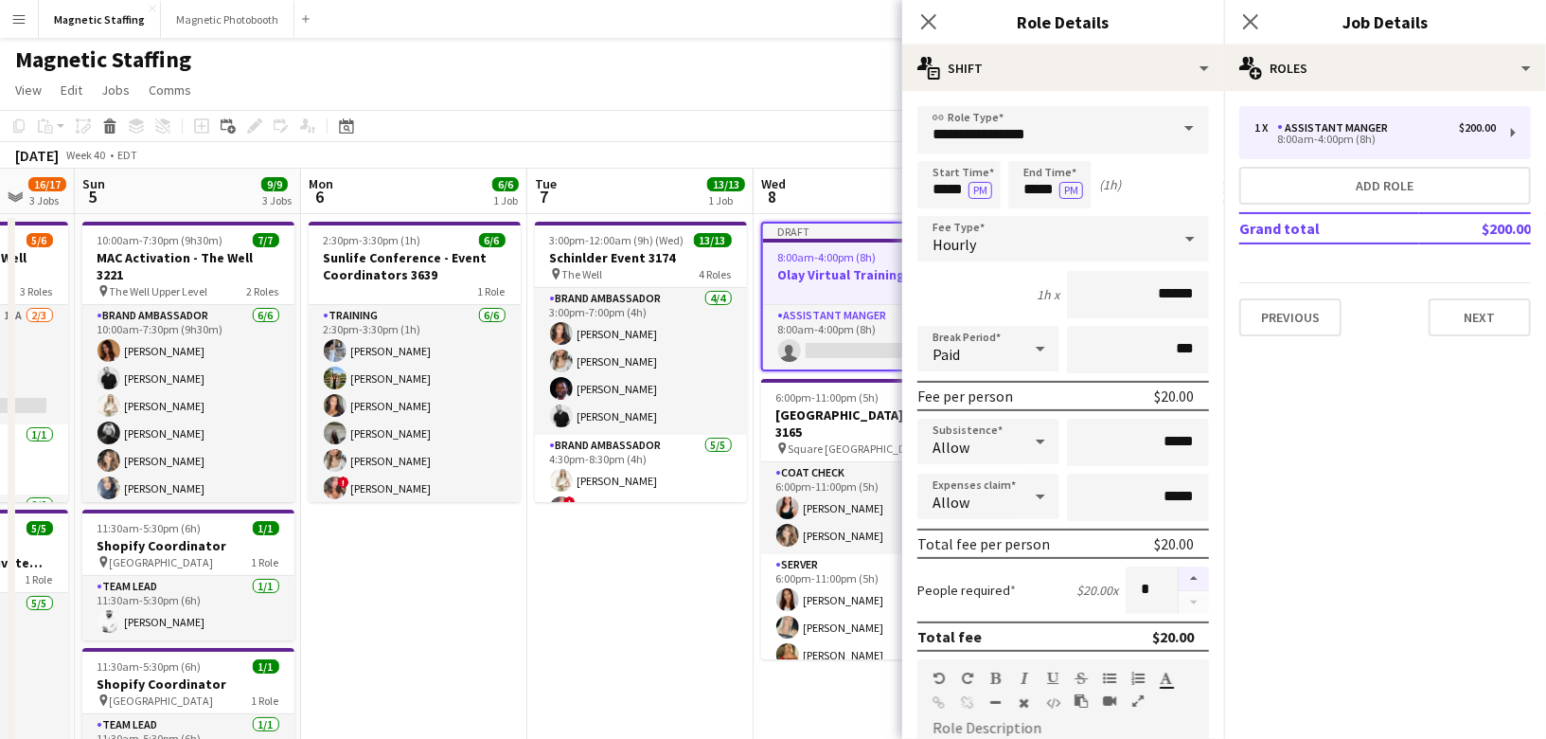
click at [1201, 566] on button "button" at bounding box center [1194, 578] width 30 height 25
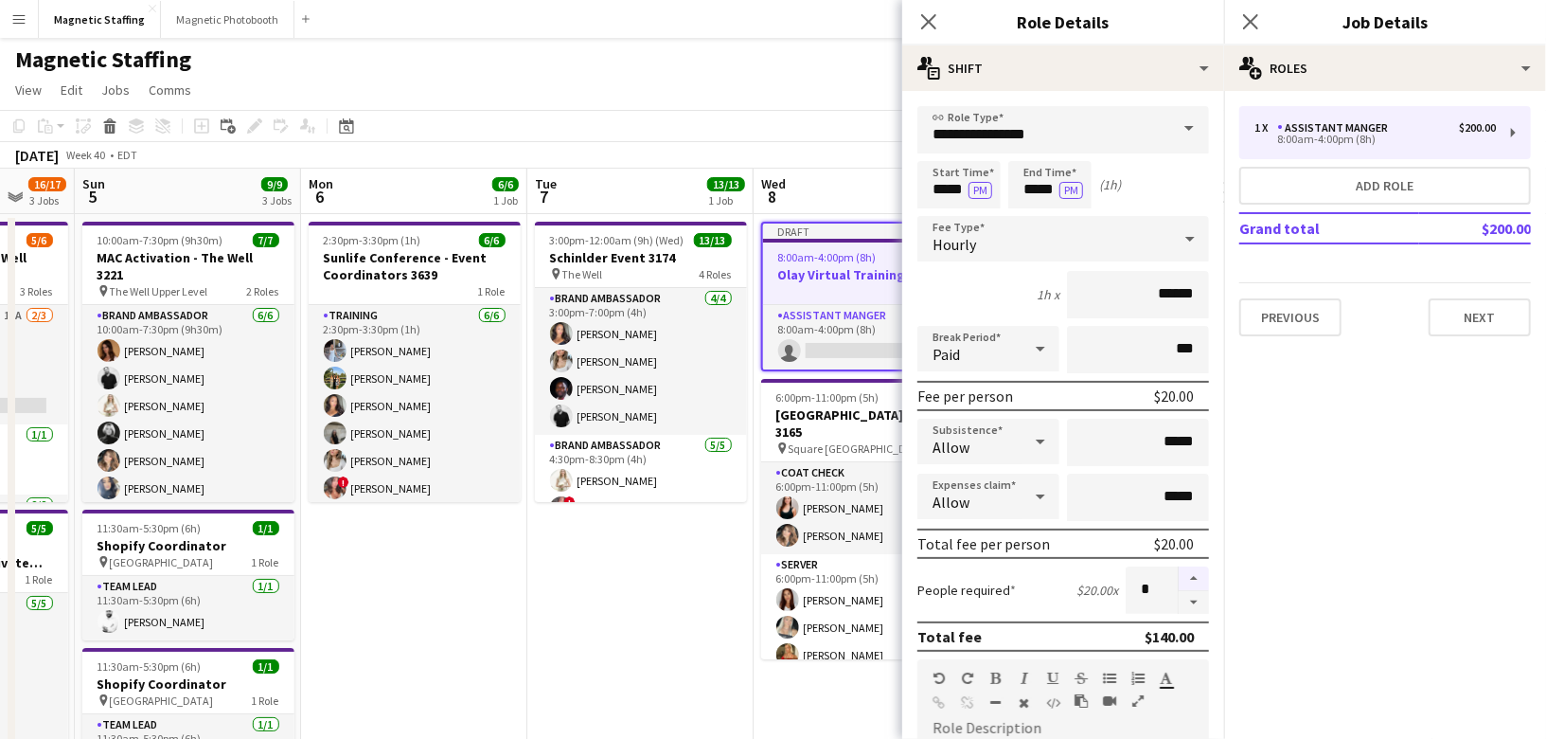
click at [1201, 566] on button "button" at bounding box center [1194, 578] width 30 height 25
type input "**"
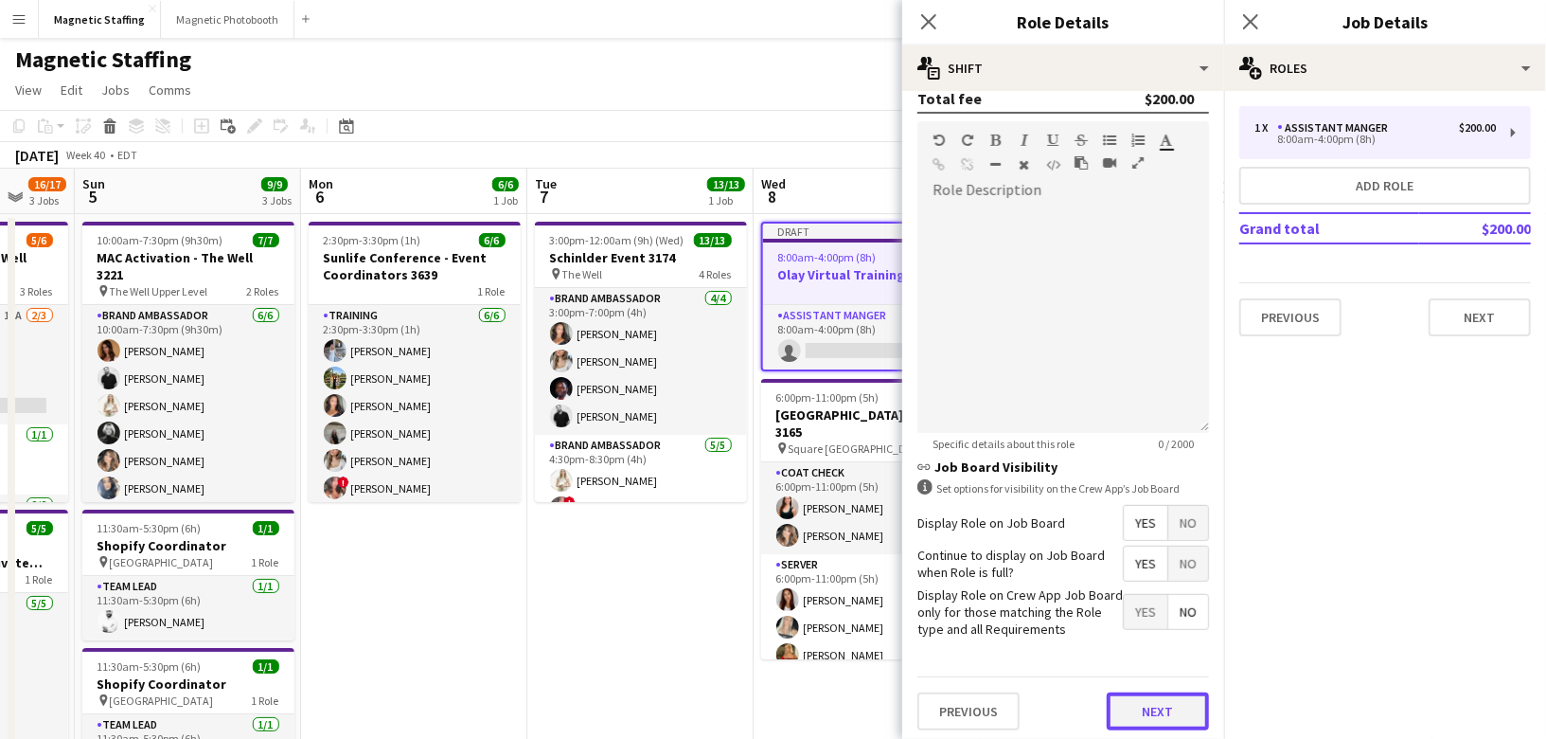
click at [1163, 700] on button "Next" at bounding box center [1158, 711] width 102 height 38
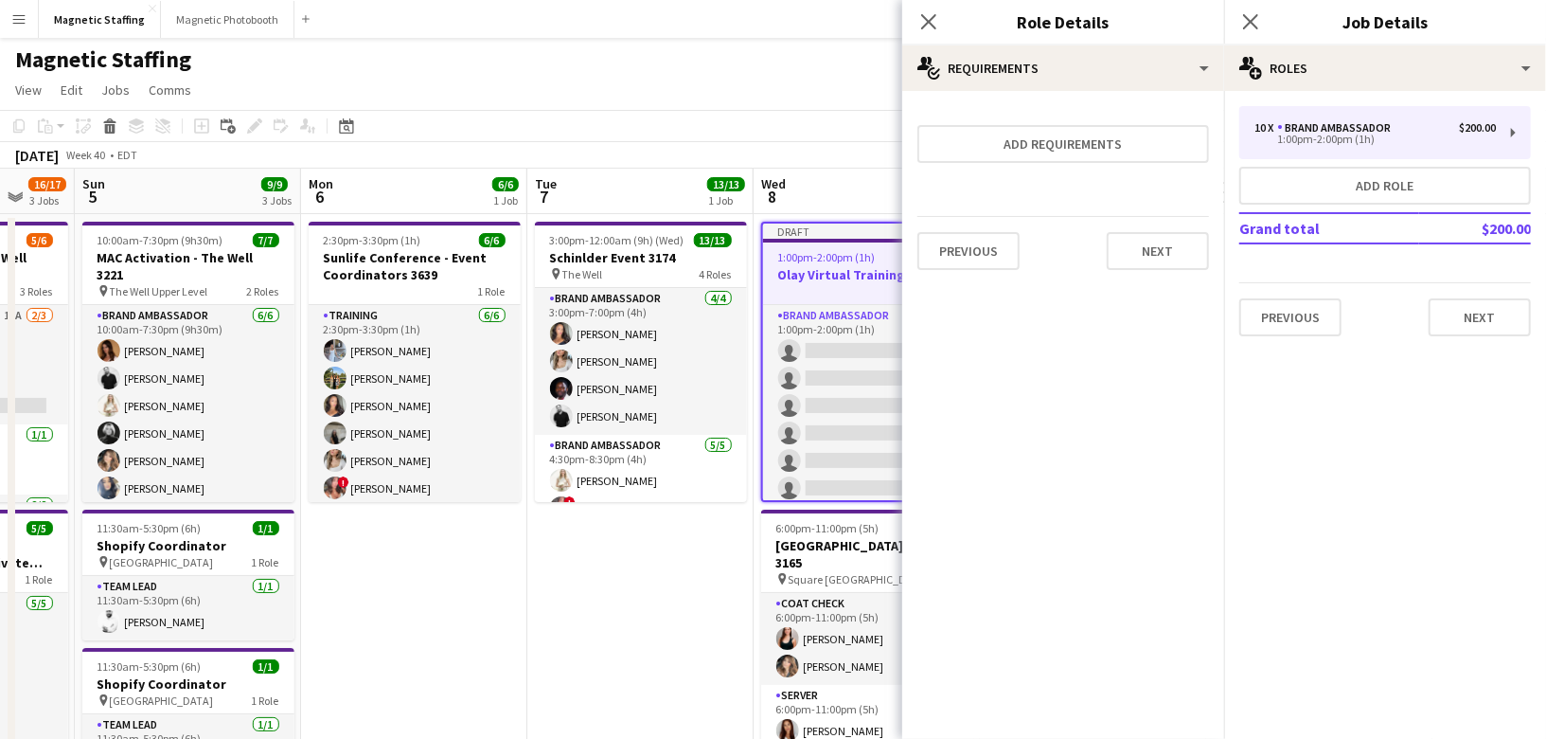
click at [1163, 224] on div "Previous Next" at bounding box center [1063, 250] width 292 height 69
click at [1149, 257] on button "Next" at bounding box center [1158, 251] width 102 height 38
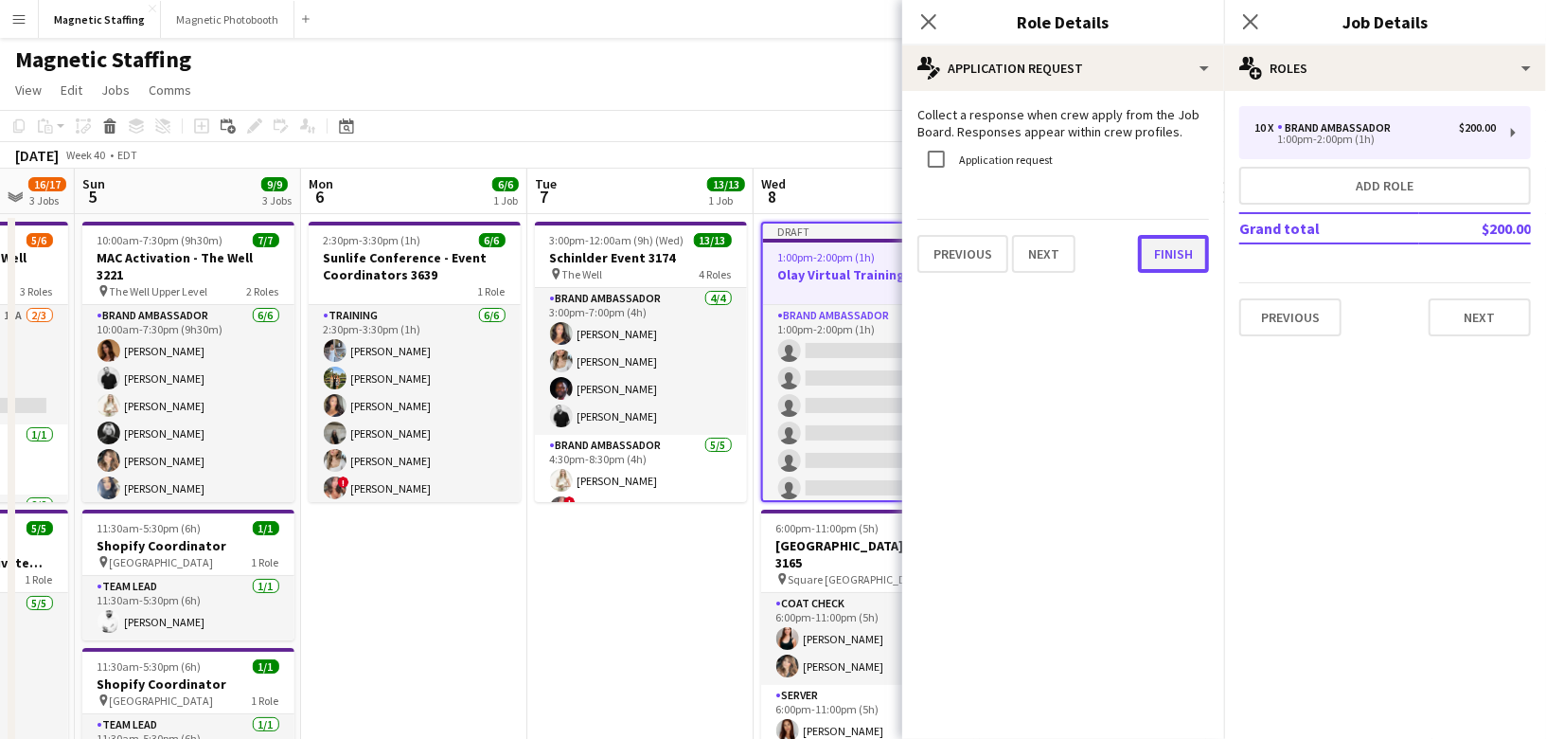
click at [1167, 237] on button "Finish" at bounding box center [1173, 254] width 71 height 38
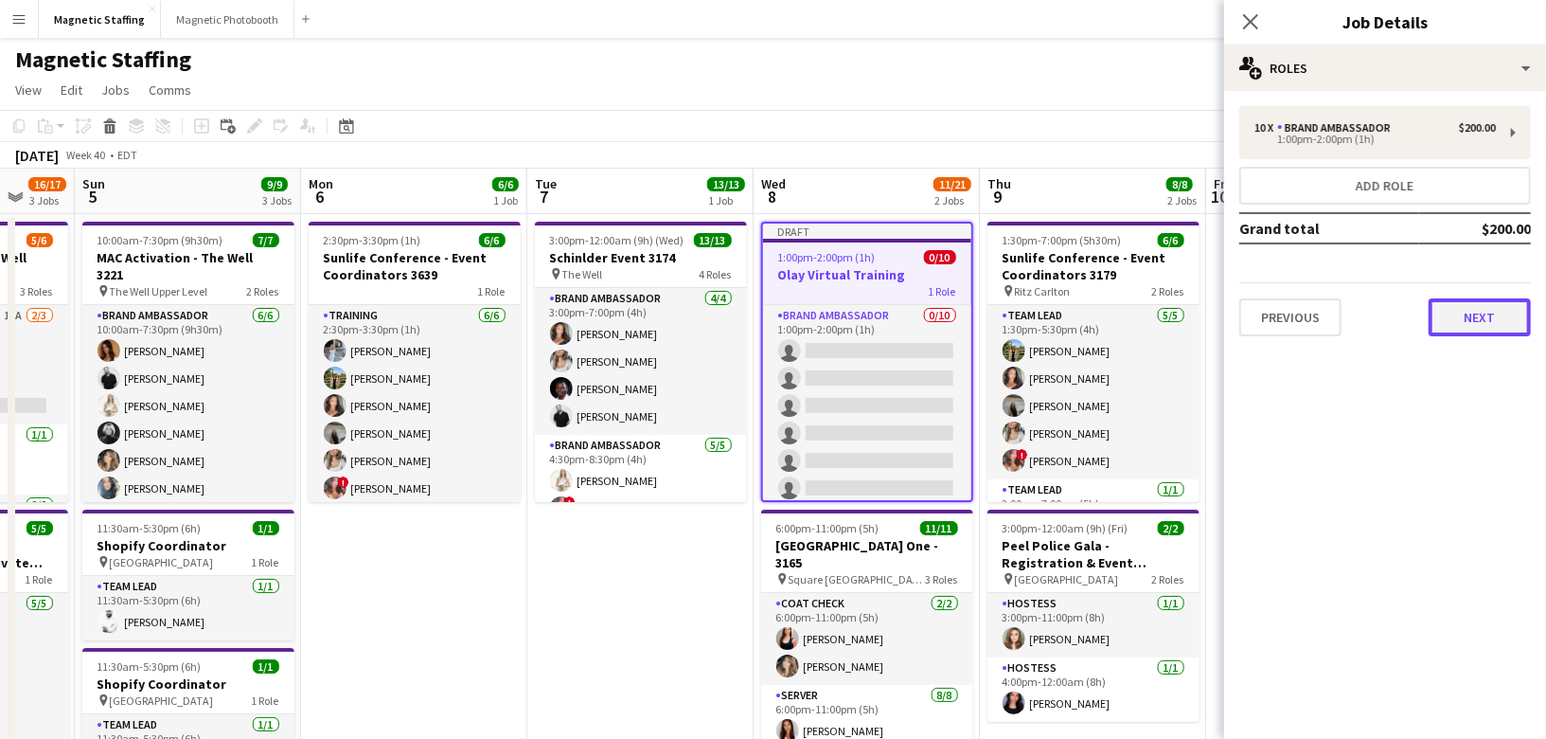
click at [1513, 310] on button "Next" at bounding box center [1480, 317] width 102 height 38
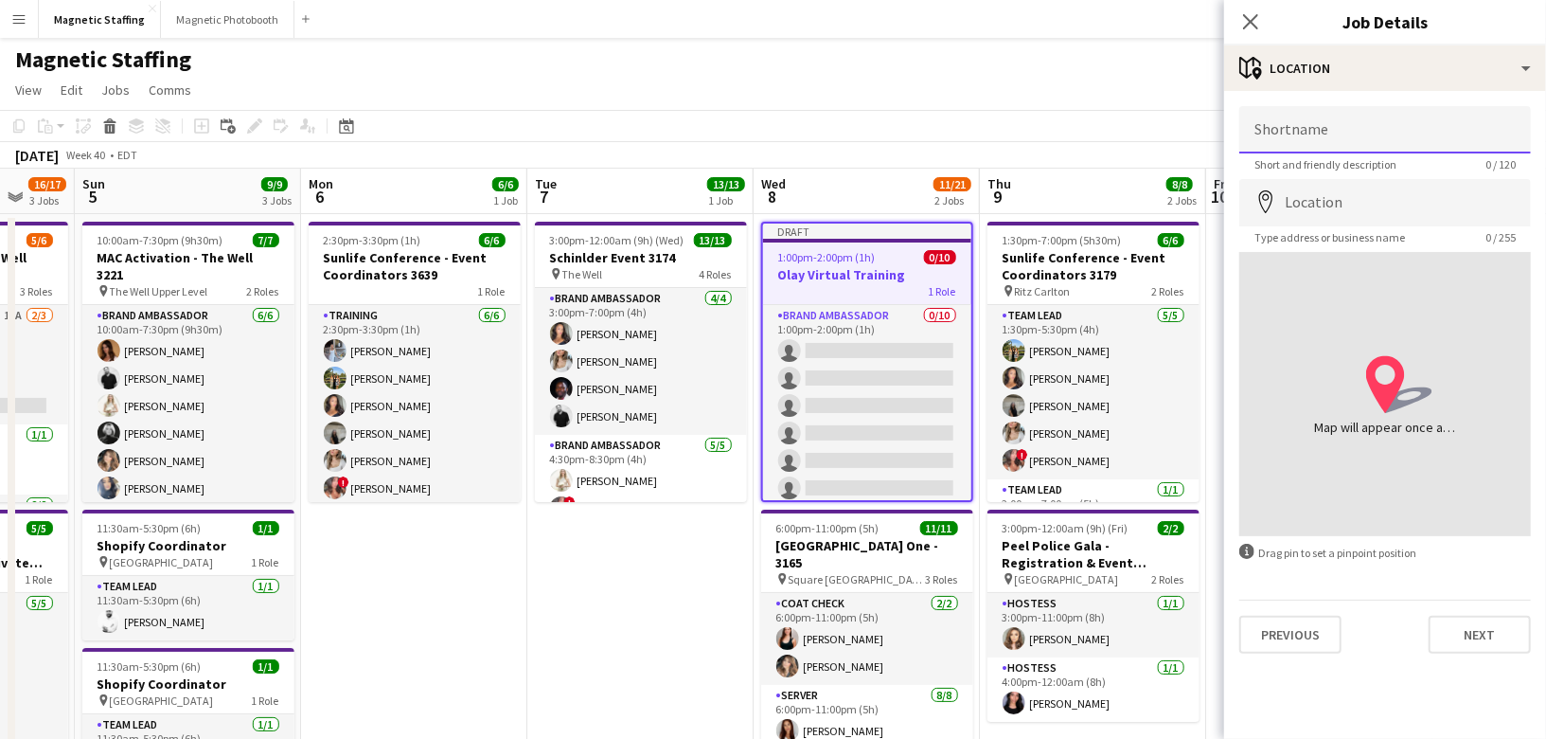
click at [1413, 128] on input "Shortname" at bounding box center [1385, 129] width 292 height 47
type input "*******"
click at [1457, 661] on div "Shortname ******* Short and friendly description 7 / 120 Location map-marker Ty…" at bounding box center [1385, 380] width 322 height 578
click at [1467, 633] on button "Next" at bounding box center [1480, 634] width 102 height 38
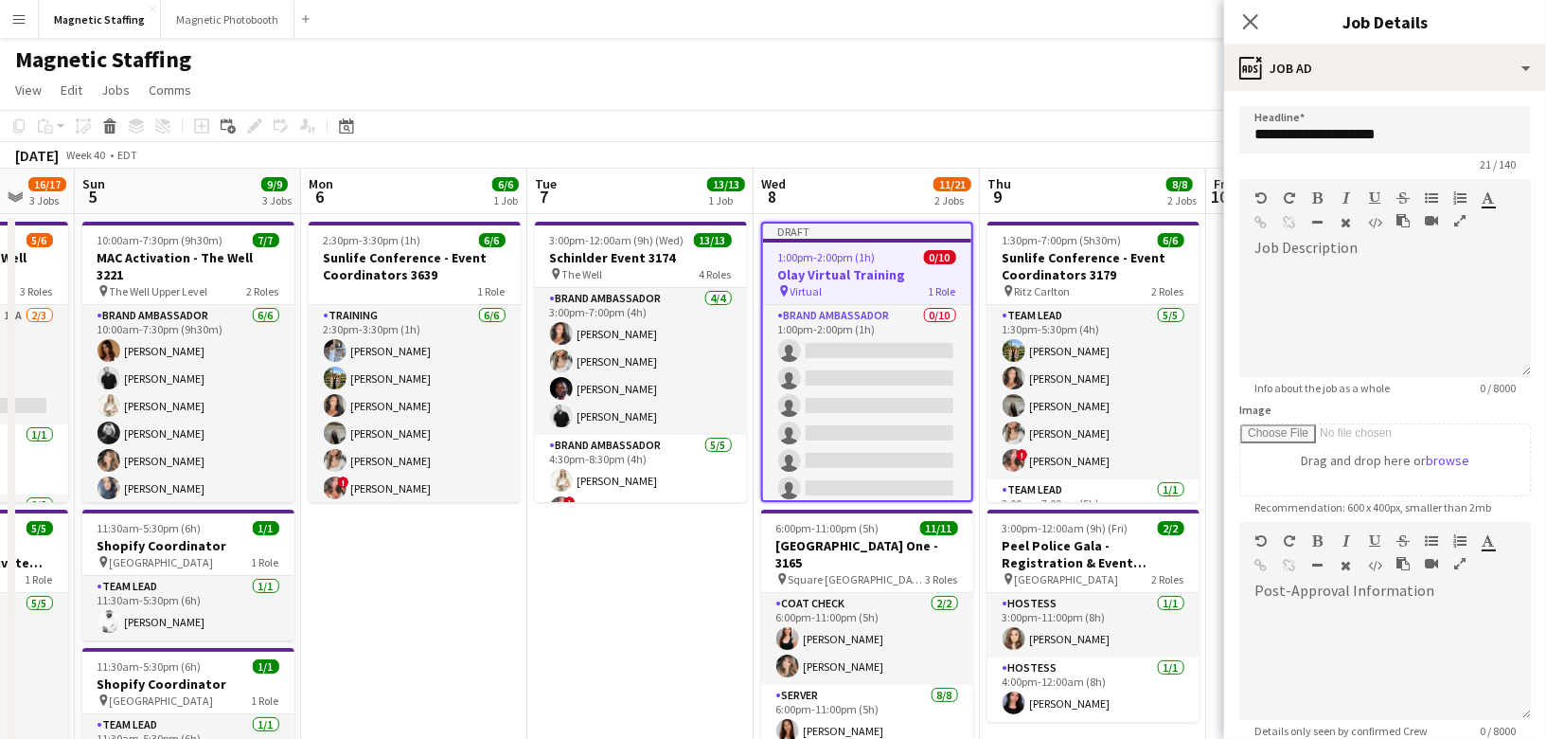
scroll to position [195, 0]
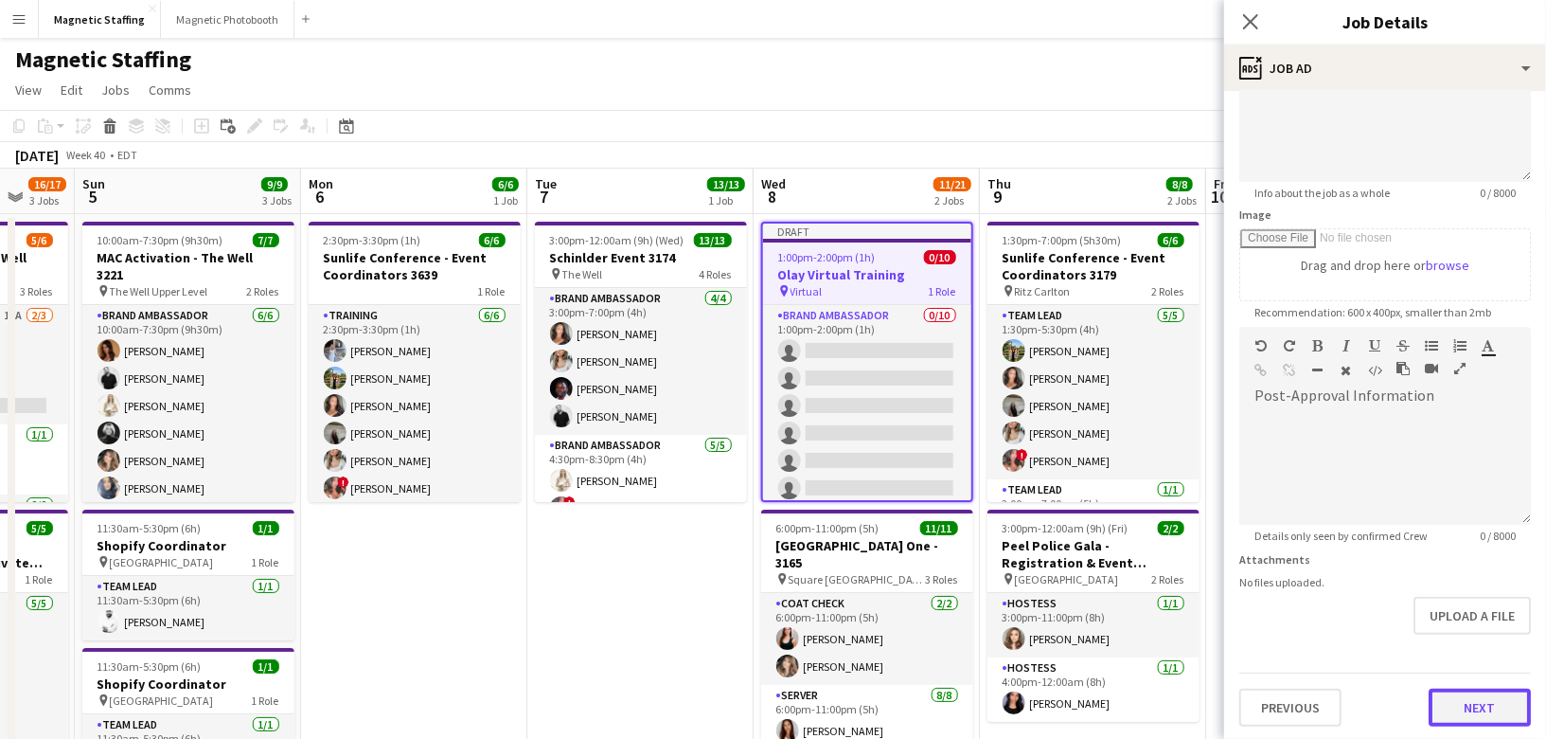
click at [1489, 705] on button "Next" at bounding box center [1480, 707] width 102 height 38
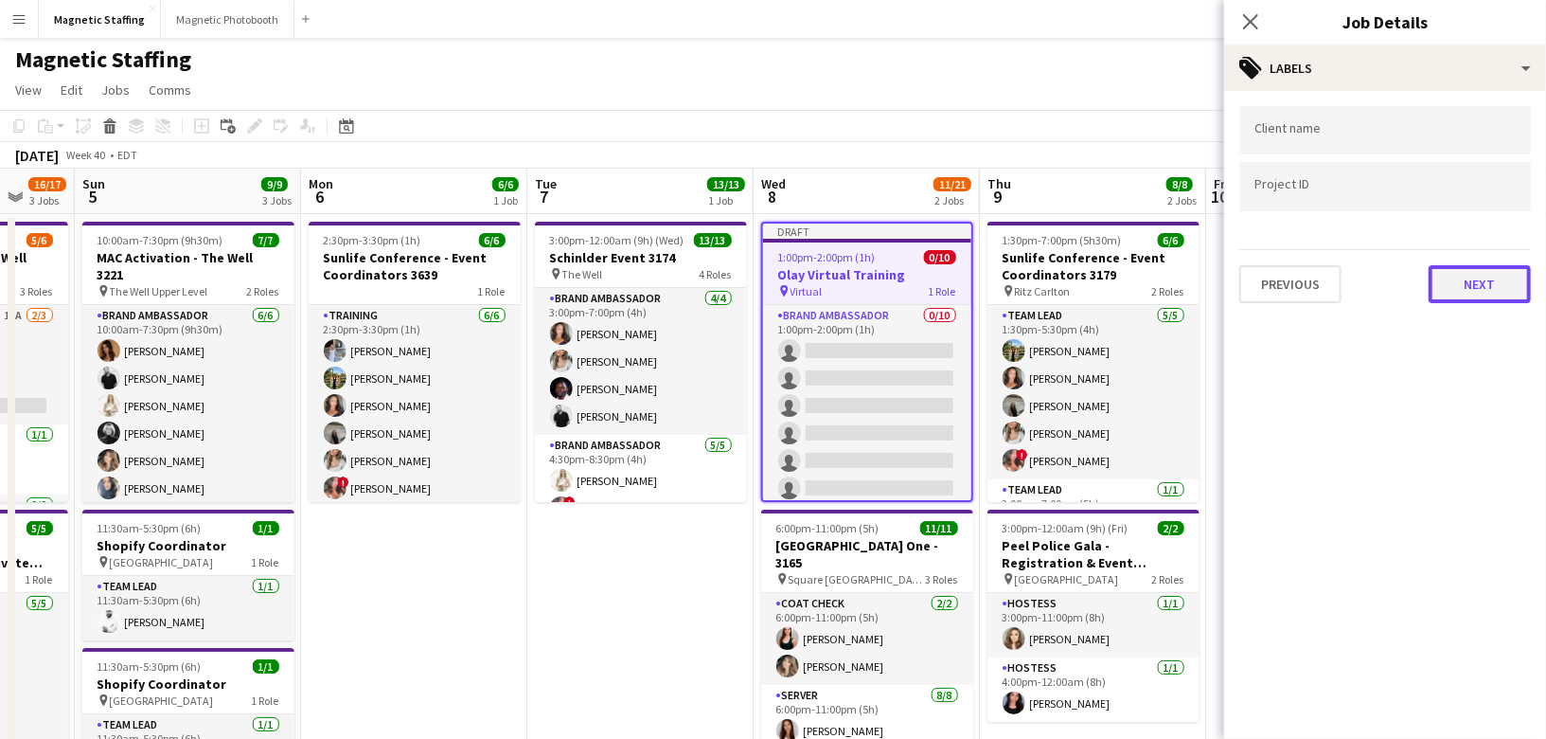
click at [1476, 291] on button "Next" at bounding box center [1480, 284] width 102 height 38
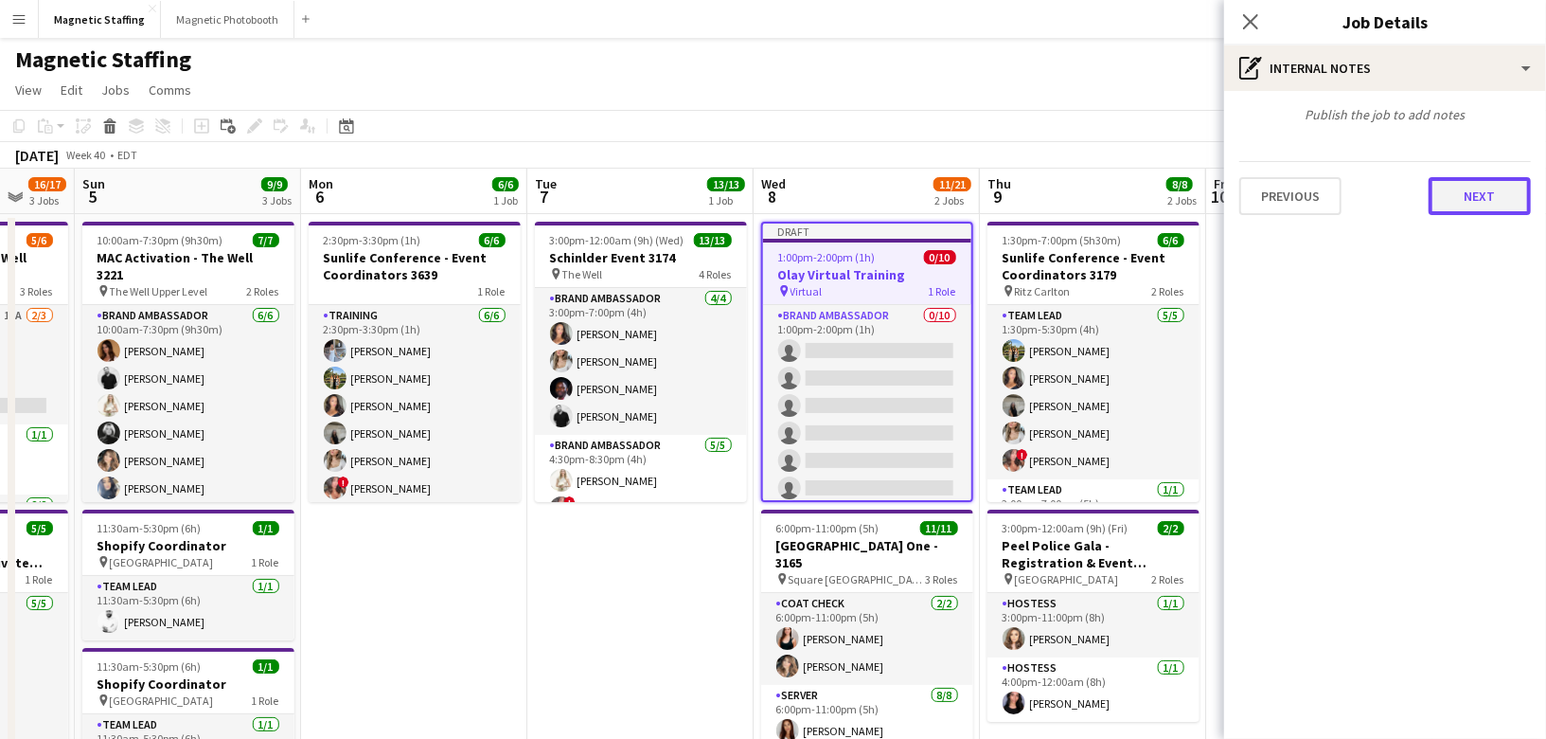
click at [1480, 188] on button "Next" at bounding box center [1480, 196] width 102 height 38
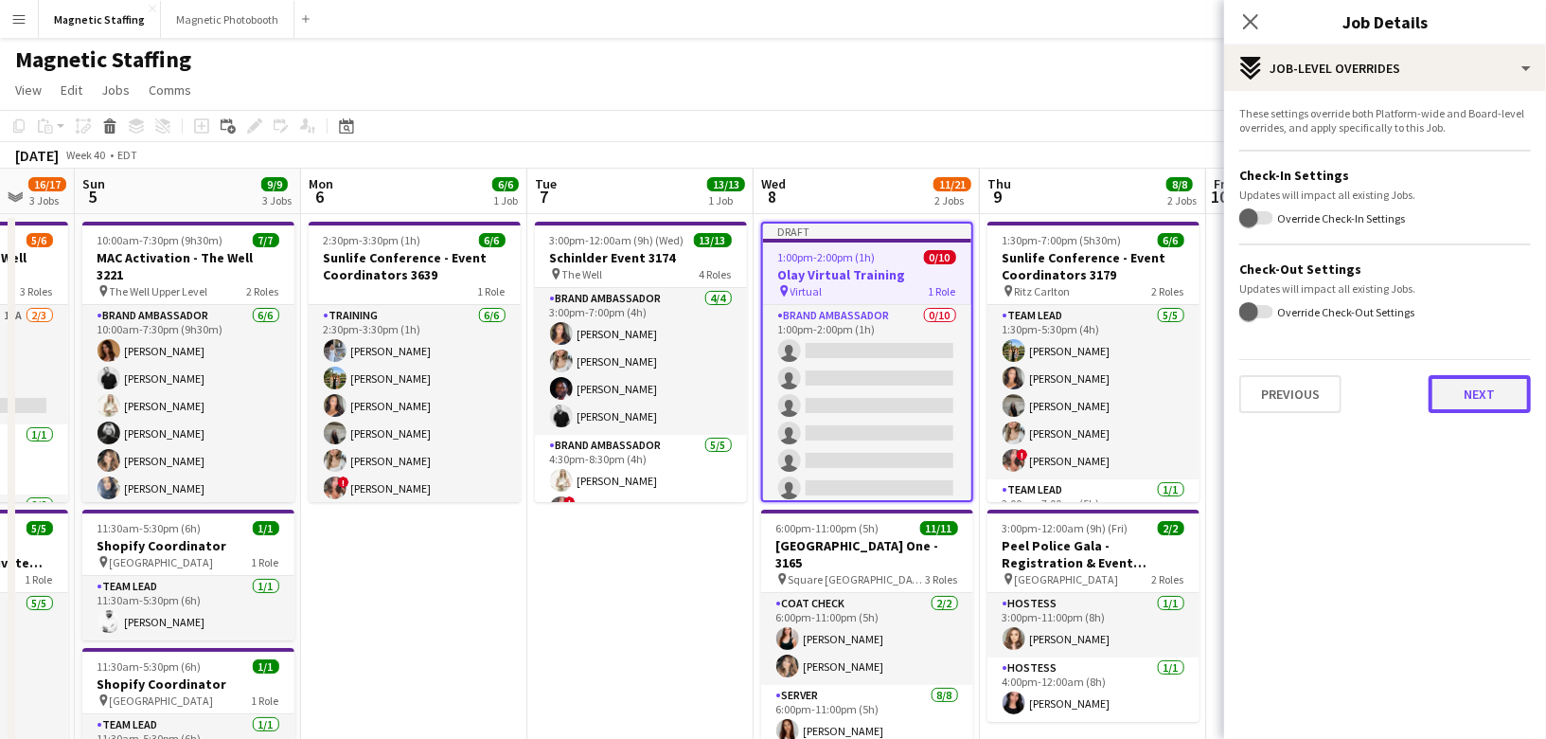
click at [1504, 394] on button "Next" at bounding box center [1480, 394] width 102 height 38
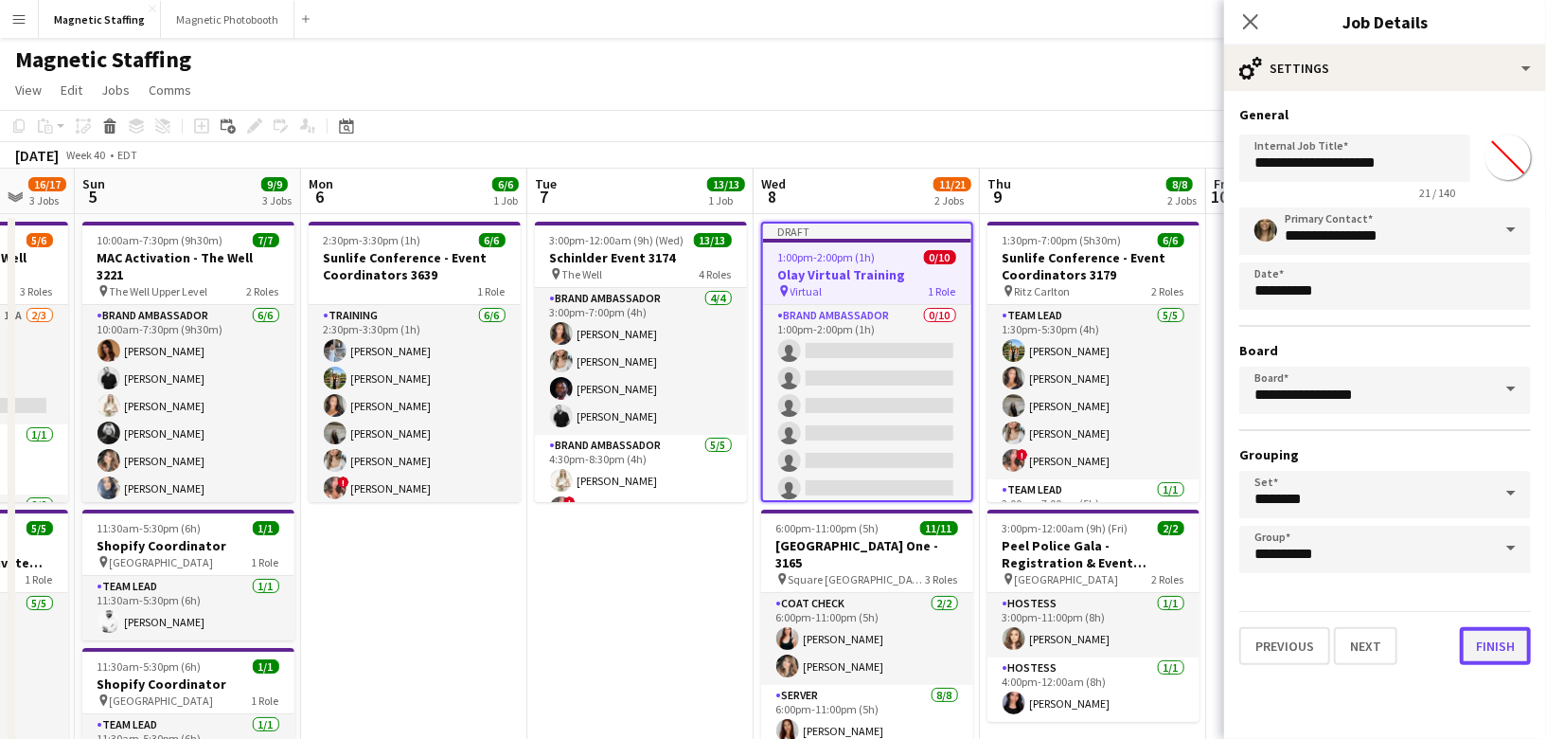
click at [1492, 652] on button "Finish" at bounding box center [1495, 646] width 71 height 38
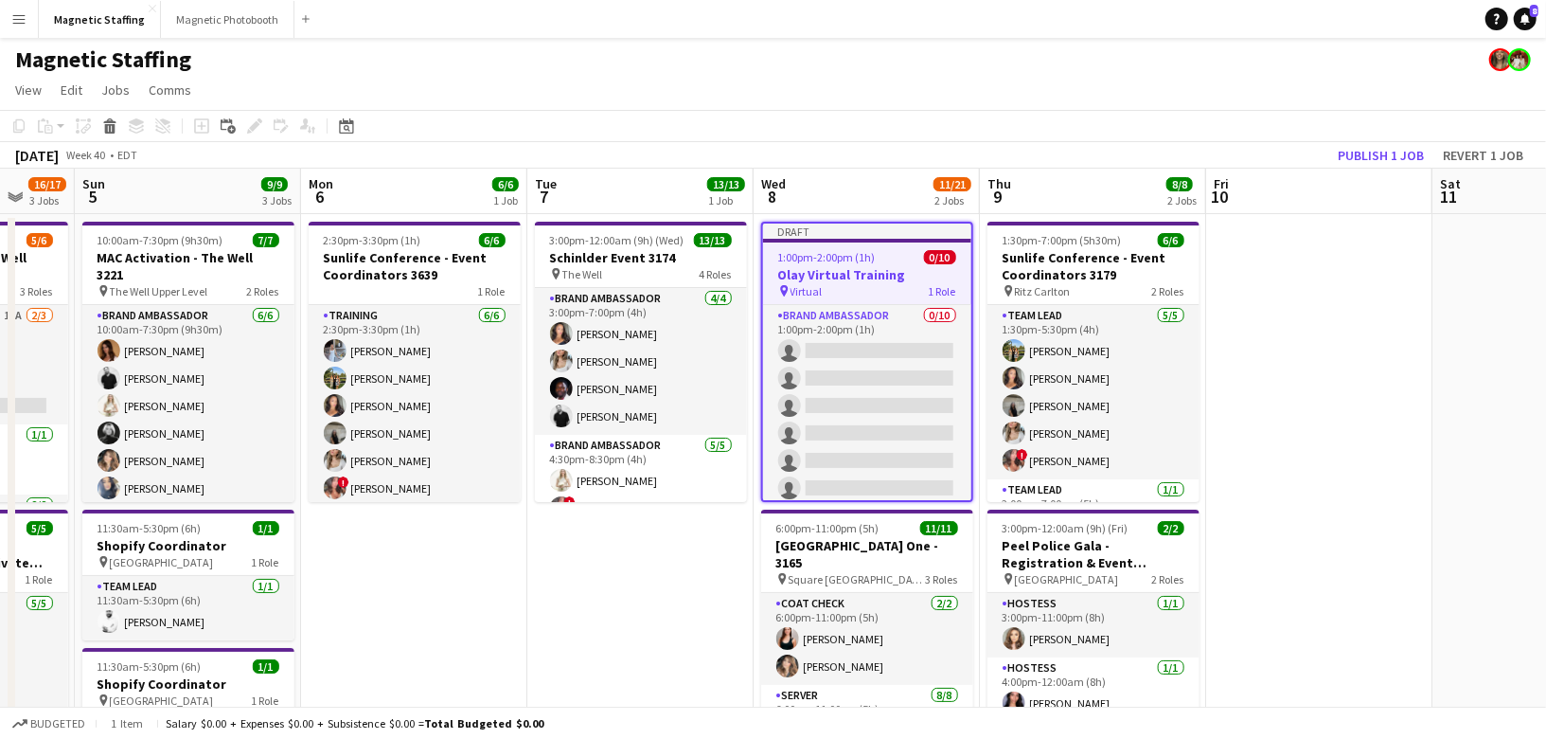
click at [831, 274] on h3 "Olay Virtual Training" at bounding box center [867, 274] width 208 height 17
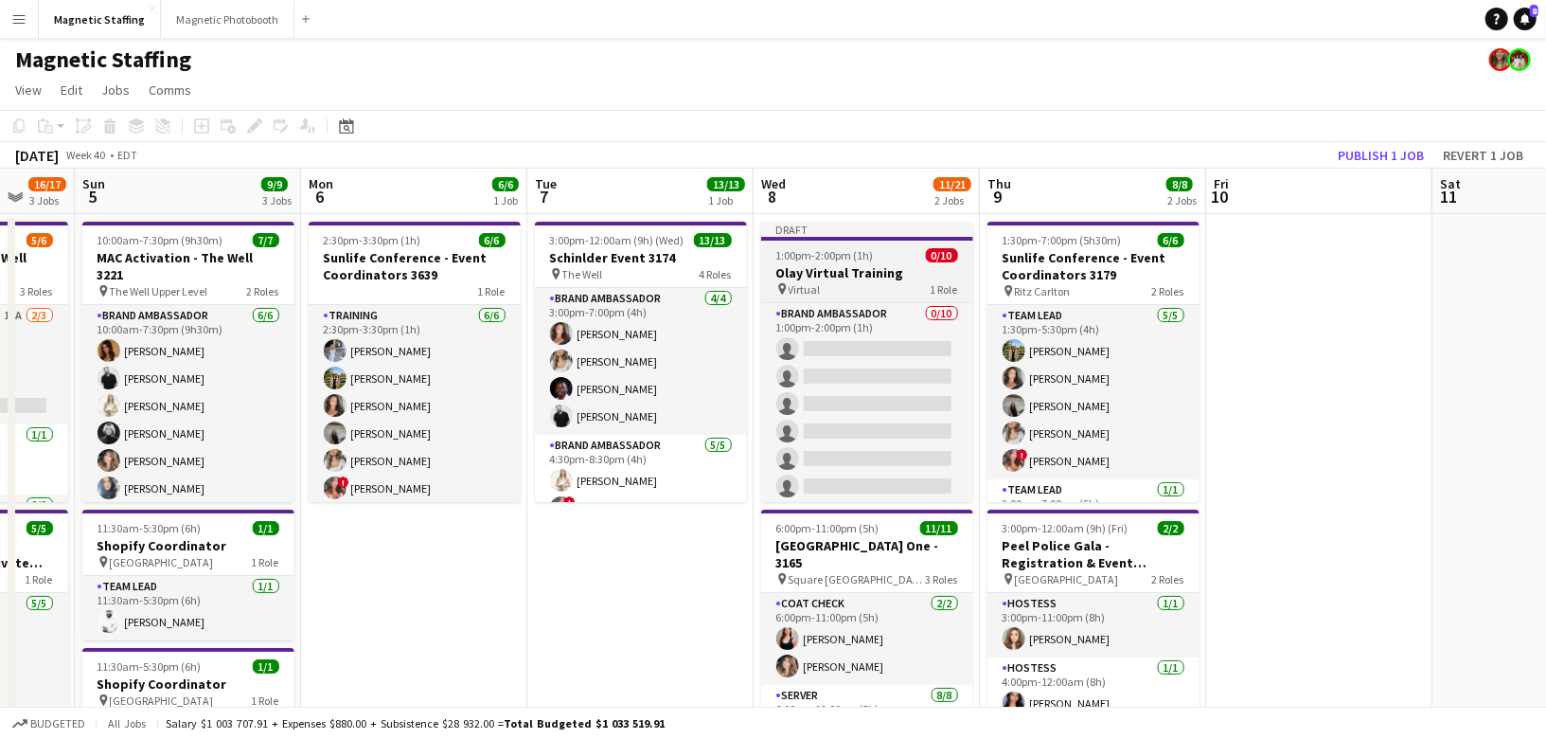
click at [831, 274] on h3 "Olay Virtual Training" at bounding box center [867, 272] width 212 height 17
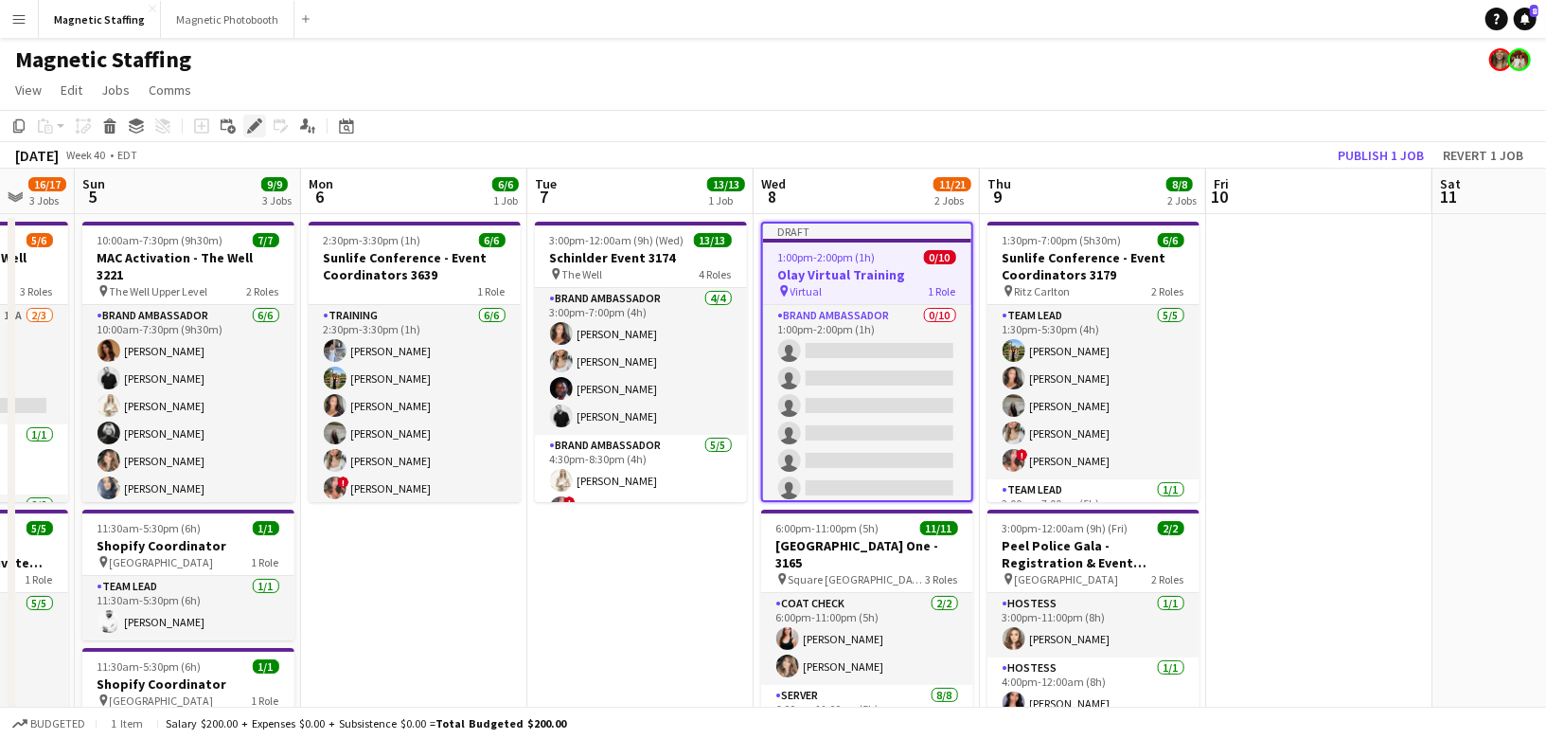
click at [259, 122] on icon at bounding box center [260, 120] width 5 height 5
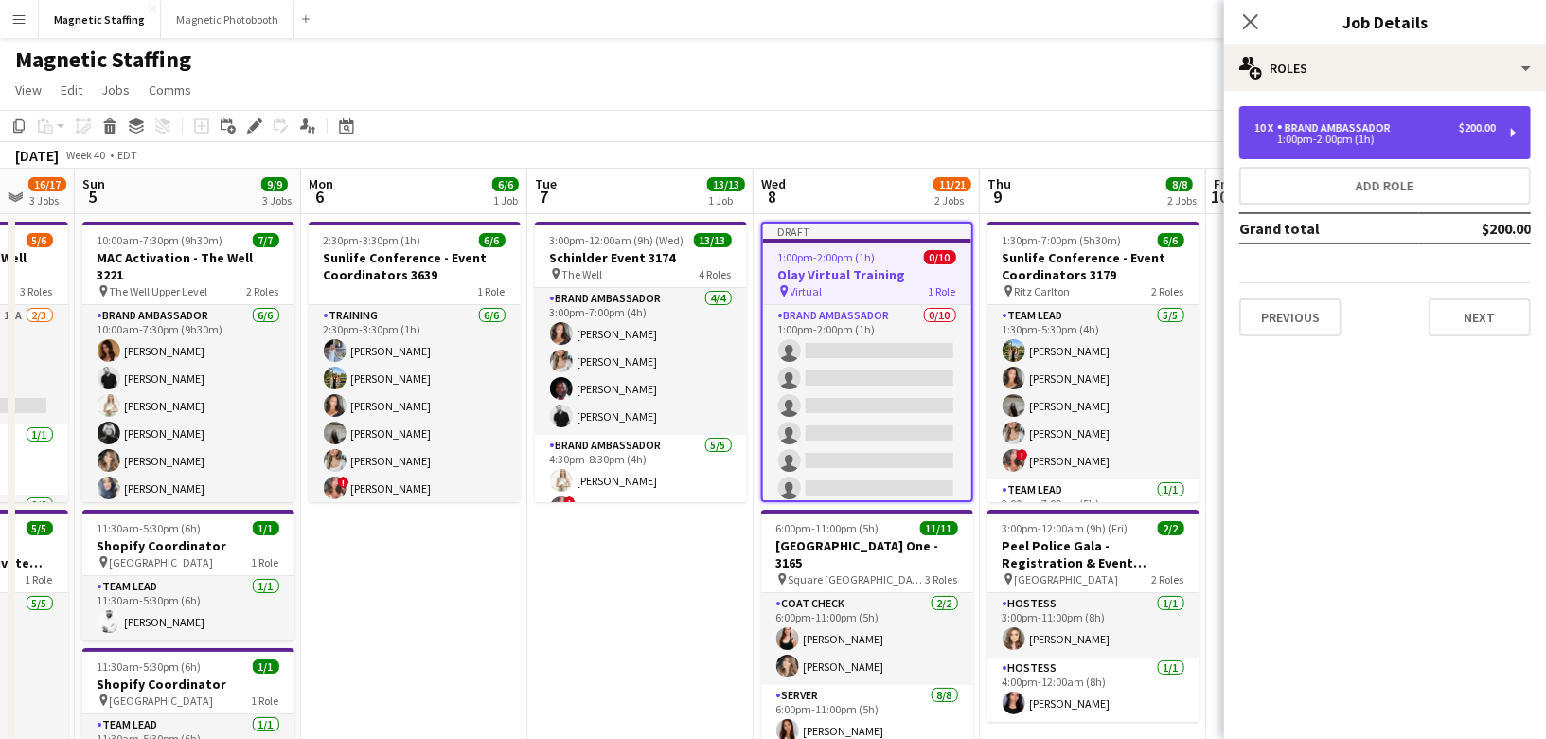
click at [1393, 129] on div "Brand Ambassador" at bounding box center [1337, 127] width 121 height 13
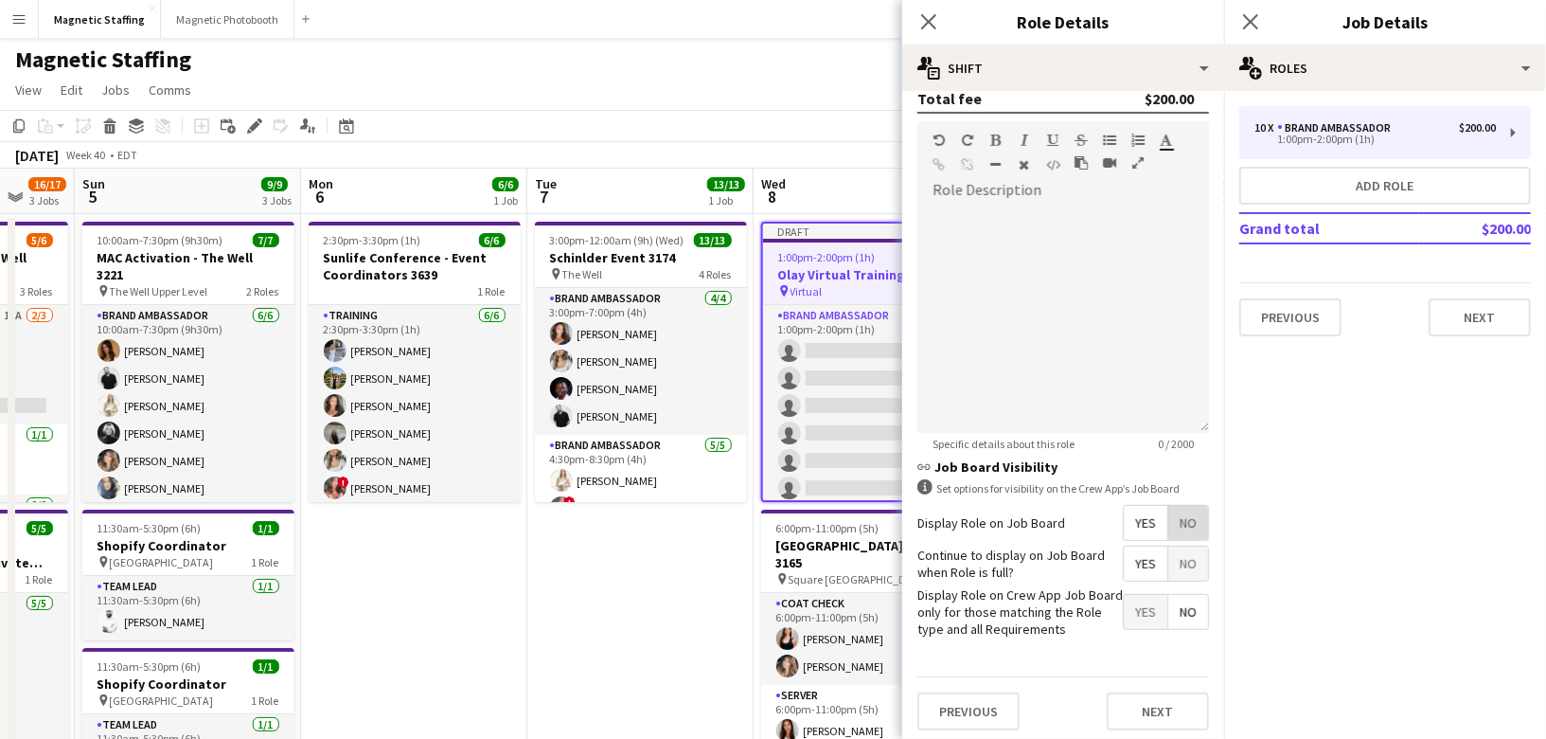
click at [1200, 515] on span "No" at bounding box center [1188, 523] width 40 height 34
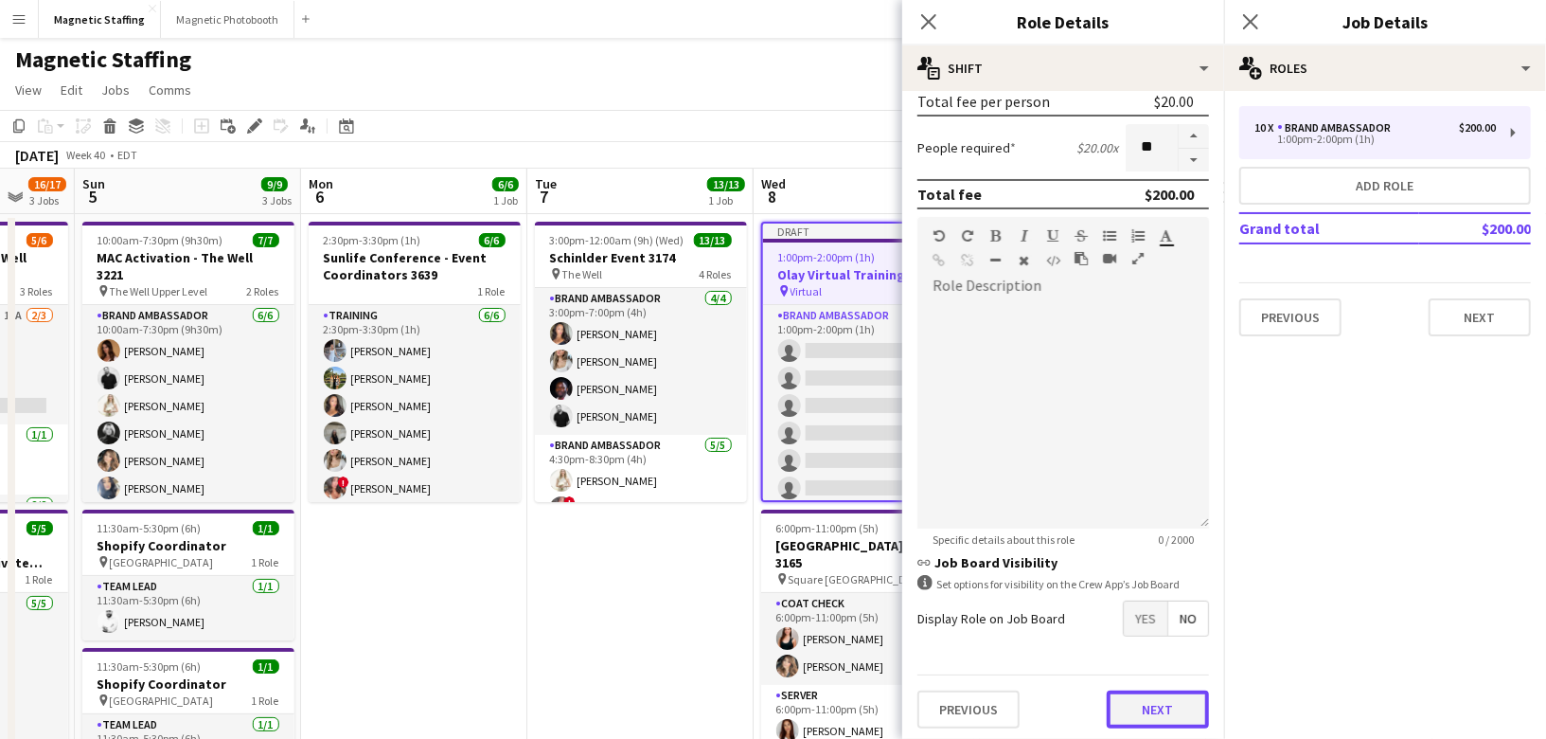
click at [1160, 712] on button "Next" at bounding box center [1158, 709] width 102 height 38
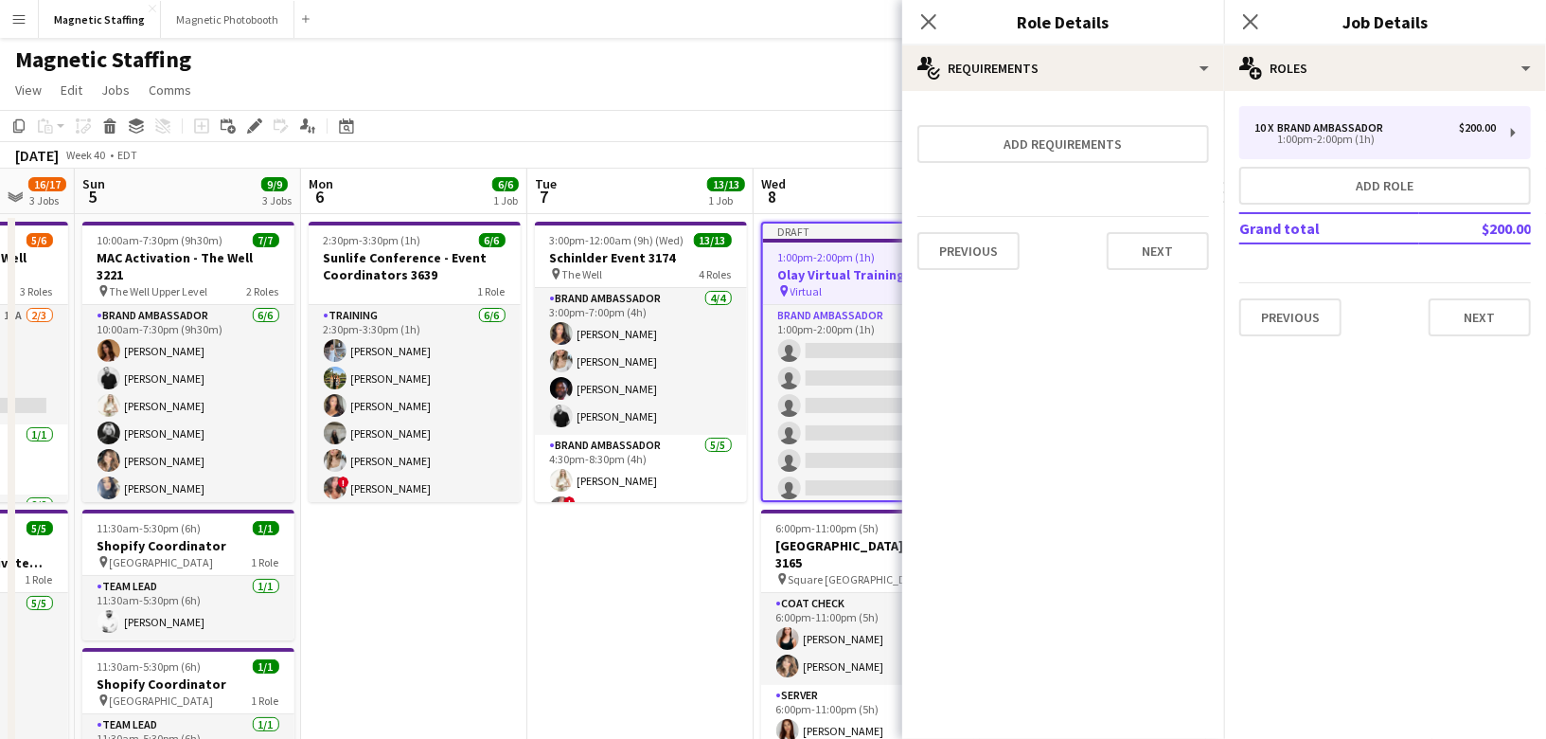
scroll to position [0, 0]
click at [1160, 240] on button "Next" at bounding box center [1158, 251] width 102 height 38
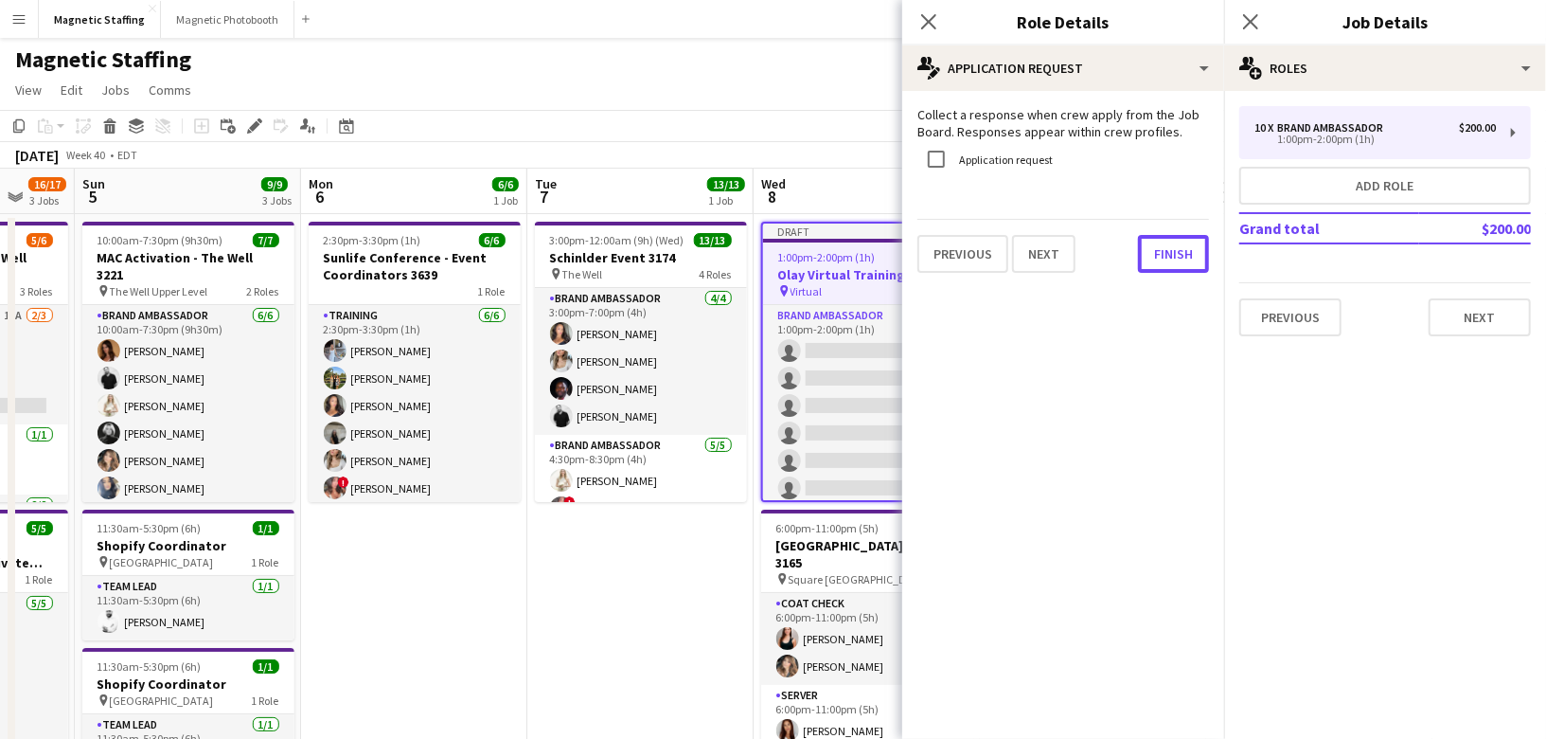
click at [1160, 240] on button "Finish" at bounding box center [1173, 254] width 71 height 38
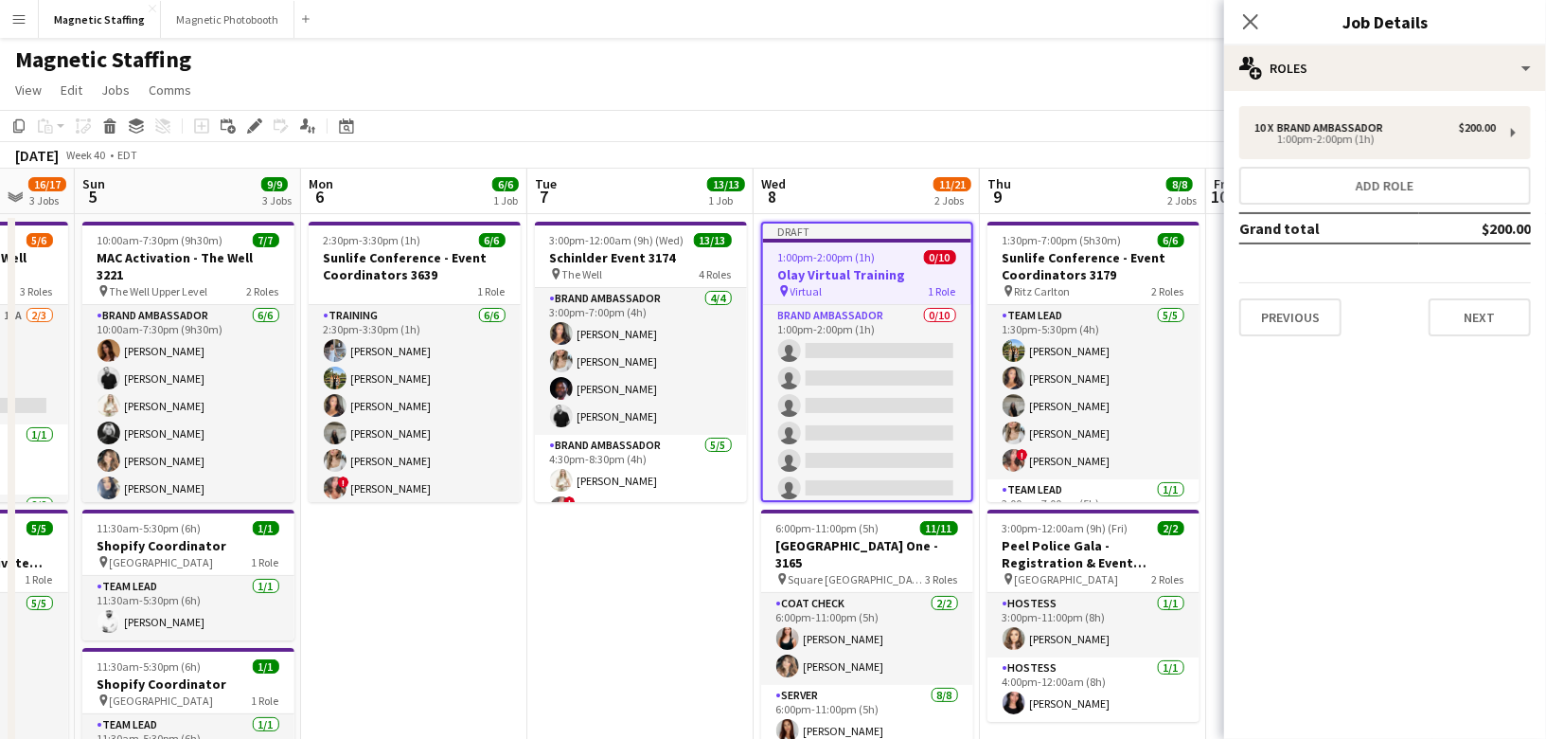
click at [1112, 135] on app-toolbar "Copy Paste Paste Command V Paste with crew Command Shift V Paste linked Job Del…" at bounding box center [773, 126] width 1546 height 32
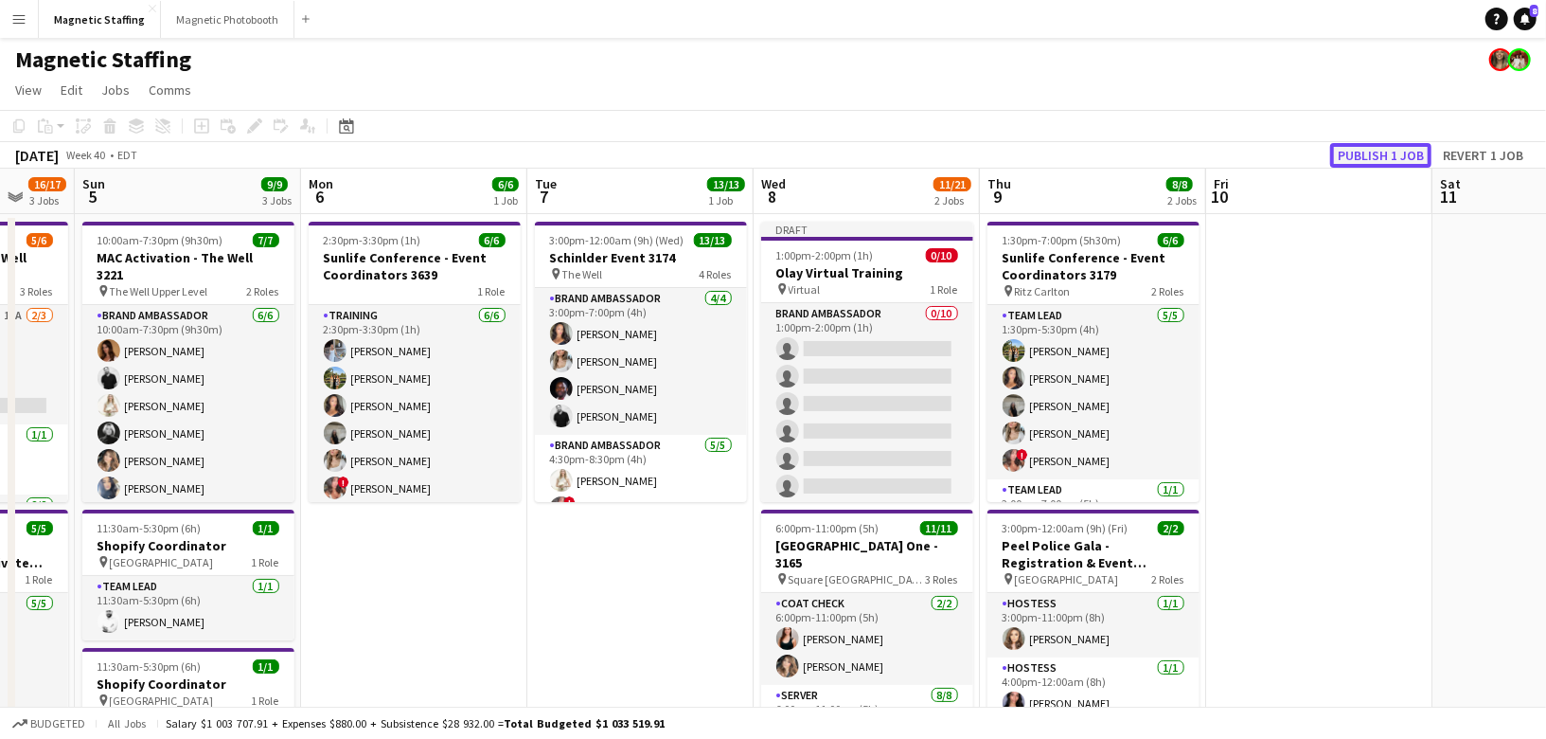
click at [1401, 151] on button "Publish 1 job" at bounding box center [1380, 155] width 101 height 25
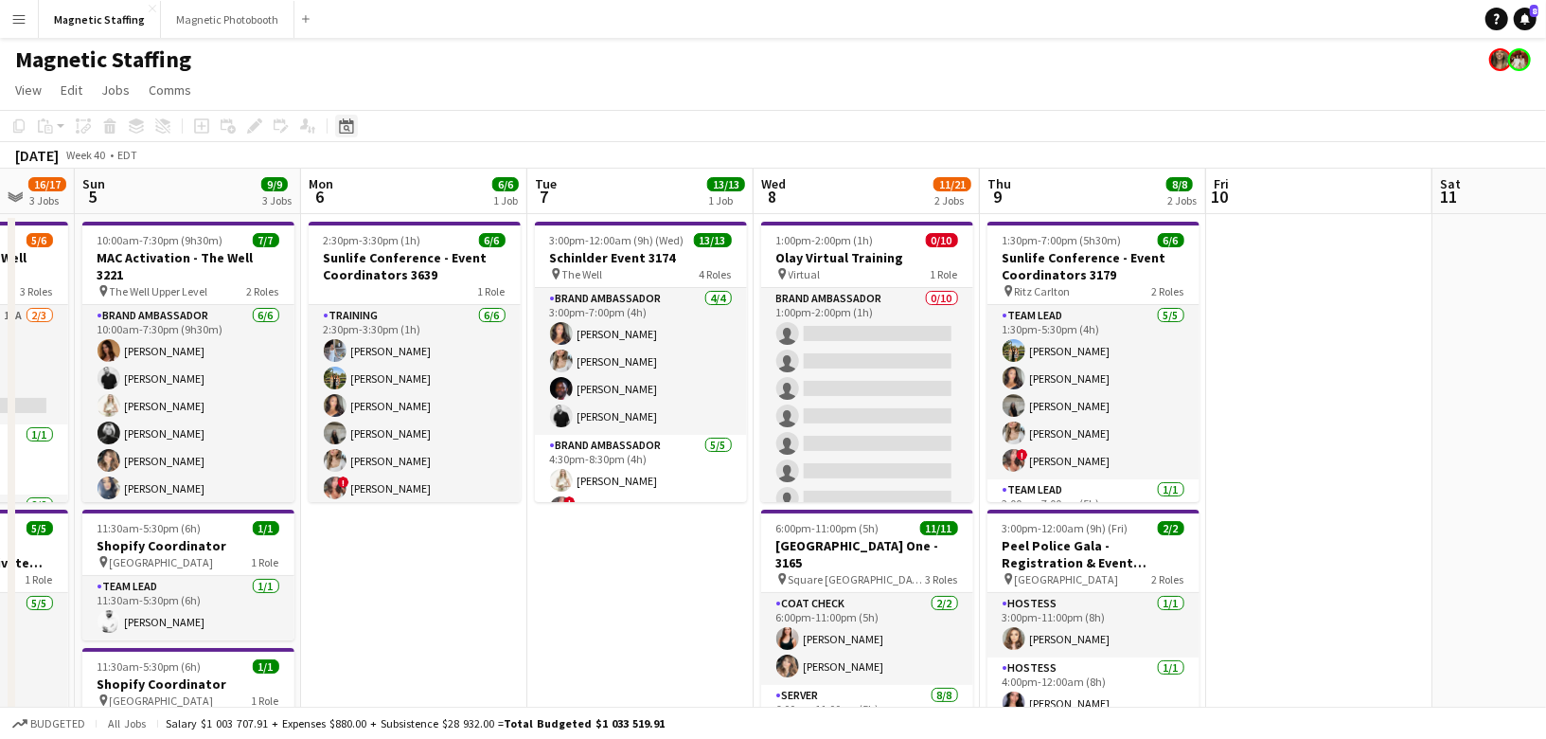
click at [344, 131] on icon "Date picker" at bounding box center [346, 125] width 15 height 15
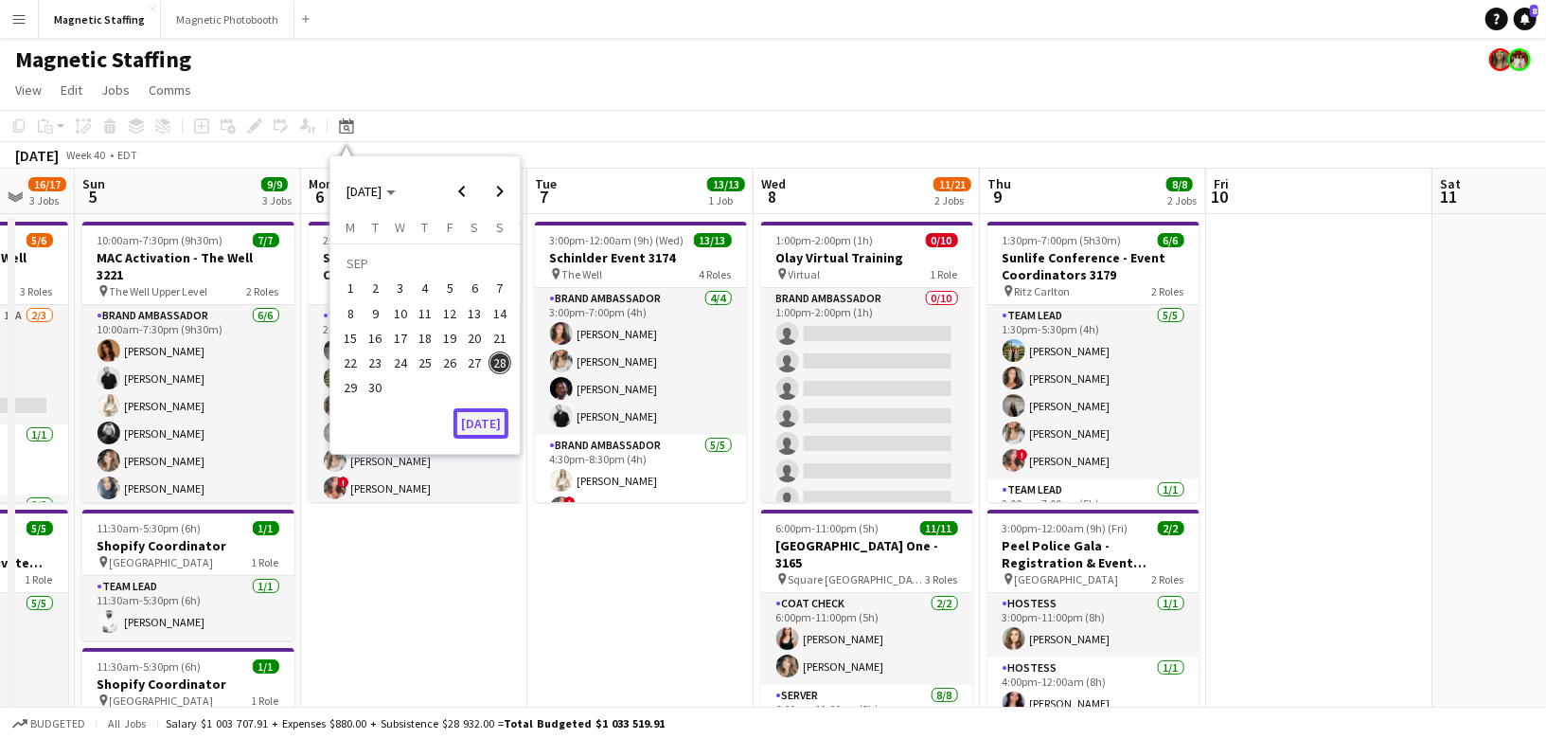
click at [486, 425] on button "[DATE]" at bounding box center [481, 423] width 55 height 30
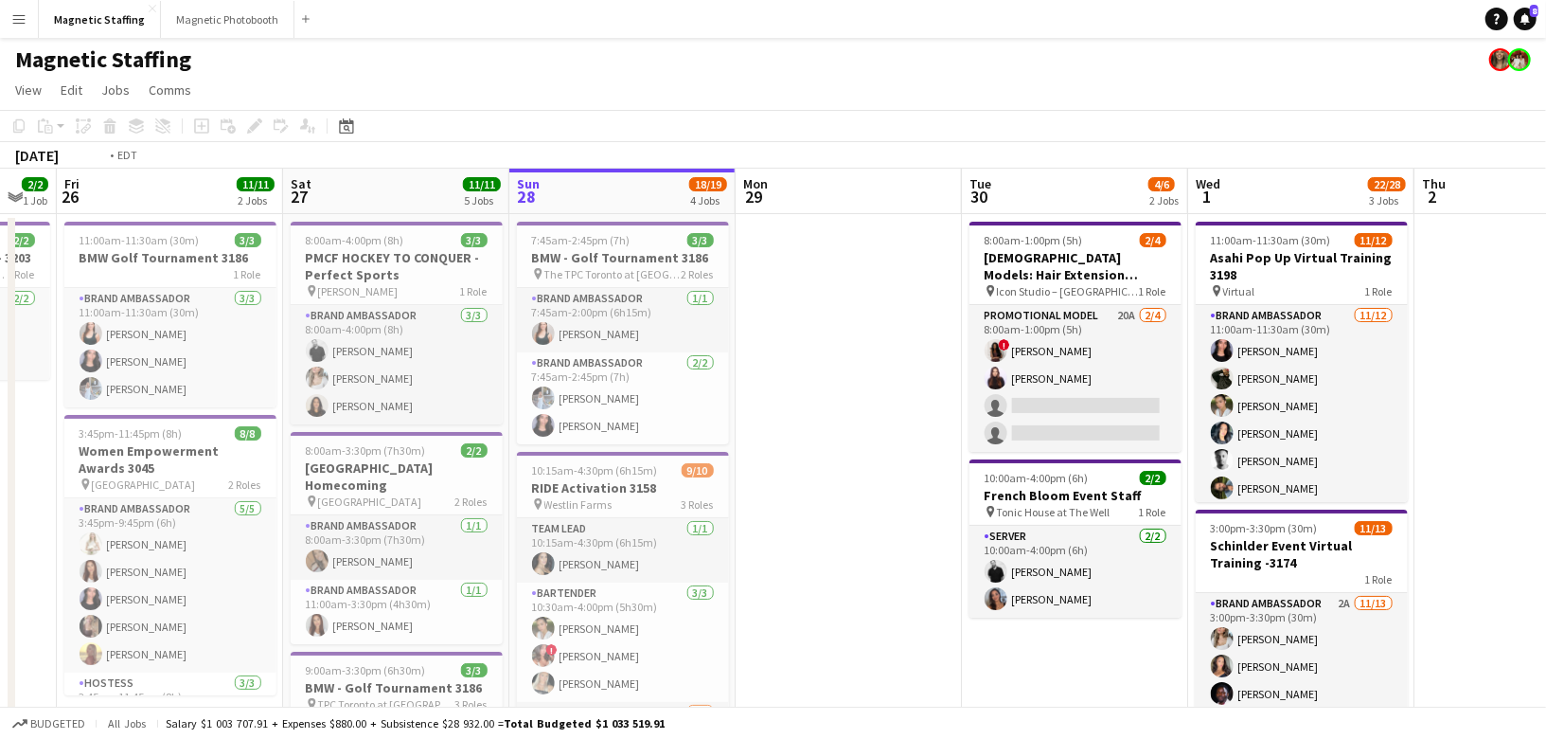
drag, startPoint x: 1083, startPoint y: 411, endPoint x: 265, endPoint y: 399, distance: 818.1
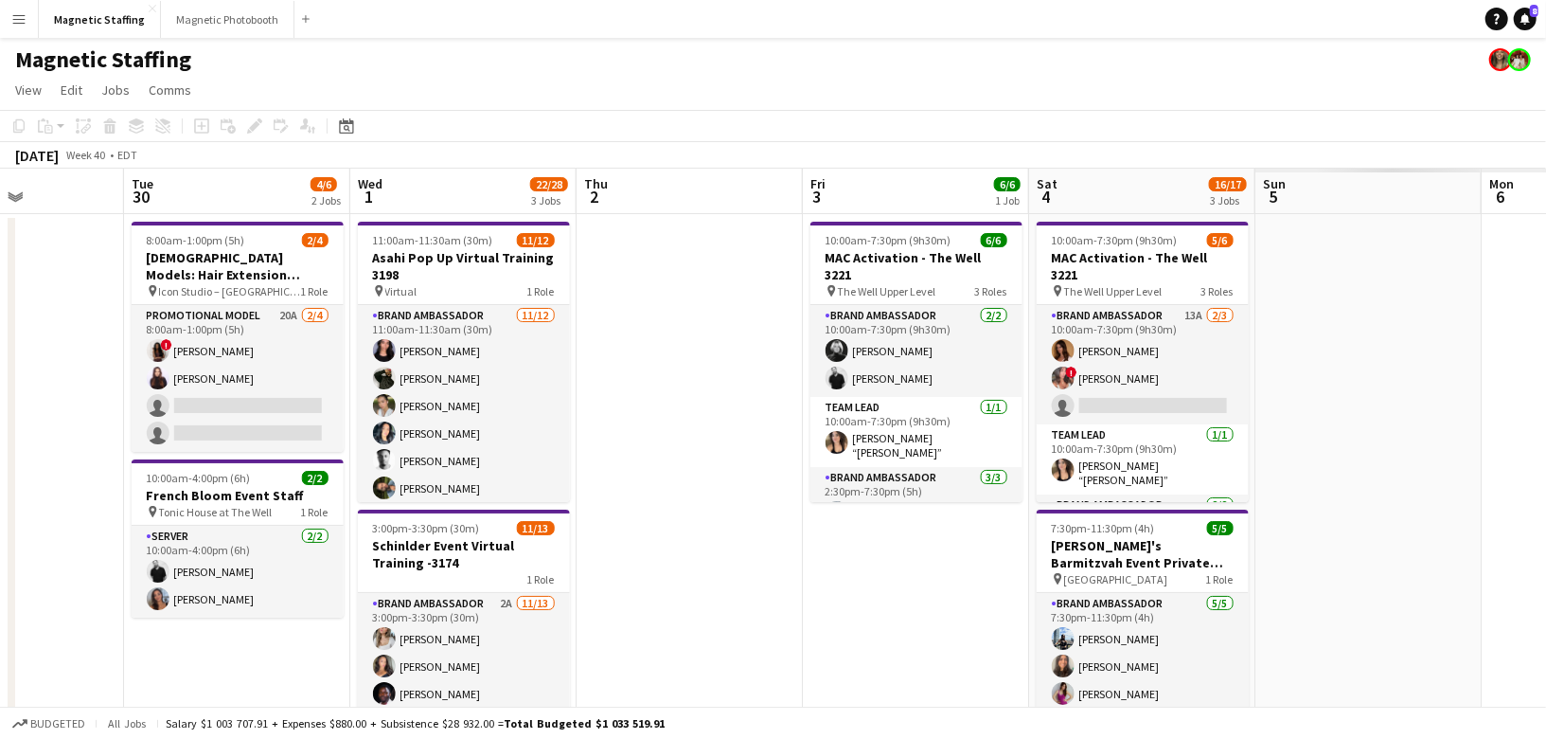
drag, startPoint x: 934, startPoint y: 545, endPoint x: 0, endPoint y: 556, distance: 934.6
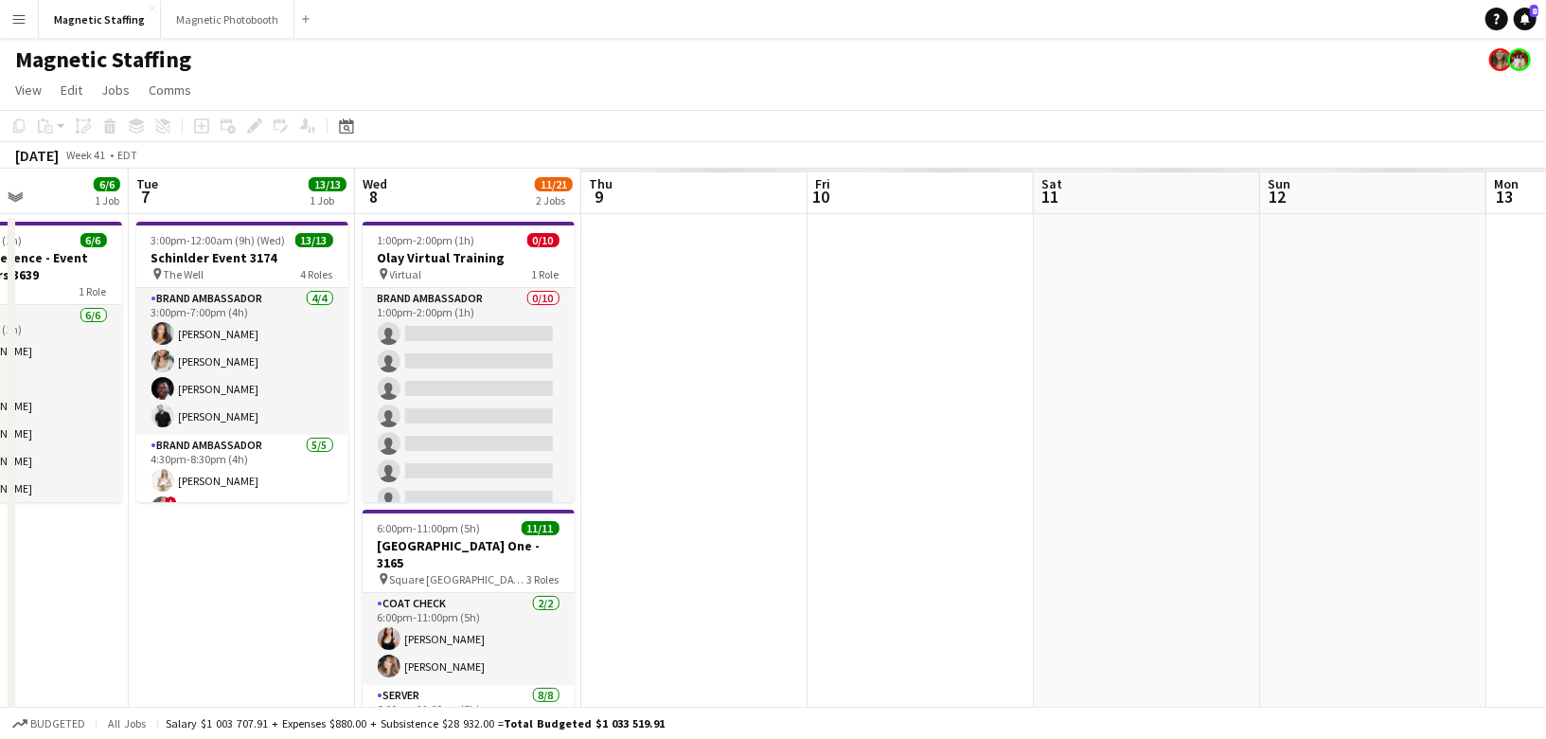
drag, startPoint x: 1083, startPoint y: 436, endPoint x: 403, endPoint y: 428, distance: 679.9
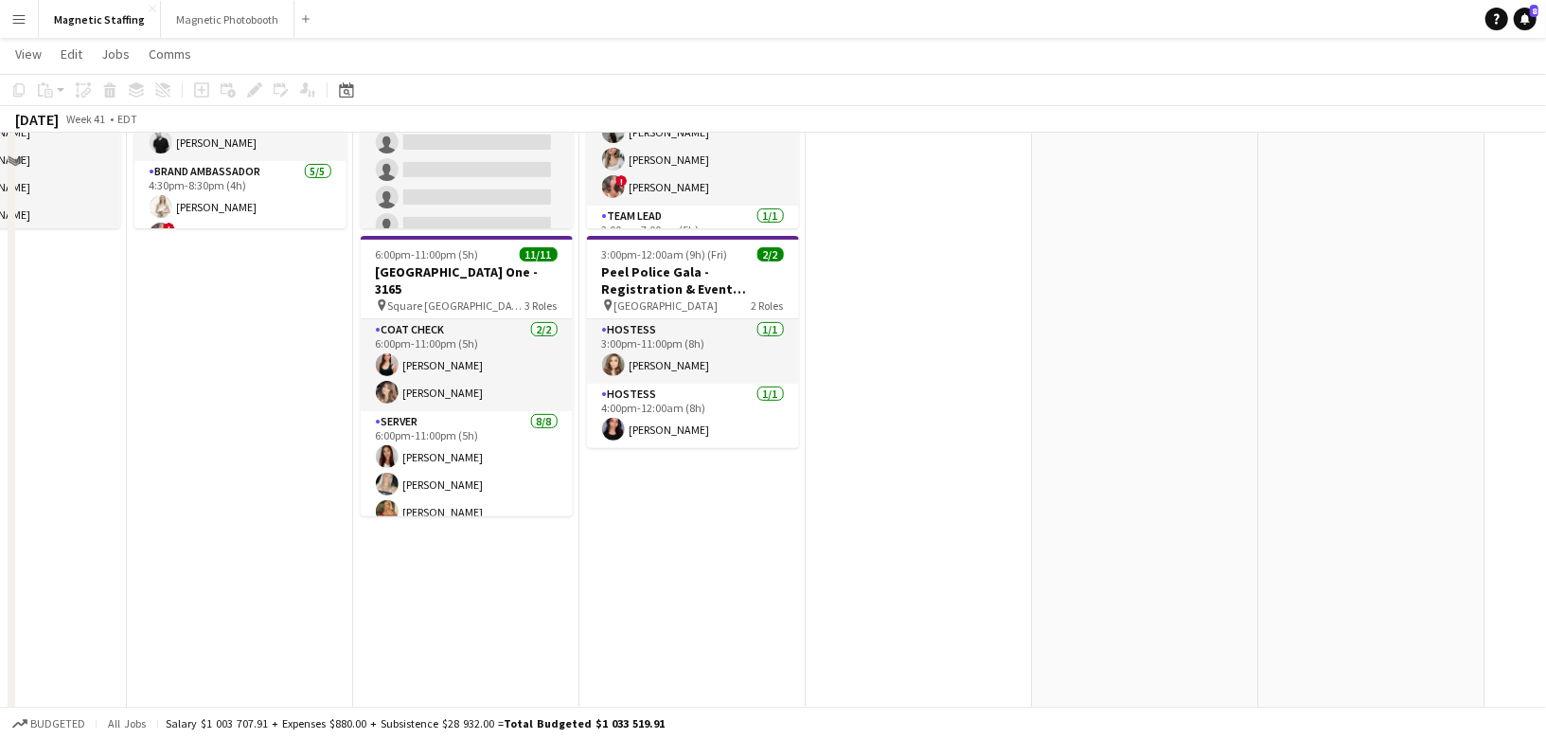
scroll to position [275, 0]
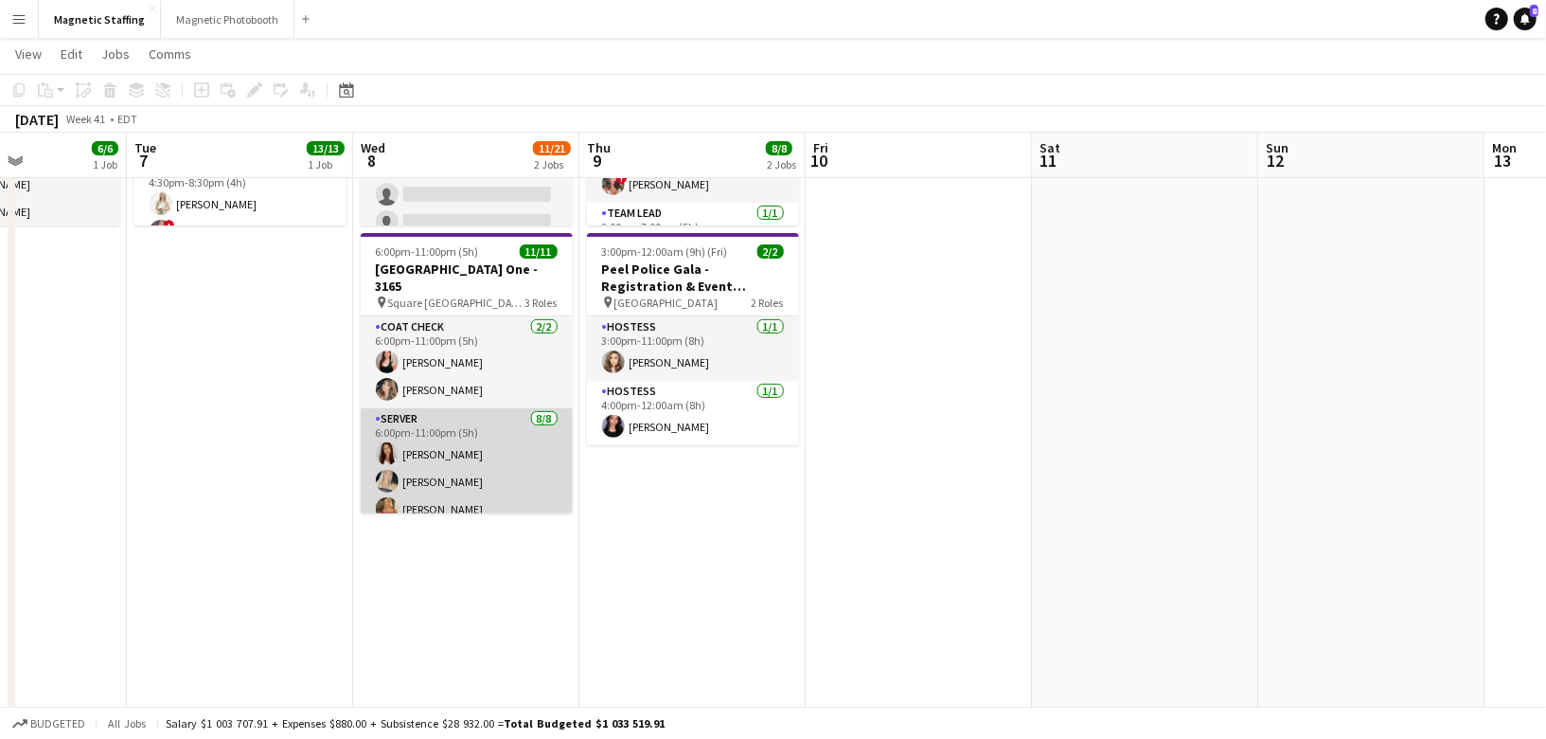
click at [455, 470] on app-card-role "Server 8/8 6:00pm-11:00pm (5h) Luana Cima Maija Dekoker Madi Booth Mike Oelker …" at bounding box center [467, 536] width 212 height 257
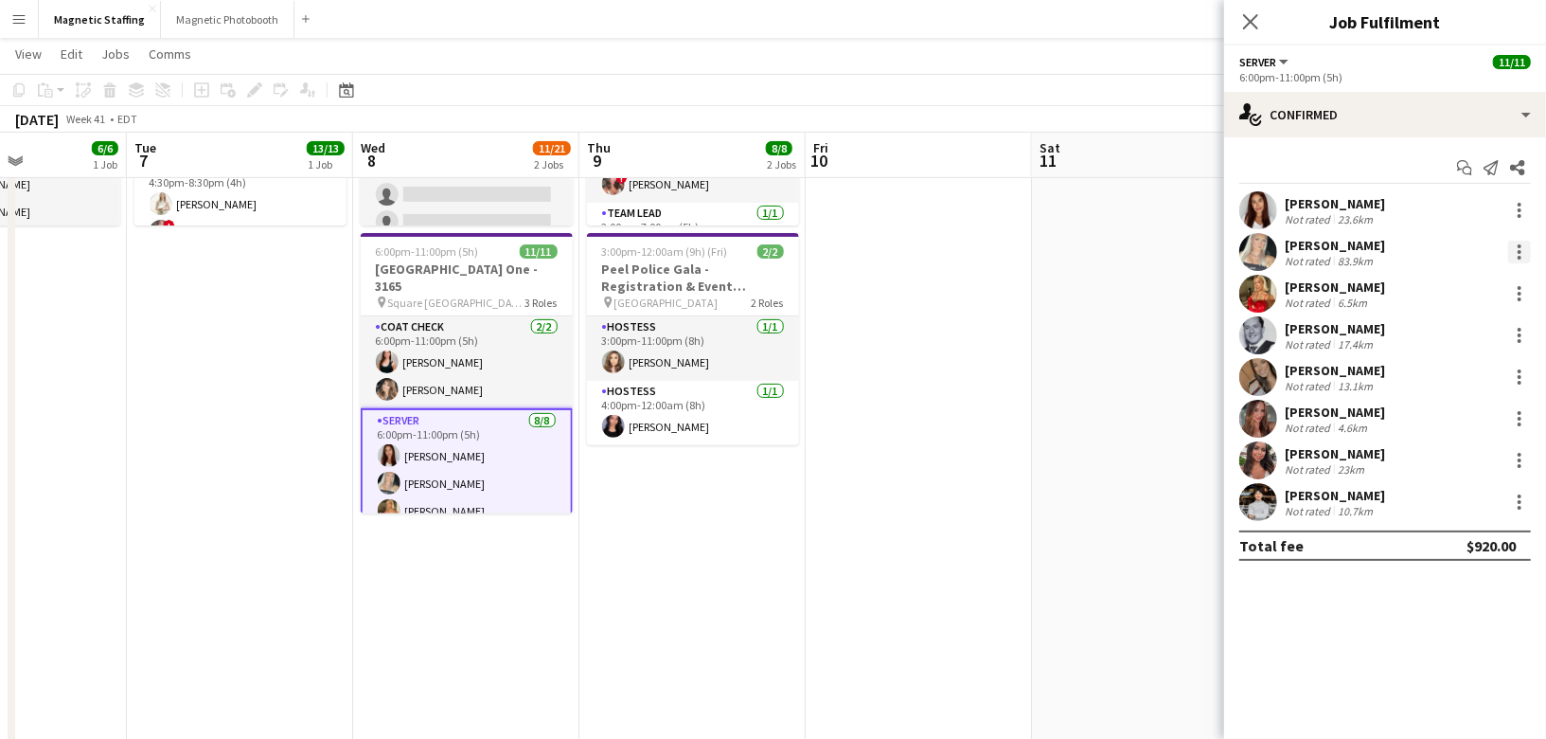
click at [1522, 259] on div at bounding box center [1519, 251] width 23 height 23
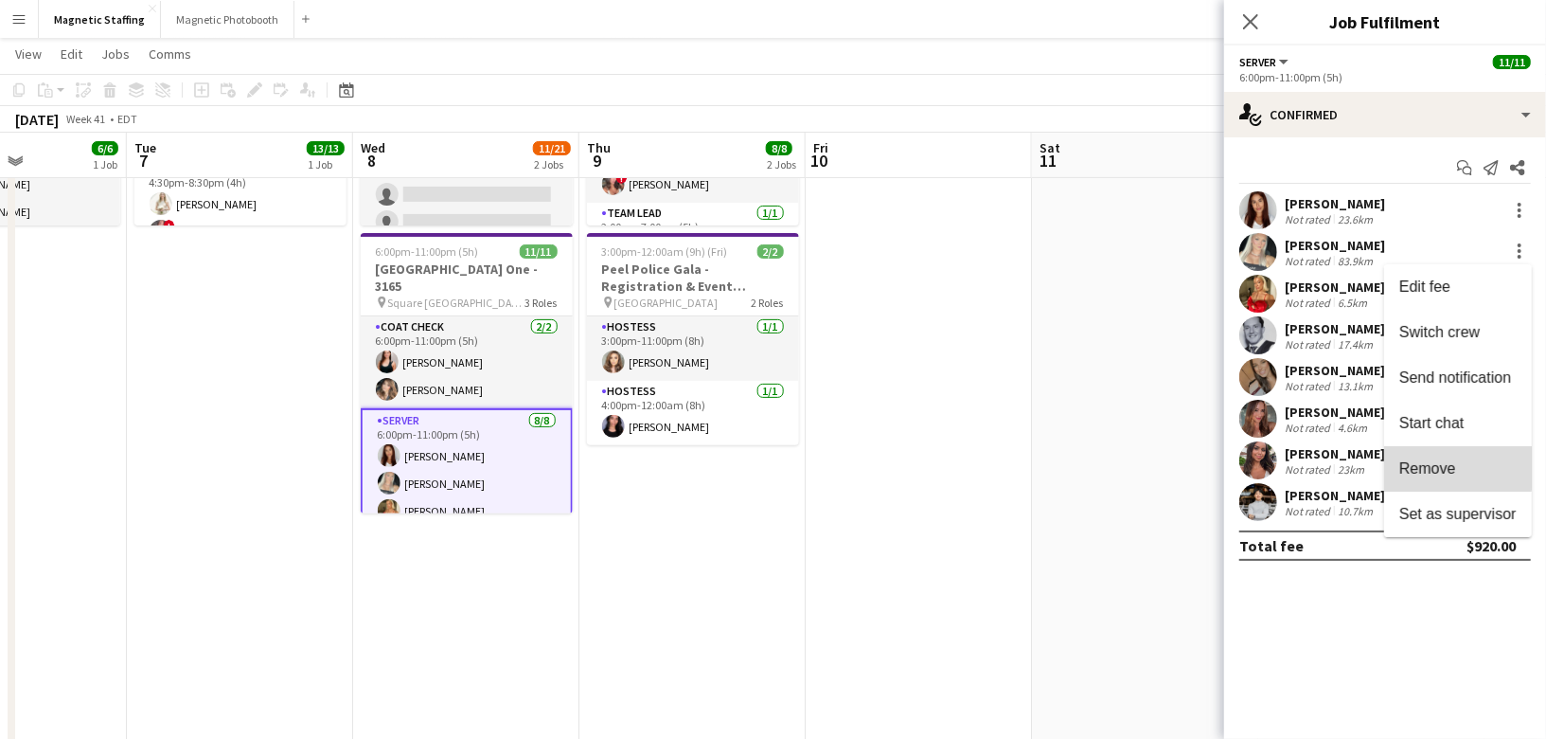
click at [1425, 466] on span "Remove" at bounding box center [1427, 467] width 57 height 16
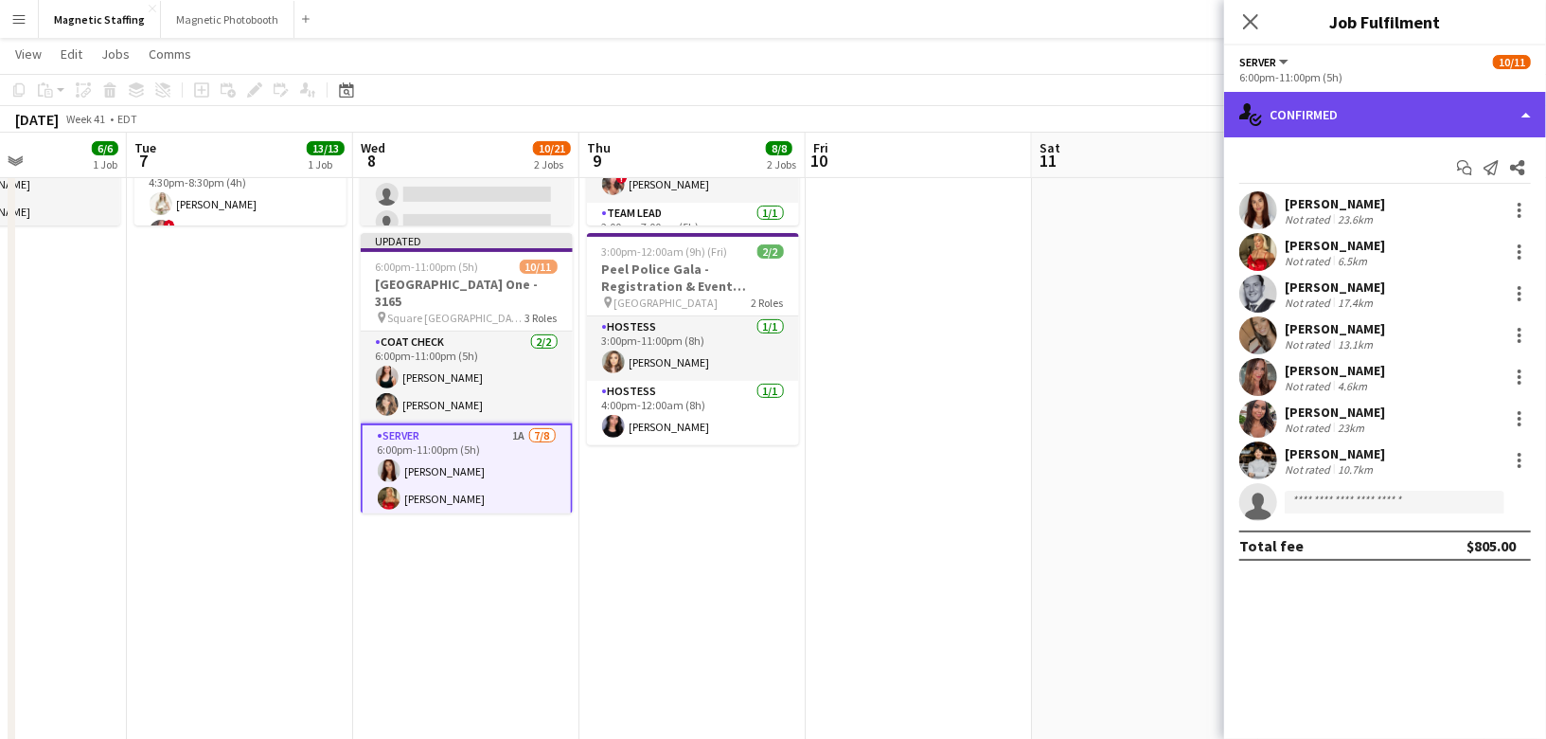
click at [1443, 117] on div "single-neutral-actions-check-2 Confirmed" at bounding box center [1385, 114] width 322 height 45
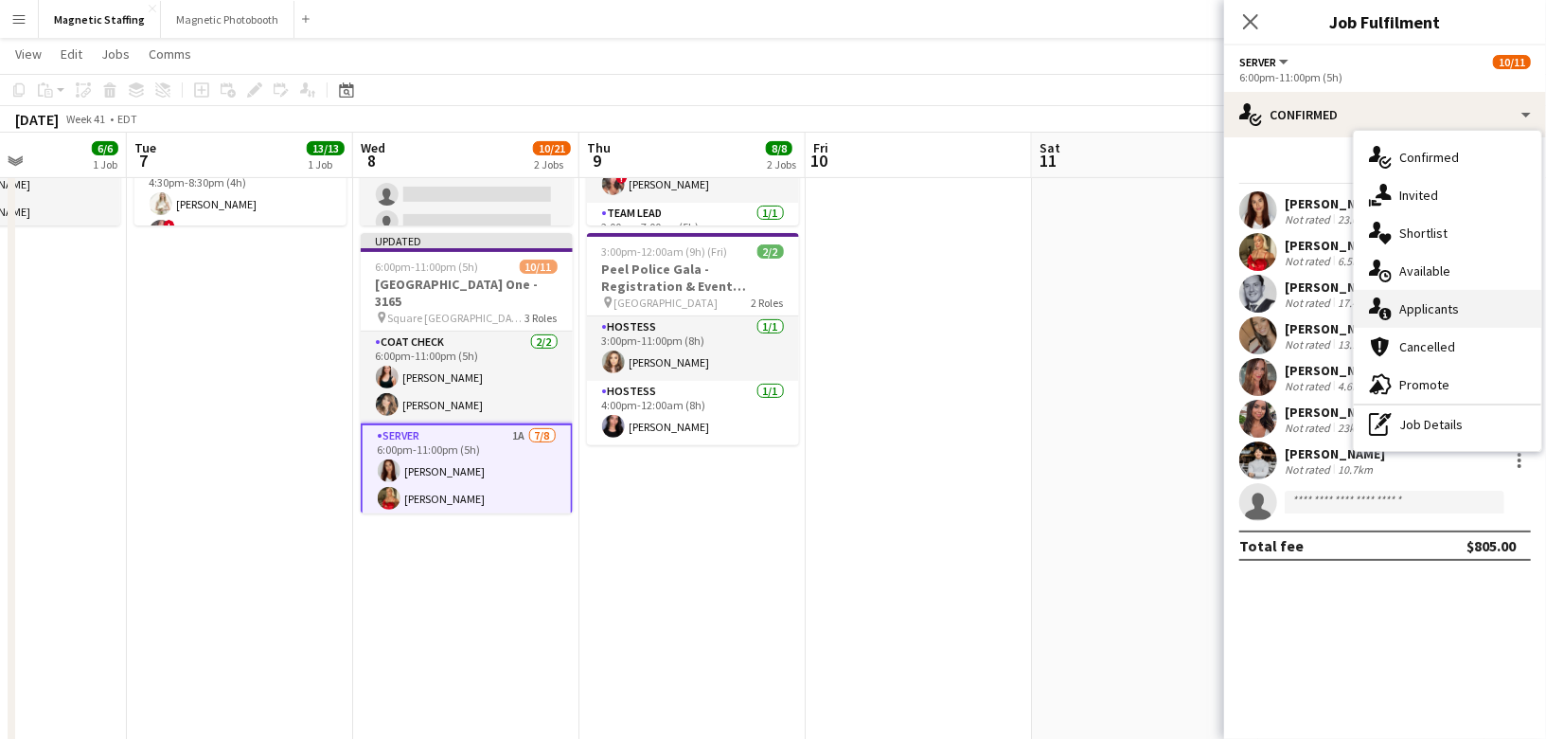
click at [1430, 297] on div "single-neutral-actions-information Applicants" at bounding box center [1447, 309] width 187 height 38
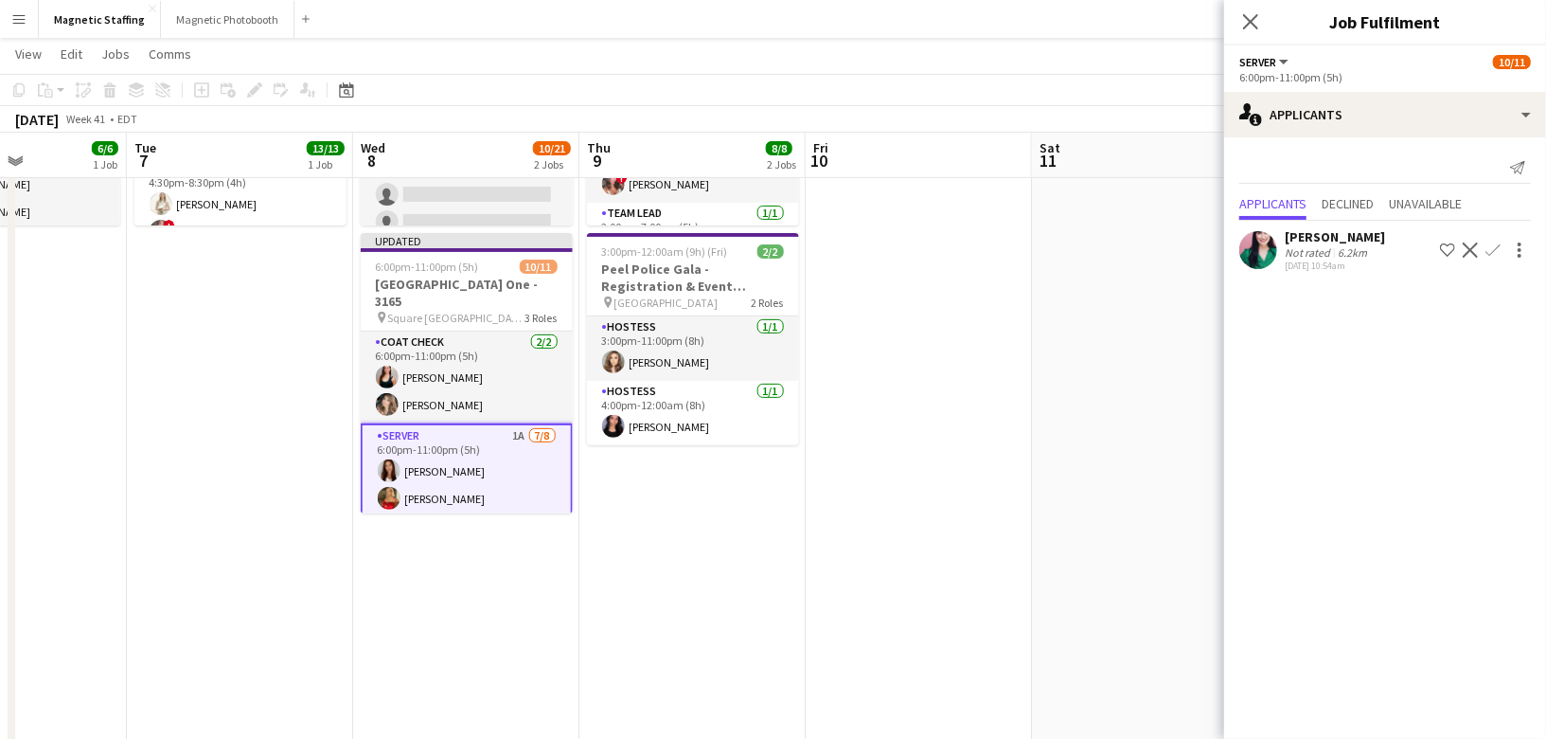
click at [994, 564] on app-date-cell at bounding box center [919, 505] width 226 height 1134
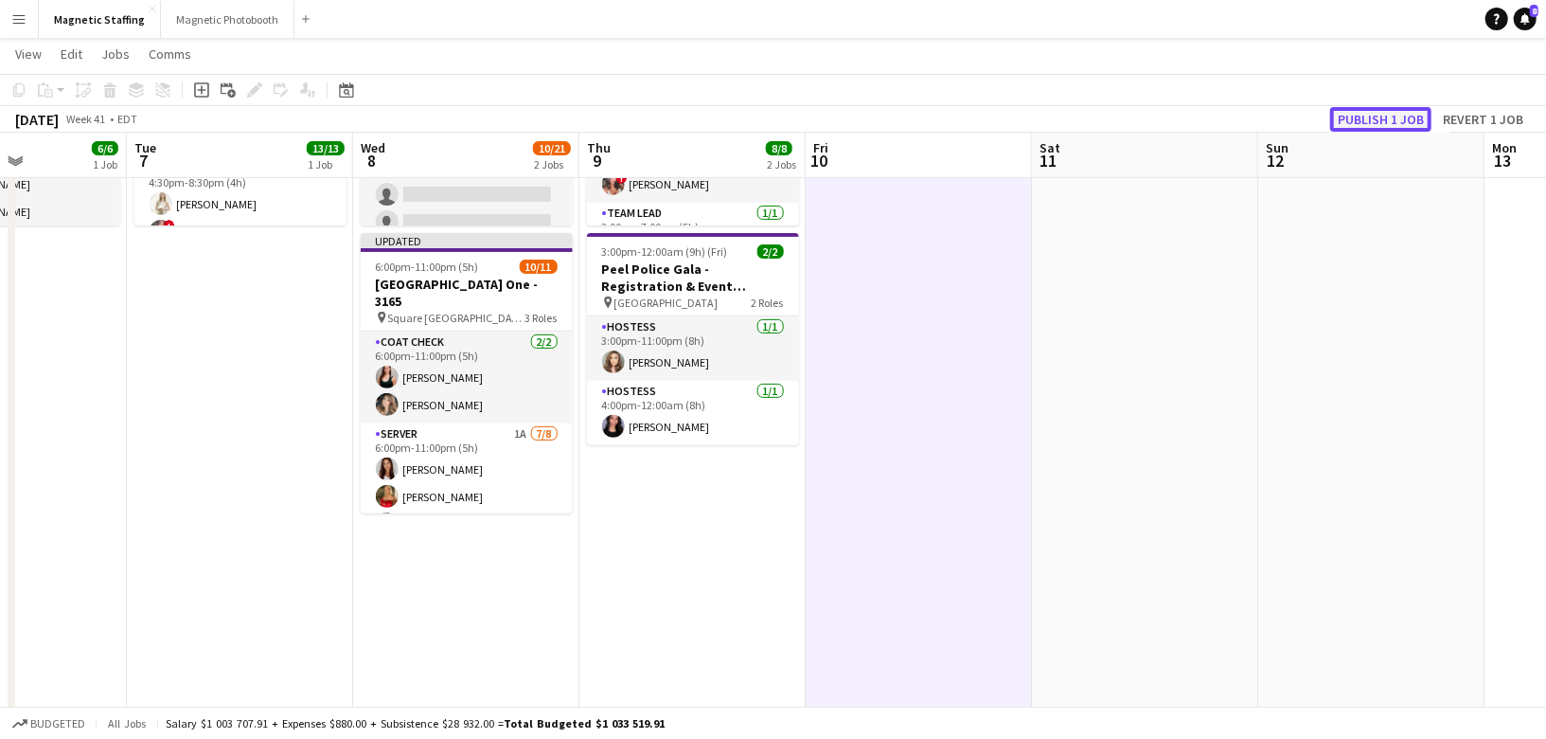
click at [1412, 124] on button "Publish 1 job" at bounding box center [1380, 119] width 101 height 25
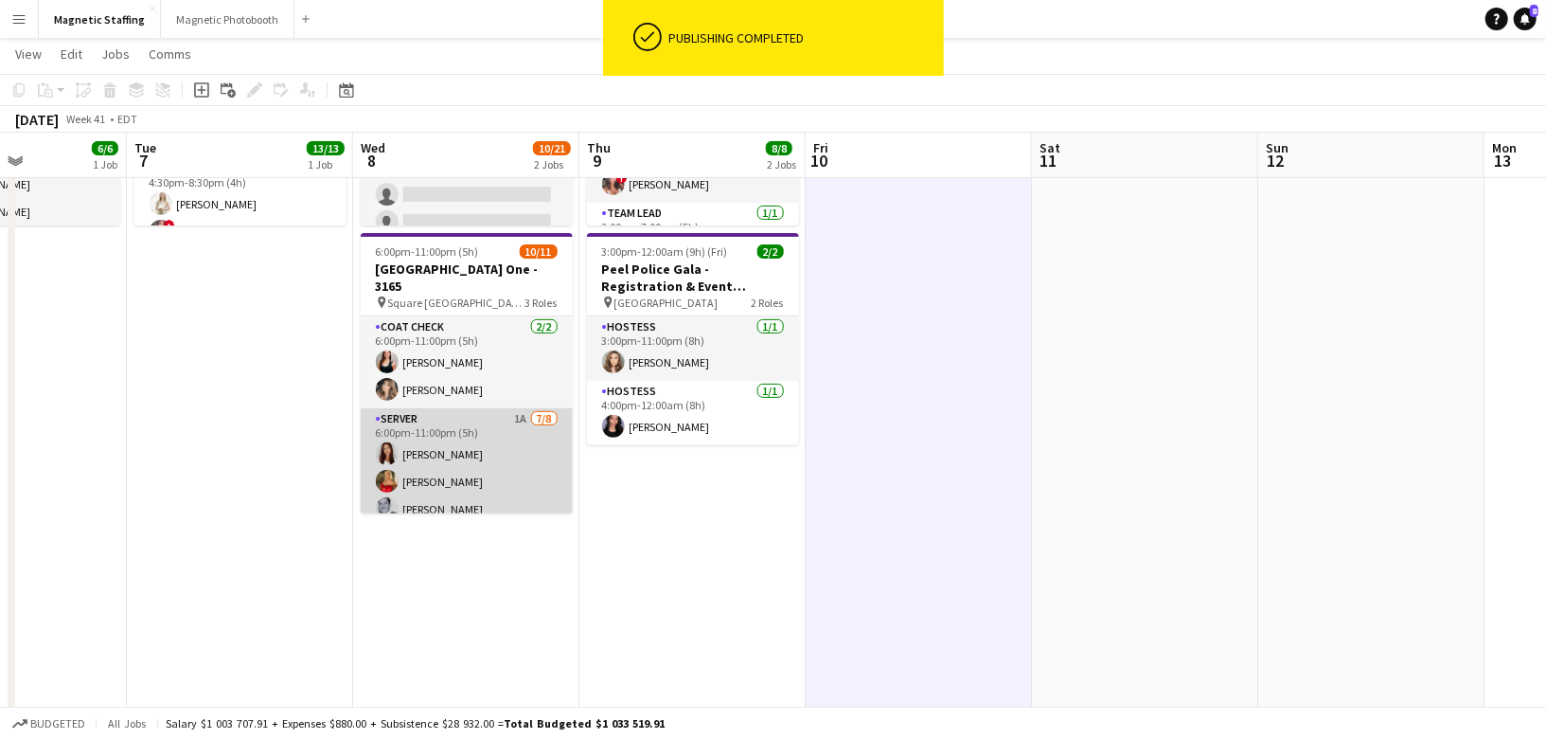
click at [489, 428] on app-card-role "Server 1A 7/8 6:00pm-11:00pm (5h) Luana Cima Madi Booth Mike Oelker erica Musso…" at bounding box center [467, 536] width 212 height 257
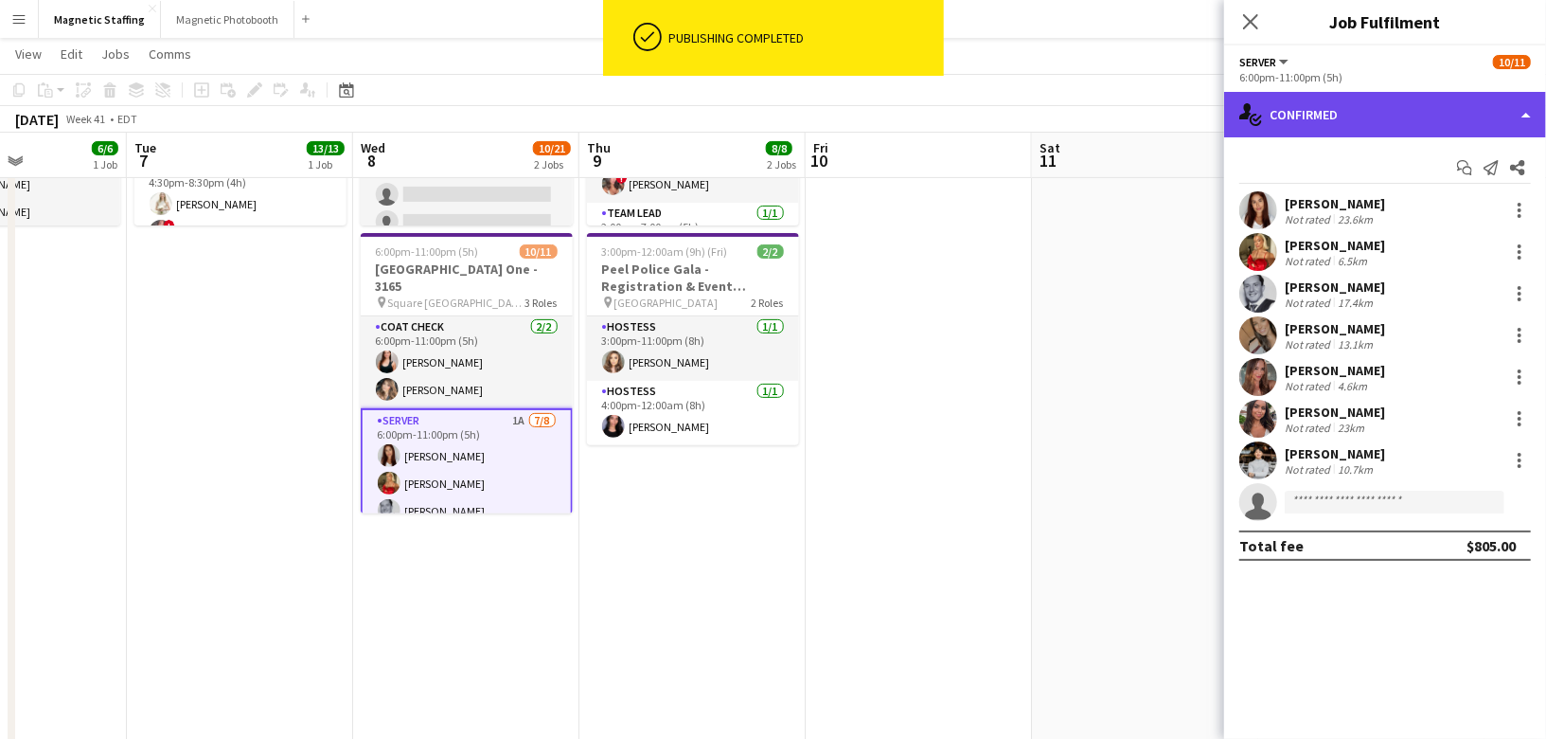
click at [1391, 126] on div "single-neutral-actions-check-2 Confirmed" at bounding box center [1385, 114] width 322 height 45
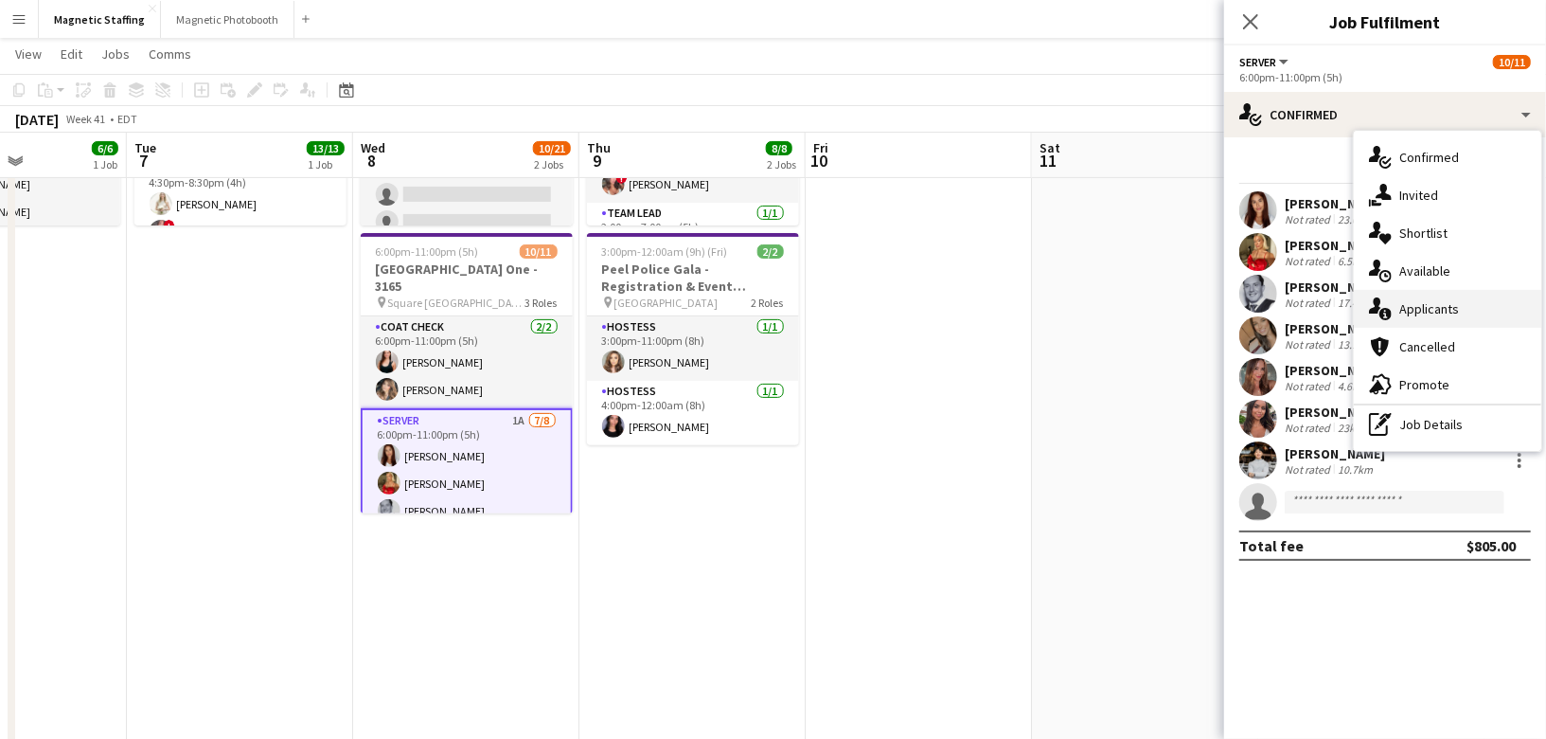
click at [1385, 311] on icon "single-neutral-actions-information" at bounding box center [1380, 308] width 23 height 23
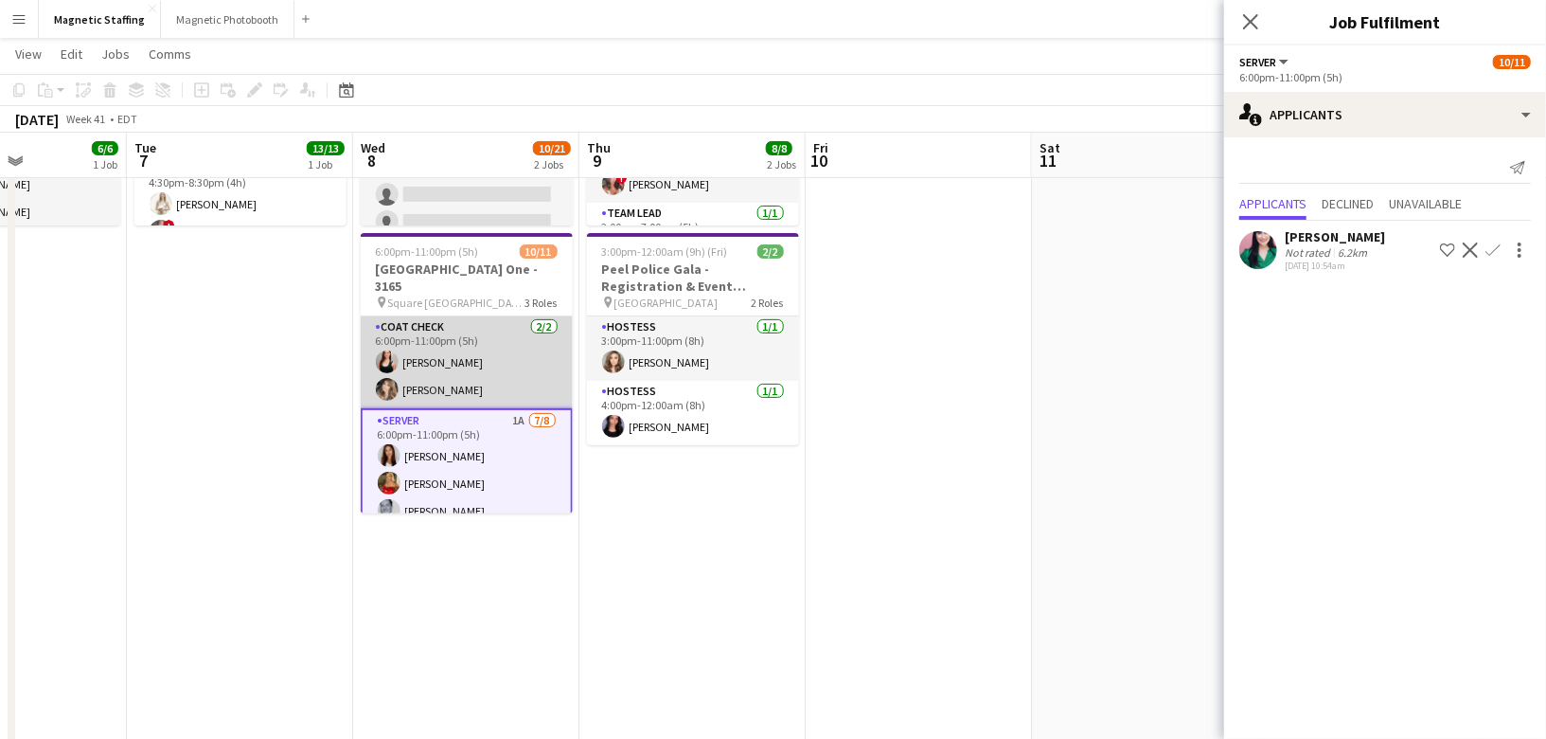
click at [512, 343] on app-card-role "Coat Check 2/2 6:00pm-11:00pm (5h) Amy Matyszczuk Cassie Sanchez" at bounding box center [467, 362] width 212 height 92
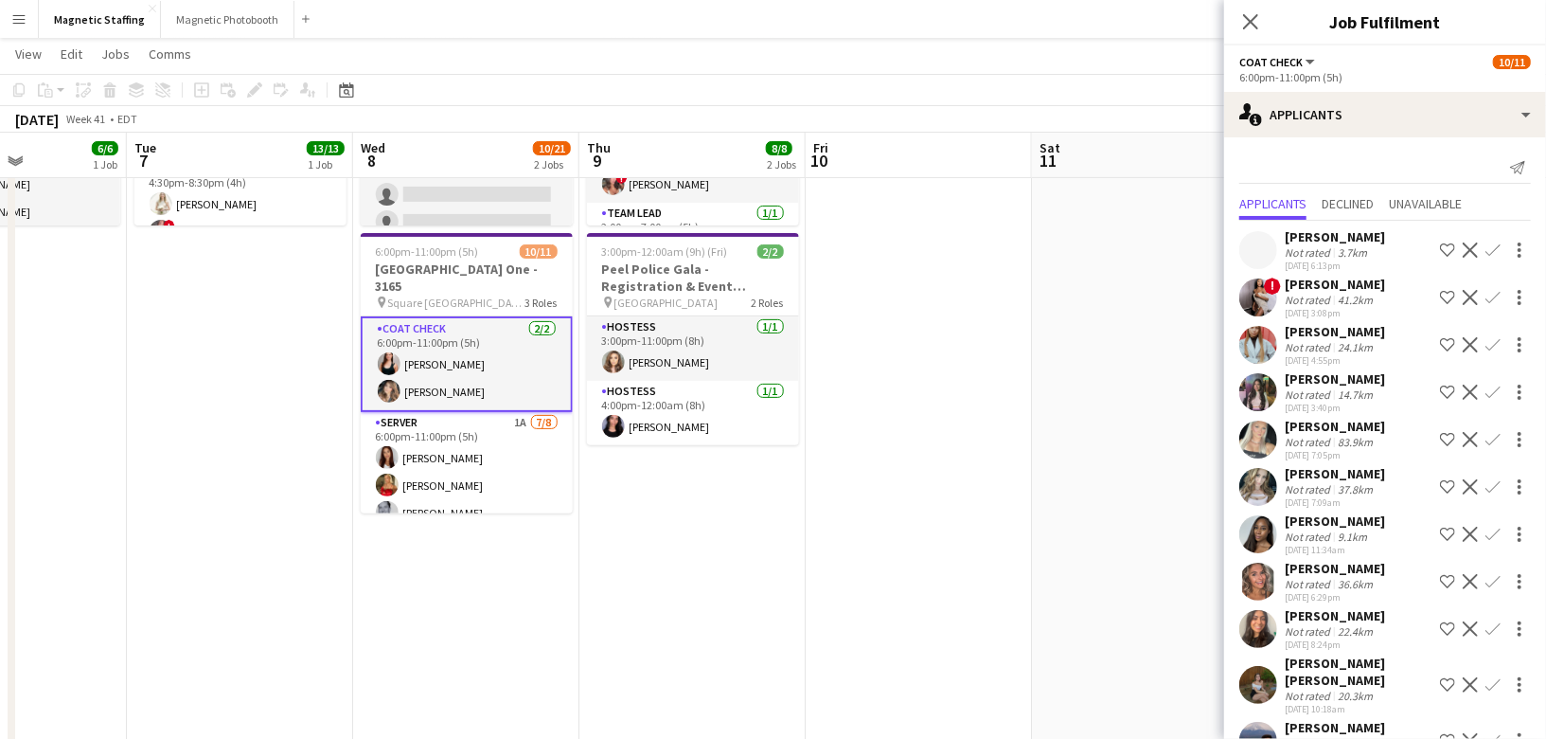
scroll to position [72, 0]
